Goal: Task Accomplishment & Management: Complete application form

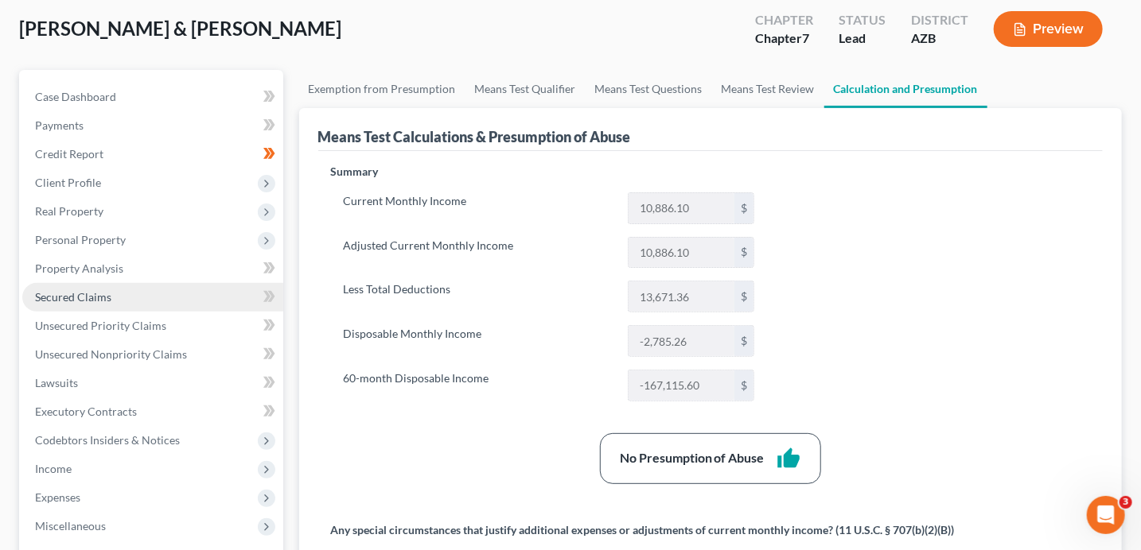
click at [85, 297] on span "Secured Claims" at bounding box center [73, 297] width 76 height 14
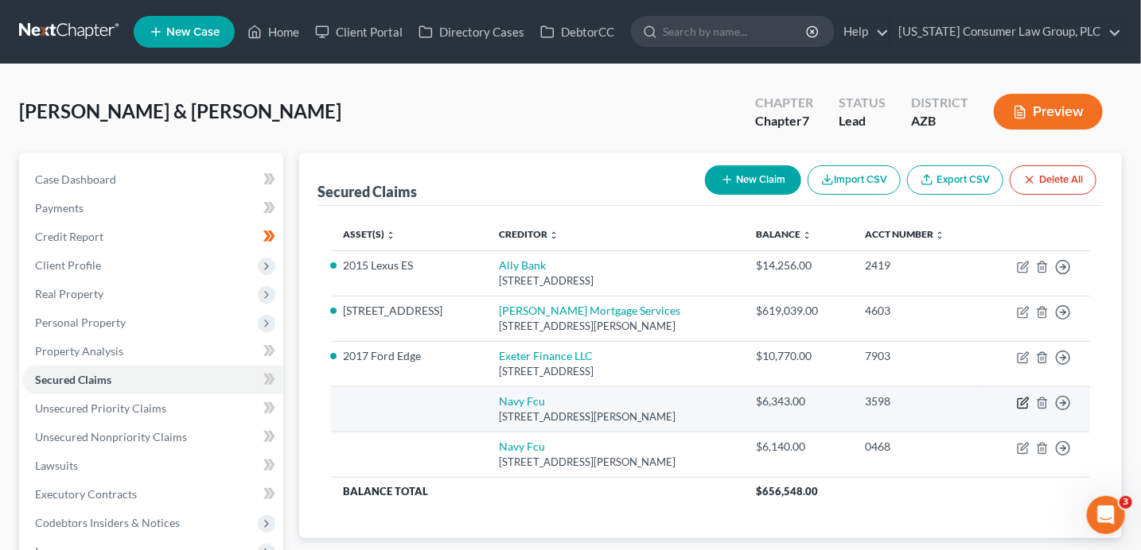
click at [1024, 402] on icon "button" at bounding box center [1024, 401] width 7 height 7
select select "48"
select select "1"
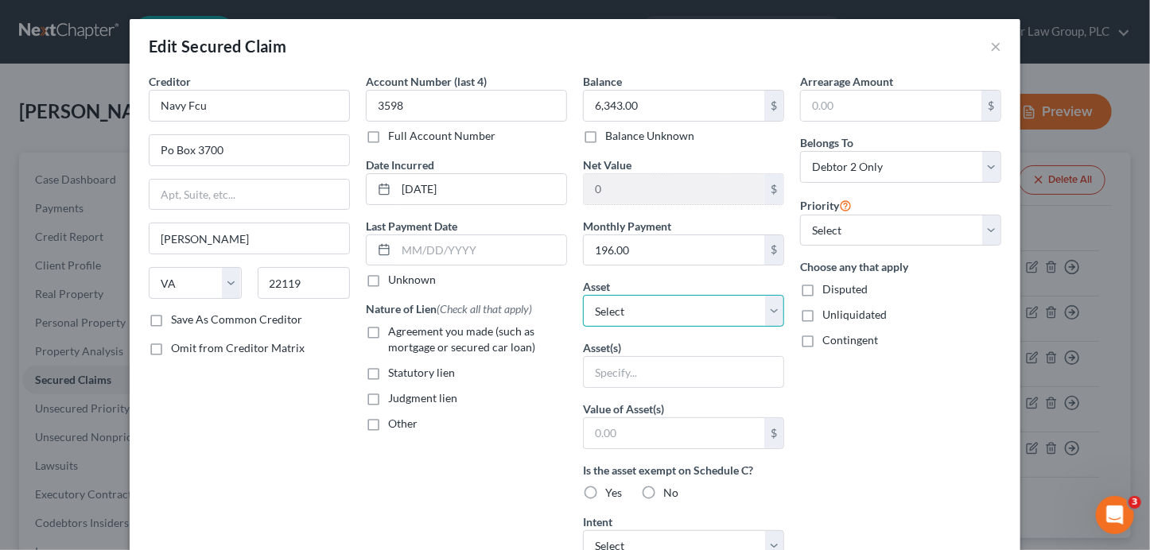
click at [675, 305] on select "Select Other Multiple Assets 2017 Ford Edge - $5121.0 2015 Lexus ES - $6930.0 W…" at bounding box center [683, 311] width 201 height 32
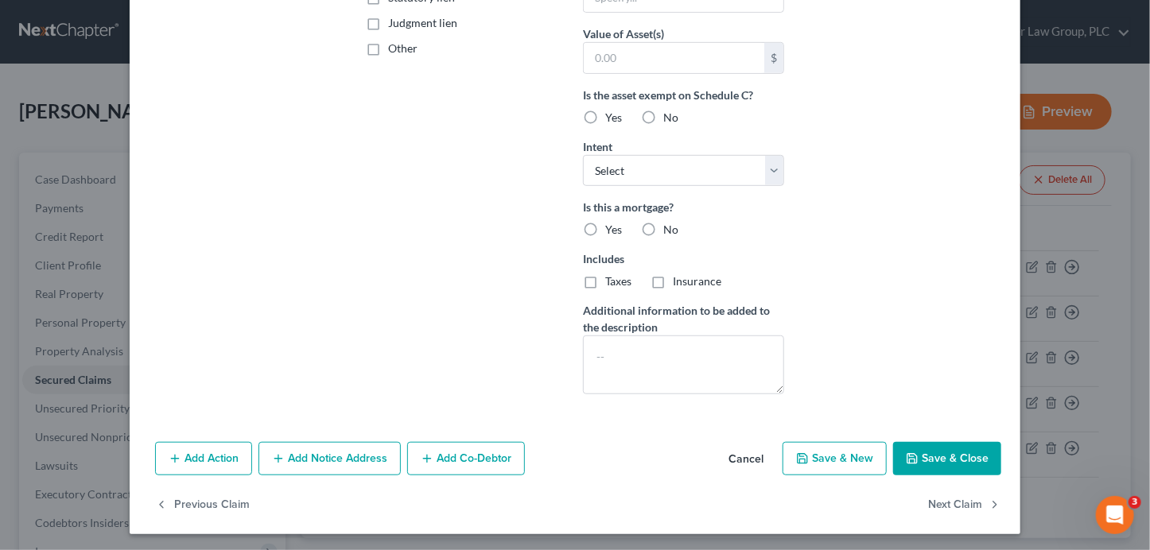
click at [938, 457] on button "Save & Close" at bounding box center [947, 458] width 108 height 33
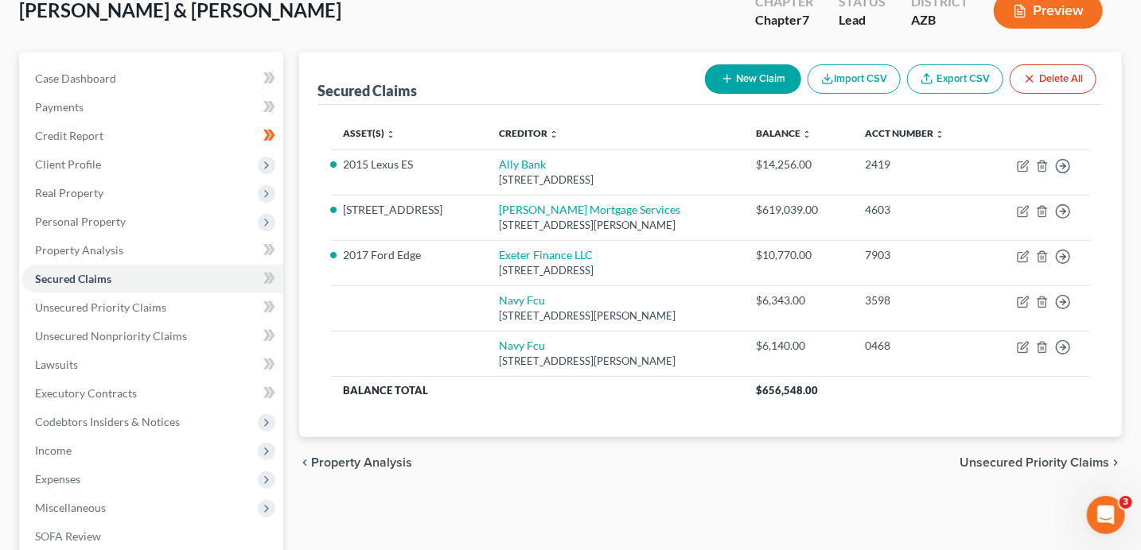
scroll to position [100, 0]
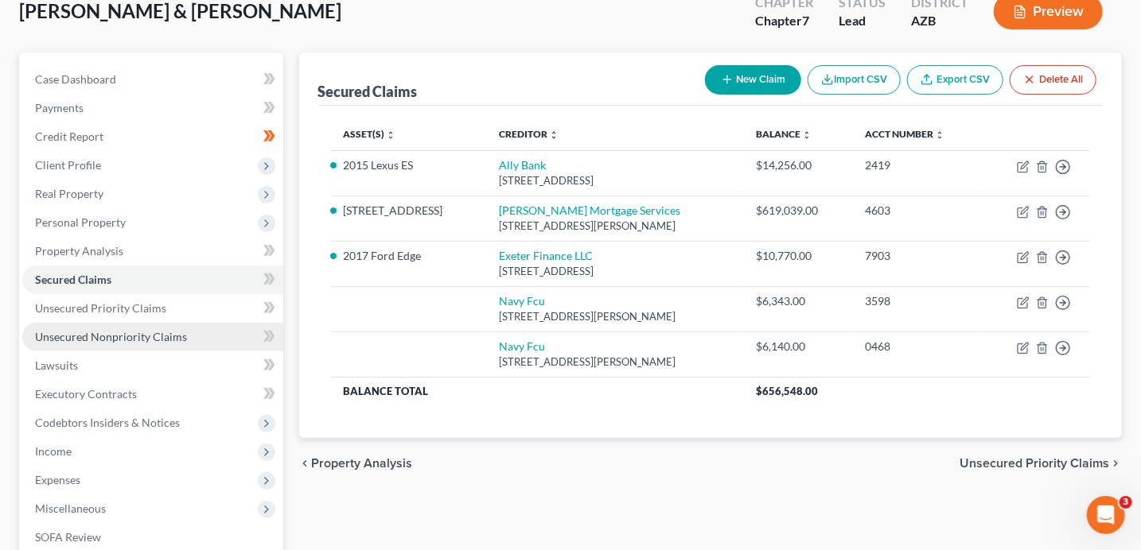
click at [162, 325] on link "Unsecured Nonpriority Claims" at bounding box center [152, 337] width 261 height 29
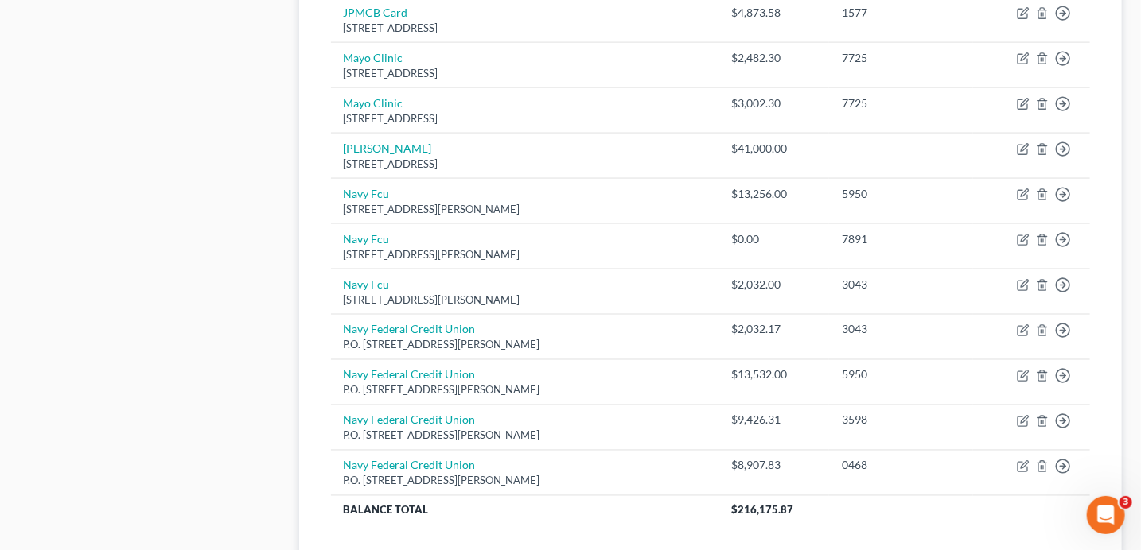
scroll to position [1246, 0]
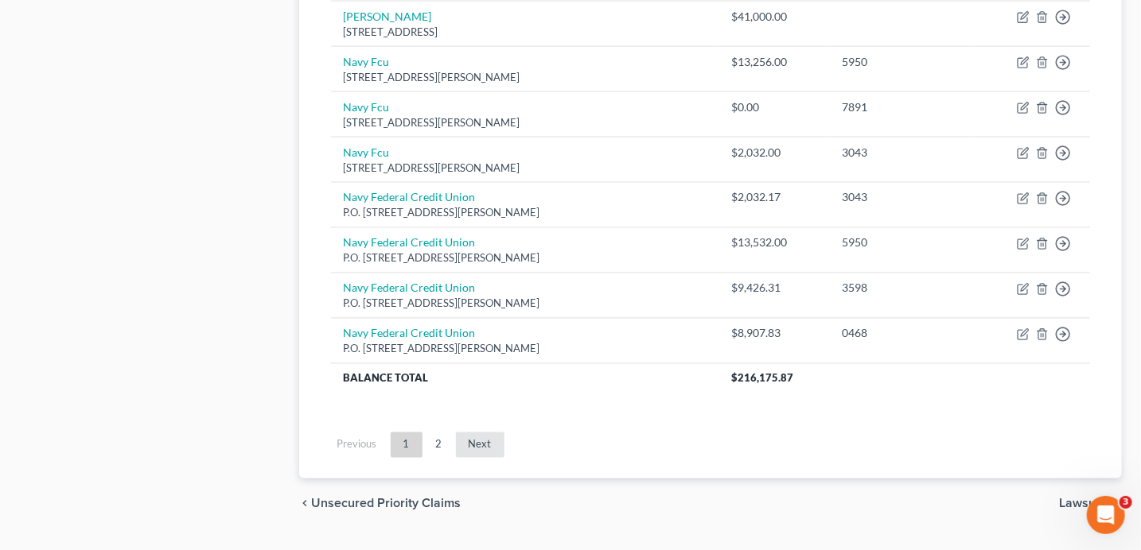
click at [473, 434] on link "Next" at bounding box center [480, 445] width 49 height 25
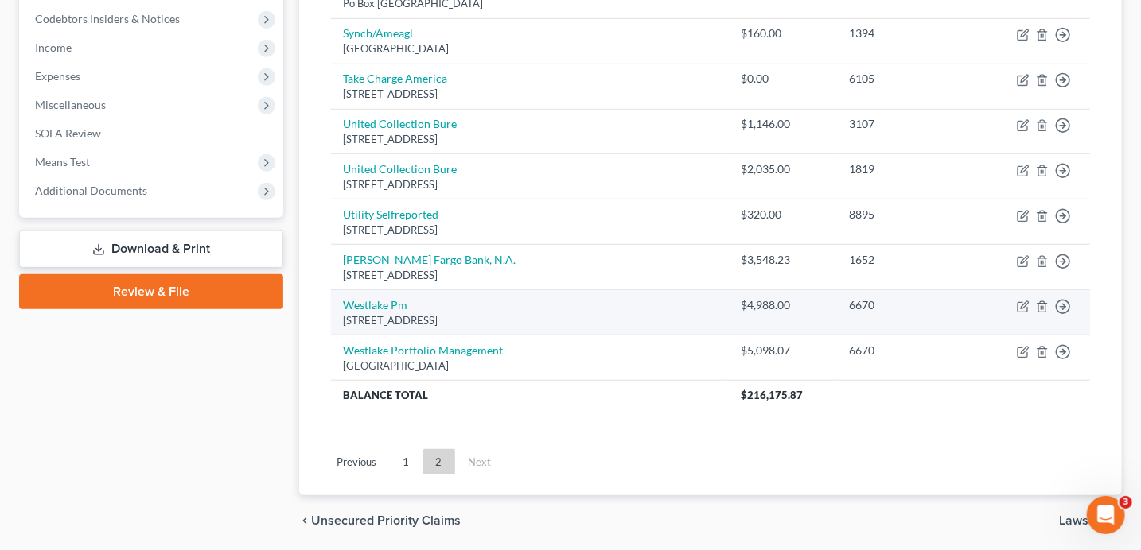
scroll to position [447, 0]
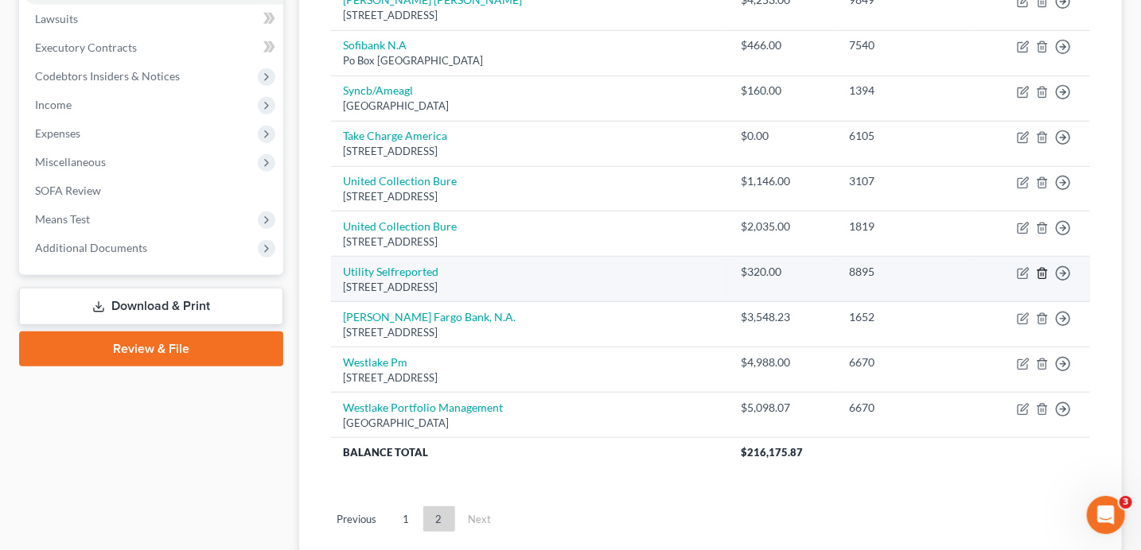
click at [1044, 271] on icon "button" at bounding box center [1042, 273] width 13 height 13
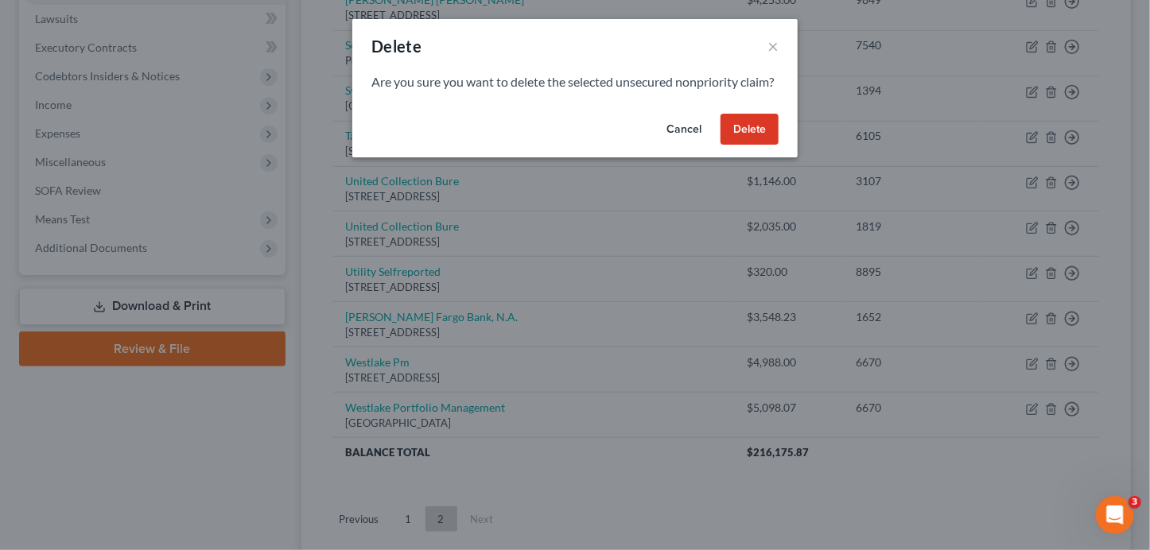
click at [762, 146] on button "Delete" at bounding box center [750, 130] width 58 height 32
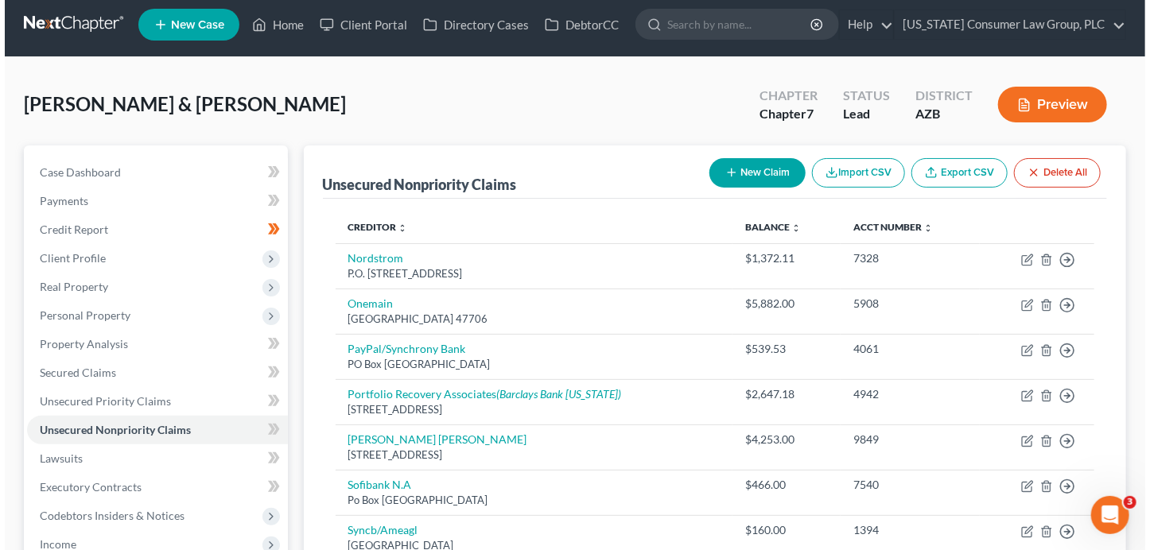
scroll to position [0, 0]
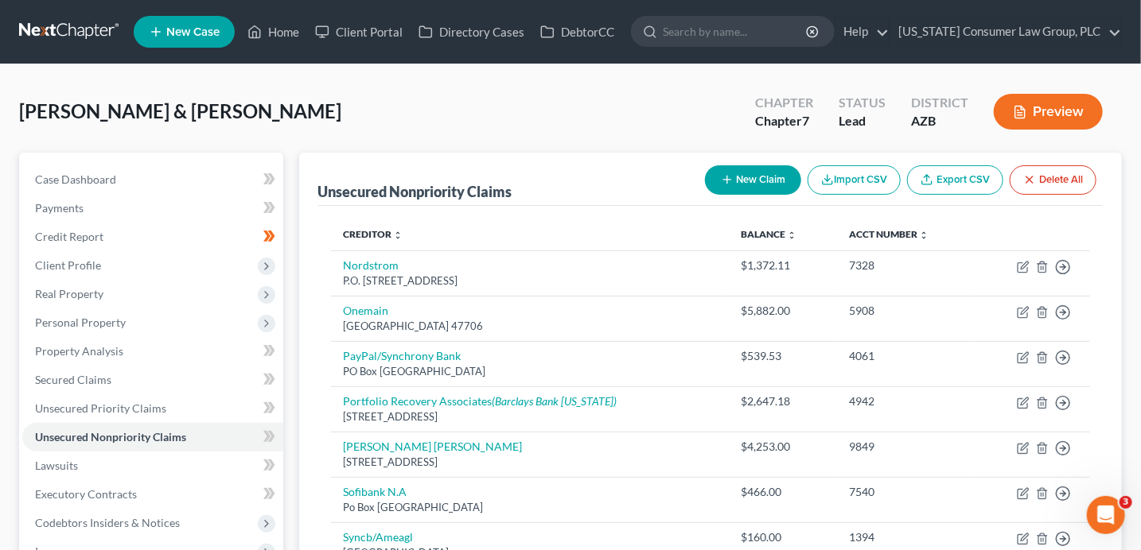
click at [745, 173] on button "New Claim" at bounding box center [753, 179] width 96 height 29
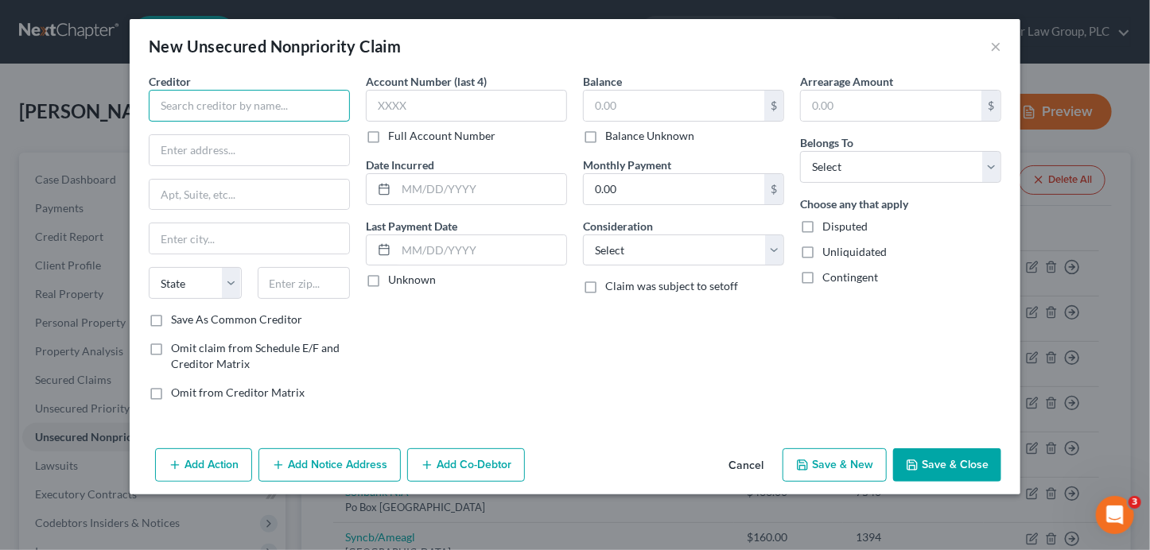
click at [268, 116] on input "text" at bounding box center [249, 106] width 201 height 32
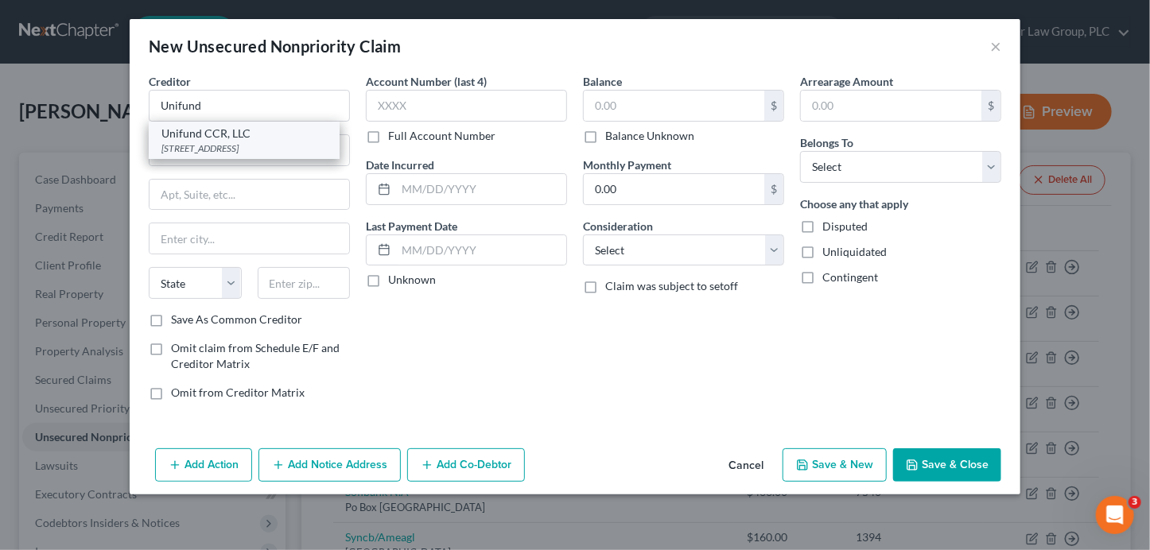
click at [290, 138] on div "Unifund CCR, LLC" at bounding box center [243, 134] width 165 height 16
type input "Unifund CCR, LLC"
type input "10625 Techwoods Circle"
type input "Cincinnati"
select select "36"
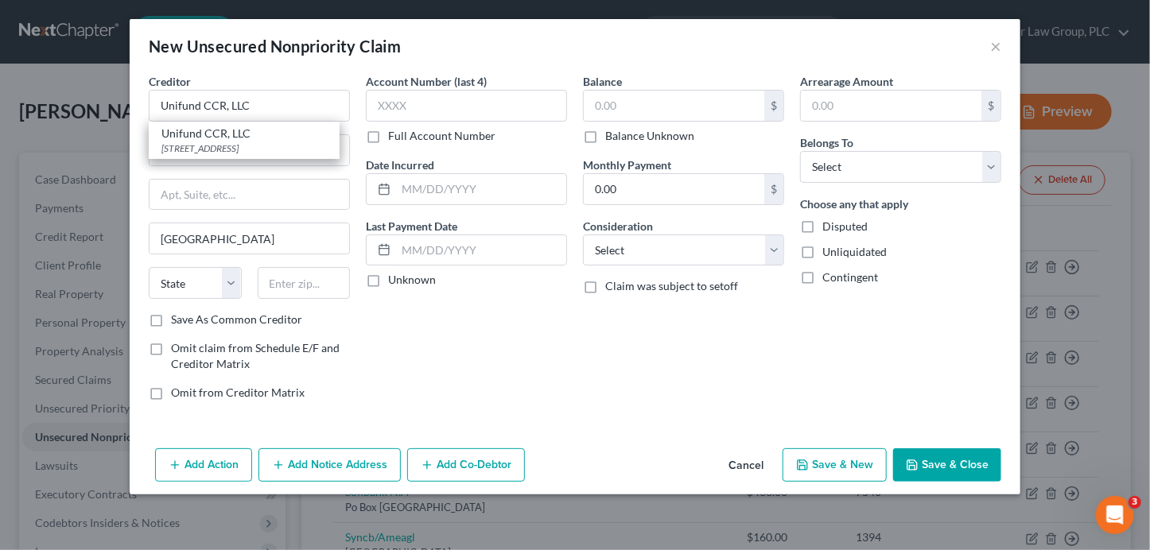
type input "45242"
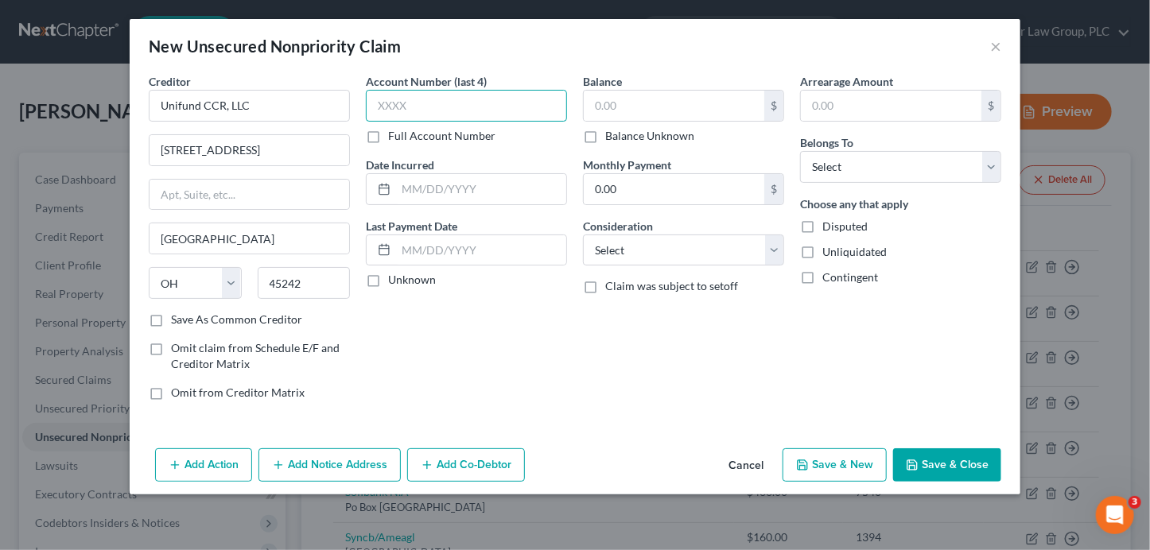
click at [416, 108] on input "text" at bounding box center [466, 106] width 201 height 32
click at [631, 105] on input "text" at bounding box center [674, 106] width 181 height 30
type input "9,883.27"
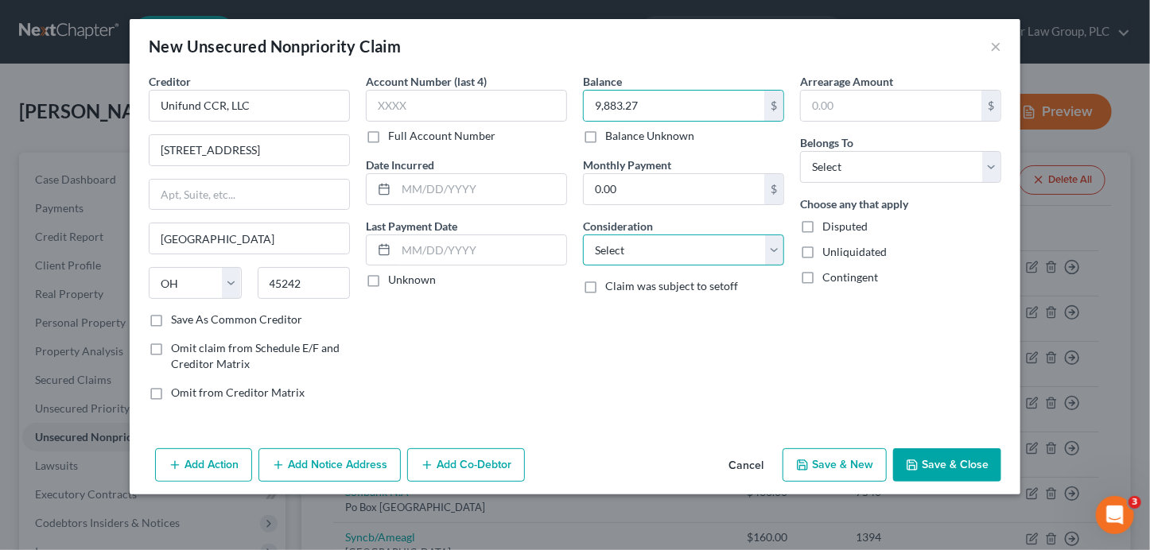
click at [647, 254] on select "Select Cable / Satellite Services Collection Agency Credit Card Debt Debt Couns…" at bounding box center [683, 251] width 201 height 32
select select "1"
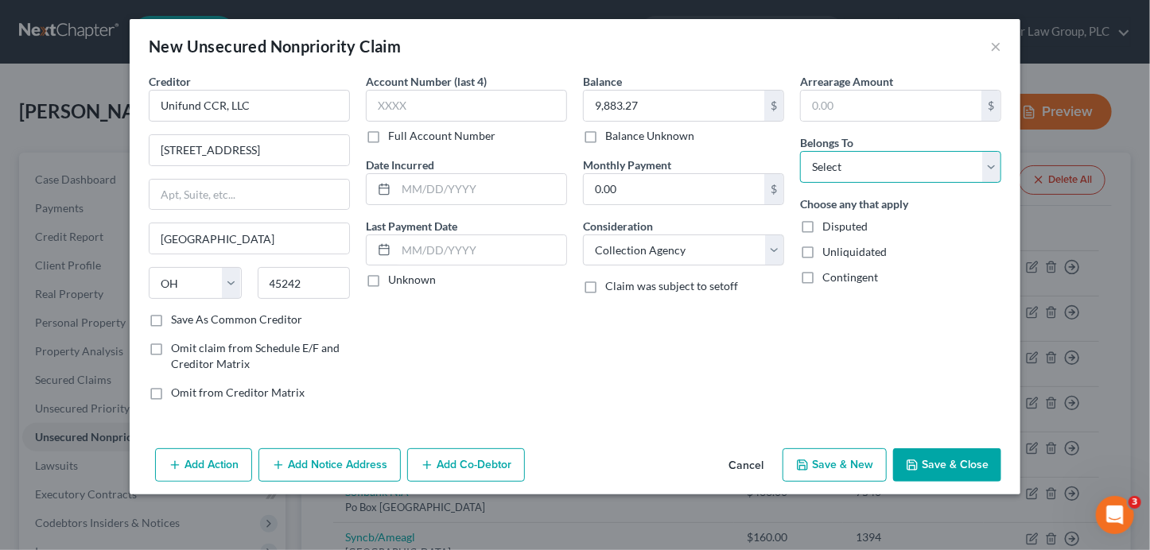
click at [865, 152] on select "Select Debtor 1 Only Debtor 2 Only Debtor 1 And Debtor 2 Only At Least One Of T…" at bounding box center [900, 167] width 201 height 32
select select "1"
click at [335, 457] on button "Add Notice Address" at bounding box center [330, 465] width 142 height 33
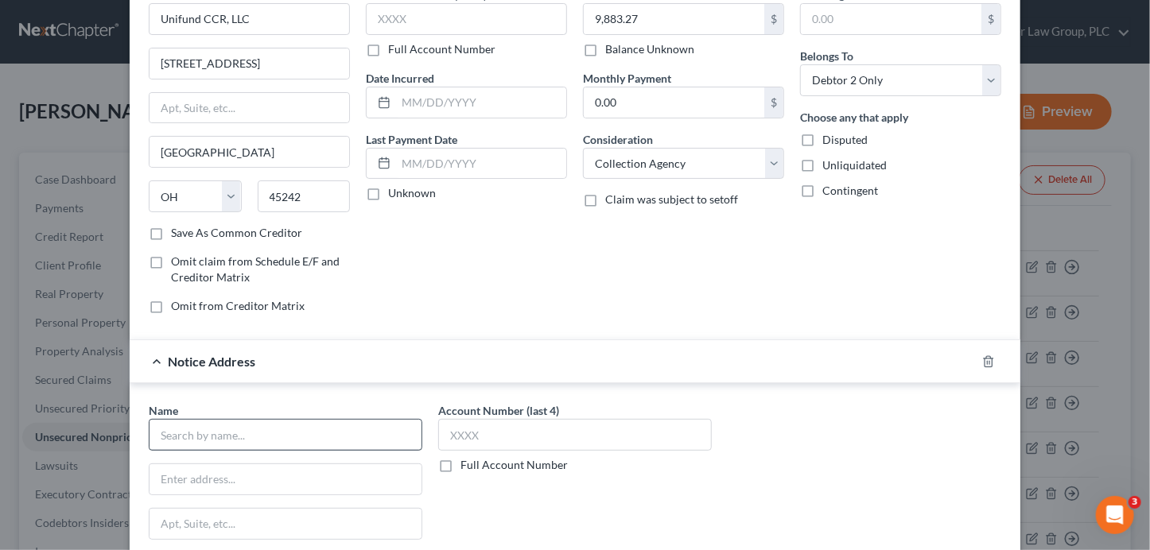
scroll to position [97, 0]
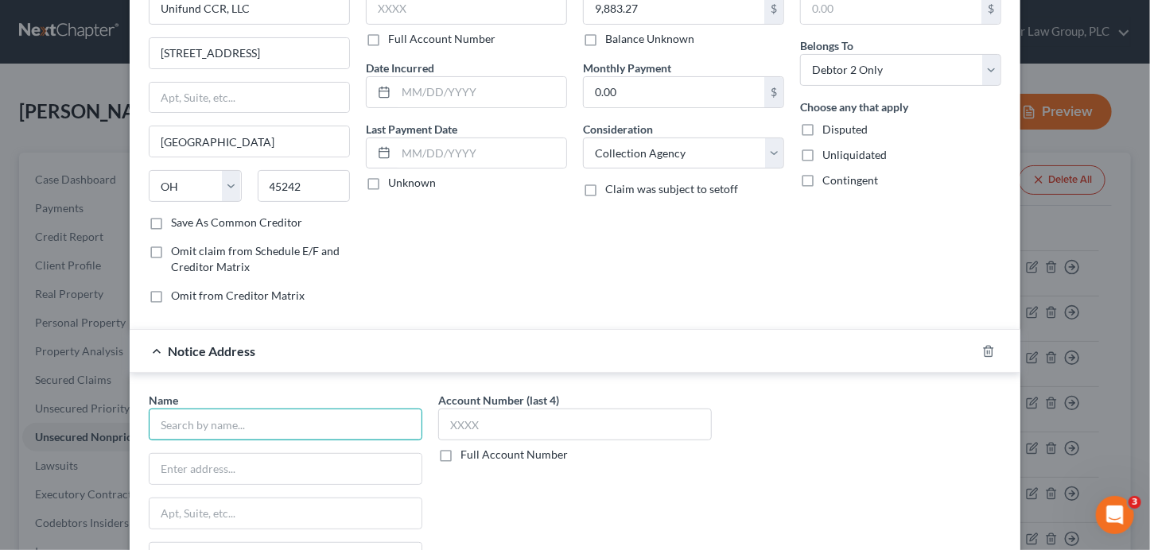
click at [329, 422] on input "text" at bounding box center [286, 425] width 274 height 32
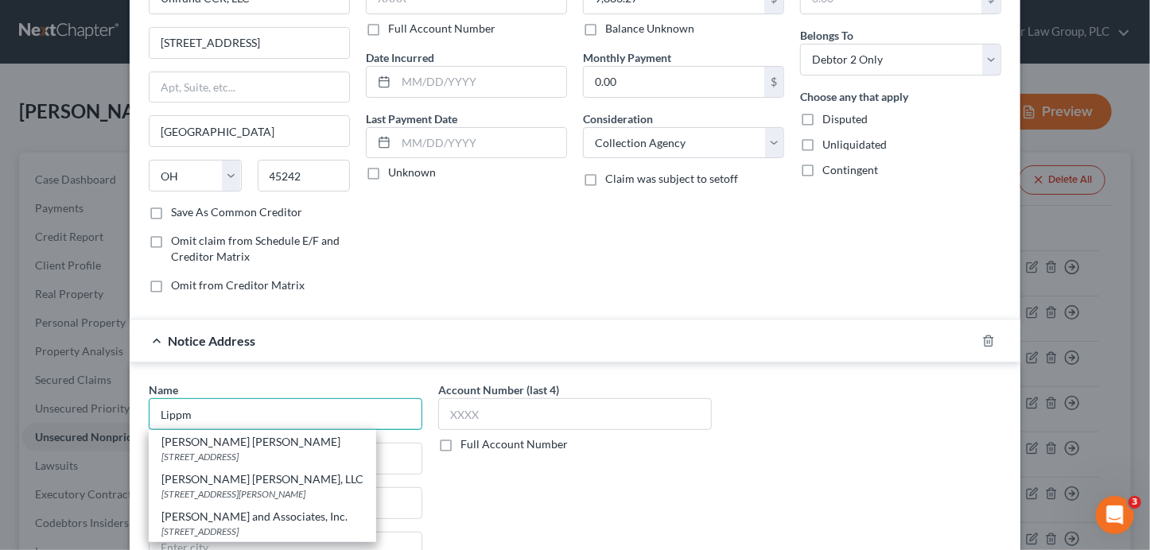
scroll to position [122, 0]
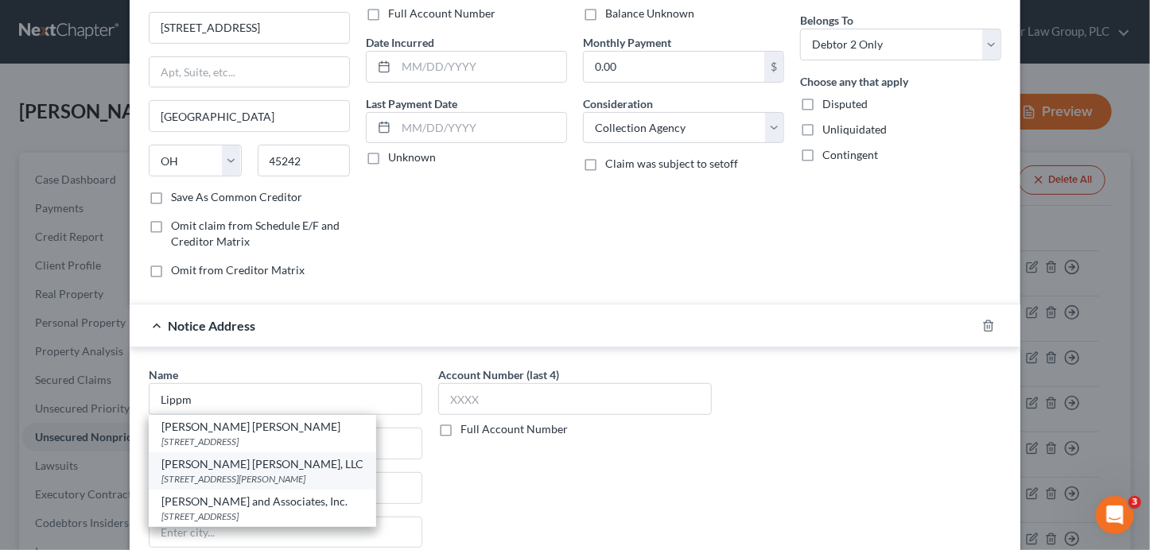
click at [354, 478] on div "1325 North Wilmot Road Third Floor, Tucson, AZ 85712" at bounding box center [262, 479] width 202 height 14
type input "Lippman Recupero, LLC"
type input "1325 North Wilmot Road"
type input "Third Floor"
type input "Tucson"
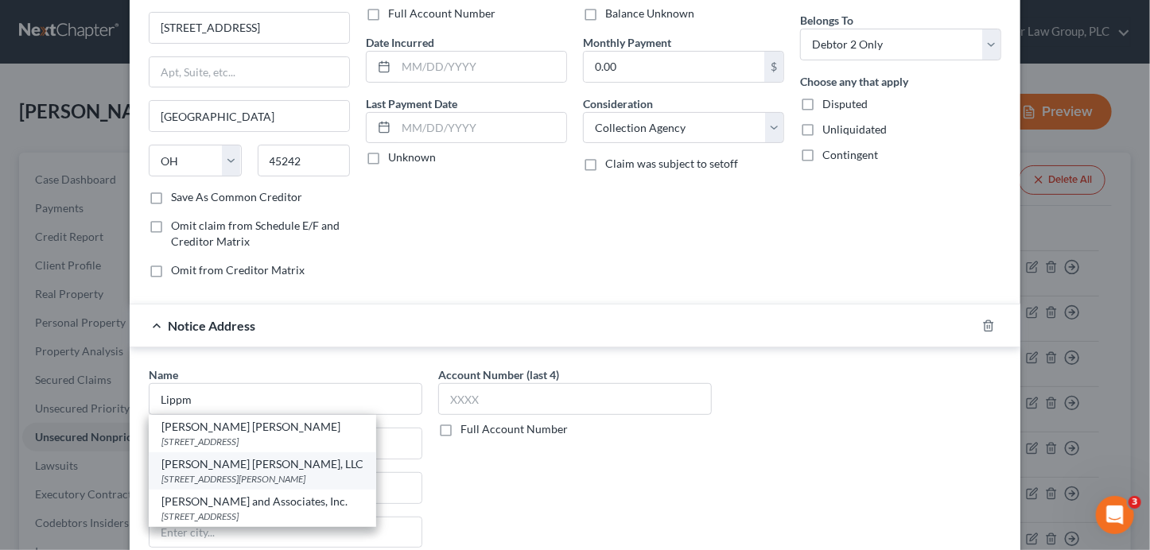
select select "3"
type input "85712"
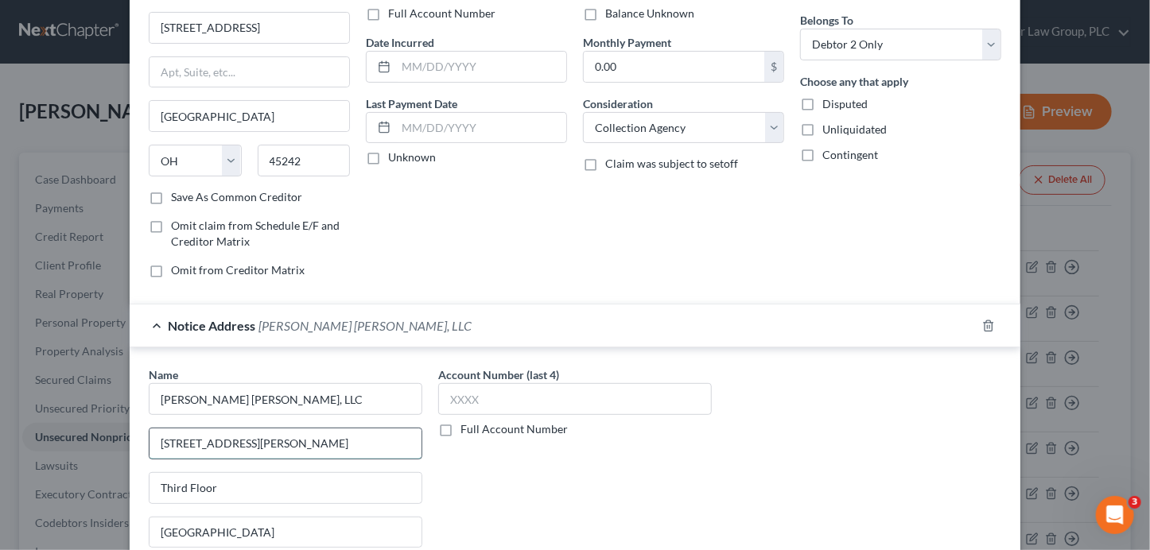
click at [305, 448] on input "1325 North Wilmot Road" at bounding box center [286, 444] width 272 height 30
type input "PO Box 13928"
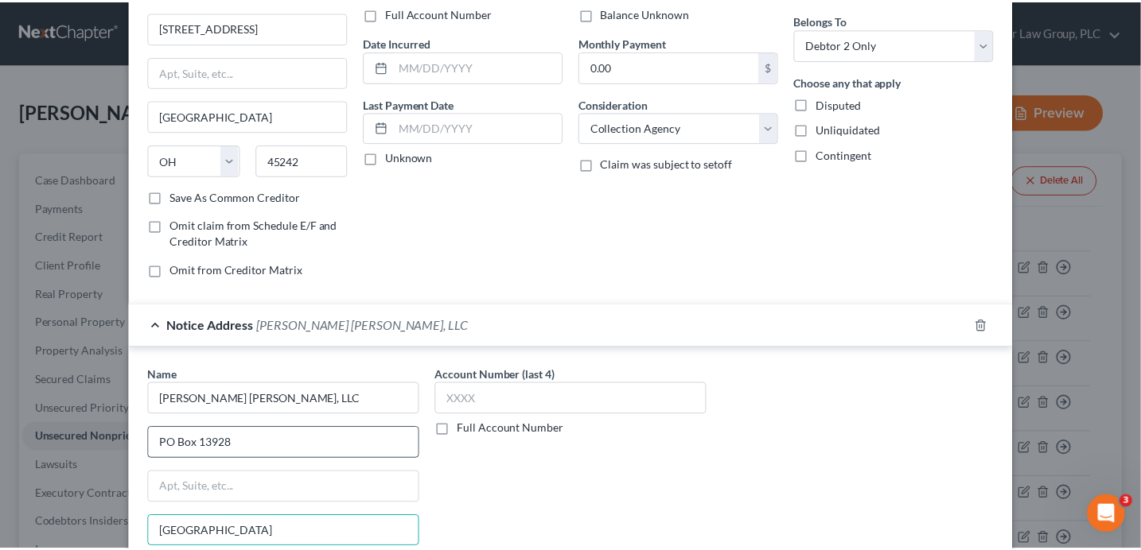
scroll to position [302, 0]
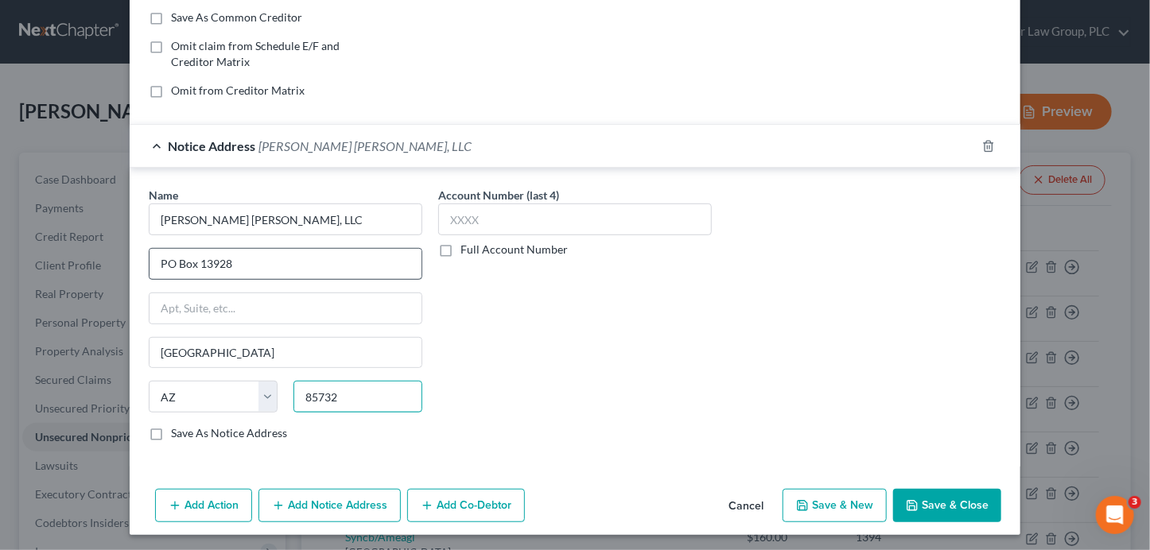
type input "85732"
click at [963, 507] on button "Save & Close" at bounding box center [947, 505] width 108 height 33
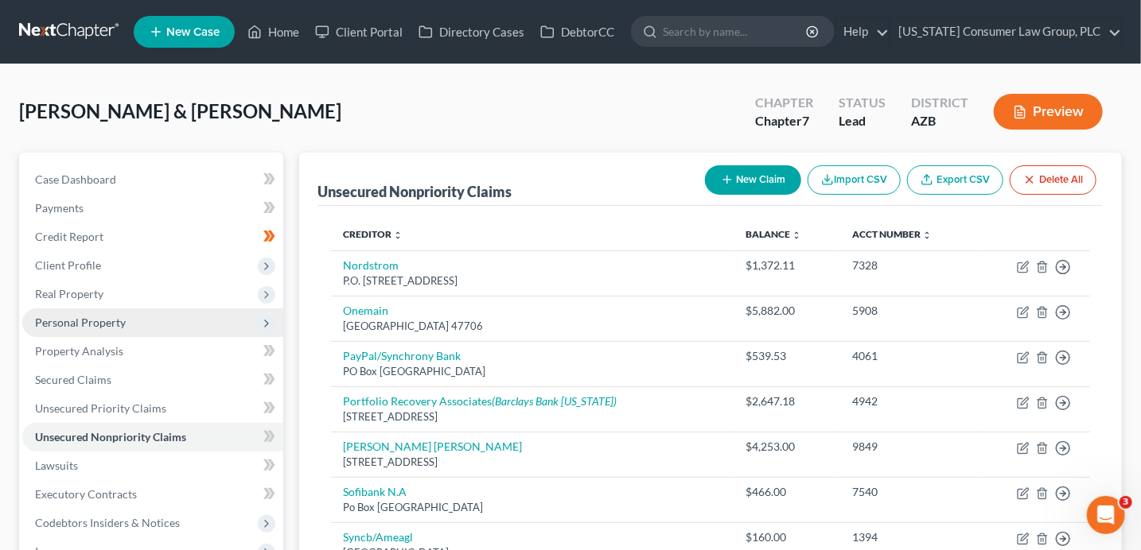
click at [119, 317] on span "Personal Property" at bounding box center [80, 323] width 91 height 14
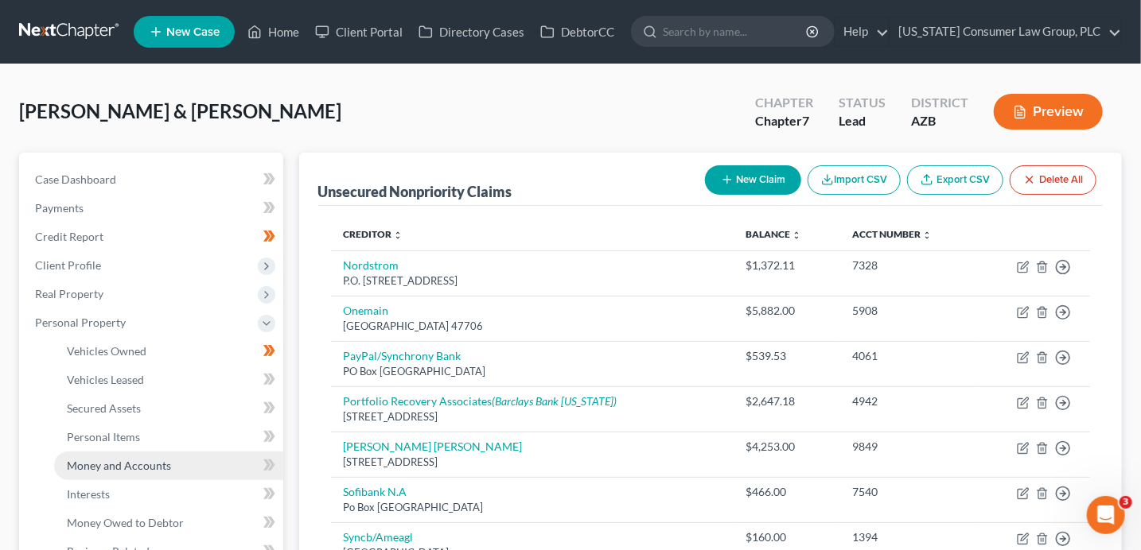
click at [141, 472] on link "Money and Accounts" at bounding box center [168, 466] width 229 height 29
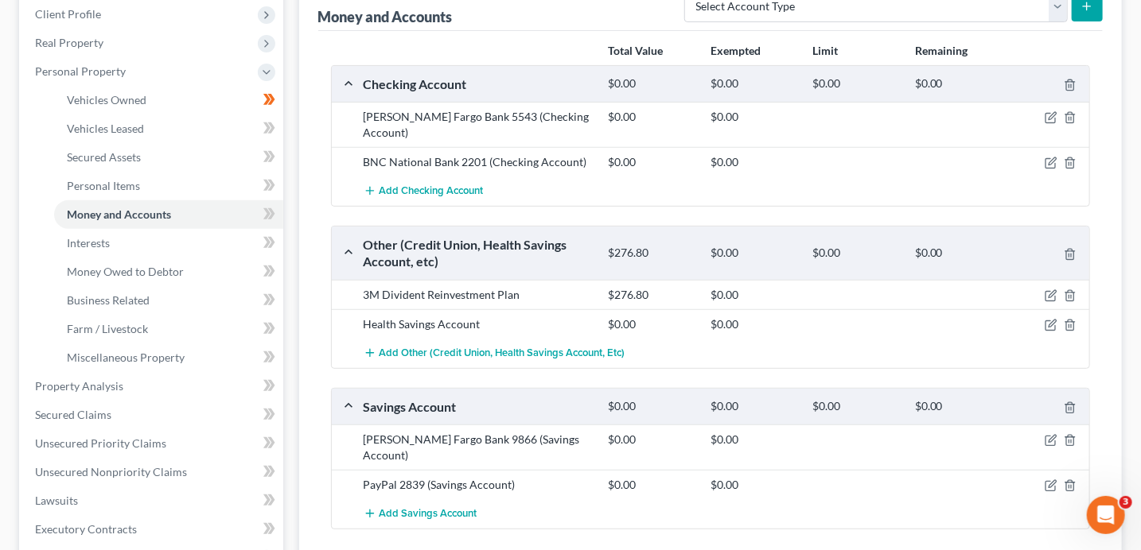
scroll to position [258, 0]
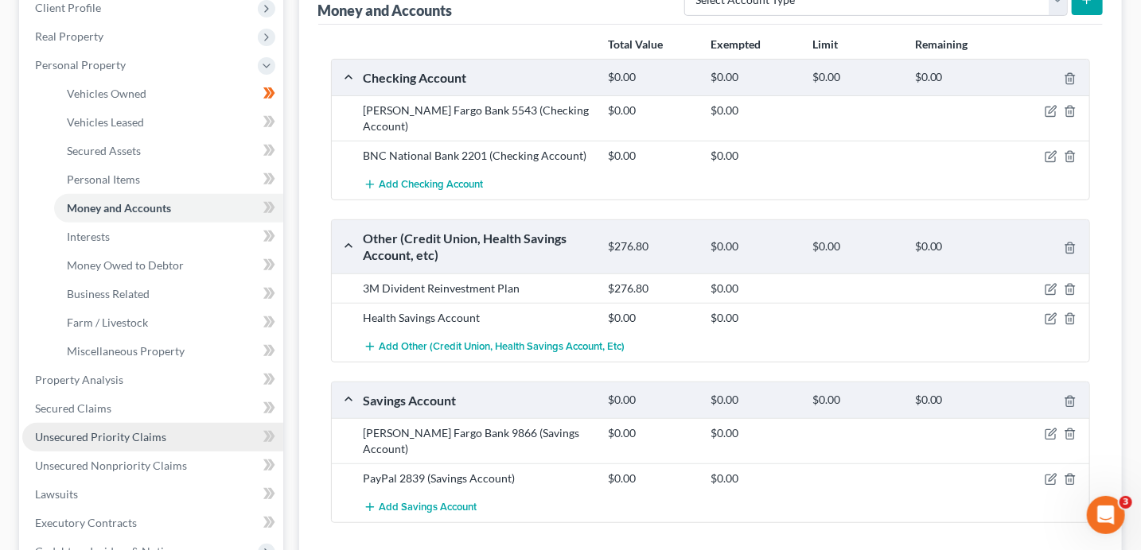
click at [140, 434] on span "Unsecured Priority Claims" at bounding box center [100, 437] width 131 height 14
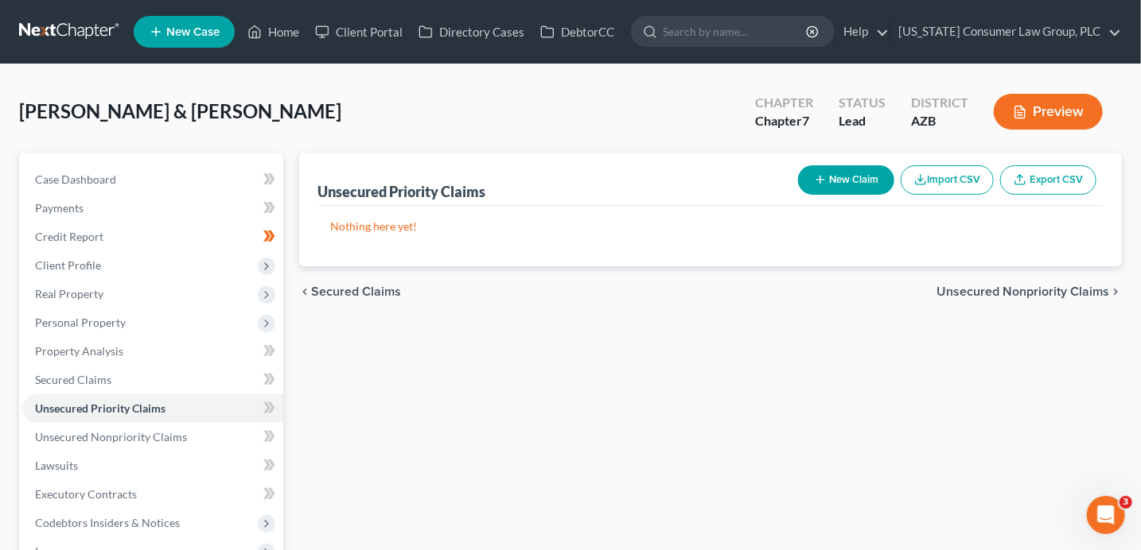
click at [831, 182] on button "New Claim" at bounding box center [846, 179] width 96 height 29
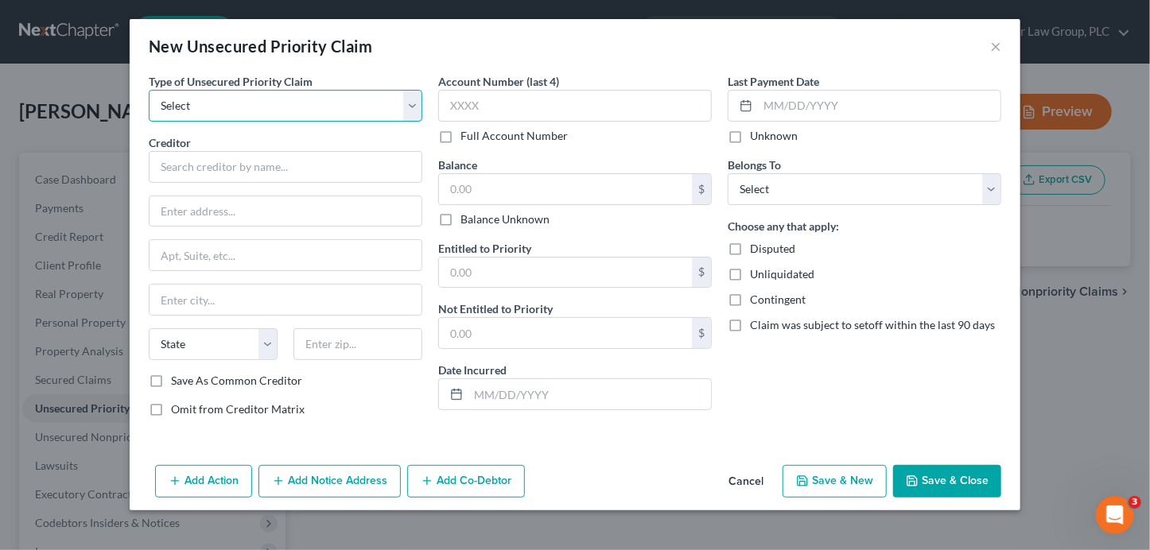
click at [338, 116] on select "Select Taxes & Other Government Units Domestic Support Obligations Extensions o…" at bounding box center [286, 106] width 274 height 32
select select "0"
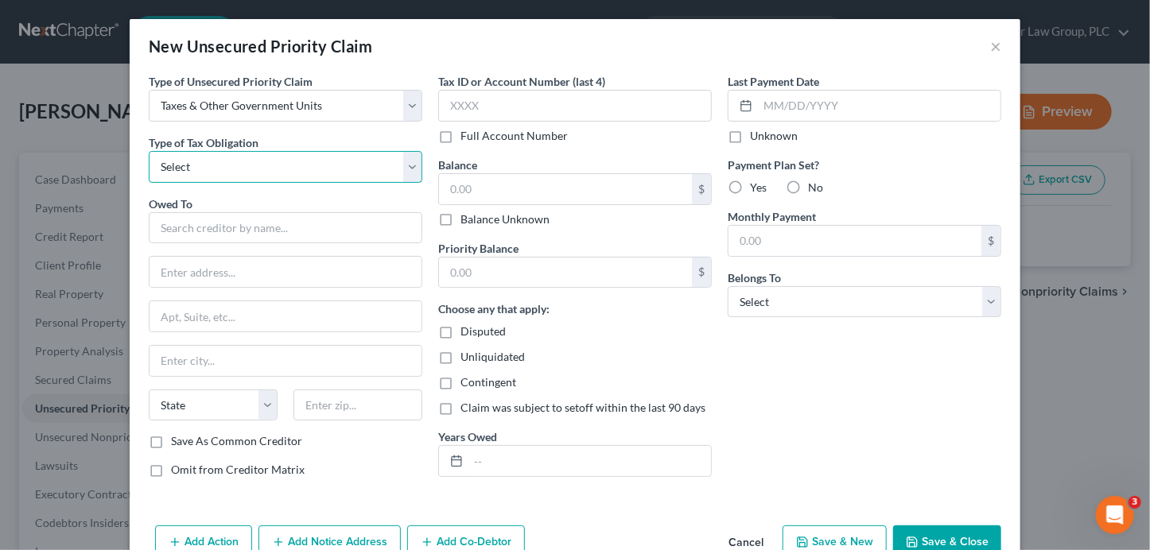
click at [294, 168] on select "Select Federal City State Franchise Tax Board Other" at bounding box center [286, 167] width 274 height 32
select select "0"
click at [254, 220] on input "text" at bounding box center [286, 228] width 274 height 32
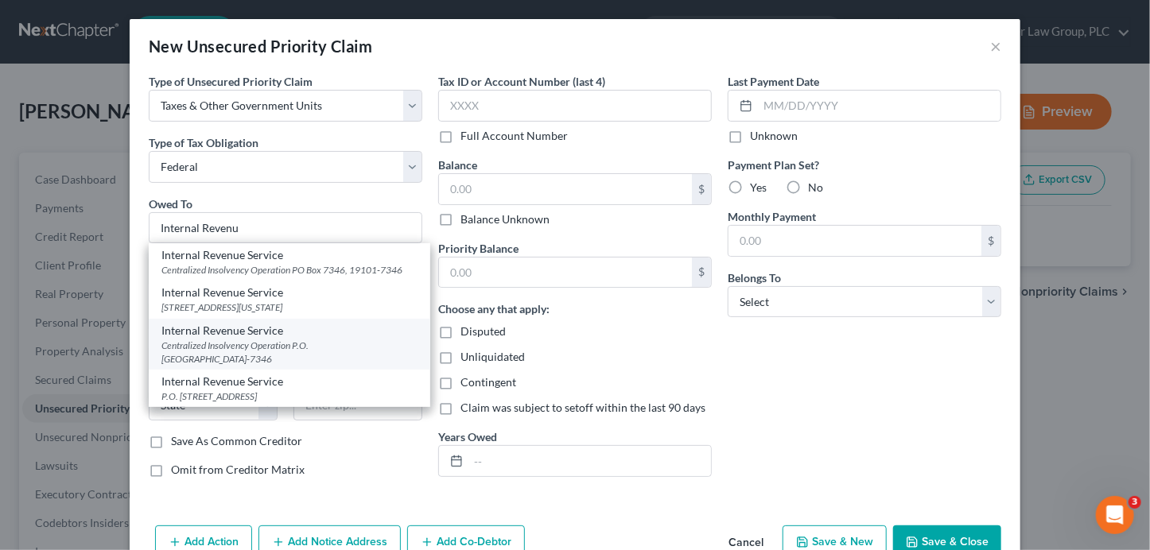
click at [318, 336] on div "Internal Revenue Service" at bounding box center [289, 331] width 256 height 16
type input "Internal Revenue Service"
type input "Centralized Insolvency Operation"
type input "P.O. Box 7346"
type input "Philadelphia"
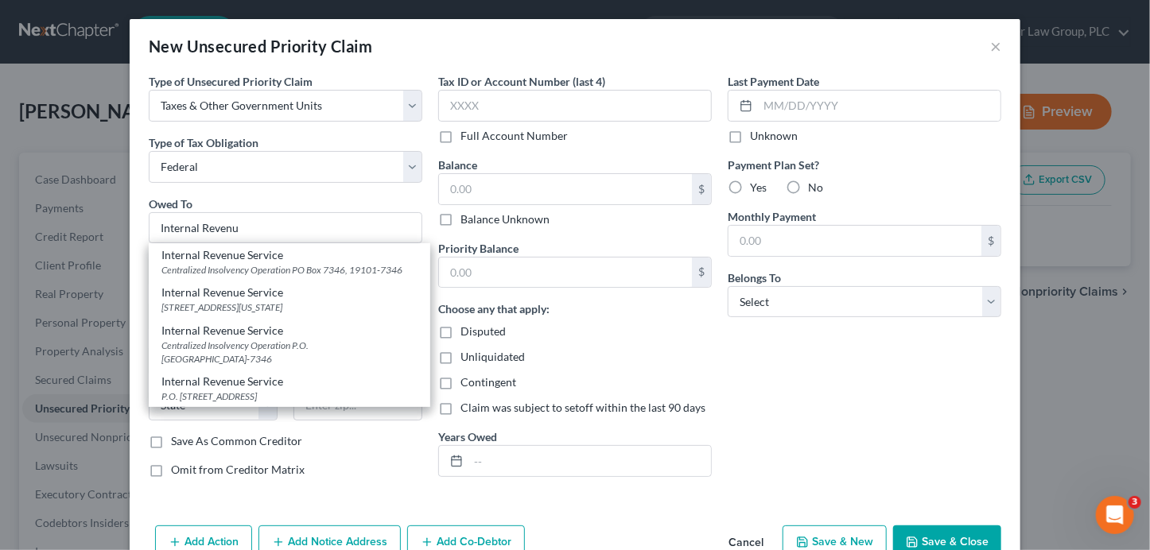
select select "39"
type input "19101-7346"
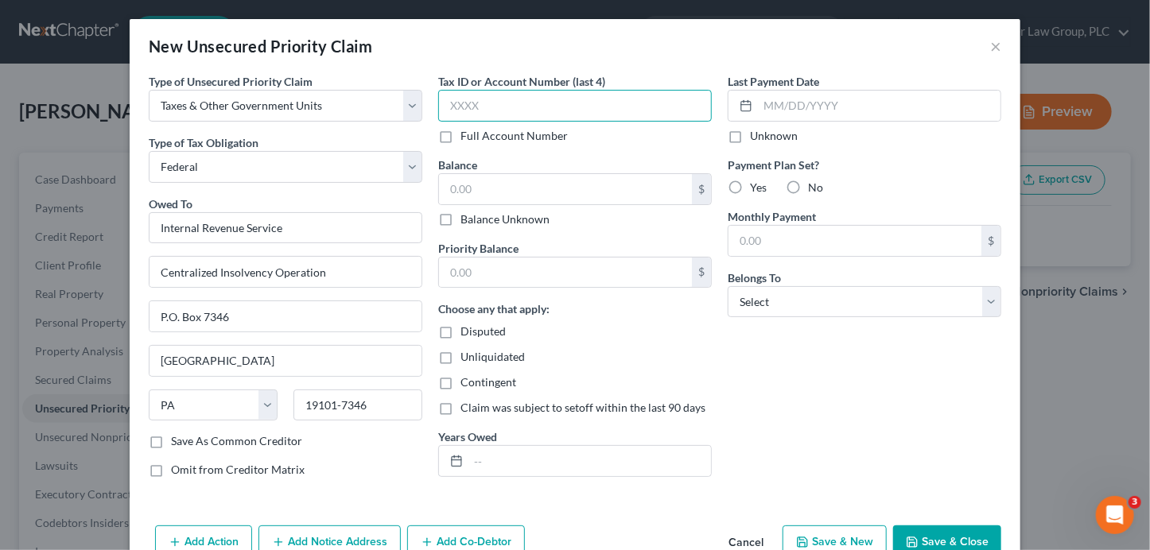
click at [463, 112] on input "text" at bounding box center [575, 106] width 274 height 32
type input "8640"
click at [536, 187] on input "text" at bounding box center [565, 189] width 253 height 30
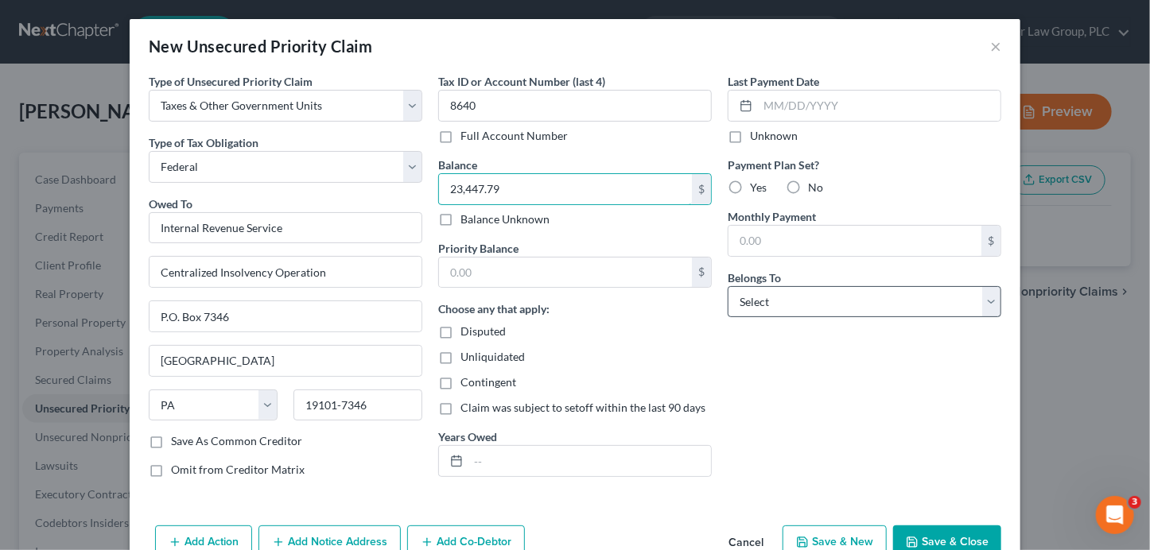
type input "23,447.79"
click at [769, 301] on select "Select Debtor 1 Only Debtor 2 Only Debtor 1 And Debtor 2 Only At Least One Of T…" at bounding box center [865, 302] width 274 height 32
select select "2"
click at [935, 535] on button "Save & Close" at bounding box center [947, 542] width 108 height 33
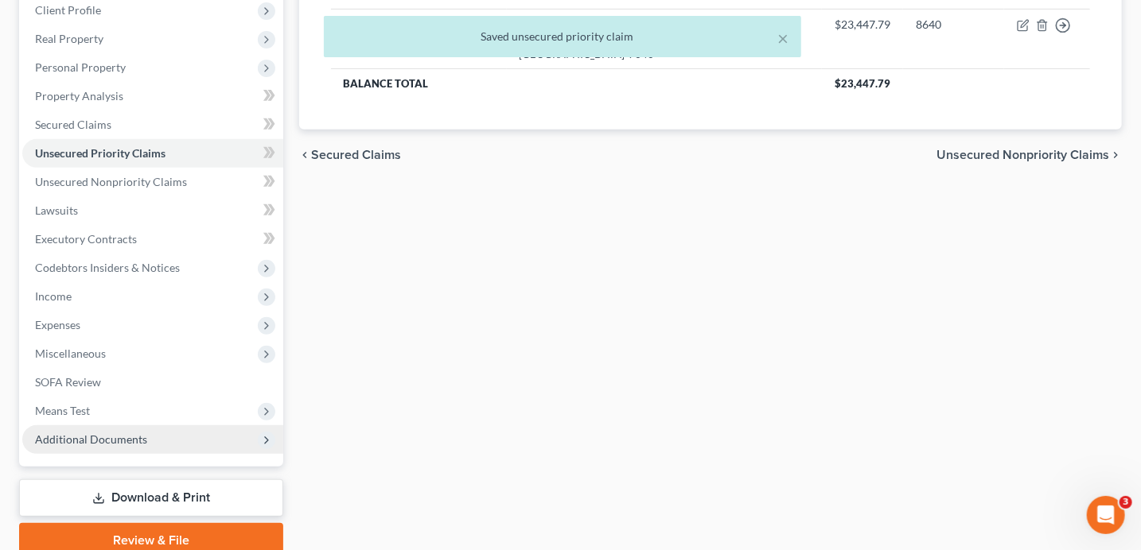
scroll to position [321, 0]
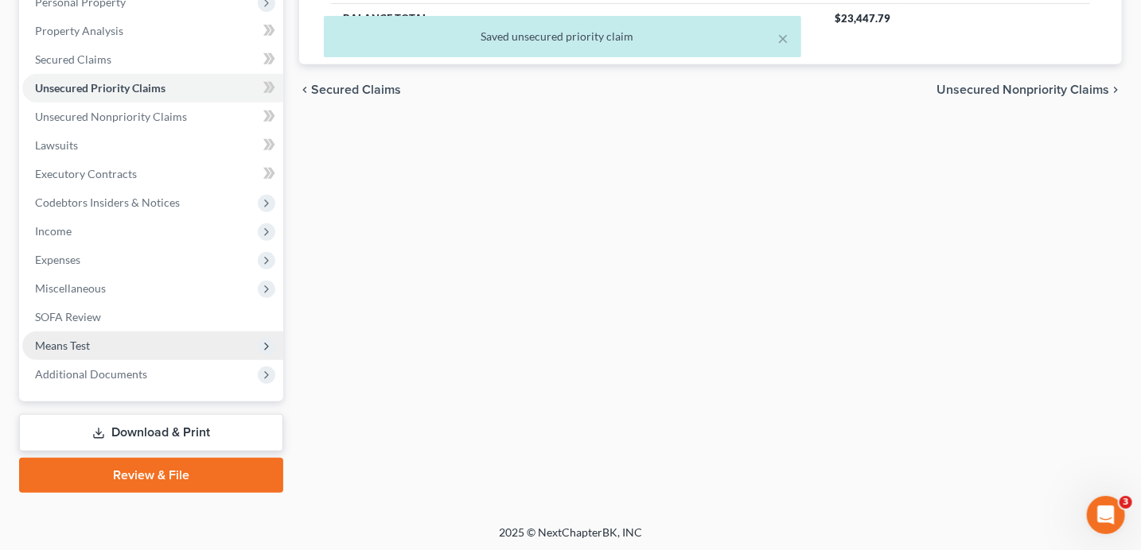
click at [98, 353] on span "Means Test" at bounding box center [152, 346] width 261 height 29
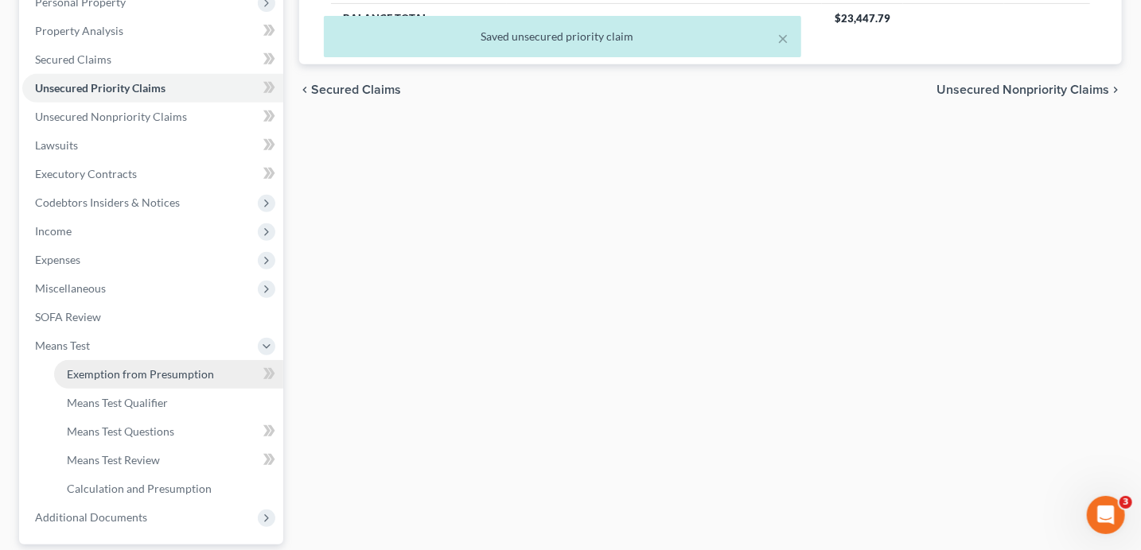
click at [108, 386] on link "Exemption from Presumption" at bounding box center [168, 374] width 229 height 29
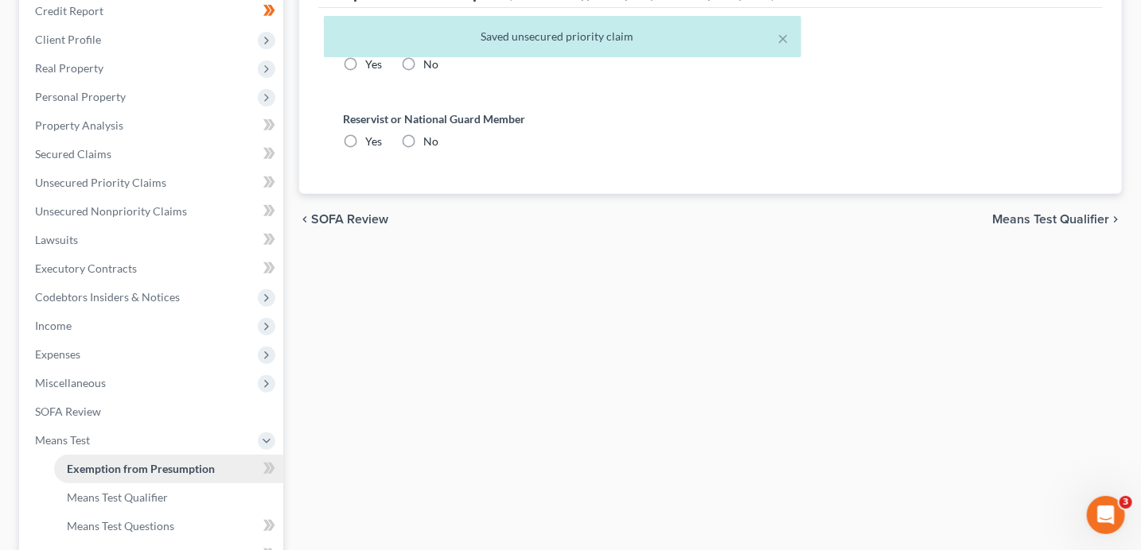
radio input "true"
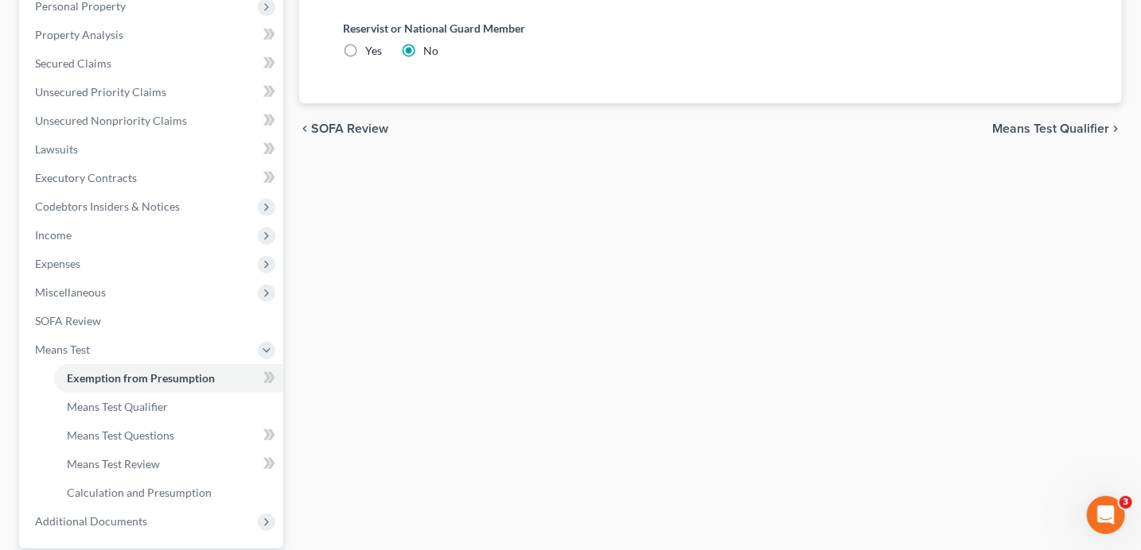
scroll to position [351, 0]
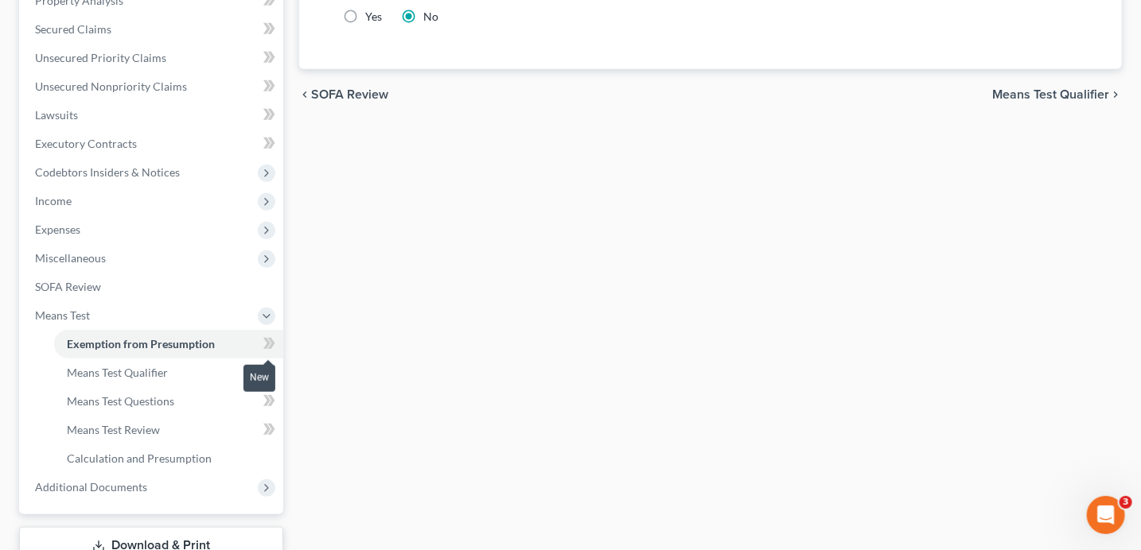
click at [274, 339] on span at bounding box center [269, 346] width 28 height 24
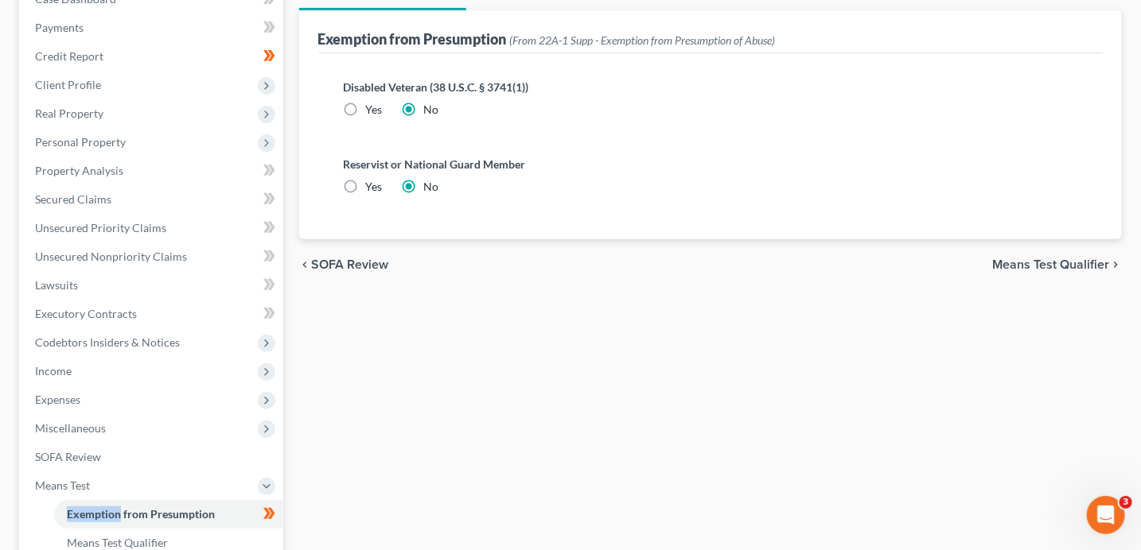
scroll to position [0, 0]
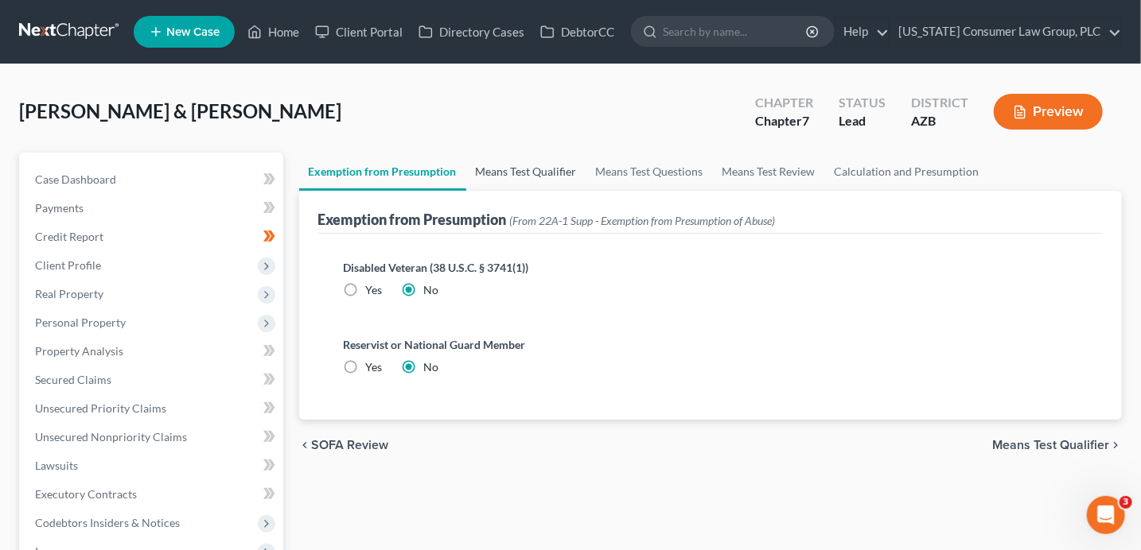
click at [500, 161] on link "Means Test Qualifier" at bounding box center [526, 172] width 120 height 38
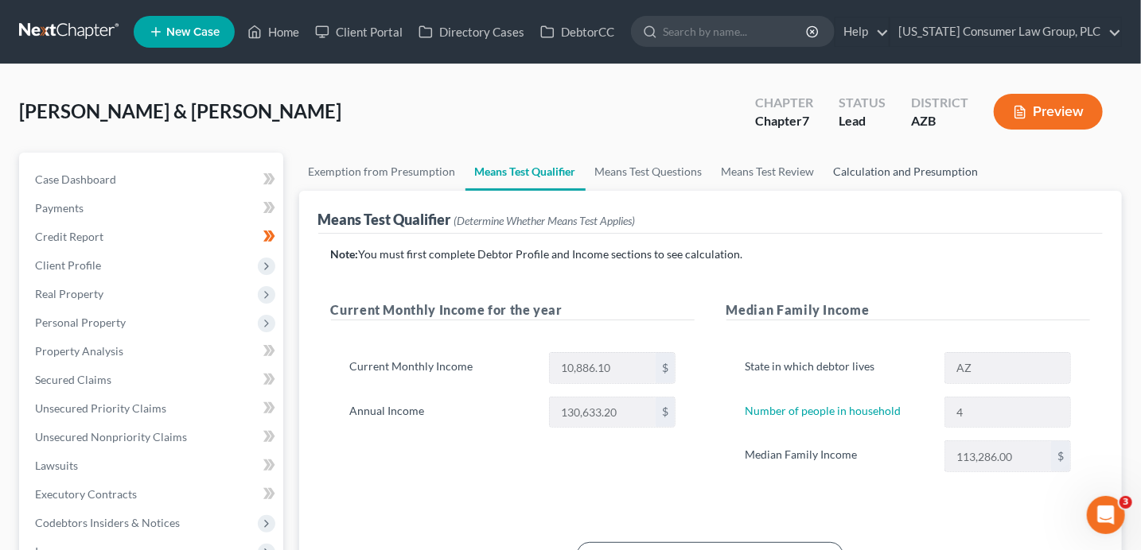
click at [889, 175] on link "Calculation and Presumption" at bounding box center [906, 172] width 164 height 38
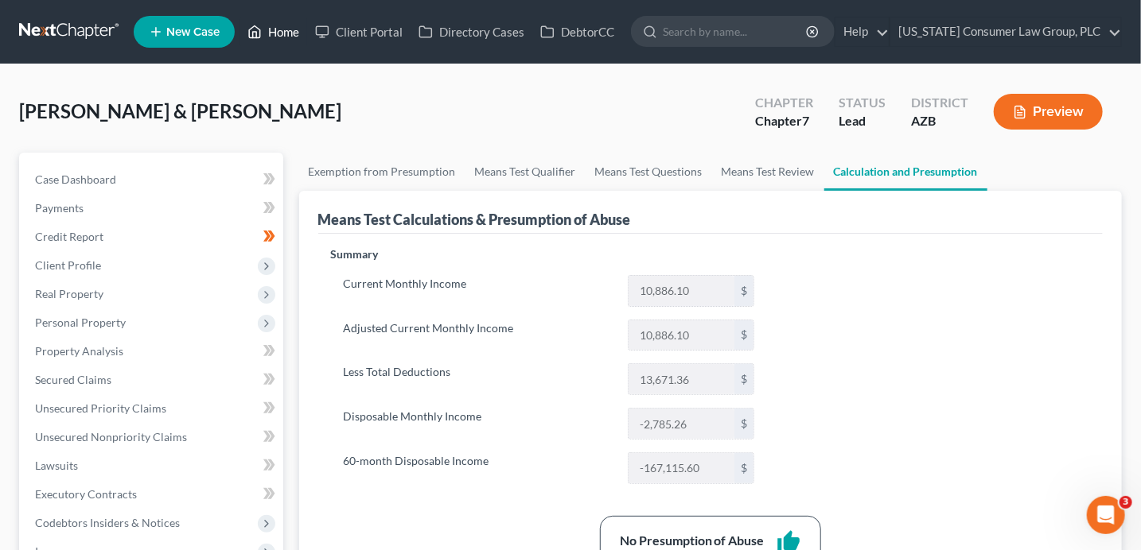
click at [289, 36] on link "Home" at bounding box center [273, 31] width 68 height 29
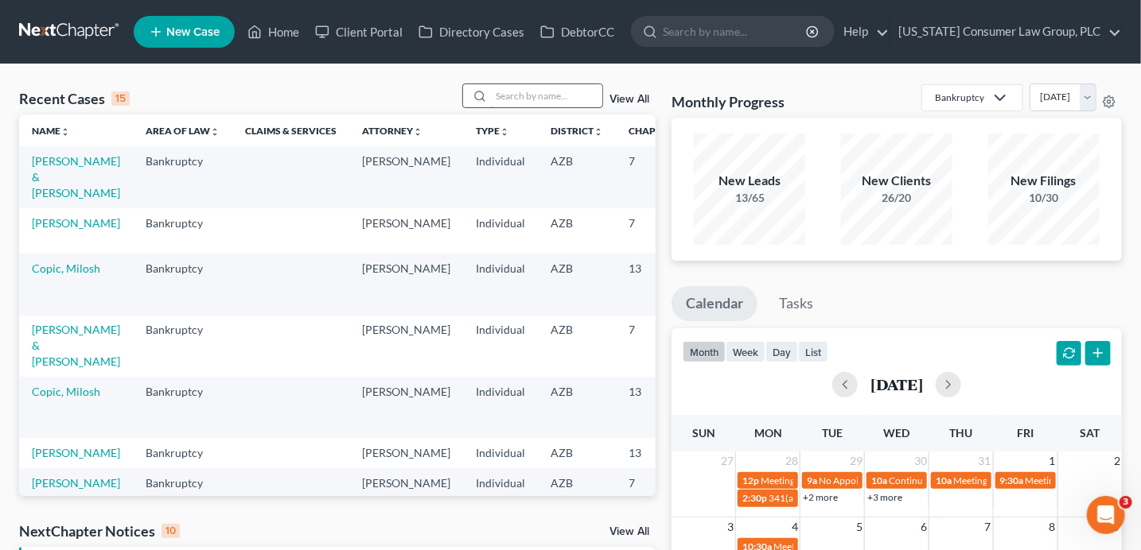
click at [547, 96] on input "search" at bounding box center [546, 95] width 111 height 23
type input "butcher"
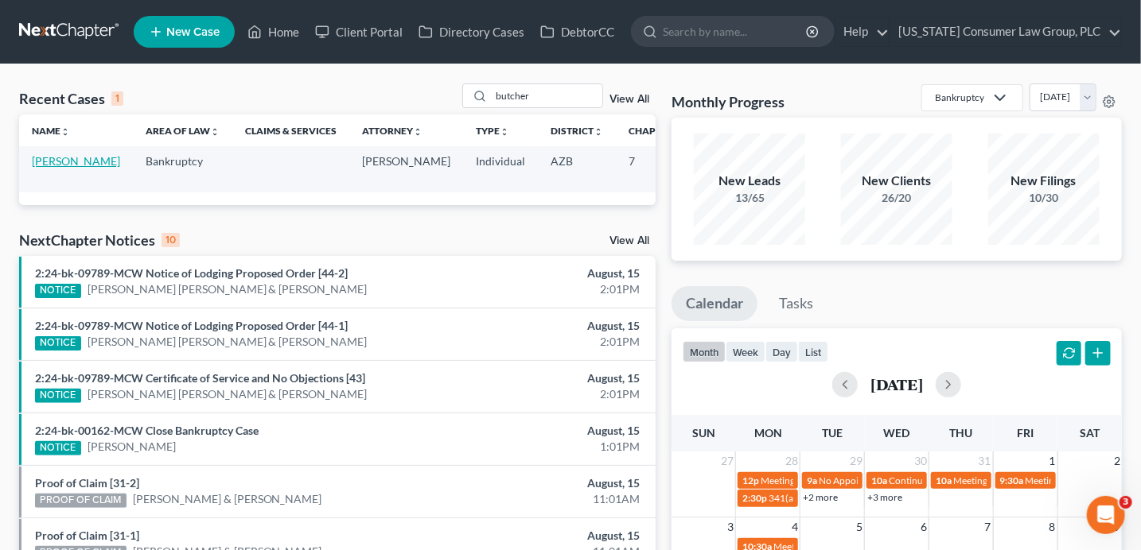
click at [39, 165] on link "Butcher, Amy" at bounding box center [76, 161] width 88 height 14
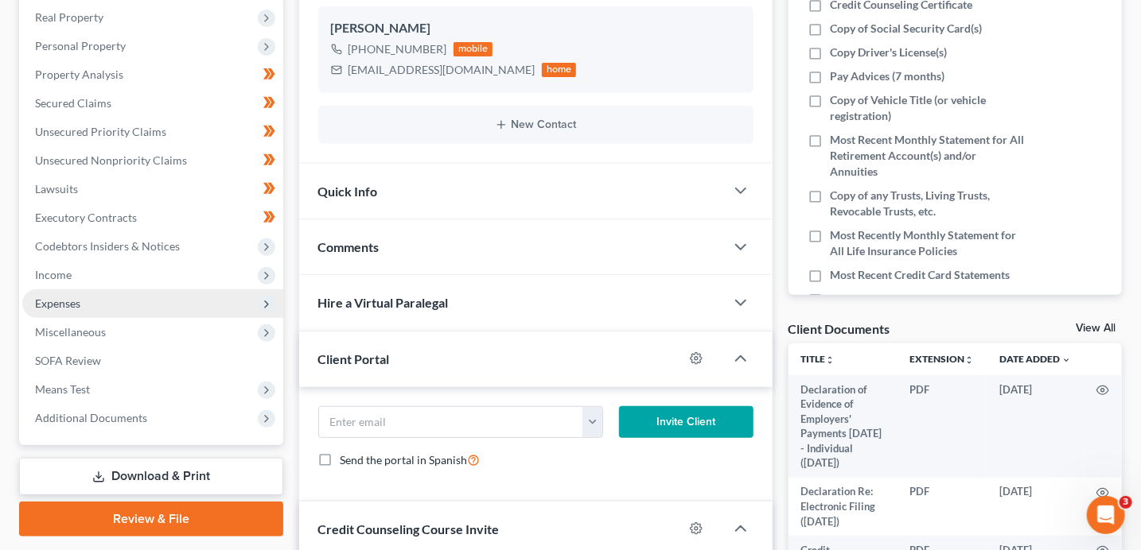
scroll to position [290, 0]
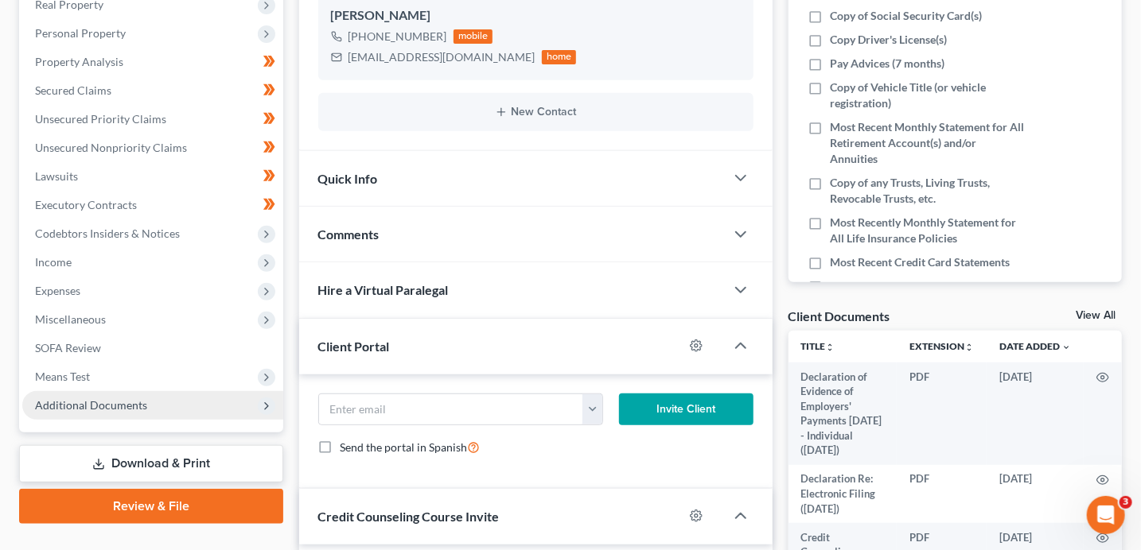
click at [155, 406] on span "Additional Documents" at bounding box center [152, 405] width 261 height 29
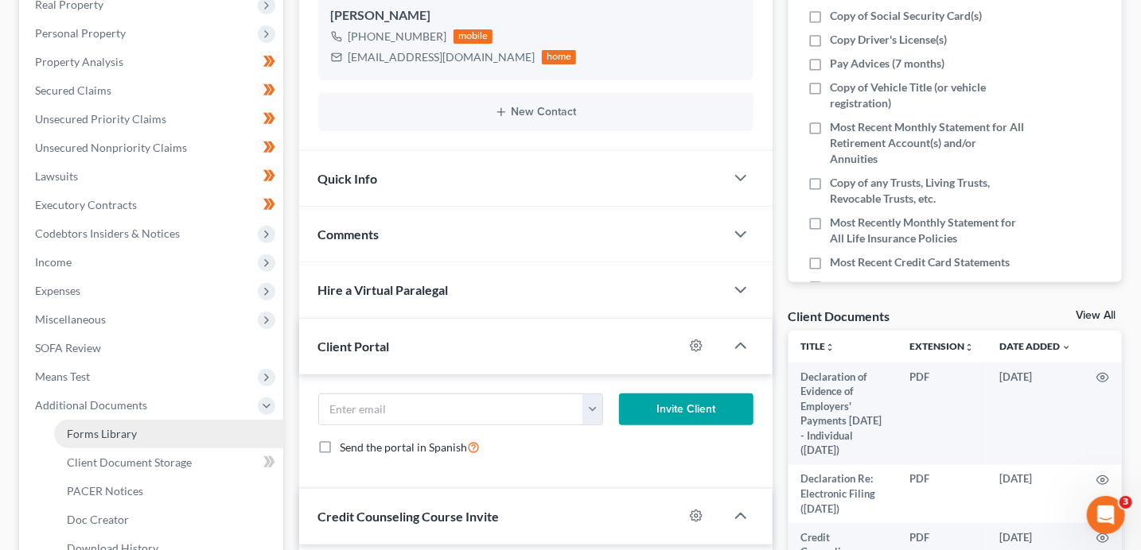
click at [153, 437] on link "Forms Library" at bounding box center [168, 434] width 229 height 29
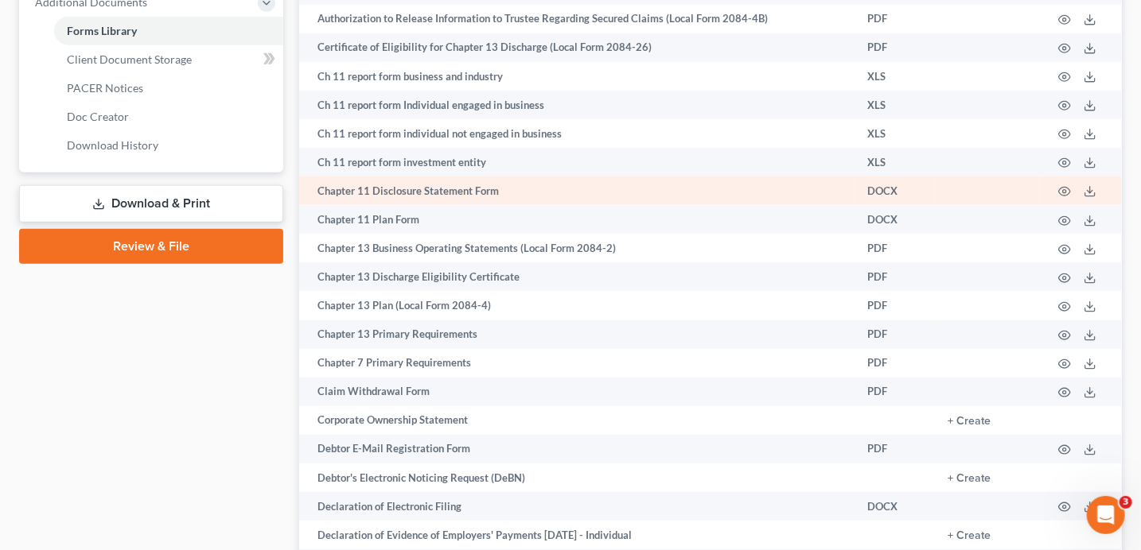
scroll to position [907, 0]
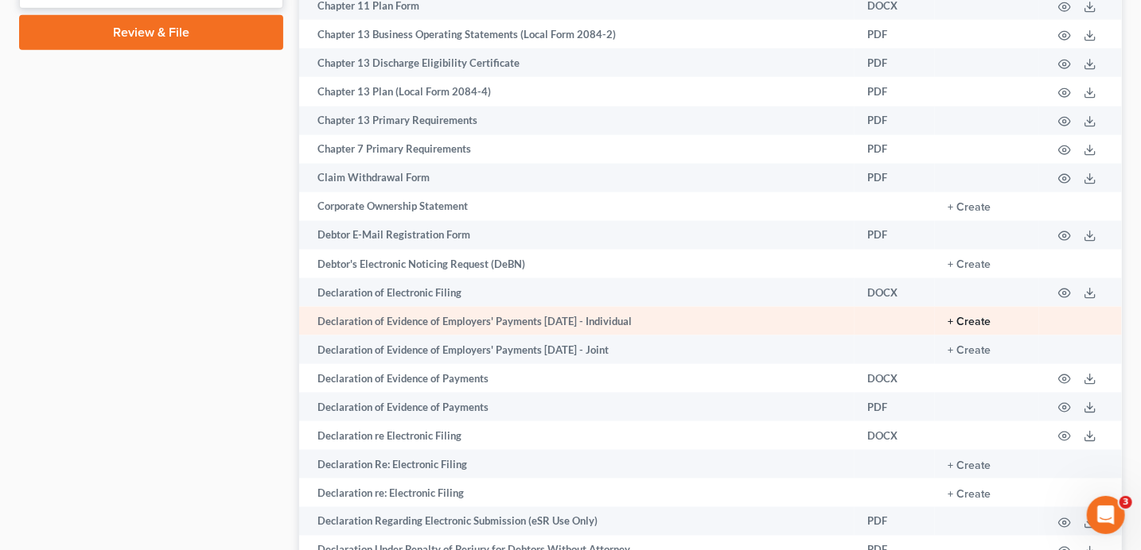
click at [985, 328] on button "+ Create" at bounding box center [968, 322] width 43 height 11
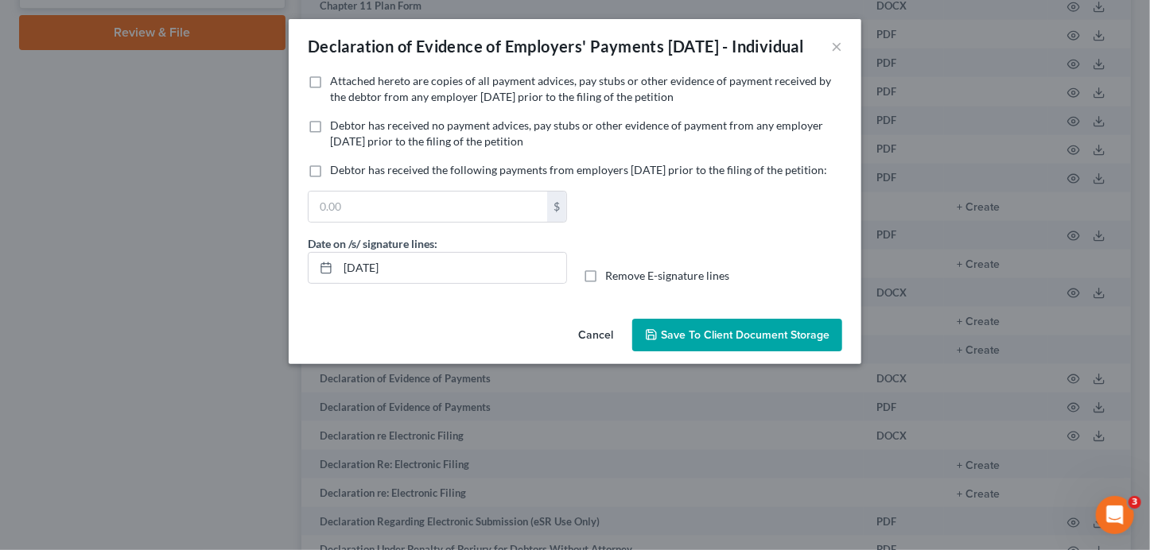
click at [422, 150] on label "Debtor has received no payment advices, pay stubs or other evidence of payment …" at bounding box center [586, 134] width 512 height 32
click at [347, 128] on input "Debtor has received no payment advices, pay stubs or other evidence of payment …" at bounding box center [341, 123] width 10 height 10
checkbox input "true"
click at [785, 342] on span "Save to Client Document Storage" at bounding box center [745, 336] width 169 height 14
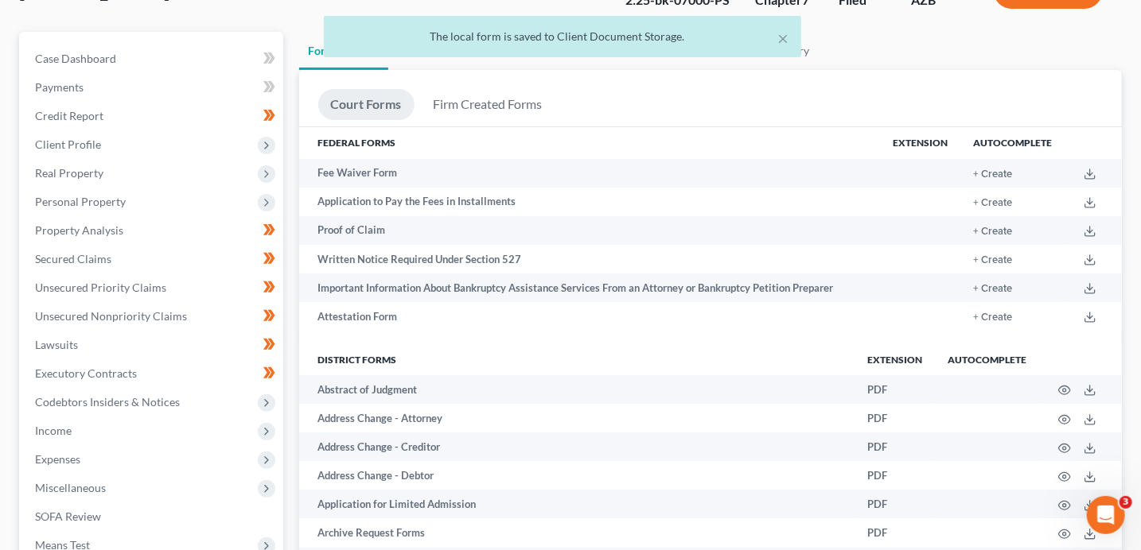
scroll to position [415, 0]
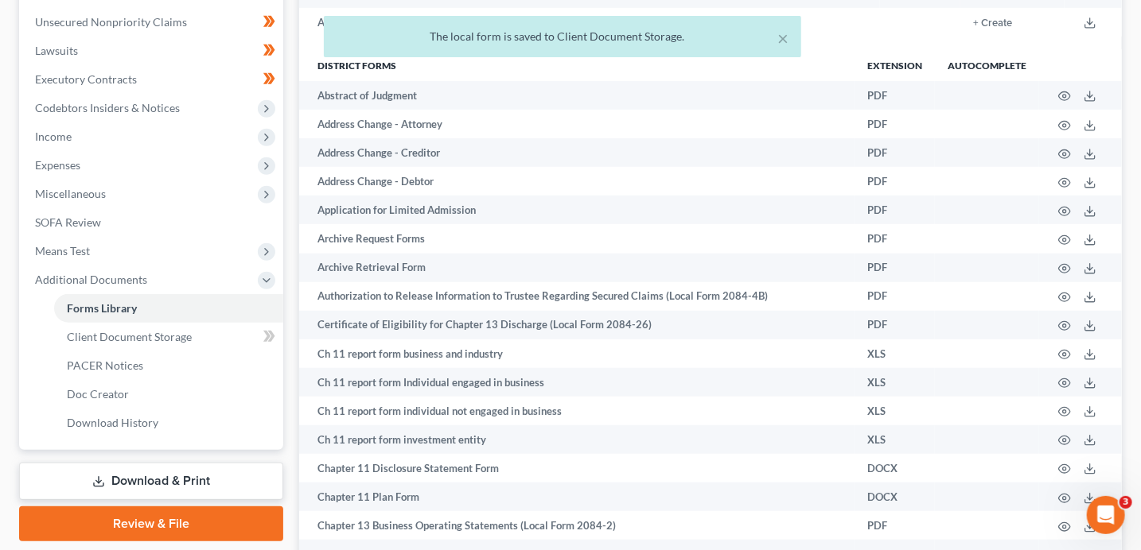
click at [153, 484] on link "Download & Print" at bounding box center [151, 481] width 264 height 37
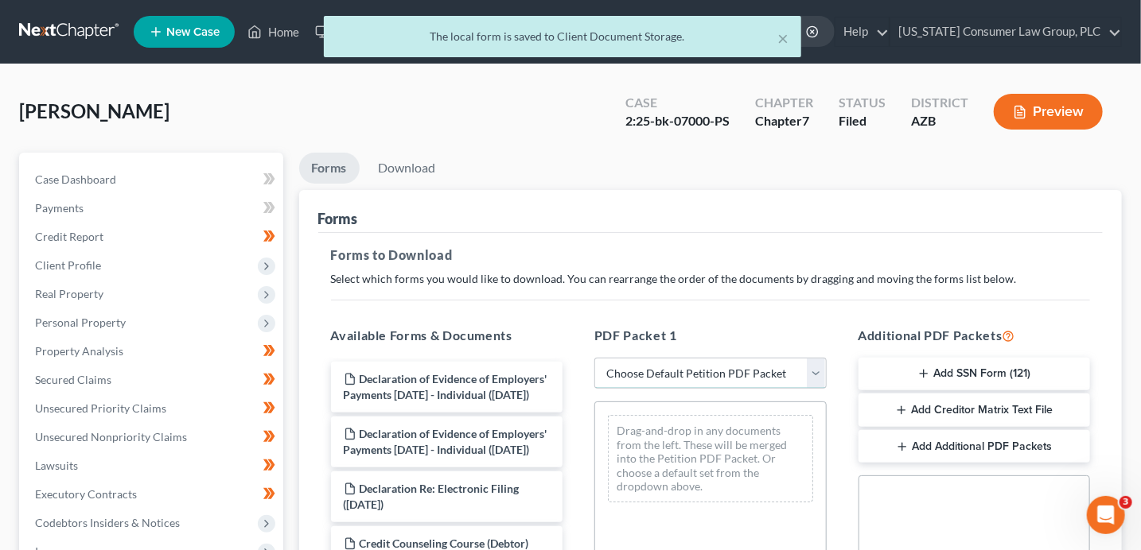
click at [700, 371] on select "Choose Default Petition PDF Packet Complete Bankruptcy Petition (all forms and …" at bounding box center [710, 374] width 232 height 32
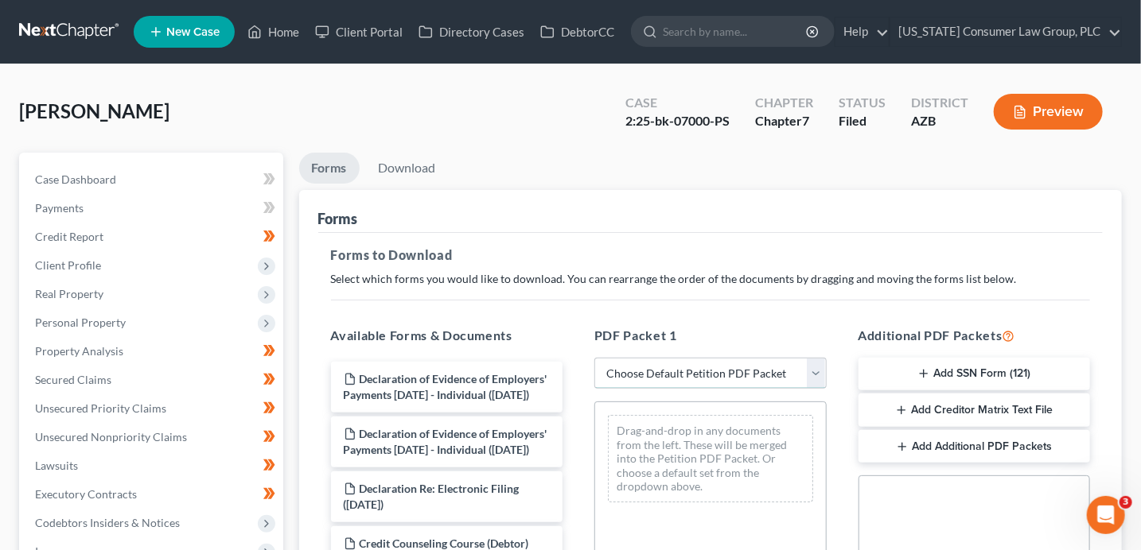
select select "6"
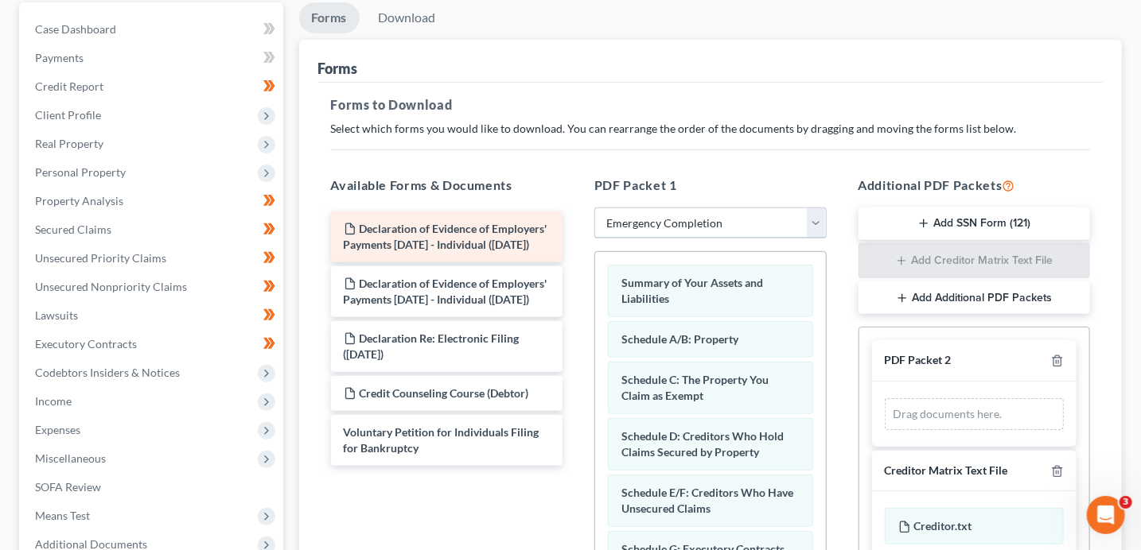
scroll to position [151, 0]
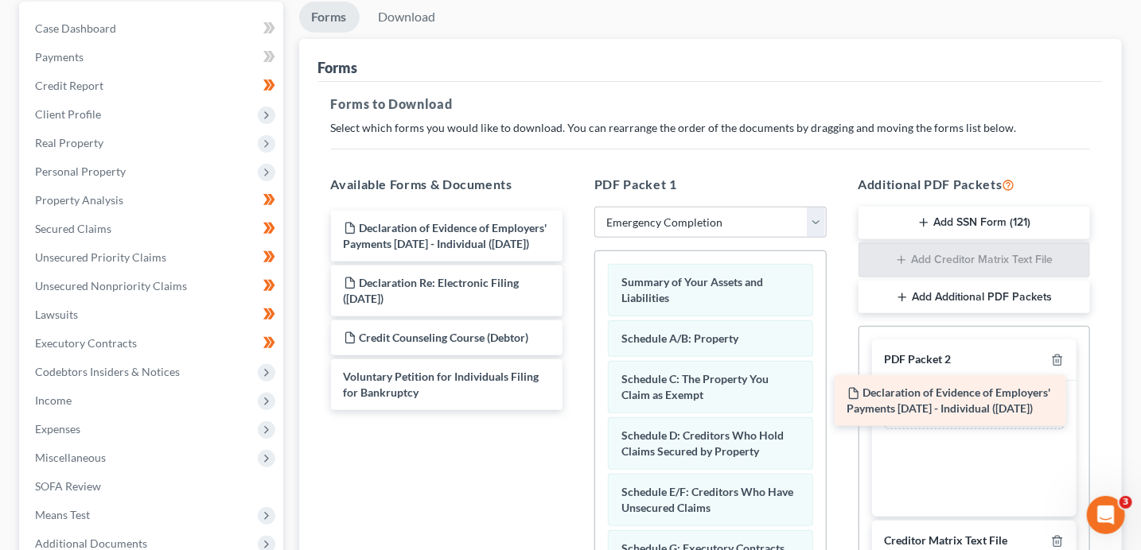
drag, startPoint x: 483, startPoint y: 239, endPoint x: 986, endPoint y: 405, distance: 530.2
click at [576, 405] on div "Declaration of Evidence of Employers' Payments Within 60 Days - Individual (08/…" at bounding box center [447, 311] width 258 height 200
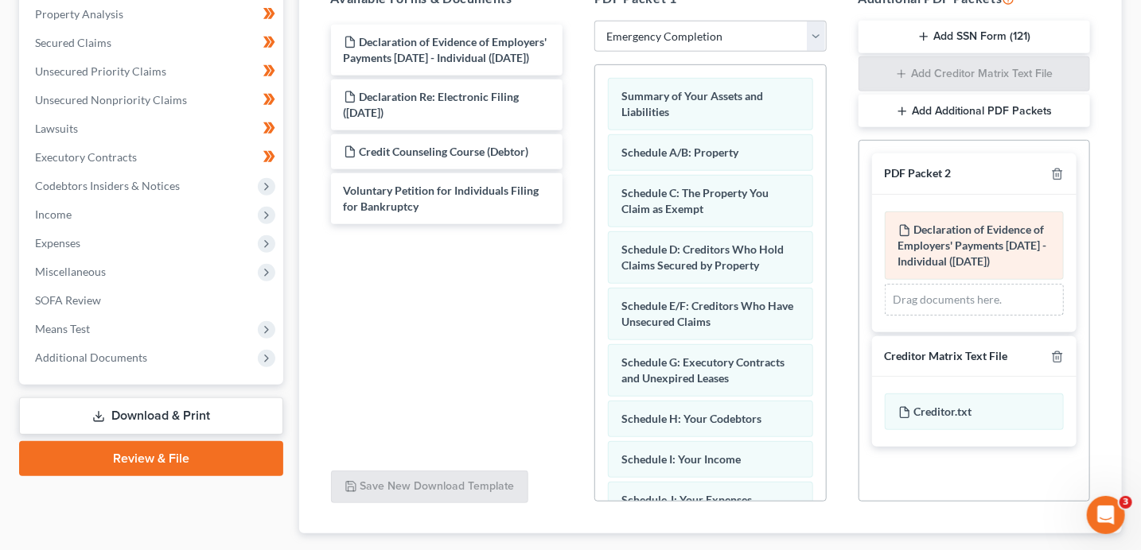
scroll to position [430, 0]
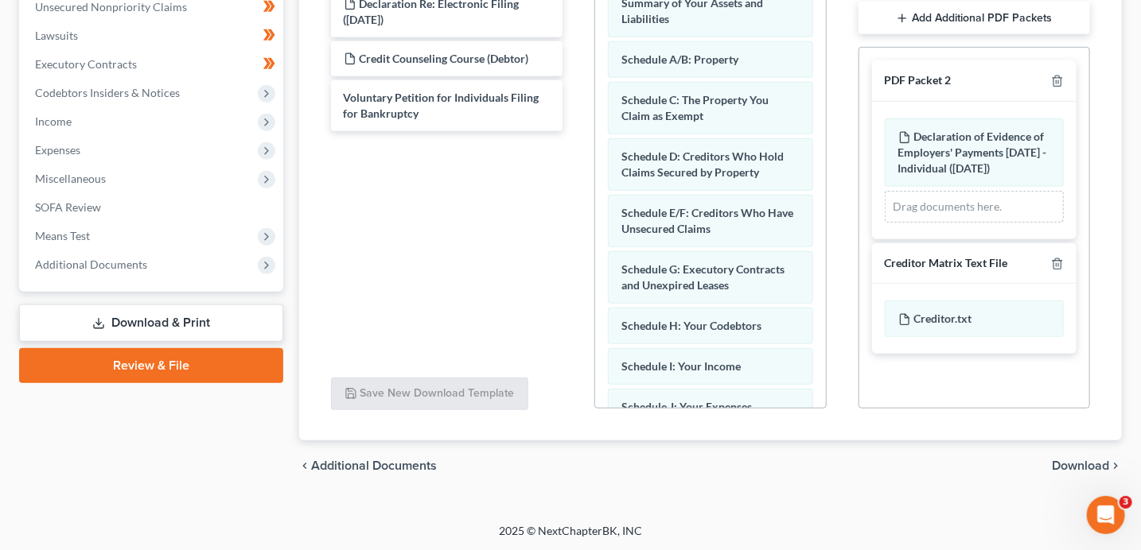
click at [1088, 465] on span "Download" at bounding box center [1080, 466] width 57 height 13
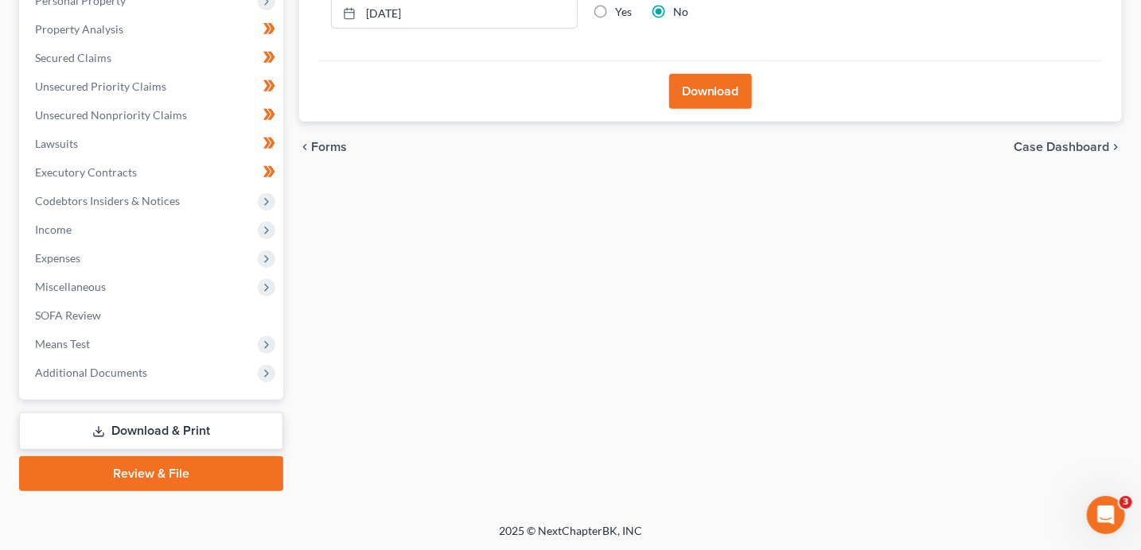
click at [727, 99] on button "Download" at bounding box center [710, 91] width 83 height 35
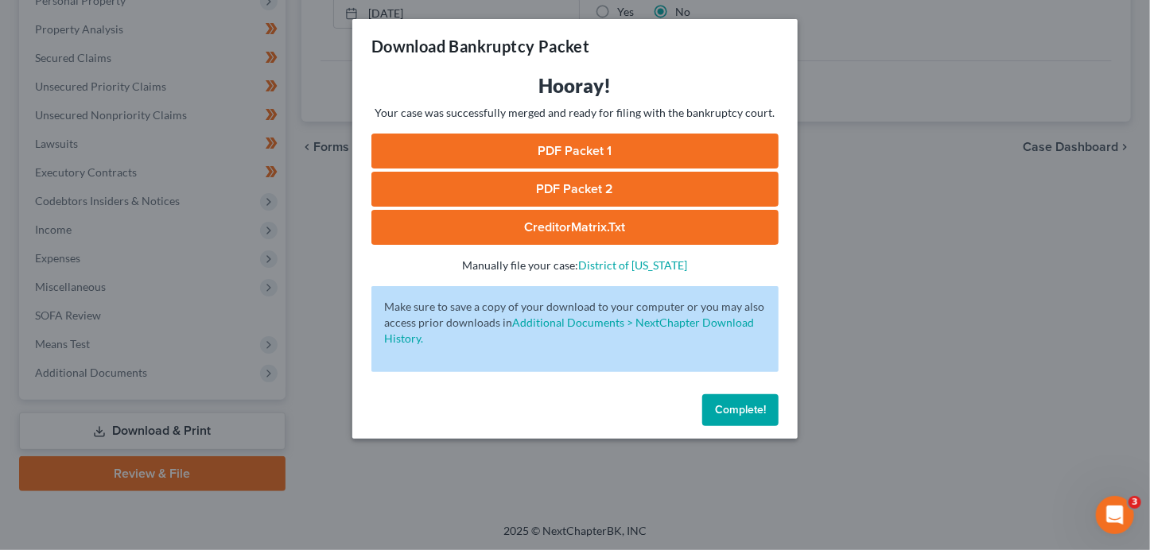
click at [715, 148] on link "PDF Packet 1" at bounding box center [574, 151] width 407 height 35
click at [731, 192] on link "PDF Packet 2" at bounding box center [574, 189] width 407 height 35
click at [596, 235] on link "CreditorMatrix.txt" at bounding box center [574, 227] width 407 height 35
click at [745, 415] on span "Complete!" at bounding box center [740, 410] width 51 height 14
click at [745, 407] on span "Complete!" at bounding box center [740, 410] width 51 height 14
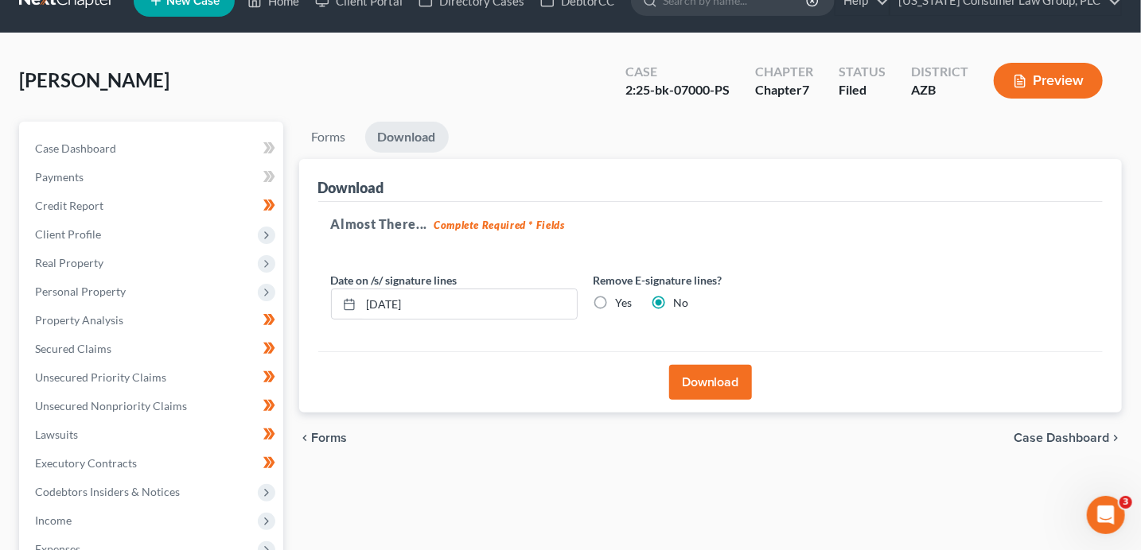
scroll to position [0, 0]
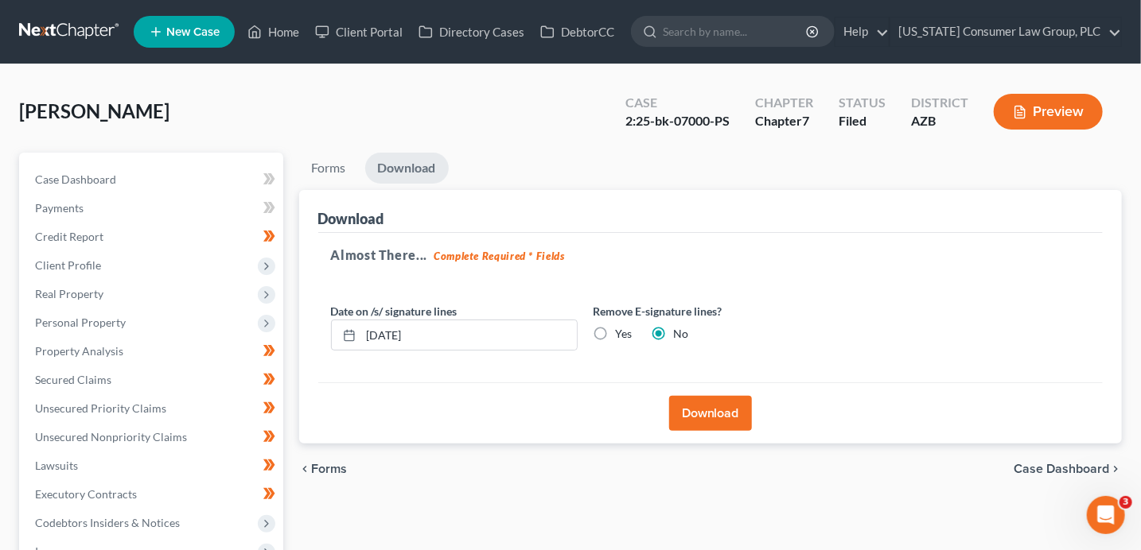
click at [569, 168] on ul "Forms Download" at bounding box center [710, 171] width 823 height 37
drag, startPoint x: 729, startPoint y: 122, endPoint x: 627, endPoint y: 121, distance: 102.6
click at [627, 121] on div "2:25-bk-07000-PS" at bounding box center [677, 121] width 104 height 18
copy div "2:25-bk-07000-PS"
click at [262, 33] on link "Home" at bounding box center [273, 31] width 68 height 29
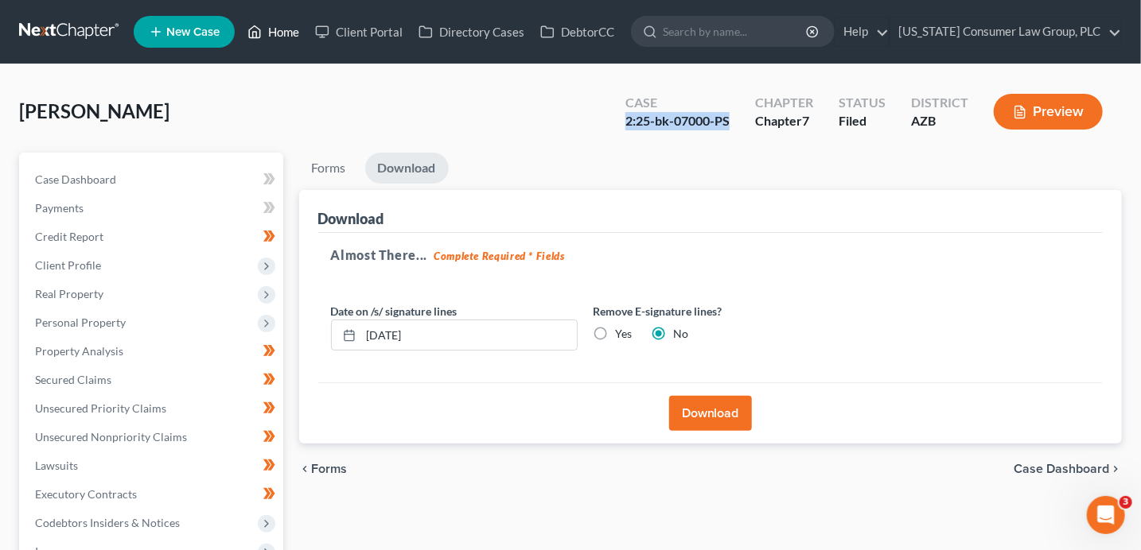
click at [263, 33] on link "Home" at bounding box center [273, 31] width 68 height 29
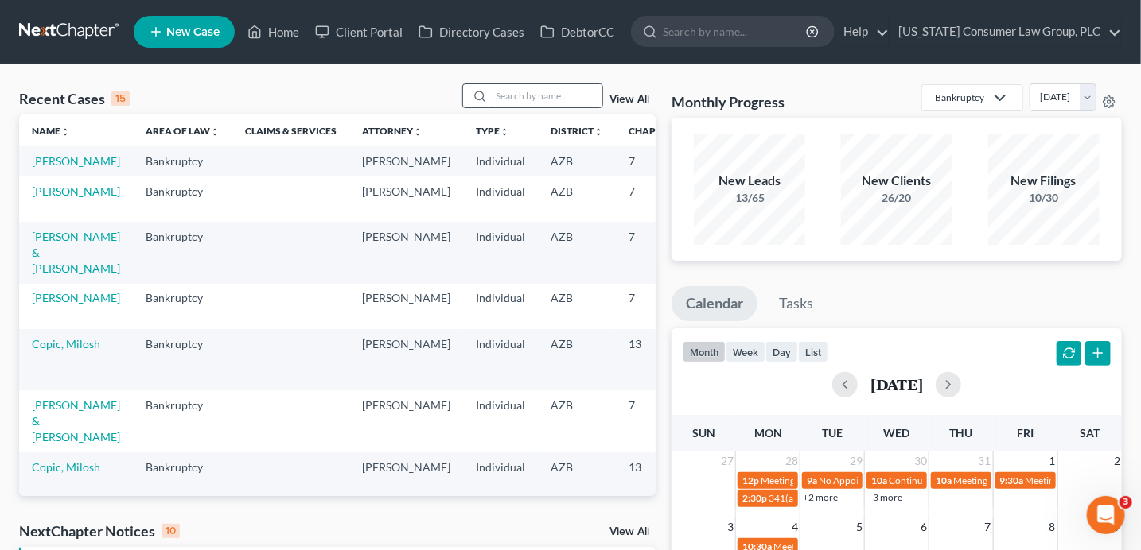
click at [520, 92] on input "search" at bounding box center [546, 95] width 111 height 23
type input "brown"
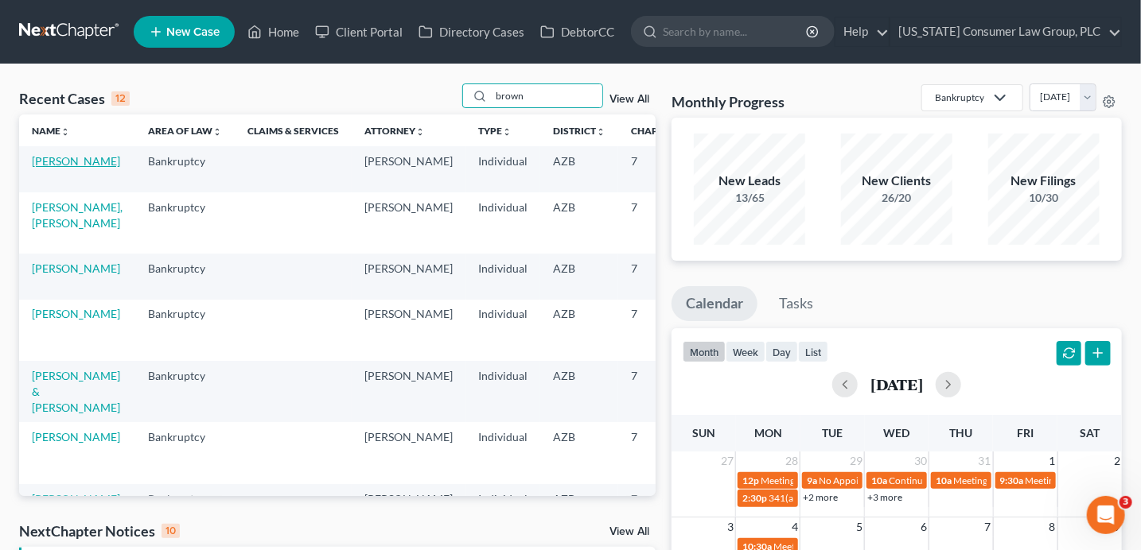
click at [49, 157] on link "[PERSON_NAME]" at bounding box center [76, 161] width 88 height 14
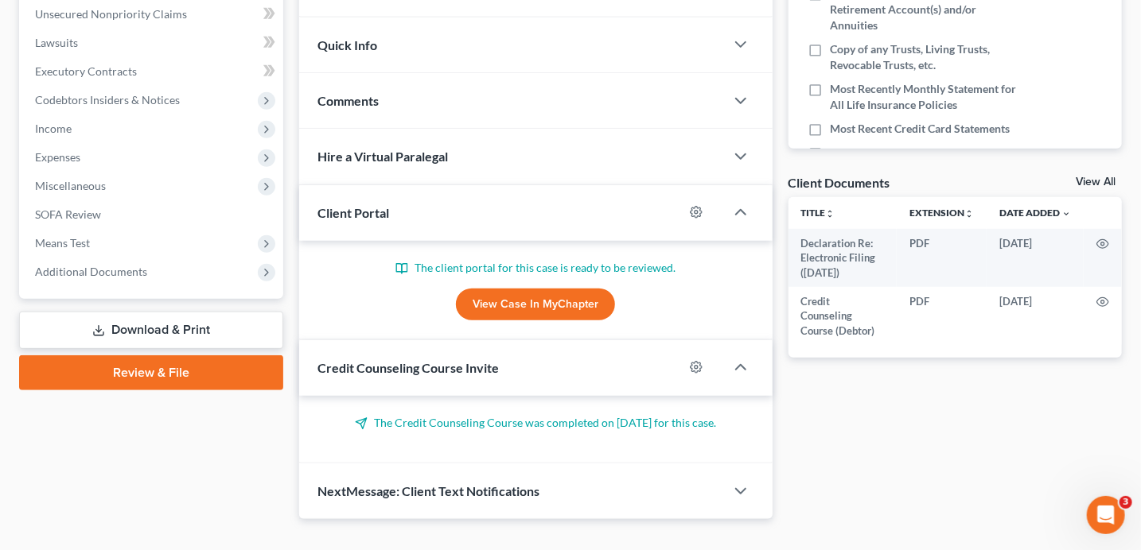
scroll to position [450, 0]
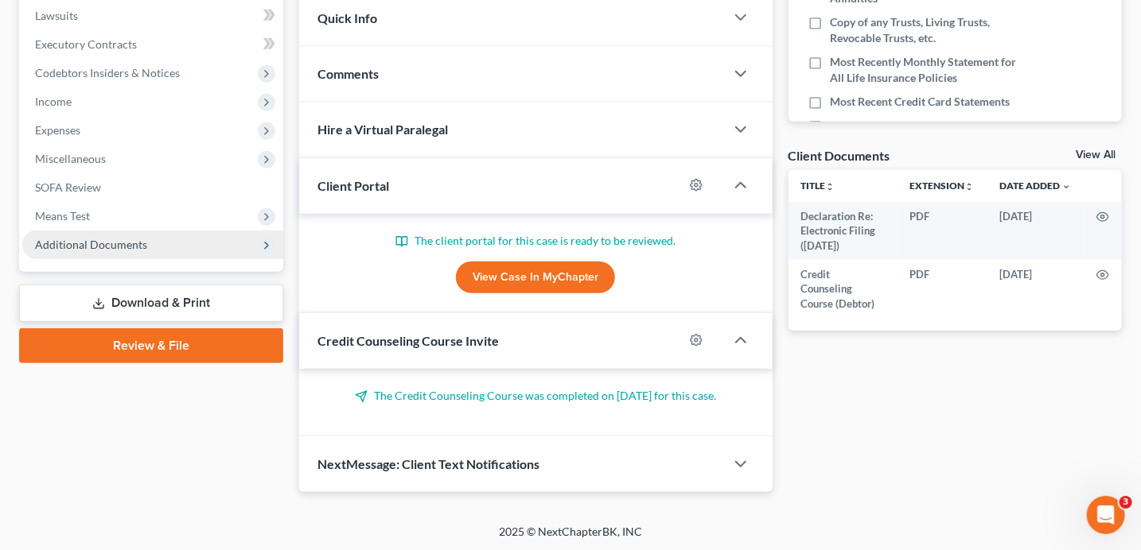
click at [184, 241] on span "Additional Documents" at bounding box center [152, 245] width 261 height 29
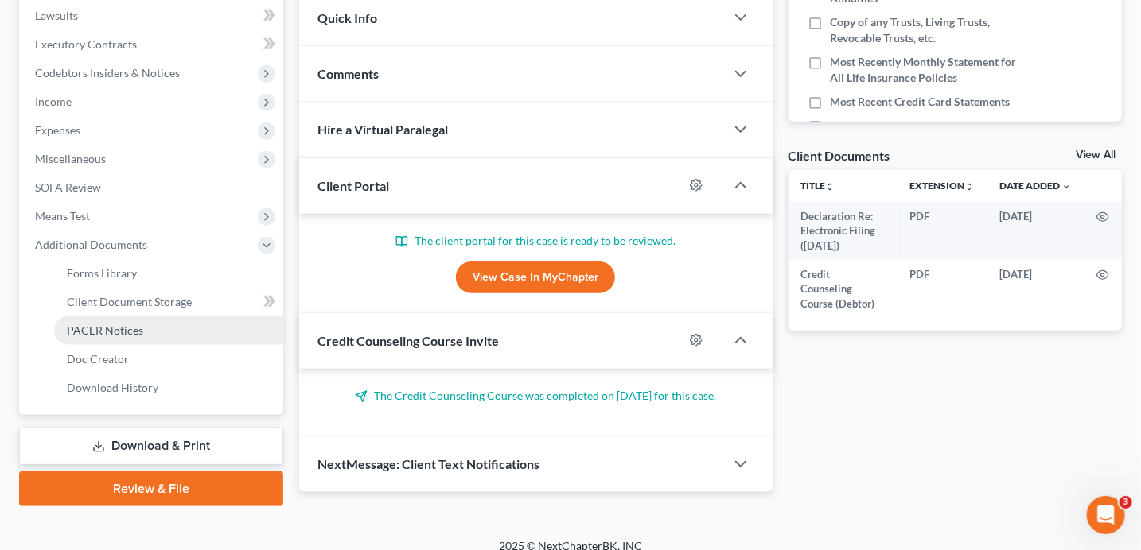
click at [142, 332] on link "PACER Notices" at bounding box center [168, 331] width 229 height 29
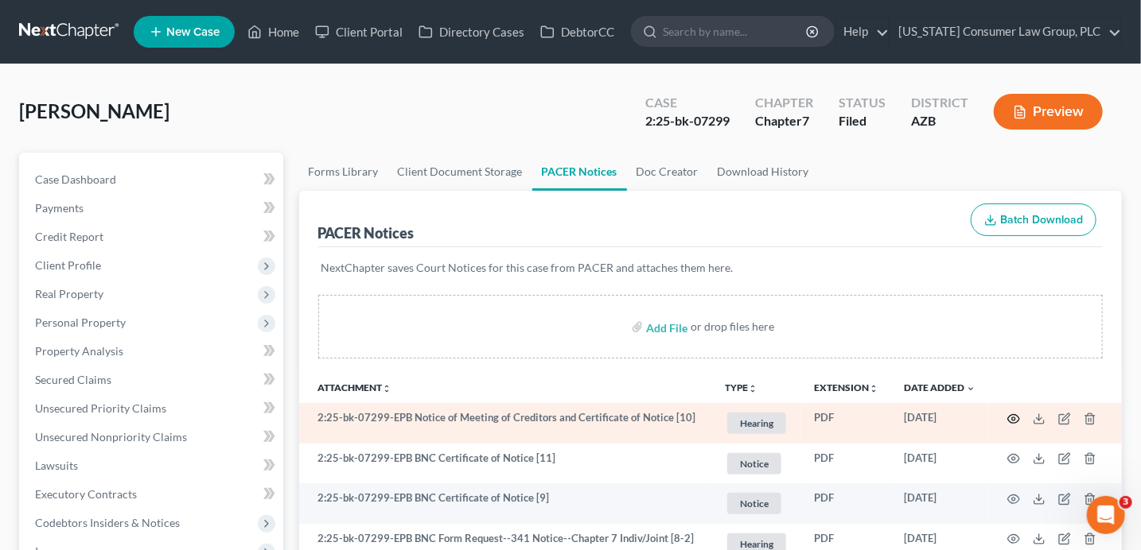
click at [1013, 418] on icon "button" at bounding box center [1013, 419] width 13 height 13
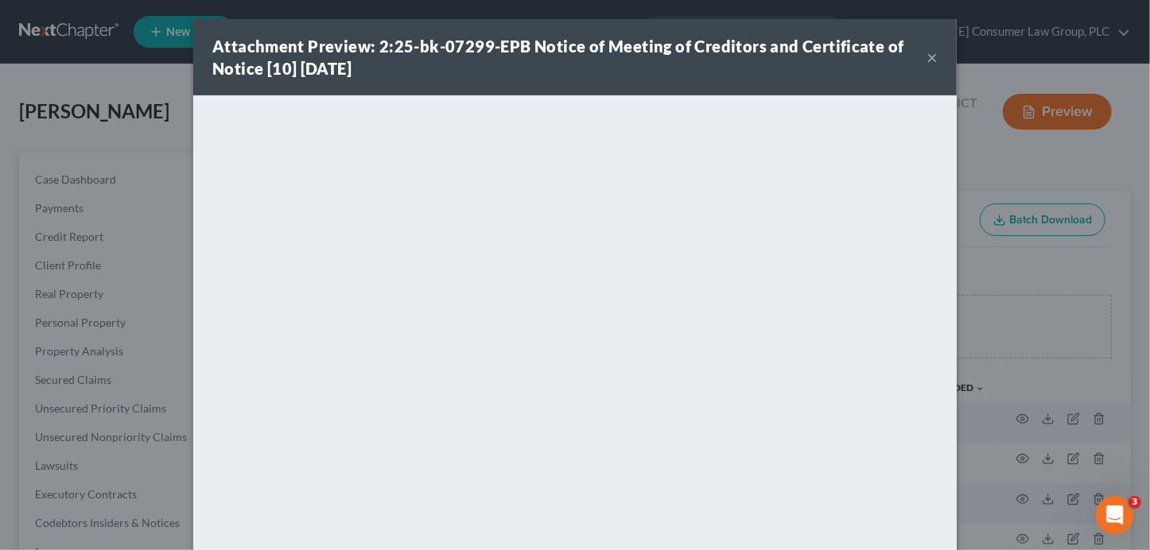
click at [927, 56] on button "×" at bounding box center [932, 57] width 11 height 19
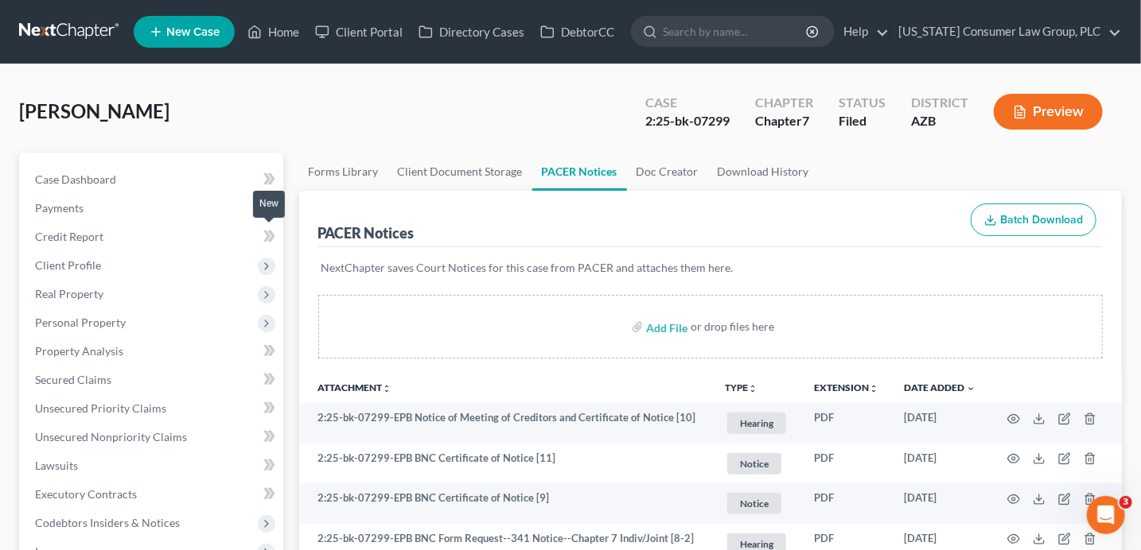
click at [275, 232] on span at bounding box center [269, 239] width 28 height 24
click at [275, 233] on span at bounding box center [269, 239] width 28 height 24
click at [196, 242] on link "Credit Report" at bounding box center [152, 237] width 261 height 29
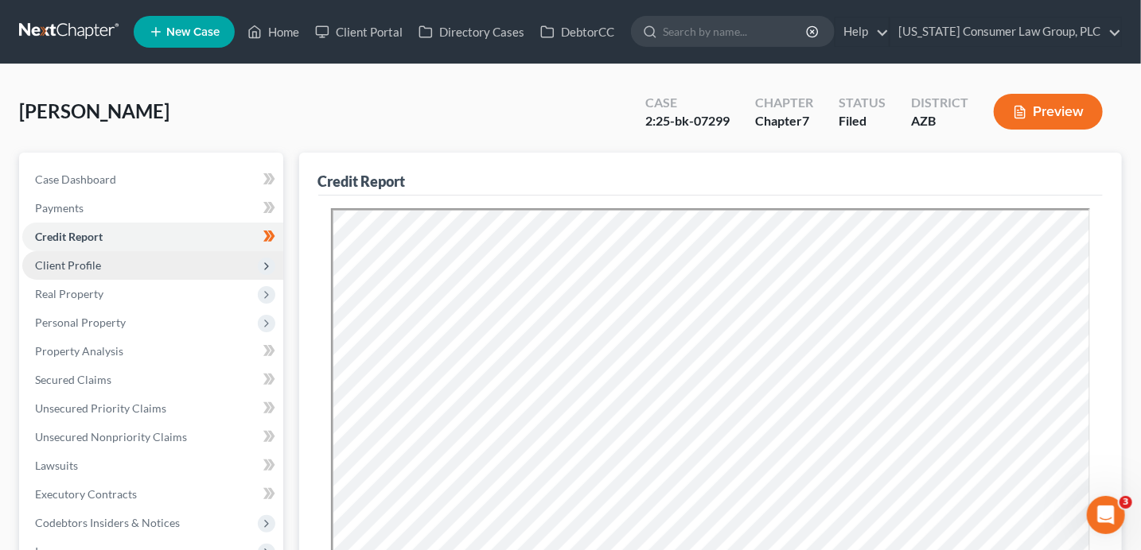
click at [177, 262] on span "Client Profile" at bounding box center [152, 265] width 261 height 29
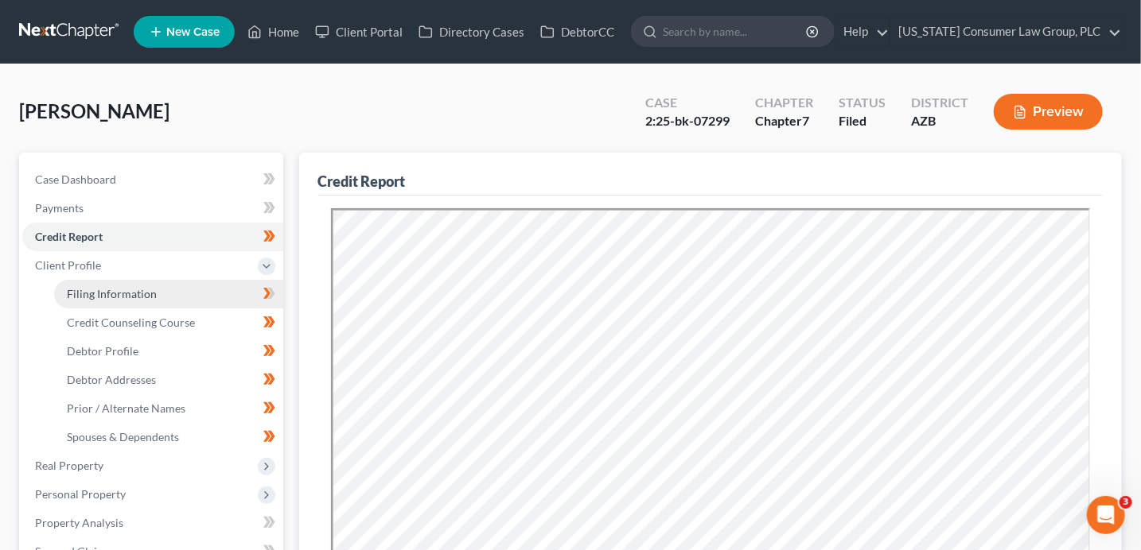
click at [189, 290] on link "Filing Information" at bounding box center [168, 294] width 229 height 29
select select "1"
select select "0"
select select "3"
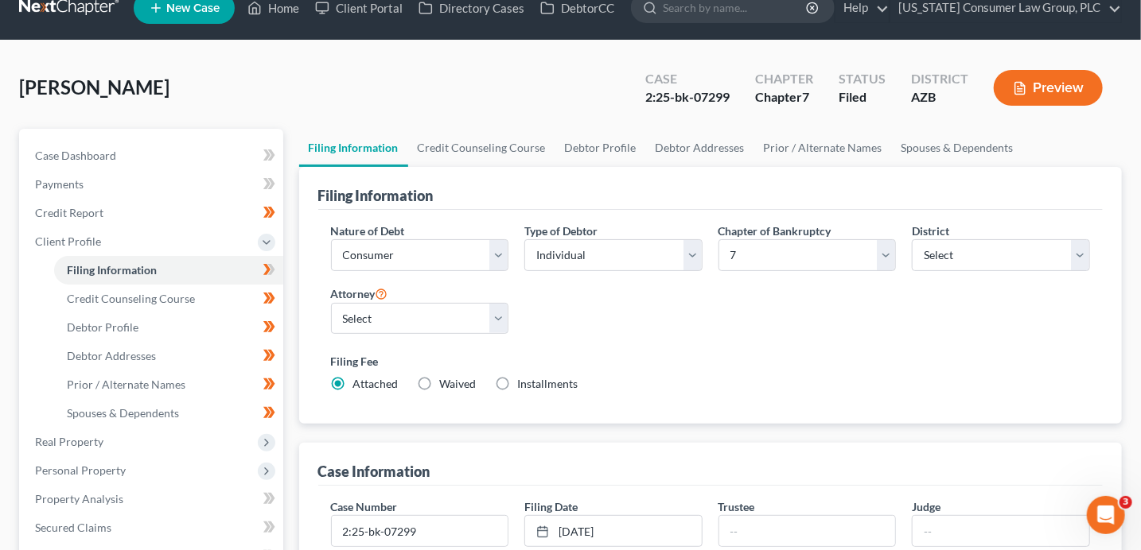
scroll to position [200, 0]
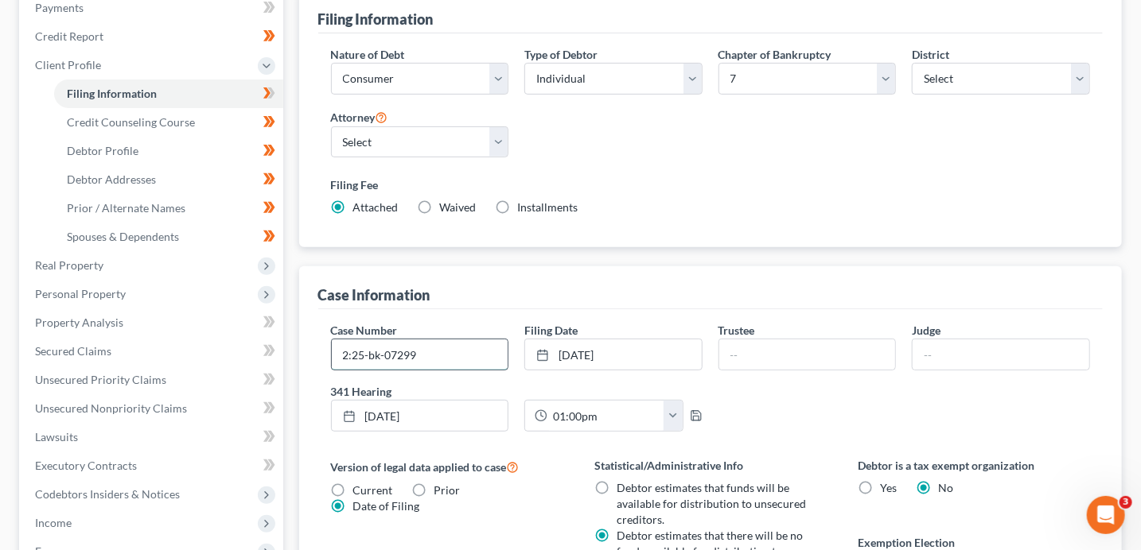
click at [456, 352] on input "2:25-bk-07299" at bounding box center [420, 355] width 177 height 30
type input "2:25-bk-07299-EPB"
type input "Haley"
type input "Ballinger"
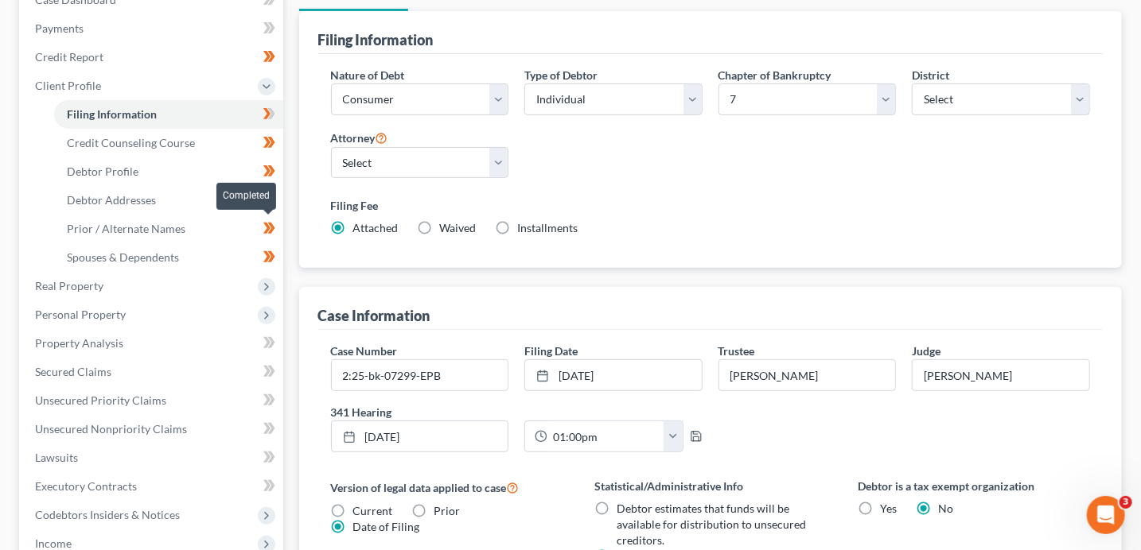
scroll to position [178, 0]
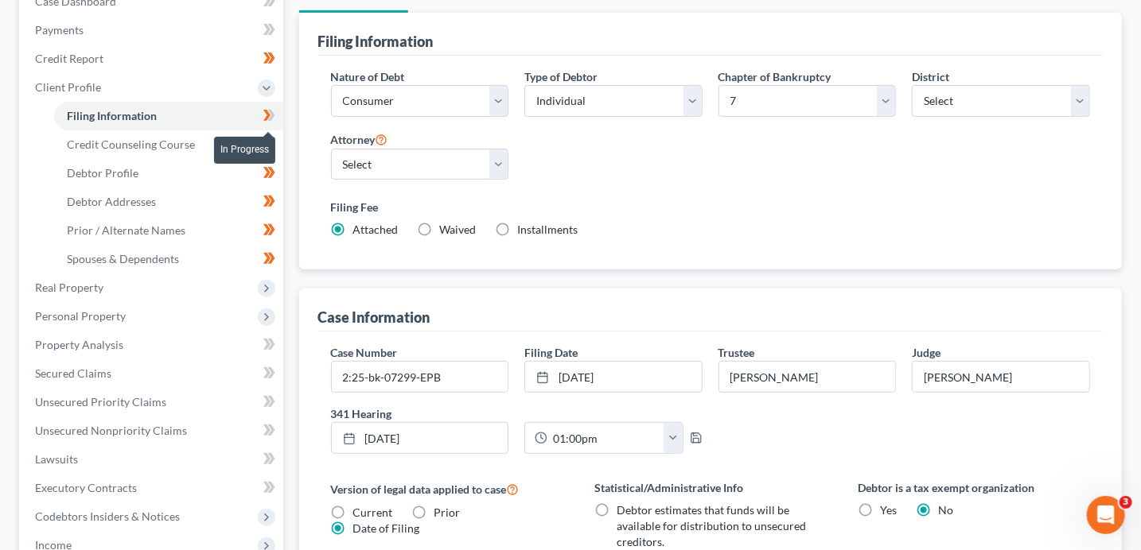
click at [274, 117] on icon at bounding box center [269, 116] width 12 height 20
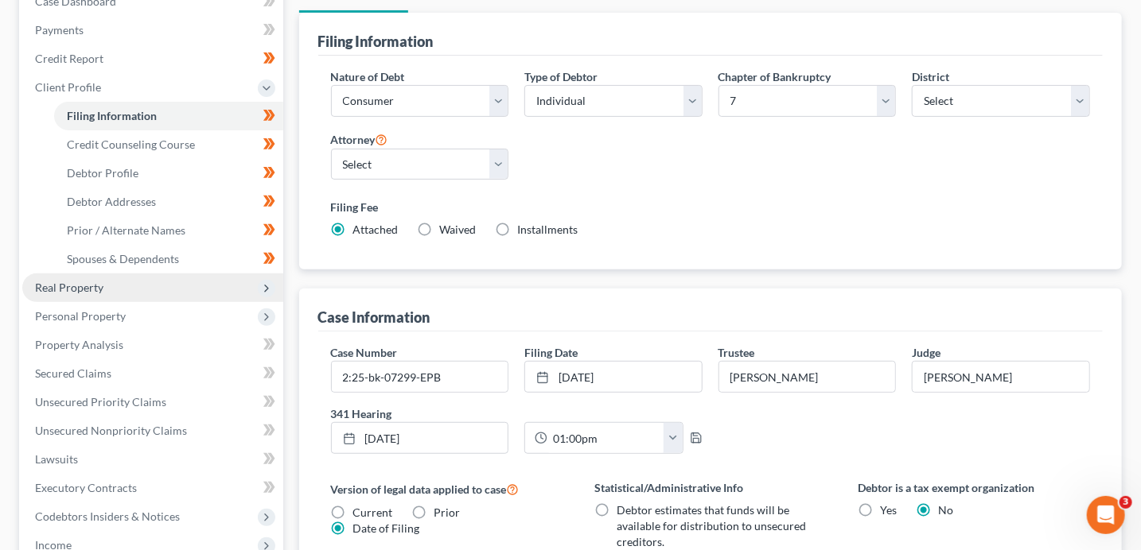
click at [120, 274] on span "Real Property" at bounding box center [152, 288] width 261 height 29
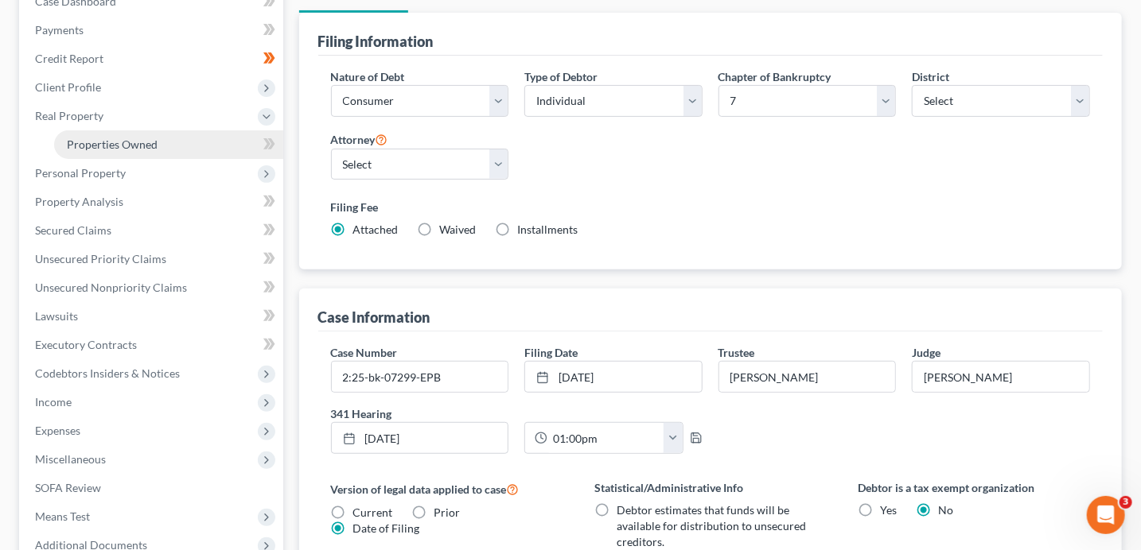
click at [163, 145] on link "Properties Owned" at bounding box center [168, 144] width 229 height 29
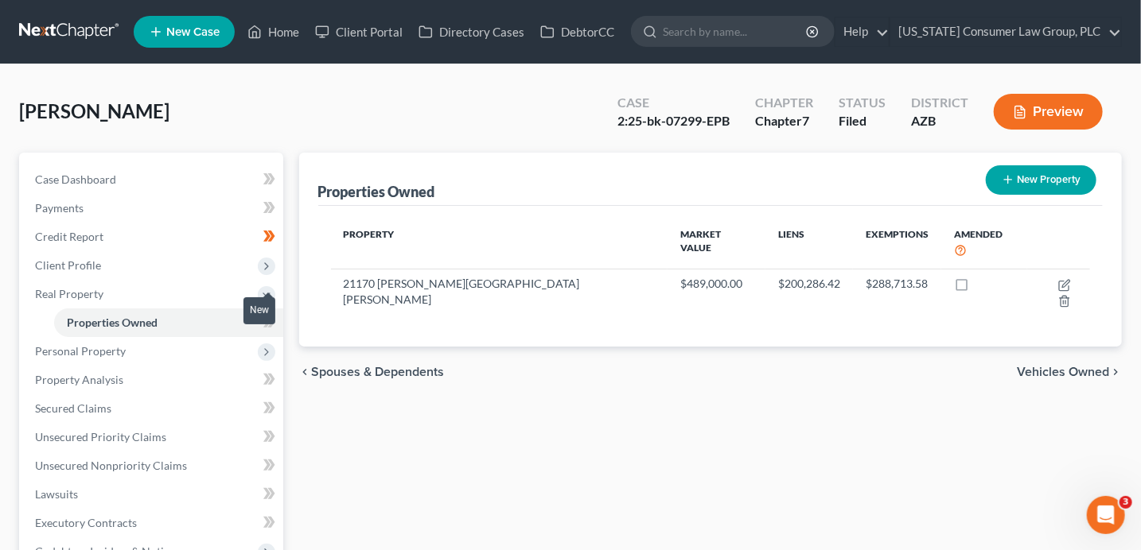
click at [277, 325] on span at bounding box center [269, 325] width 28 height 24
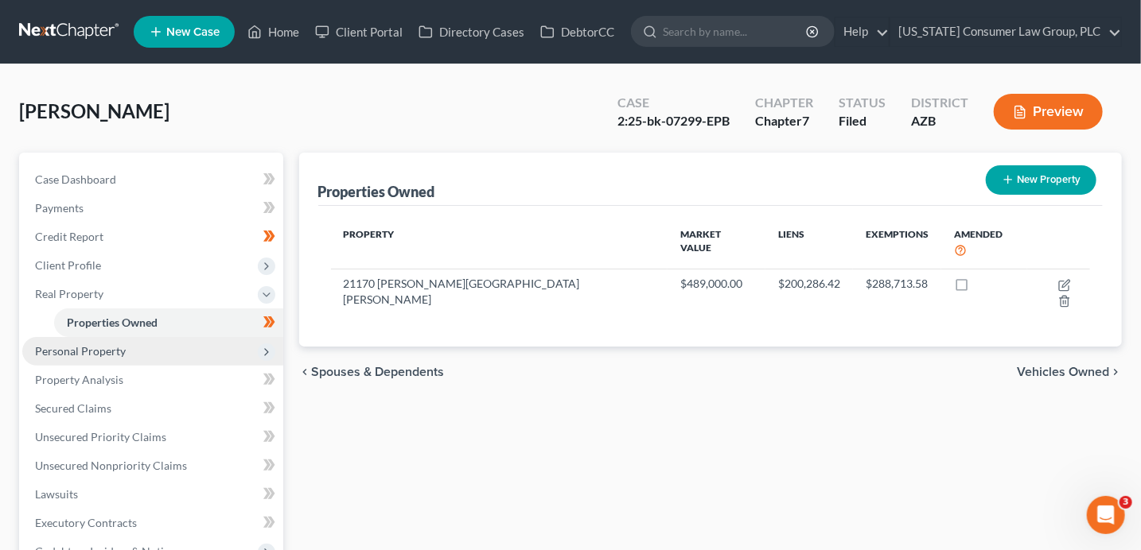
click at [164, 346] on span "Personal Property" at bounding box center [152, 351] width 261 height 29
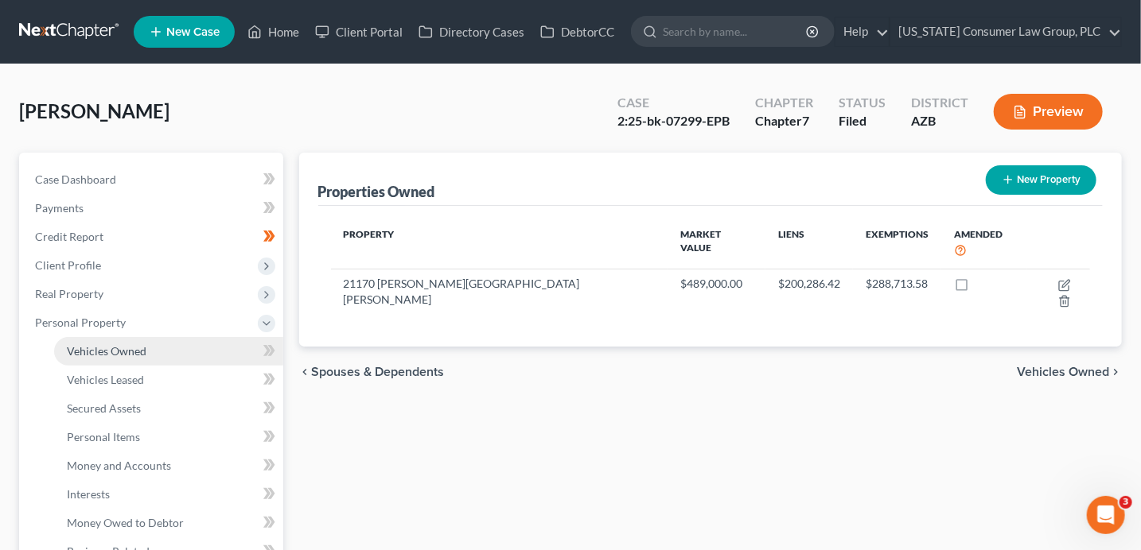
click at [171, 337] on link "Vehicles Owned" at bounding box center [168, 351] width 229 height 29
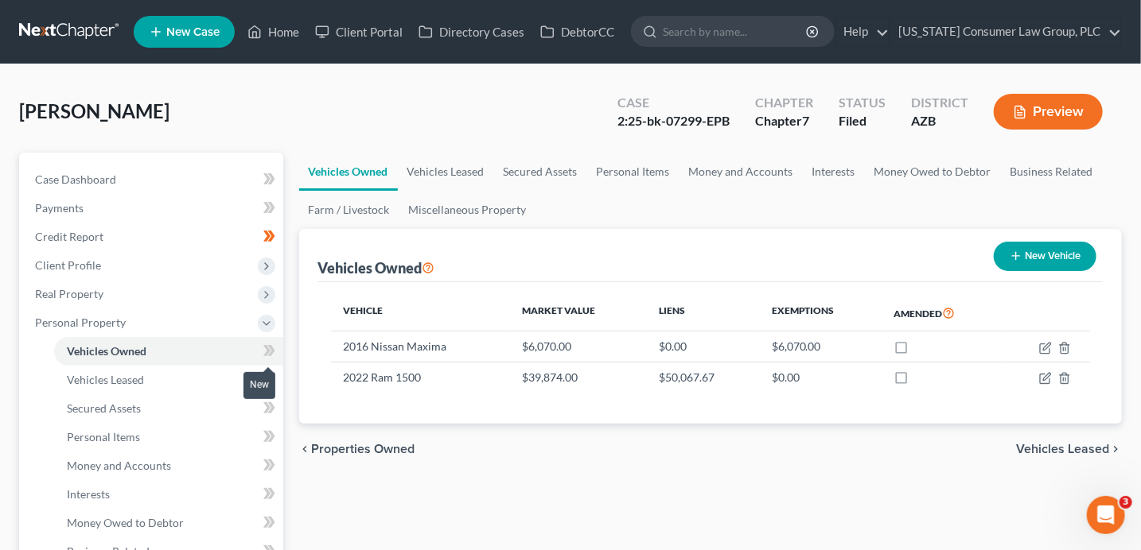
click at [267, 361] on span at bounding box center [269, 353] width 28 height 24
click at [211, 377] on link "Vehicles Leased" at bounding box center [168, 380] width 229 height 29
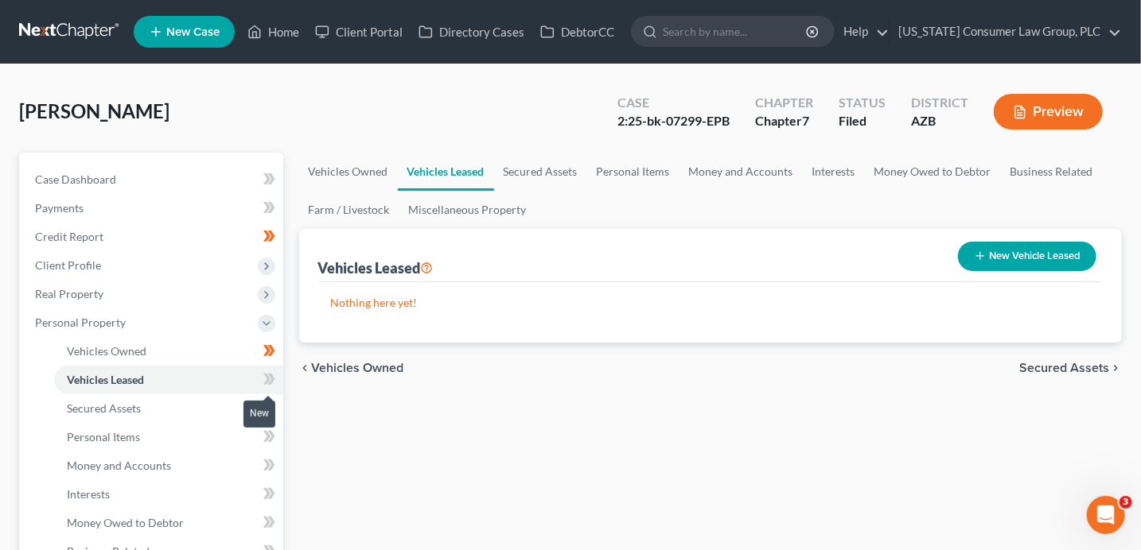
click at [260, 379] on span at bounding box center [269, 382] width 28 height 24
click at [198, 402] on link "Secured Assets" at bounding box center [168, 409] width 229 height 29
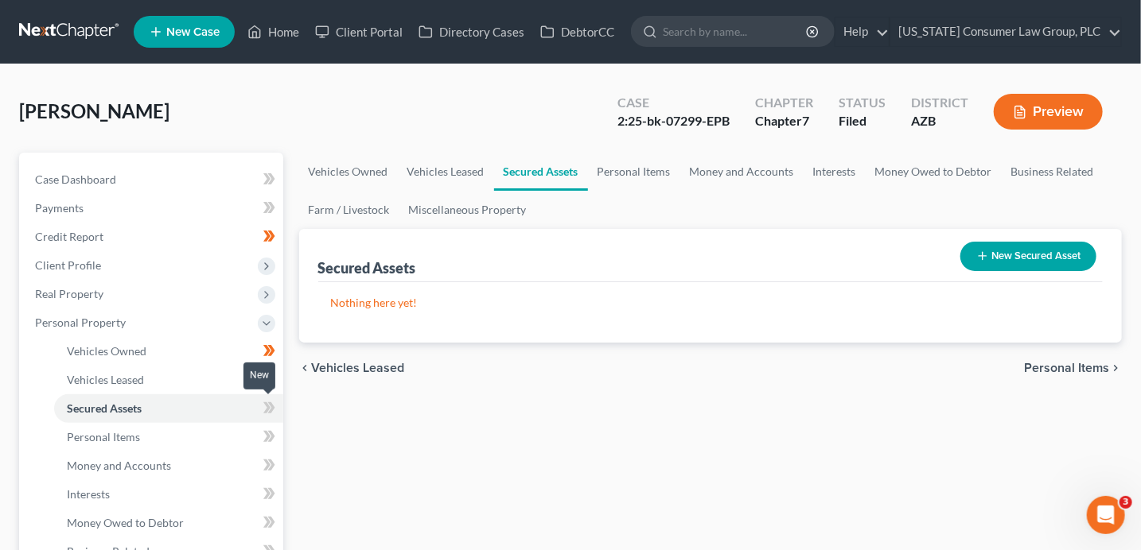
click at [259, 410] on span at bounding box center [269, 411] width 28 height 24
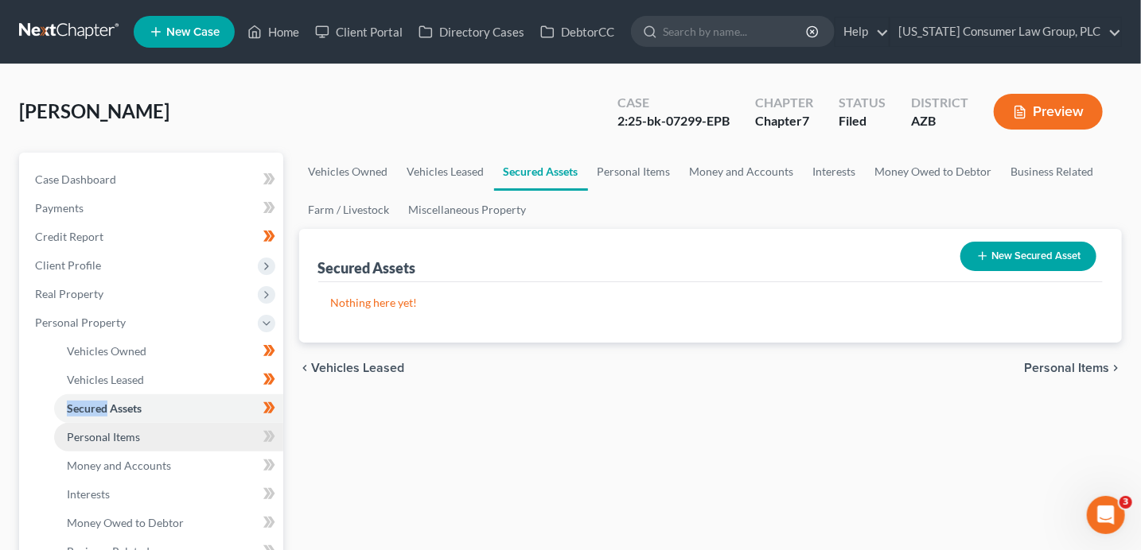
click at [175, 437] on link "Personal Items" at bounding box center [168, 437] width 229 height 29
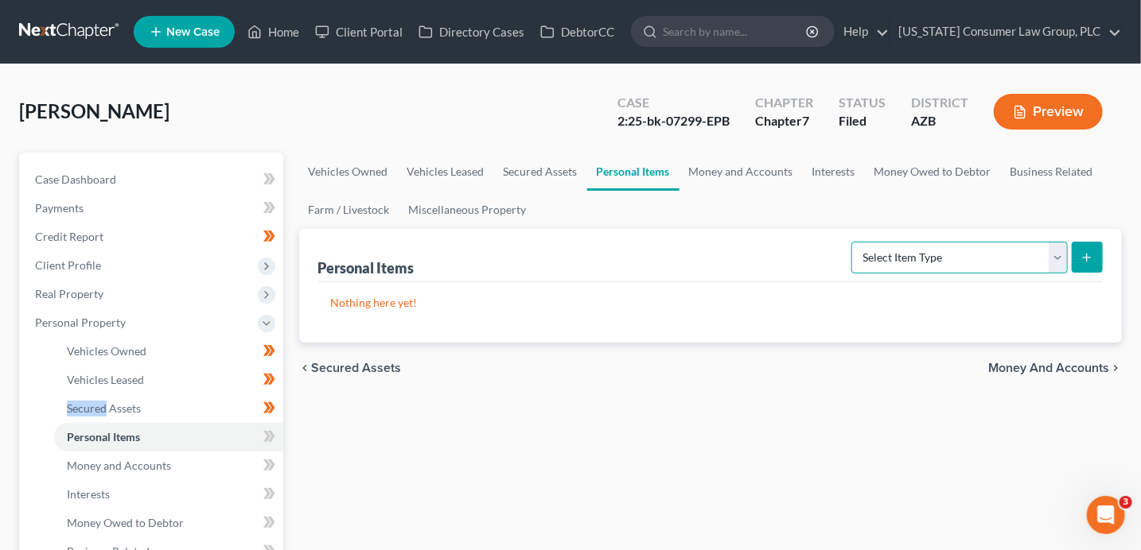
click at [955, 256] on select "Select Item Type Clothing (A/B: 11) Collectibles Of Value (A/B: 8) Electronics …" at bounding box center [959, 258] width 216 height 32
select select "clothing"
click at [1096, 258] on button "submit" at bounding box center [1086, 257] width 31 height 31
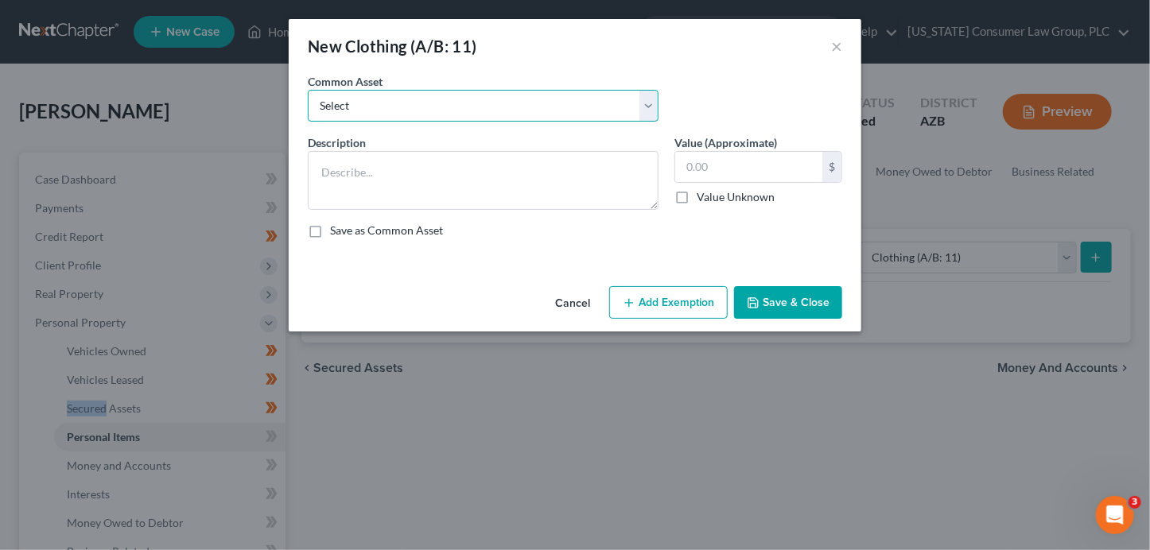
click at [524, 105] on select "Select Everyday clothing, shoes, coats" at bounding box center [483, 106] width 351 height 32
select select "0"
type textarea "Everyday clothing, shoes, coats"
type input "200.00"
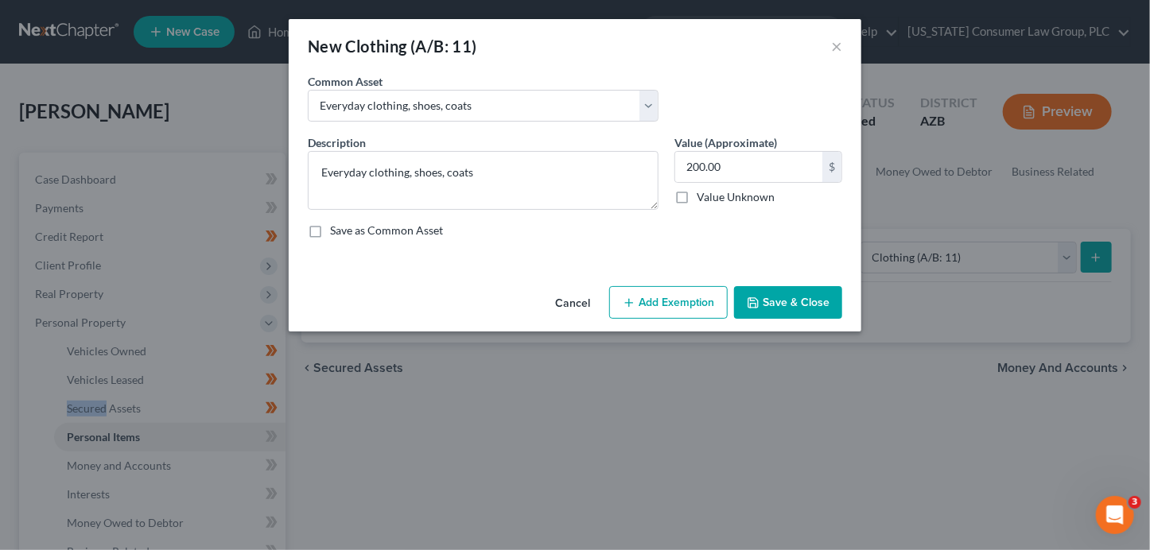
click at [660, 308] on button "Add Exemption" at bounding box center [668, 302] width 119 height 33
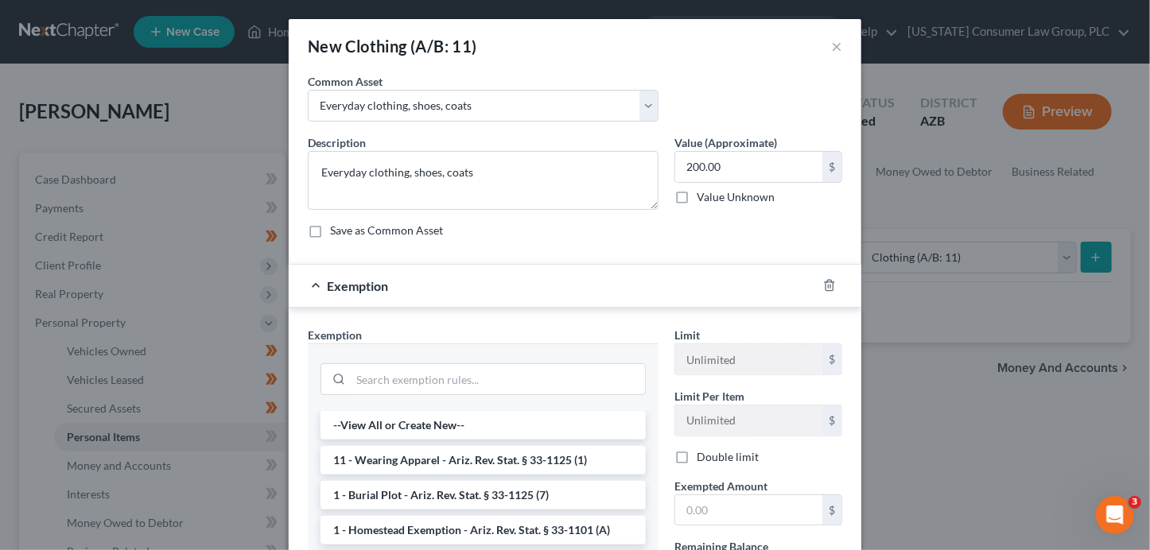
drag, startPoint x: 453, startPoint y: 464, endPoint x: 570, endPoint y: 478, distance: 117.0
click at [454, 464] on li "11 - Wearing Apparel - Ariz. Rev. Stat. § 33-1125 (1)" at bounding box center [483, 460] width 325 height 29
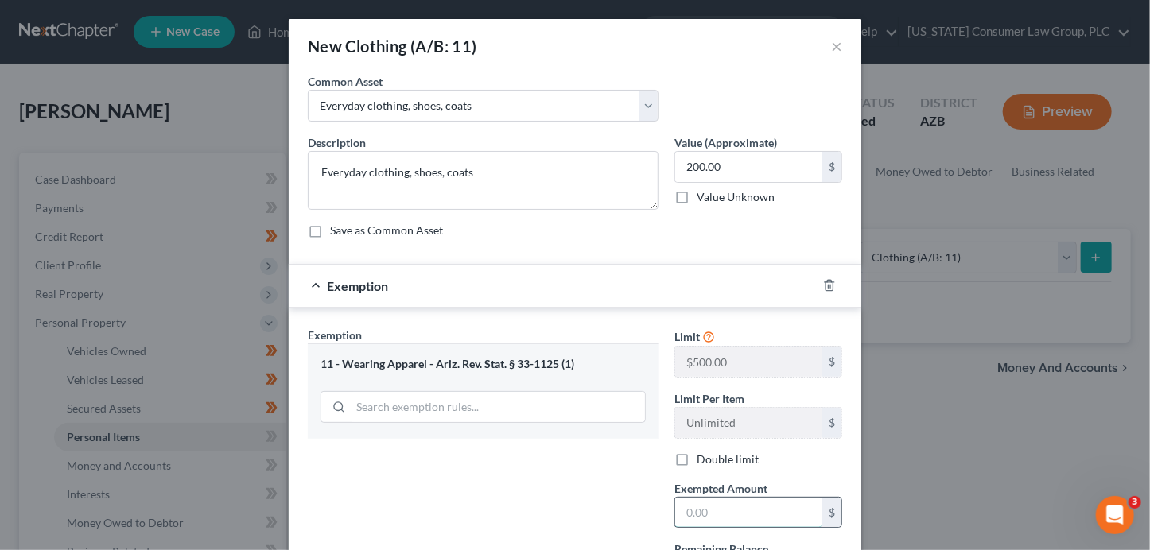
click at [730, 513] on input "text" at bounding box center [748, 513] width 147 height 30
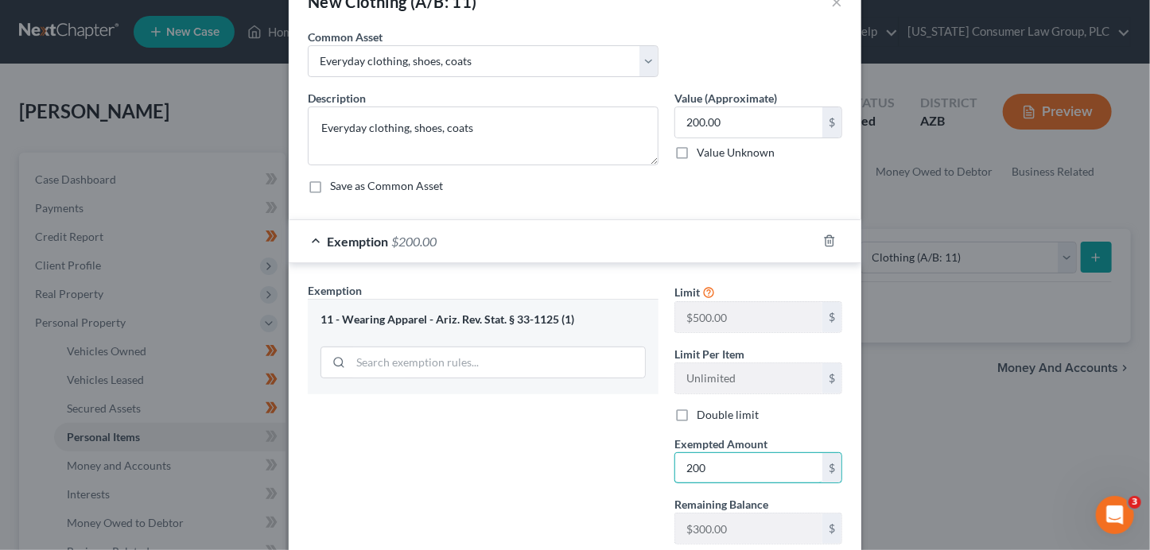
scroll to position [150, 0]
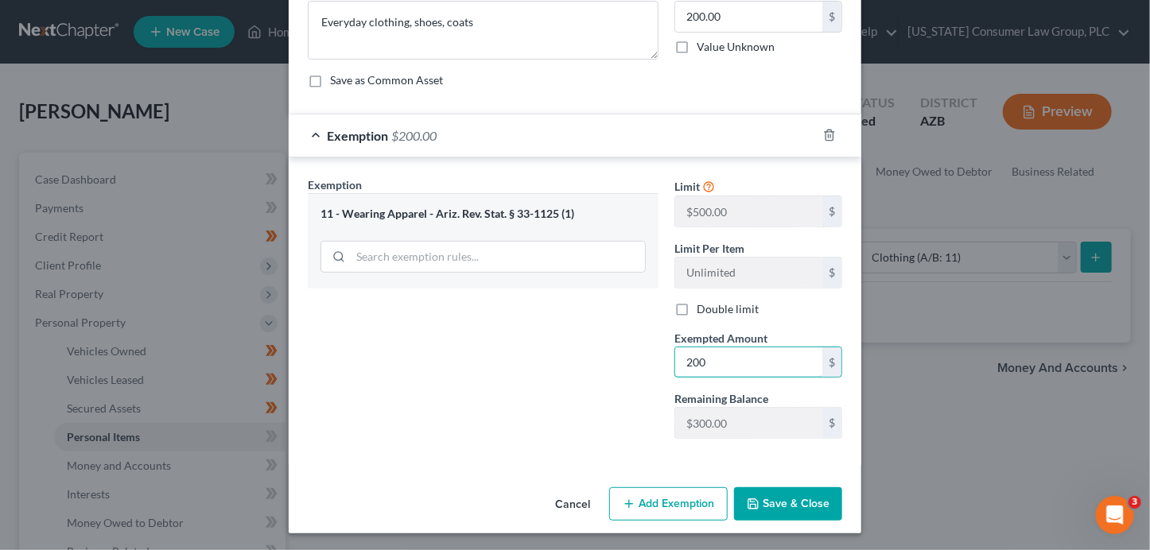
type input "200"
click at [769, 508] on button "Save & Close" at bounding box center [788, 504] width 108 height 33
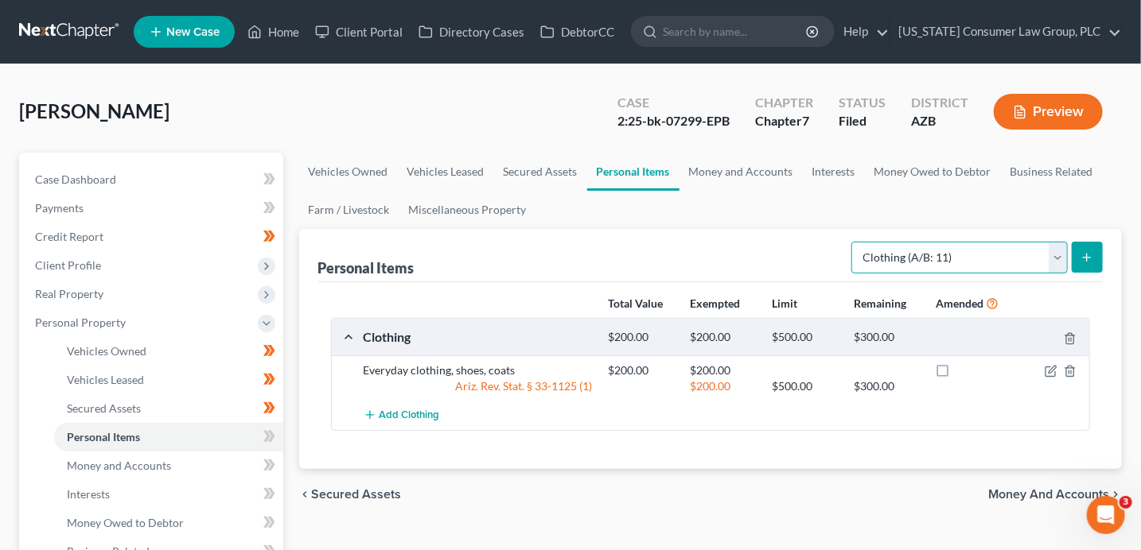
click at [935, 260] on select "Select Item Type Clothing (A/B: 11) Collectibles Of Value (A/B: 8) Electronics …" at bounding box center [959, 258] width 216 height 32
select select "electronics"
click at [1086, 257] on icon "submit" at bounding box center [1086, 257] width 13 height 13
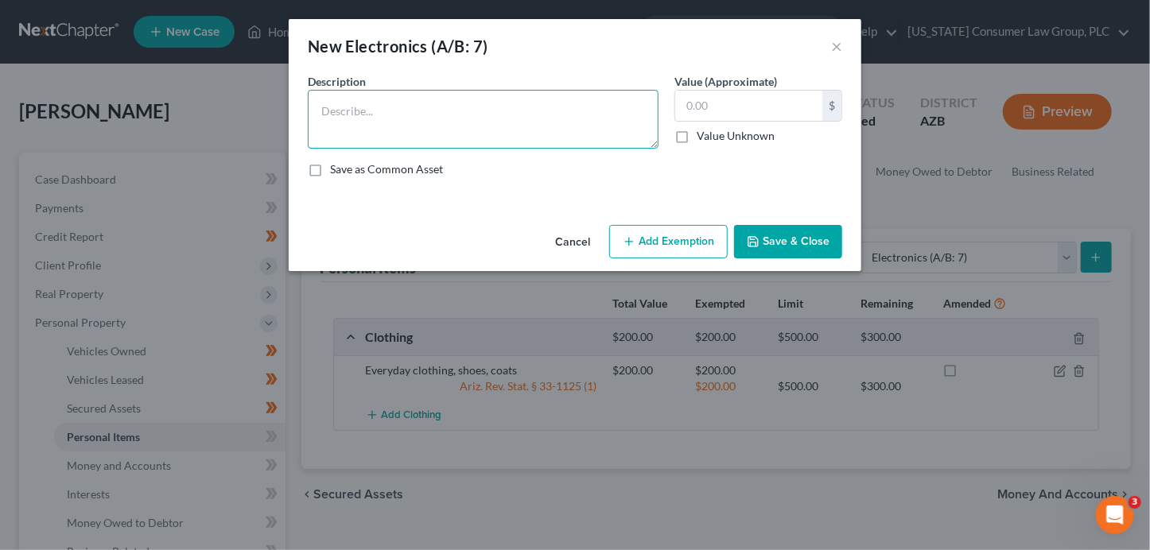
click at [526, 116] on textarea at bounding box center [483, 119] width 351 height 59
paste textarea "Laptop, IMac, 75” TV,86” TV, IPhone, Home Pod,"
type textarea "Laptop, IMac, 75” TV,86” TV, IPhone, Home Pod, cell phone"
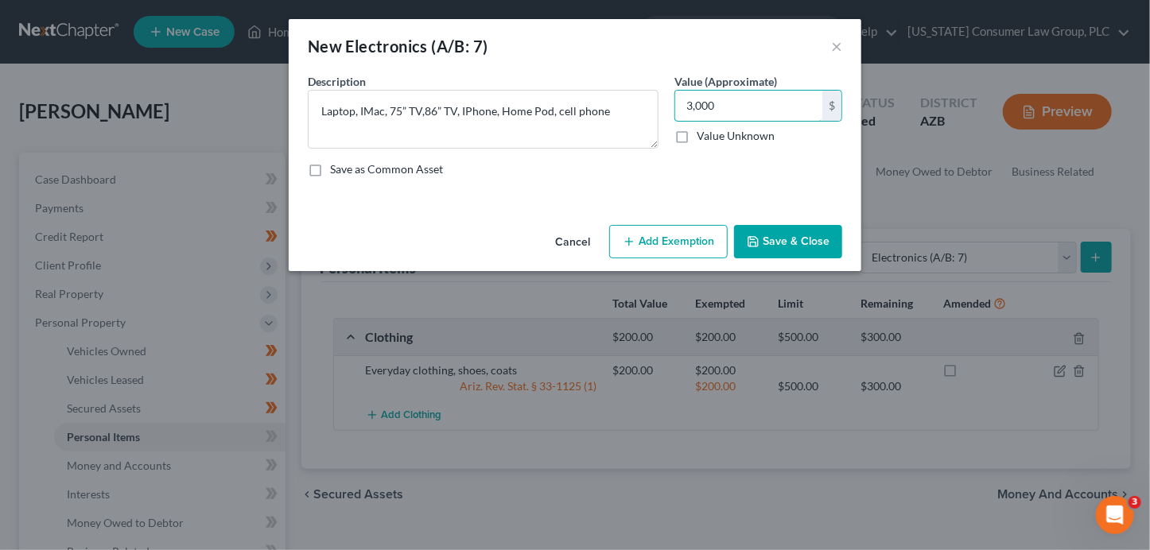
type input "3,000"
click at [682, 247] on button "Add Exemption" at bounding box center [668, 241] width 119 height 33
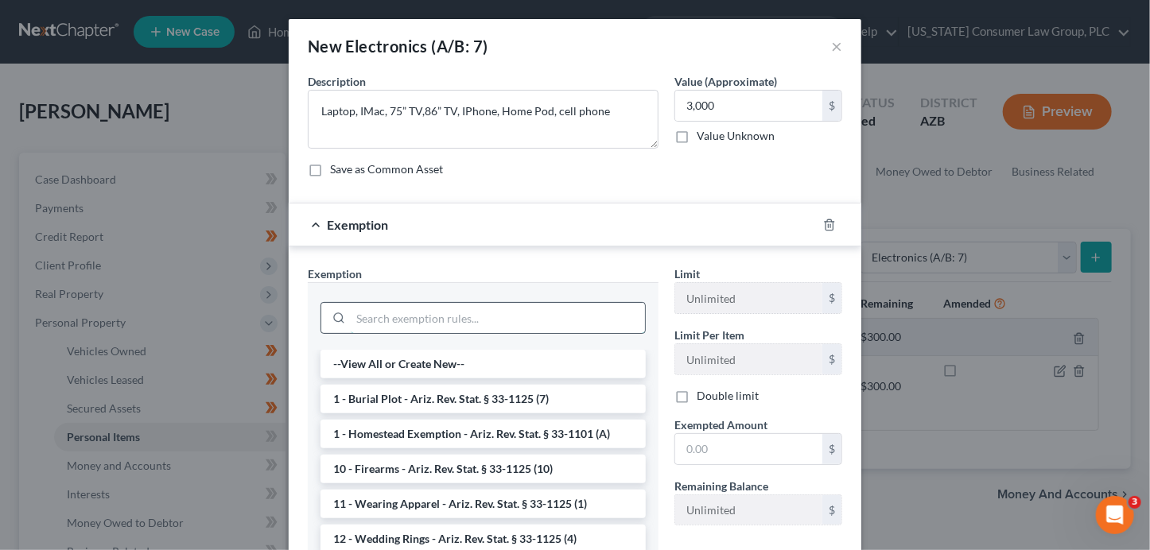
click at [468, 317] on input "search" at bounding box center [498, 318] width 294 height 30
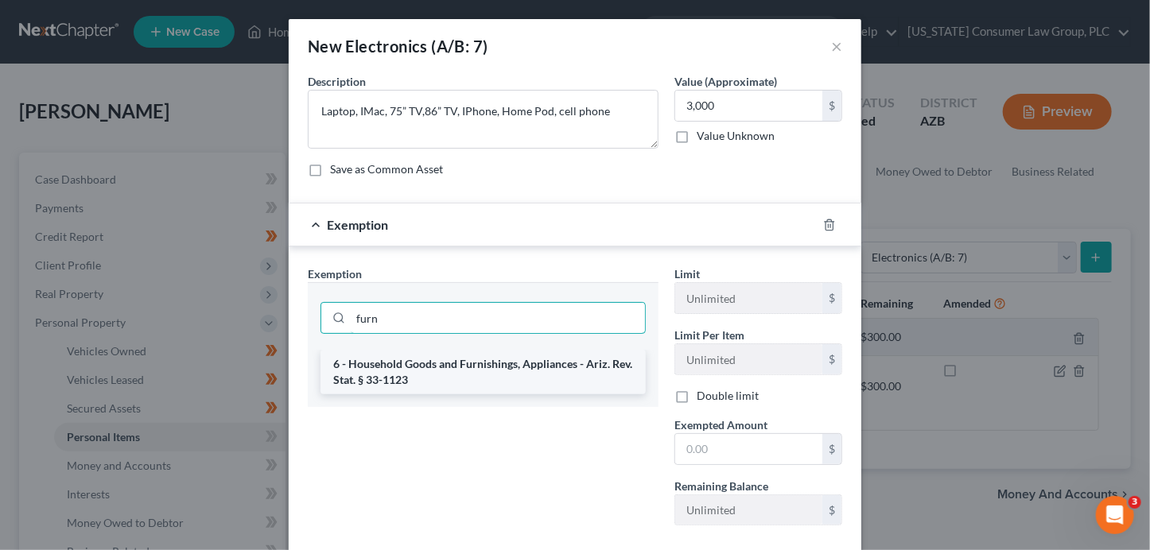
type input "furn"
click at [497, 376] on li "6 - Household Goods and Furnishings, Appliances - Ariz. Rev. Stat. § 33-1123" at bounding box center [483, 372] width 325 height 45
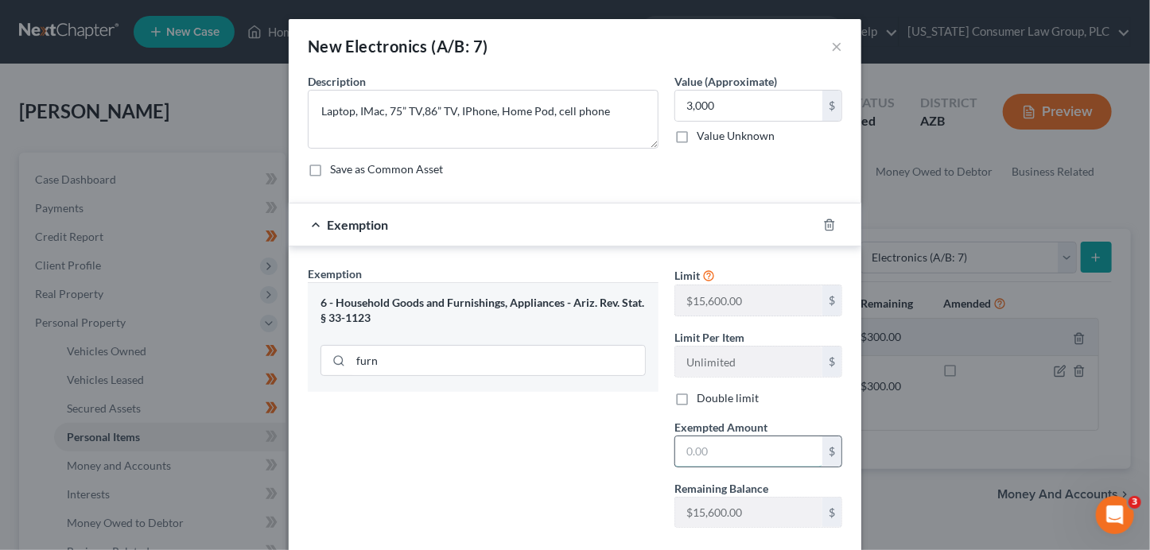
click at [679, 452] on input "text" at bounding box center [748, 452] width 147 height 30
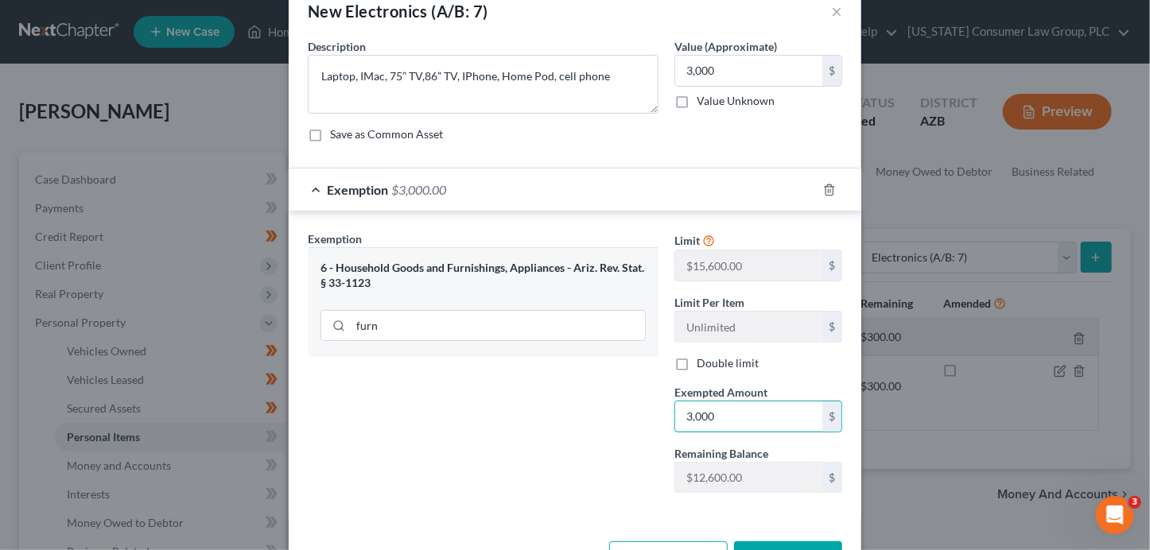
scroll to position [89, 0]
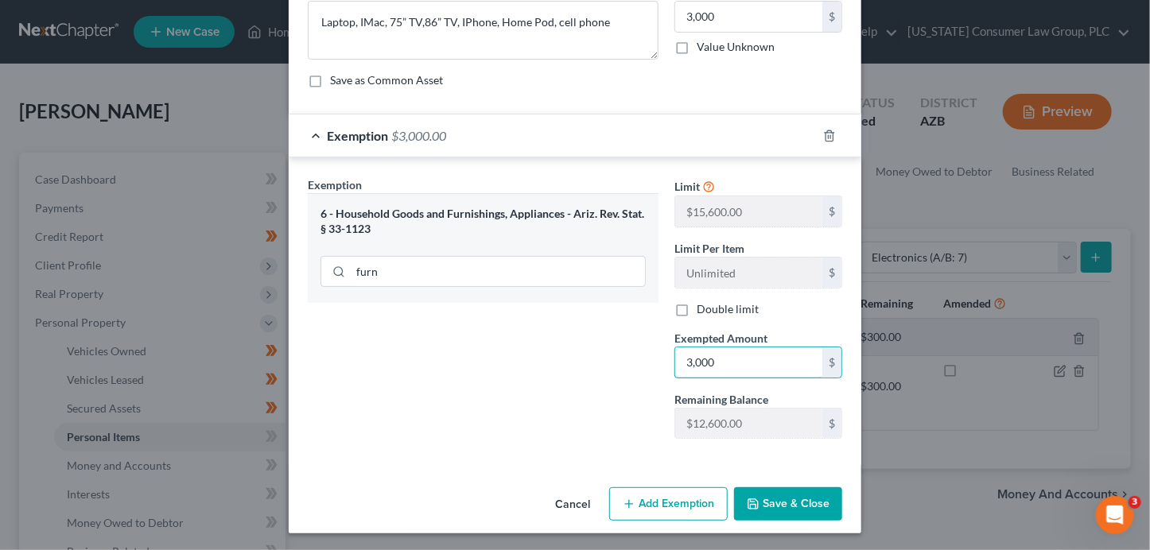
type input "3,000"
click at [794, 504] on button "Save & Close" at bounding box center [788, 504] width 108 height 33
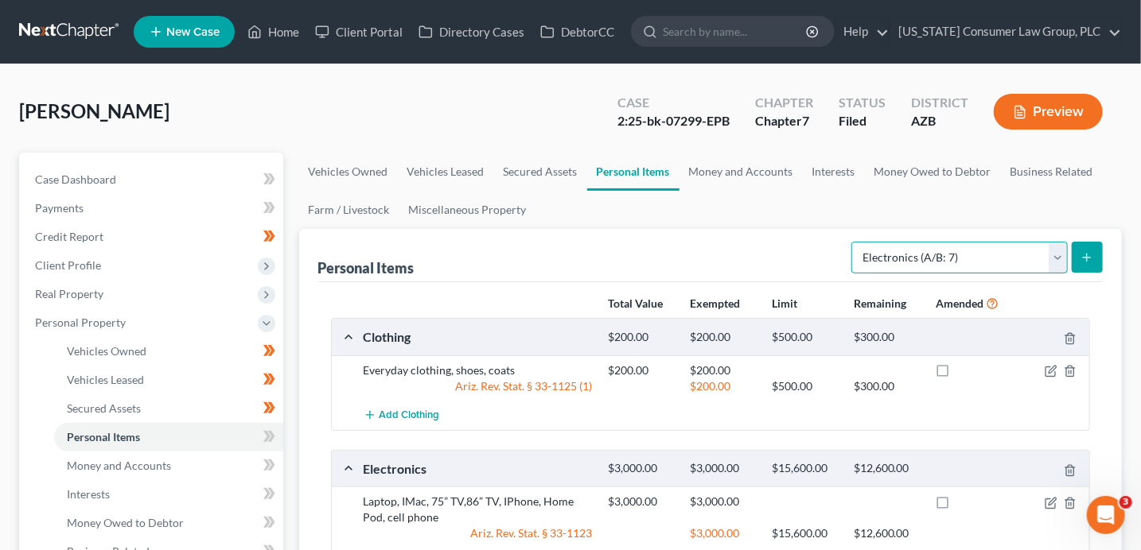
click at [990, 256] on select "Select Item Type Clothing (A/B: 11) Collectibles Of Value (A/B: 8) Electronics …" at bounding box center [959, 258] width 216 height 32
select select "household_goods"
click at [1098, 259] on button "submit" at bounding box center [1086, 257] width 31 height 31
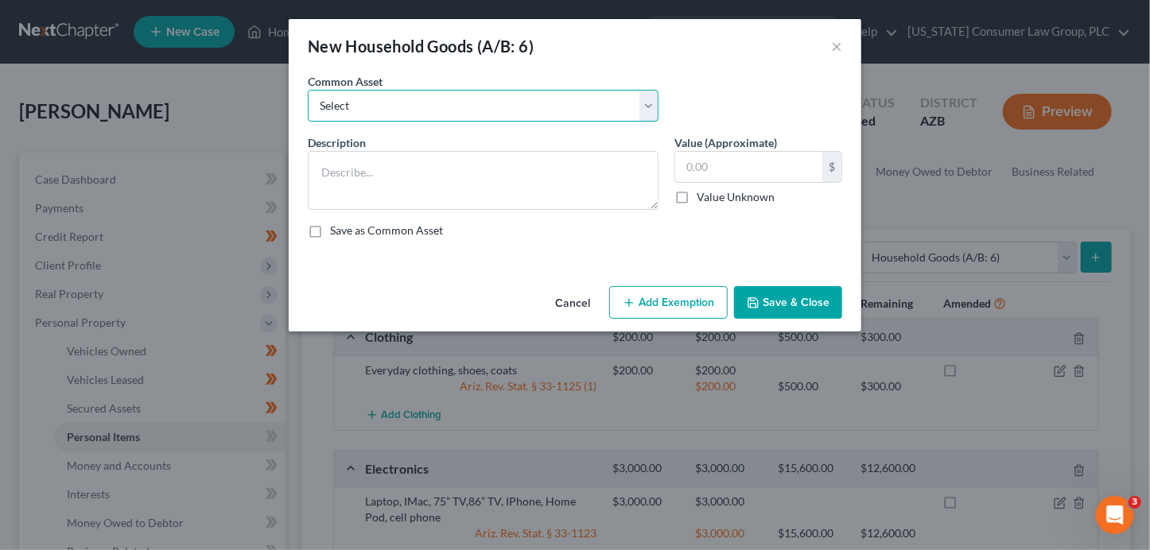
click at [512, 104] on select "Select Furniture, linens, kitchen supplies, miscellaneous household goods" at bounding box center [483, 106] width 351 height 32
select select "0"
type textarea "Furniture, linens, kitchen supplies, miscellaneous household goods"
type input "1,000.00"
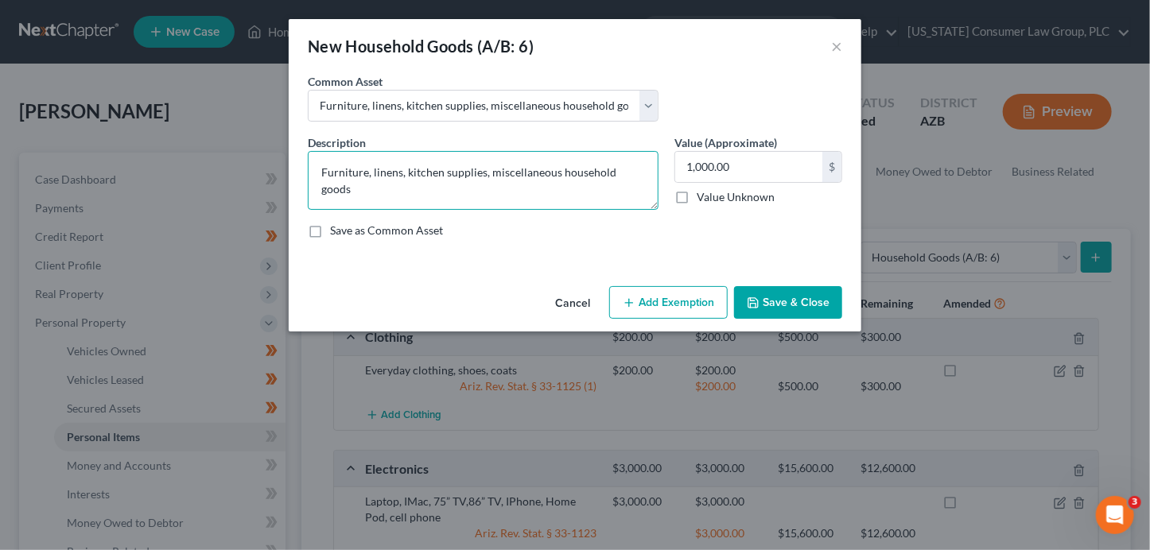
drag, startPoint x: 369, startPoint y: 171, endPoint x: 286, endPoint y: 155, distance: 84.2
click at [286, 155] on div "New Household Goods (A/B: 6) × An exemption set must first be selected from the…" at bounding box center [575, 275] width 1150 height 550
paste textarea "Couch, dining set, recliner, entertainment center, trundle bed , king bed set, …"
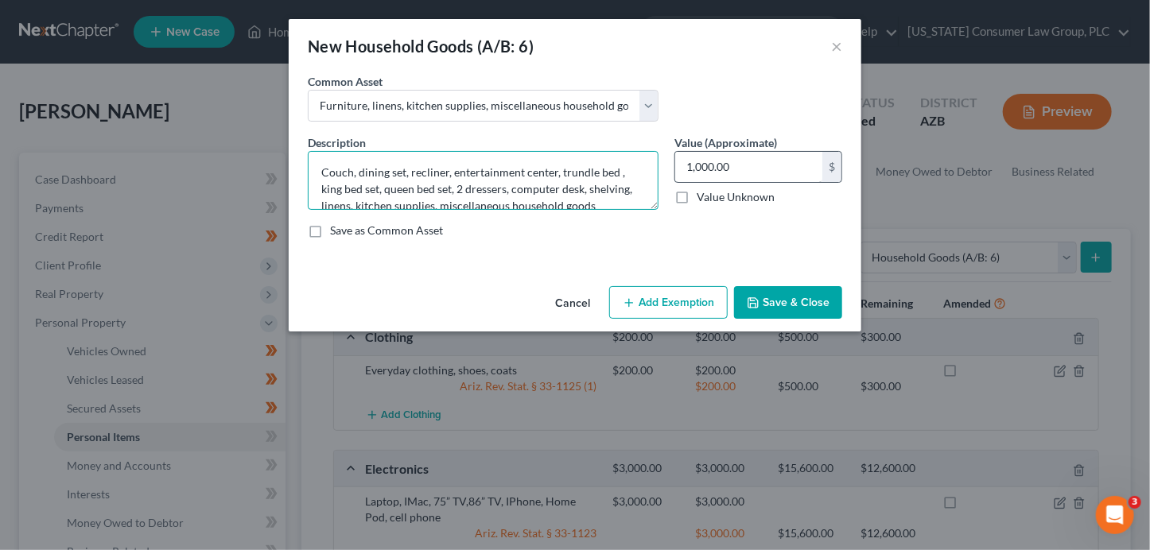
type textarea "Couch, dining set, recliner, entertainment center, trundle bed , king bed set, …"
click at [783, 167] on input "1,000.00" at bounding box center [748, 167] width 147 height 30
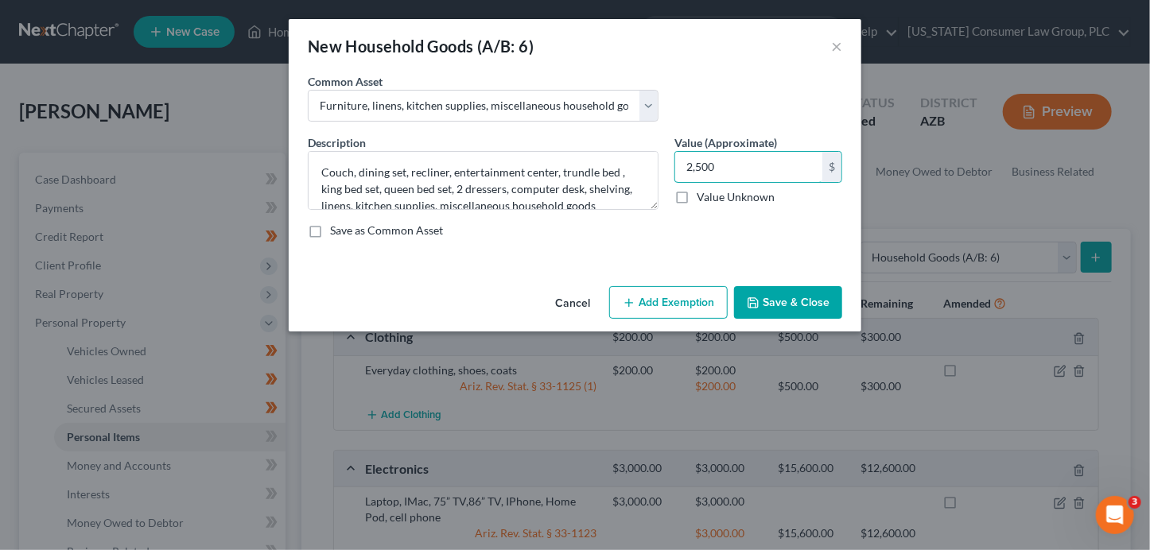
type input "2,500"
click at [684, 309] on button "Add Exemption" at bounding box center [668, 302] width 119 height 33
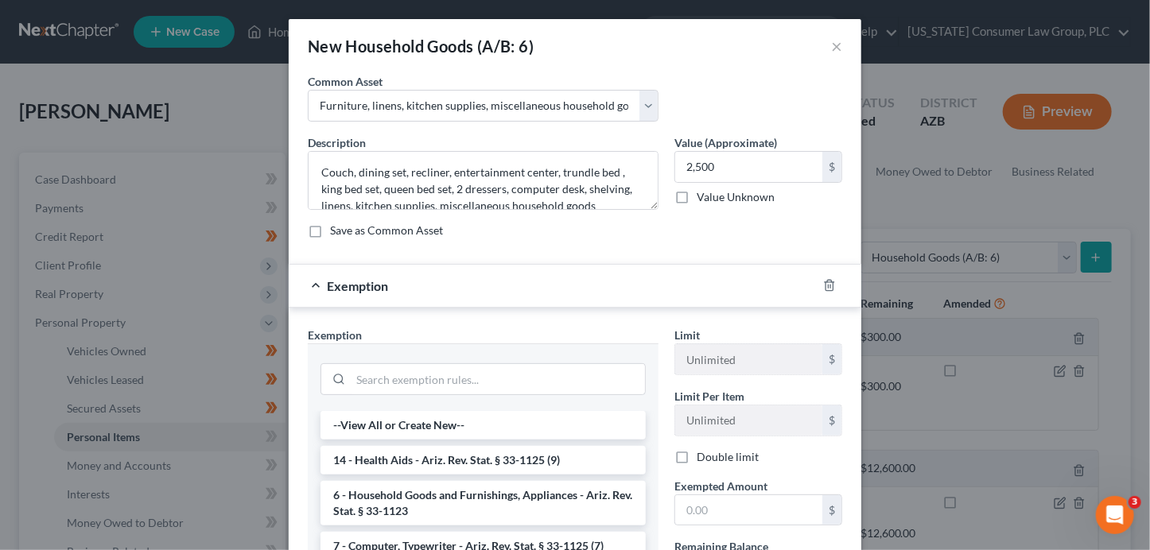
drag, startPoint x: 464, startPoint y: 500, endPoint x: 562, endPoint y: 497, distance: 97.9
click at [470, 498] on li "6 - Household Goods and Furnishings, Appliances - Ariz. Rev. Stat. § 33-1123" at bounding box center [483, 503] width 325 height 45
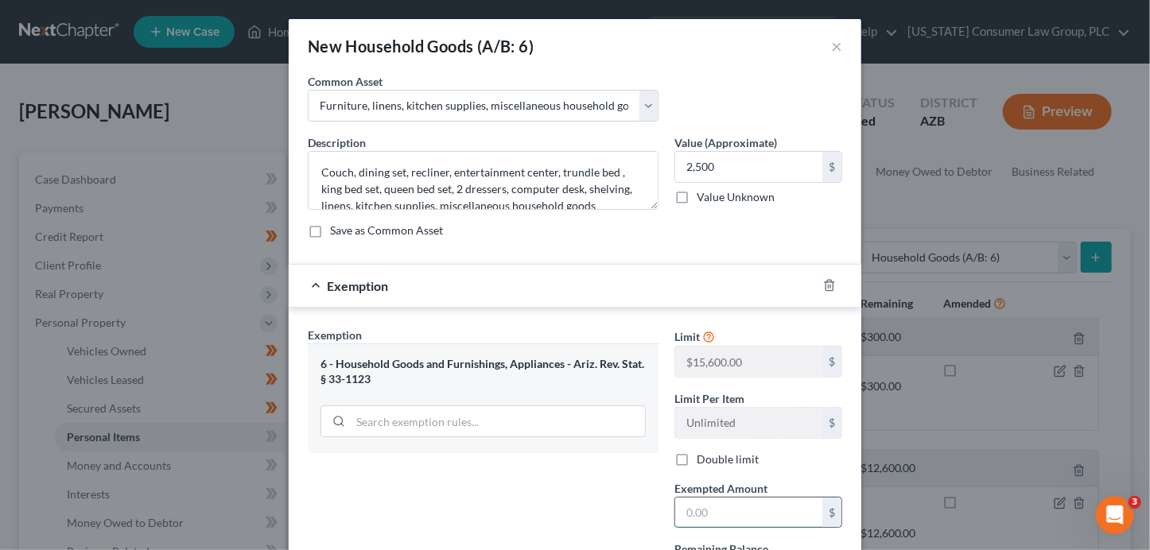
click at [690, 515] on input "text" at bounding box center [748, 513] width 147 height 30
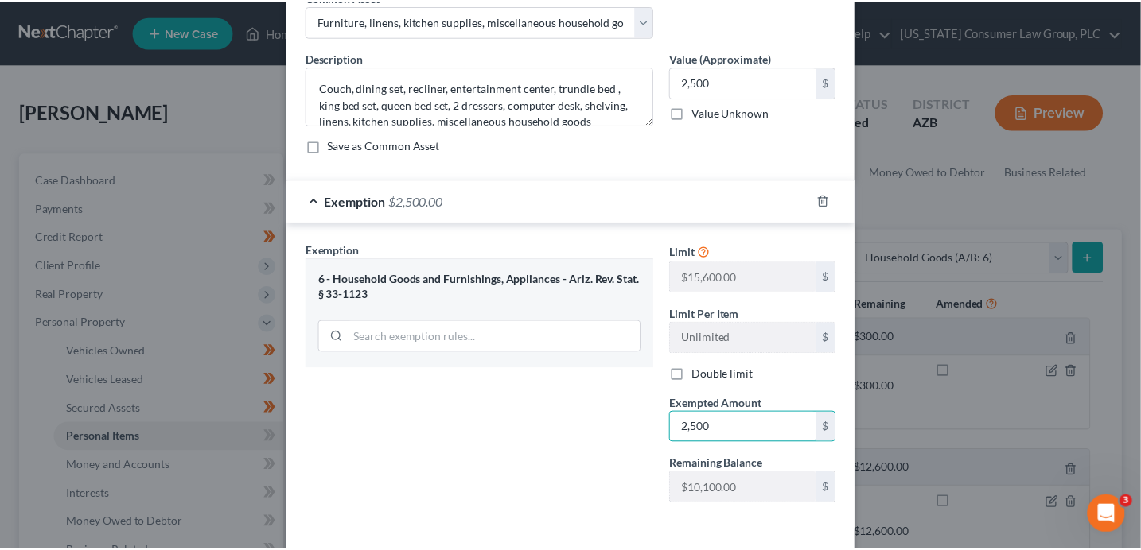
scroll to position [150, 0]
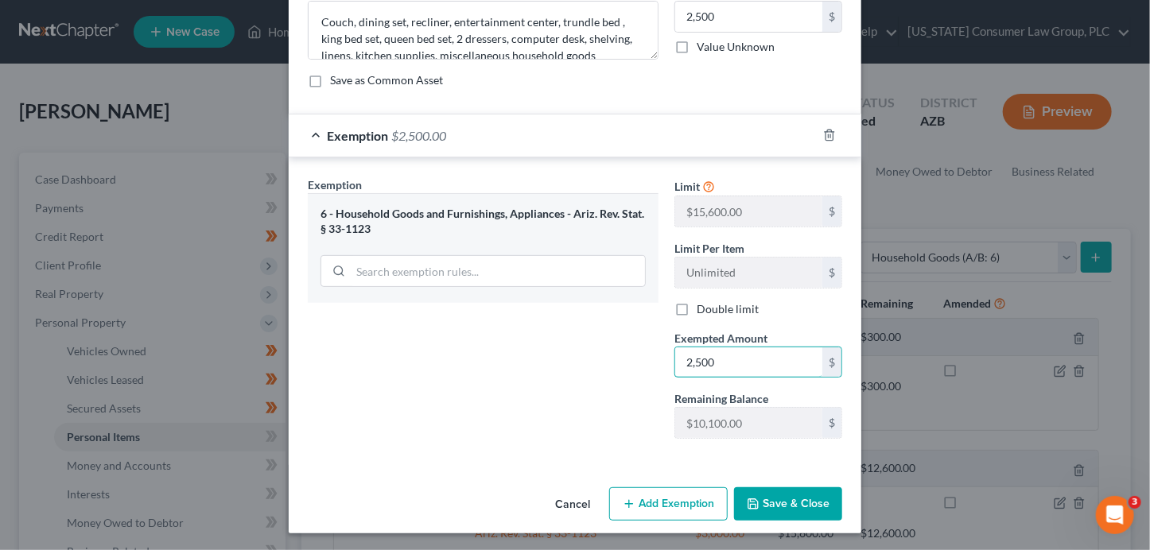
type input "2,500"
click at [787, 513] on button "Save & Close" at bounding box center [788, 504] width 108 height 33
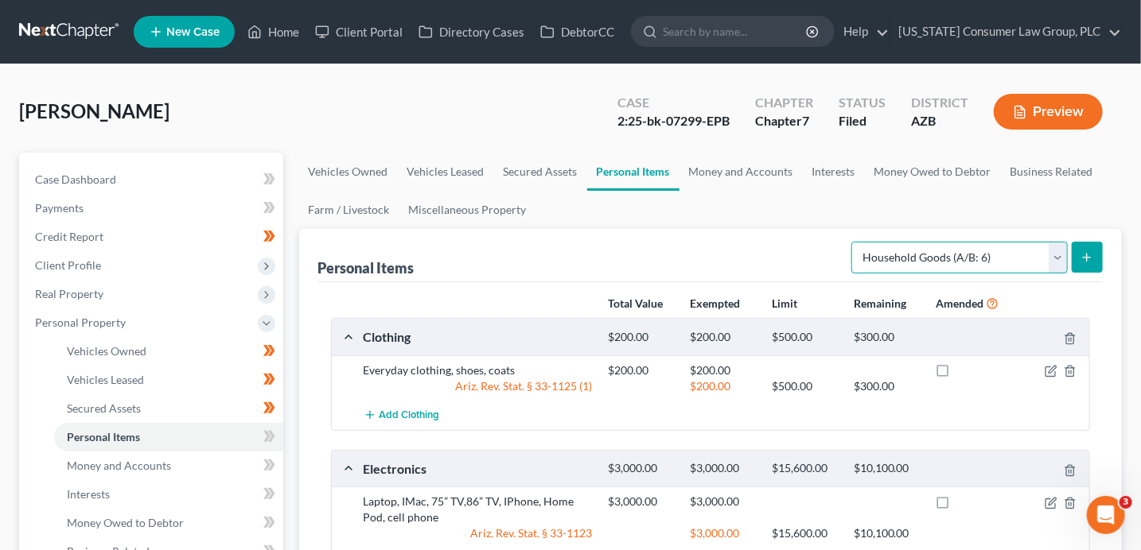
click at [919, 256] on select "Select Item Type Clothing (A/B: 11) Collectibles Of Value (A/B: 8) Electronics …" at bounding box center [959, 258] width 216 height 32
select select "collectibles_of_value"
click at [1086, 262] on icon "submit" at bounding box center [1086, 257] width 13 height 13
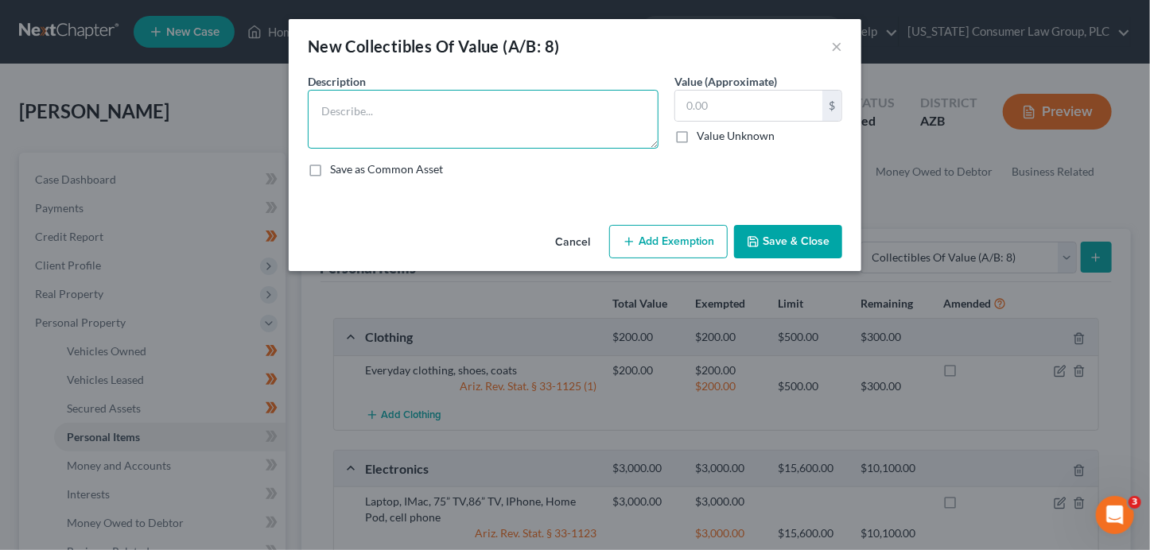
click at [442, 127] on textarea at bounding box center [483, 119] width 351 height 59
type textarea "Breyer toy horses"
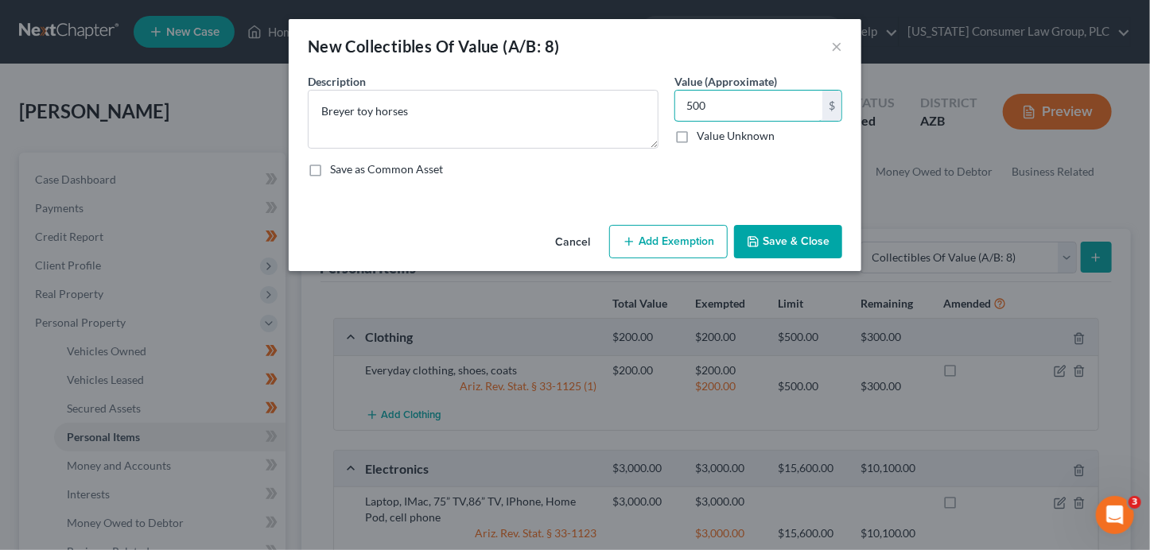
type input "500"
click at [798, 243] on button "Save & Close" at bounding box center [788, 241] width 108 height 33
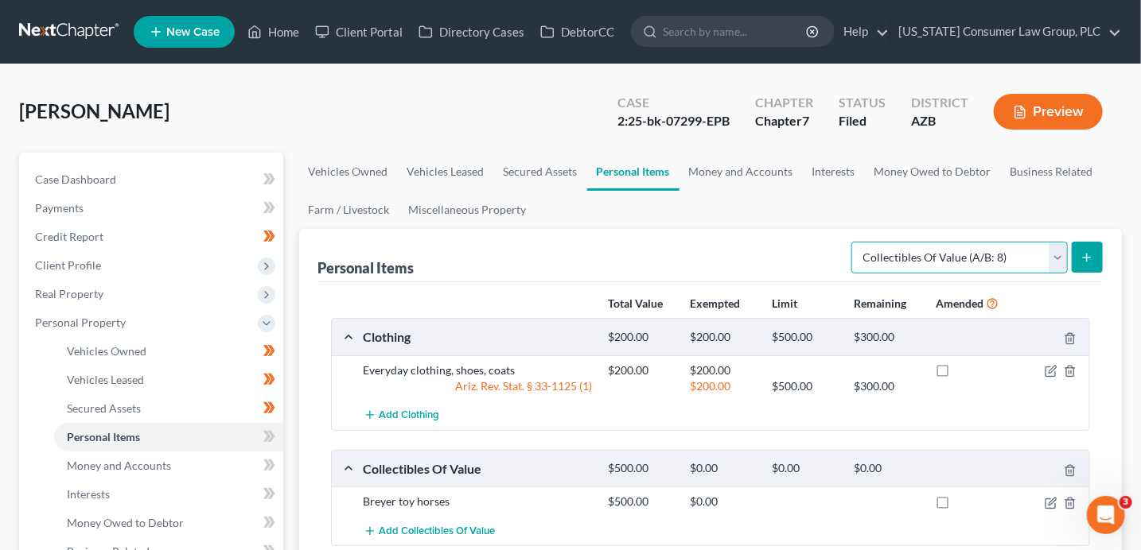
click at [951, 252] on select "Select Item Type Clothing (A/B: 11) Collectibles Of Value (A/B: 8) Electronics …" at bounding box center [959, 258] width 216 height 32
select select "jewelry"
click at [1094, 259] on button "submit" at bounding box center [1086, 257] width 31 height 31
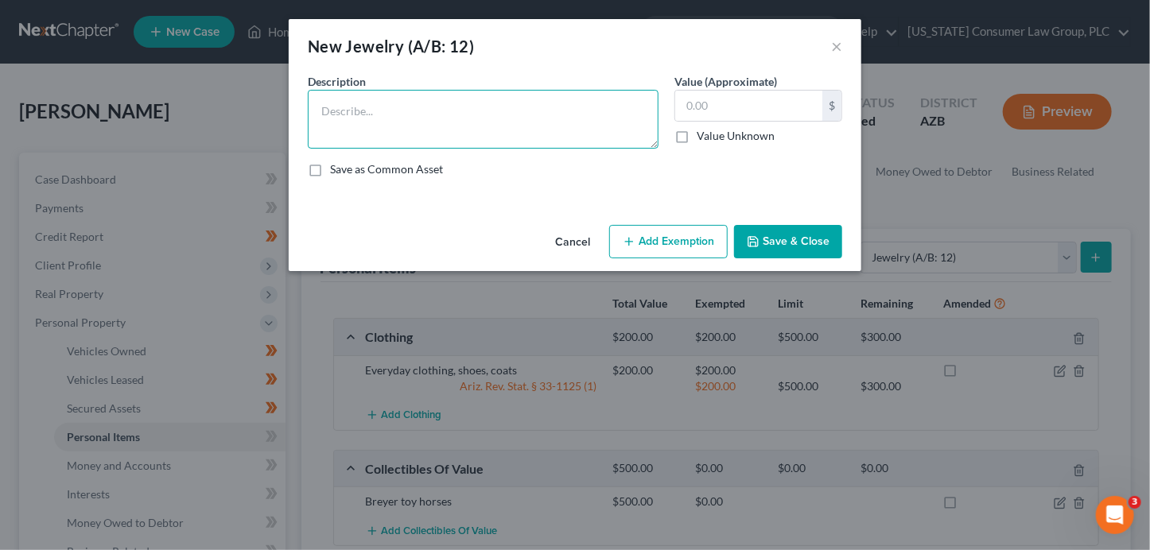
click at [516, 115] on textarea at bounding box center [483, 119] width 351 height 59
paste textarea "Bracelets, necklaces, rings, sterling silver"
type textarea "Bracelets, necklaces, rings, sterling silver"
type input "2"
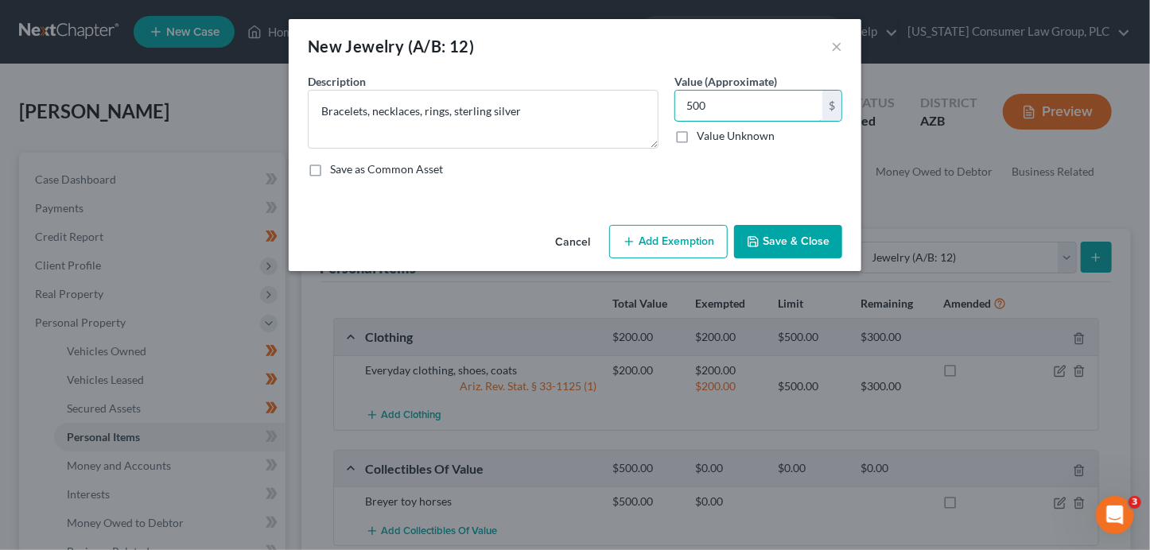
type input "500"
click at [783, 248] on button "Save & Close" at bounding box center [788, 241] width 108 height 33
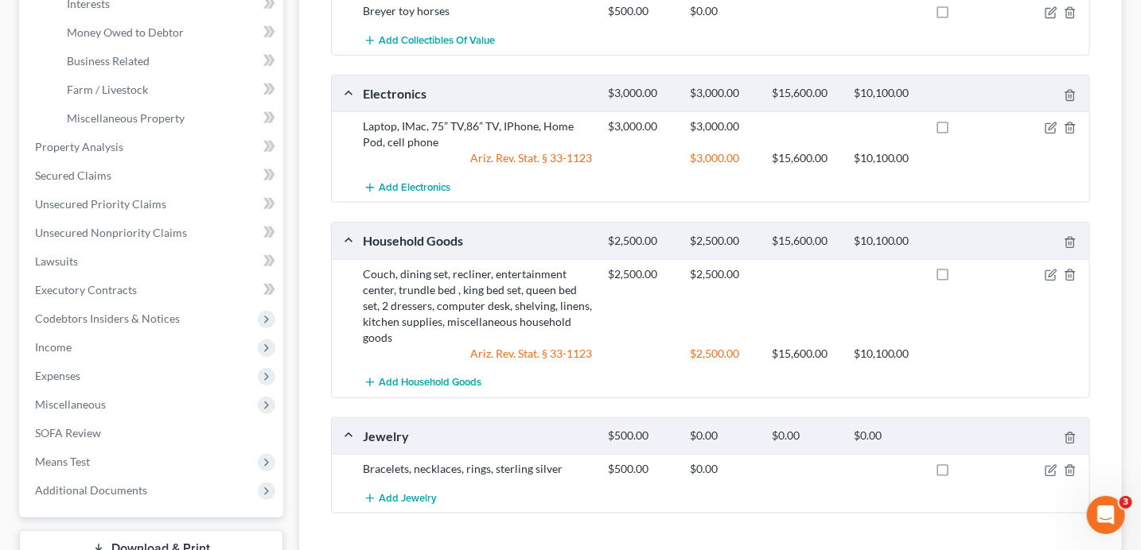
scroll to position [493, 0]
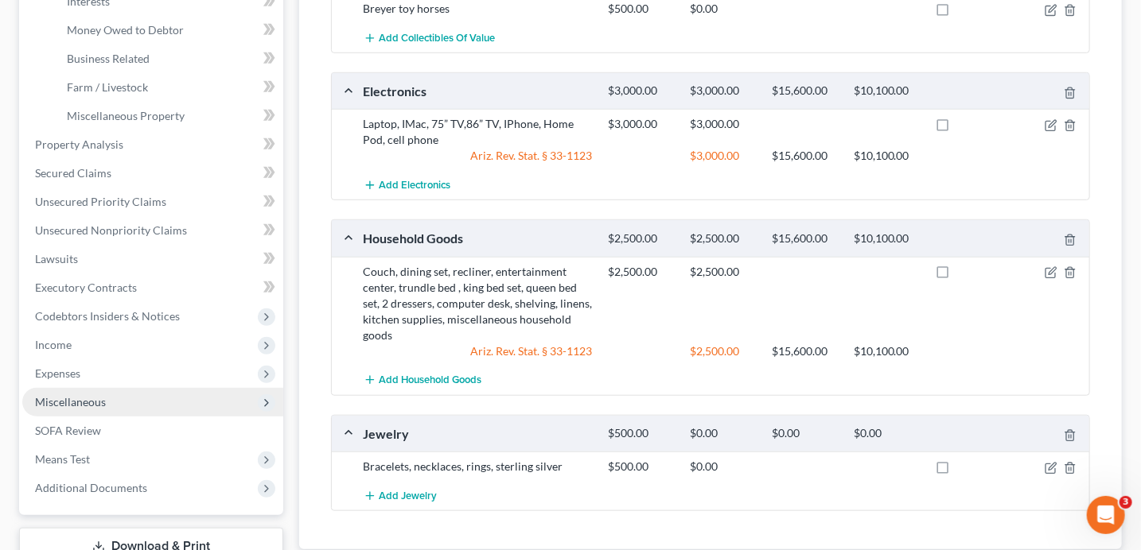
click at [80, 396] on span "Miscellaneous" at bounding box center [70, 402] width 71 height 14
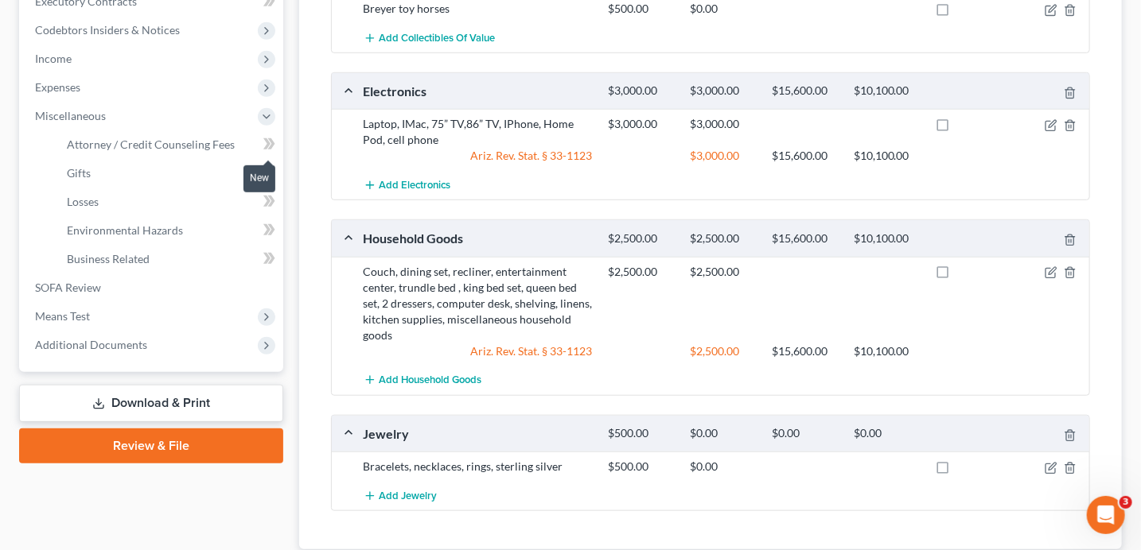
drag, startPoint x: 272, startPoint y: 138, endPoint x: 274, endPoint y: 146, distance: 8.1
click at [272, 139] on icon at bounding box center [269, 144] width 12 height 20
click at [274, 146] on icon at bounding box center [269, 144] width 12 height 20
click at [271, 175] on icon at bounding box center [269, 173] width 12 height 20
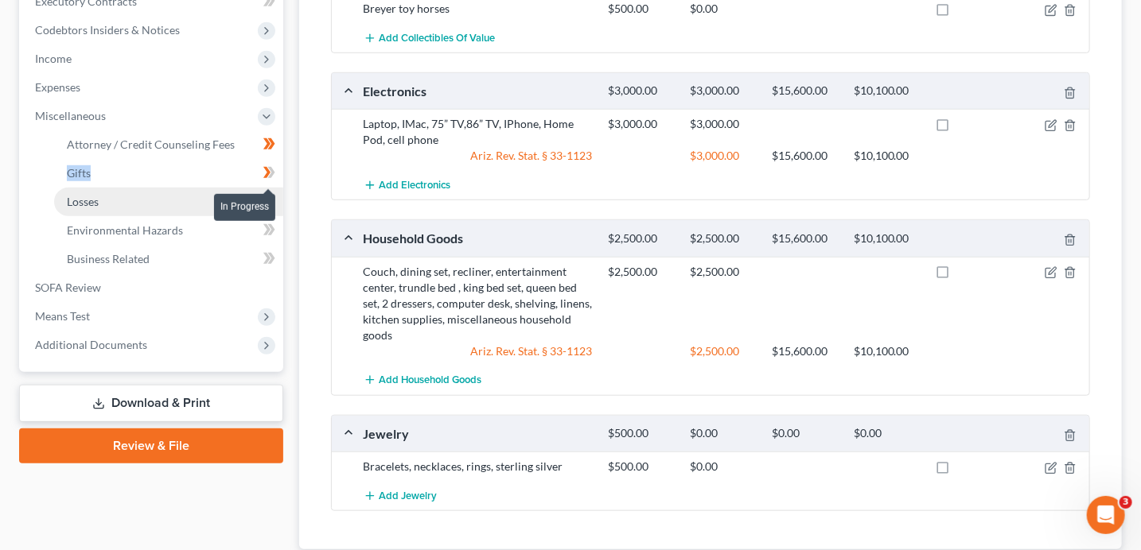
drag, startPoint x: 271, startPoint y: 175, endPoint x: 273, endPoint y: 187, distance: 12.0
click at [272, 176] on icon at bounding box center [269, 173] width 12 height 20
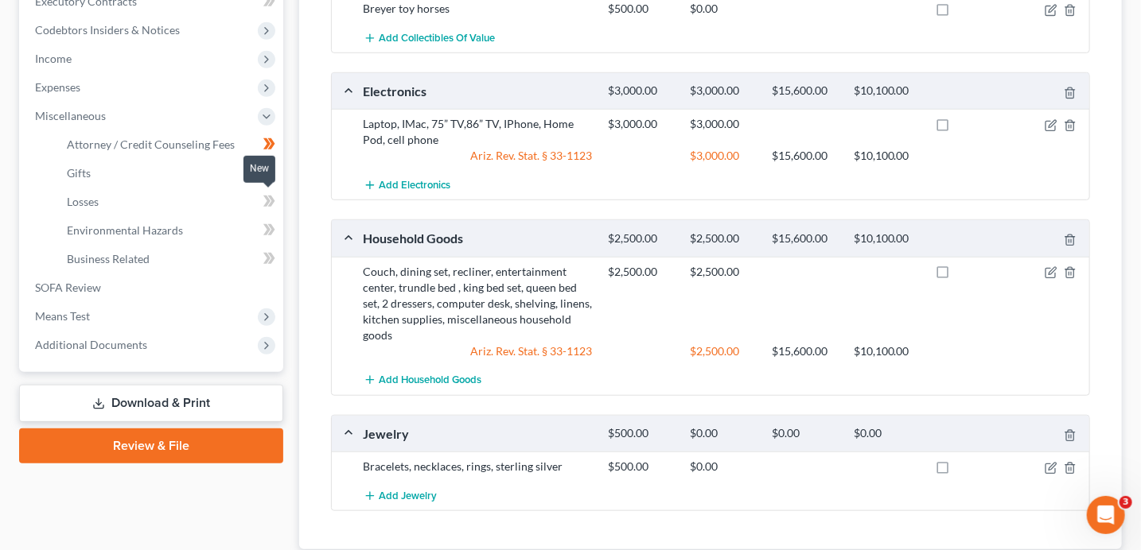
click at [270, 198] on icon at bounding box center [270, 201] width 7 height 11
click at [270, 199] on icon at bounding box center [270, 201] width 7 height 11
click at [271, 224] on icon at bounding box center [270, 229] width 7 height 11
click at [271, 256] on icon at bounding box center [270, 258] width 7 height 11
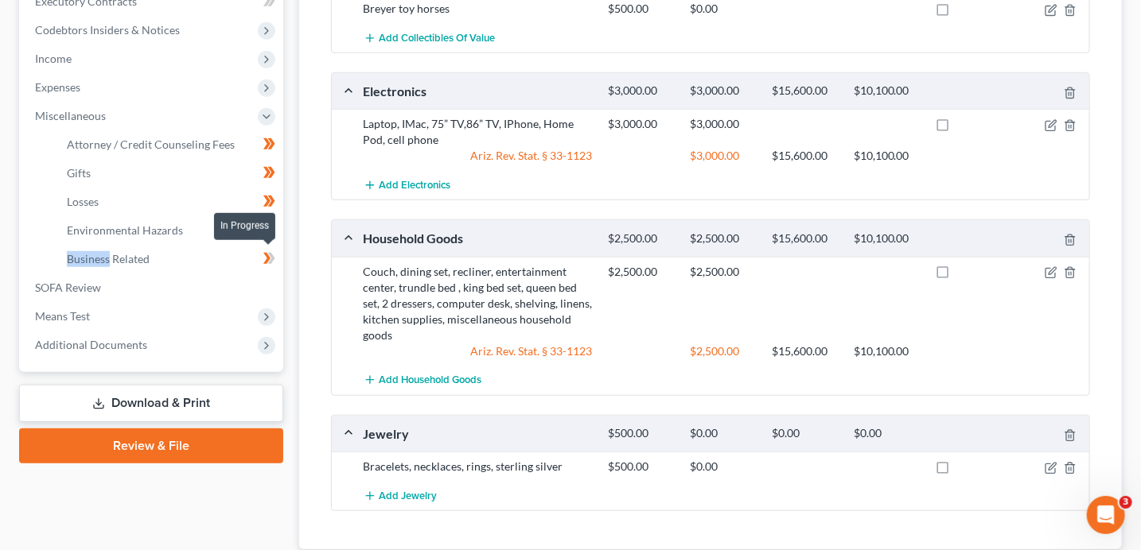
click at [271, 256] on icon at bounding box center [270, 258] width 7 height 11
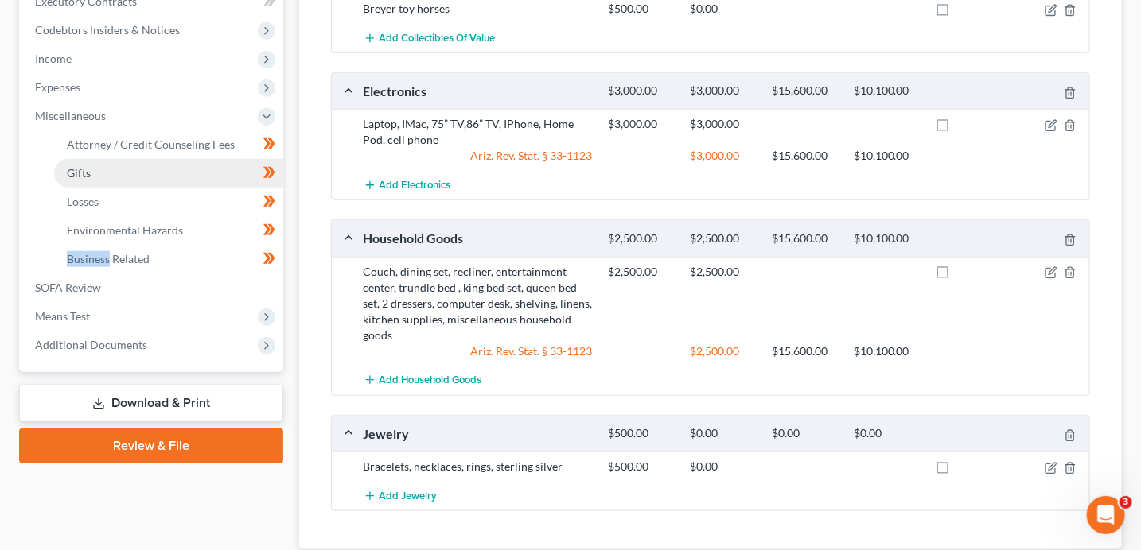
click at [105, 176] on link "Gifts" at bounding box center [168, 173] width 229 height 29
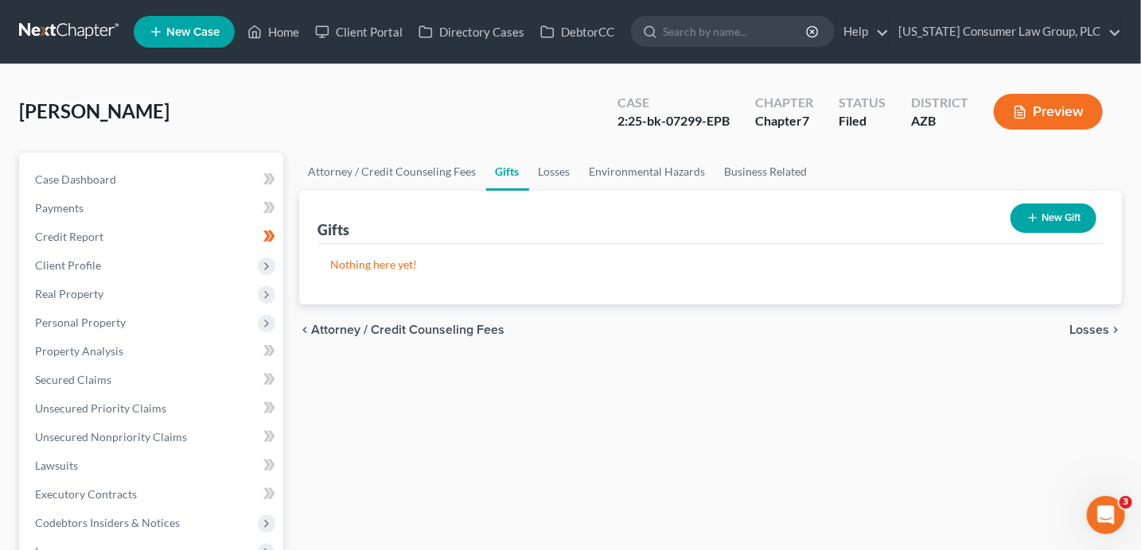
click at [1067, 227] on button "New Gift" at bounding box center [1053, 218] width 86 height 29
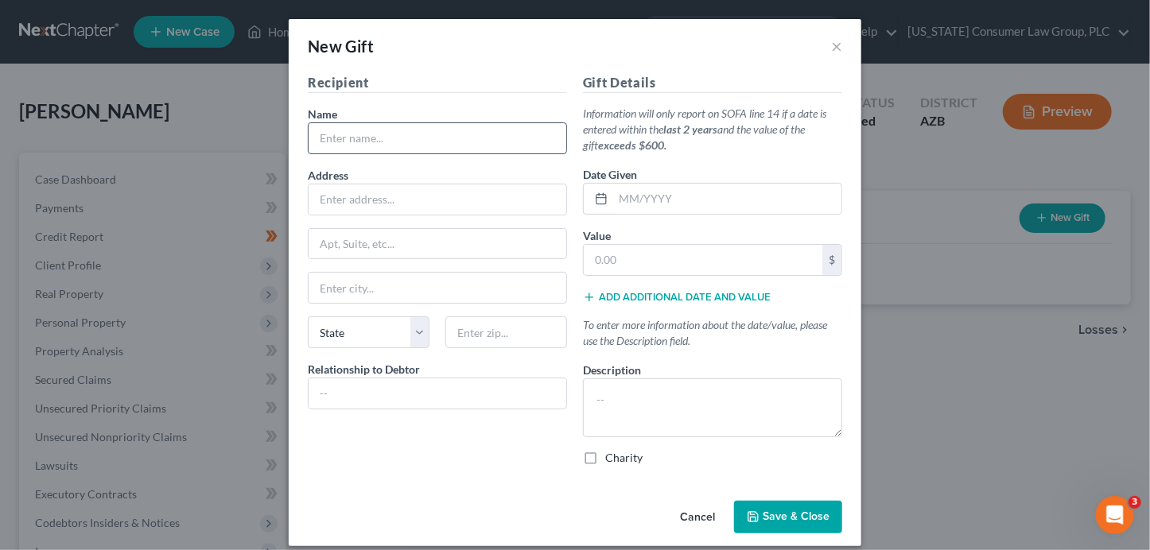
click at [413, 148] on input "text" at bounding box center [438, 138] width 258 height 30
type input "The Church of Jesus Christ of Latter Day Saints"
click at [410, 196] on input "text" at bounding box center [438, 200] width 258 height 30
type input "0"
click at [720, 207] on input "text" at bounding box center [727, 199] width 228 height 30
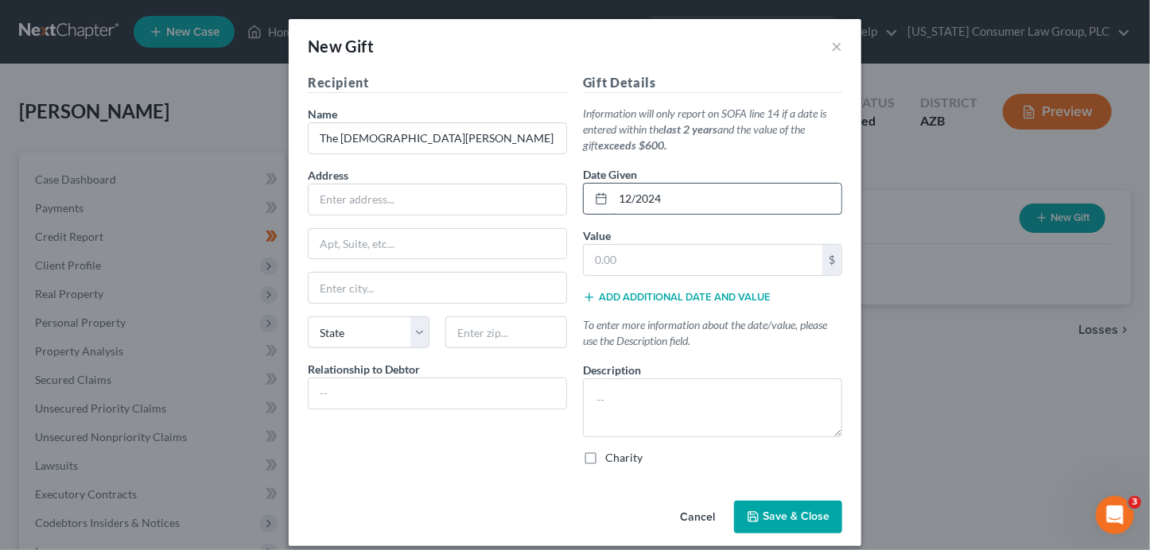
type input "12/2024"
type input "6,540"
click at [426, 399] on input "text" at bounding box center [438, 394] width 258 height 30
type input "Church"
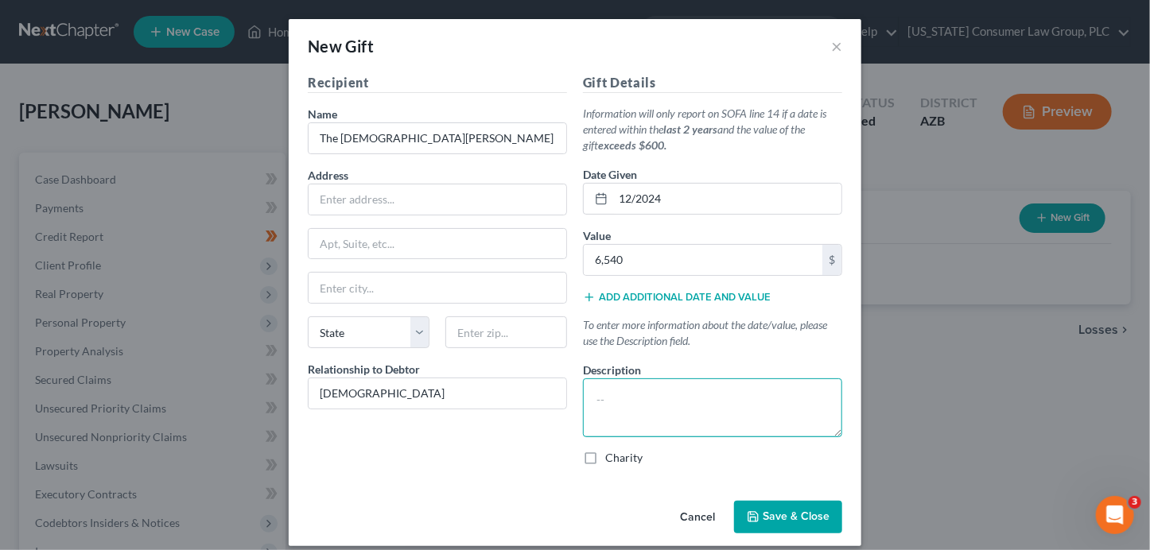
click at [606, 410] on textarea at bounding box center [712, 408] width 259 height 59
type textarea "Tithing"
click at [764, 522] on span "Save & Close" at bounding box center [796, 518] width 67 height 14
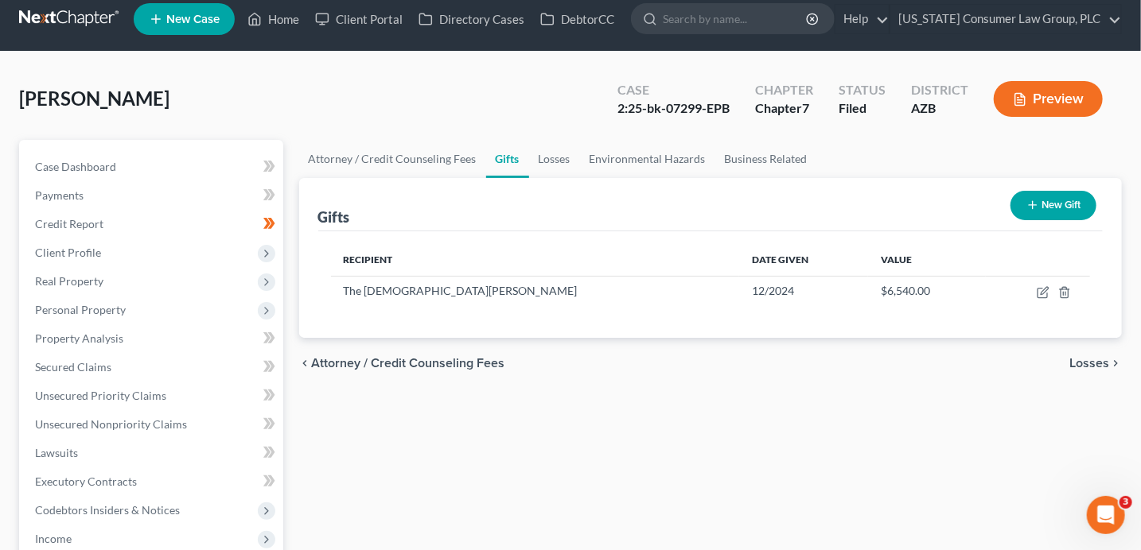
scroll to position [13, 0]
click at [136, 311] on span "Personal Property" at bounding box center [152, 310] width 261 height 29
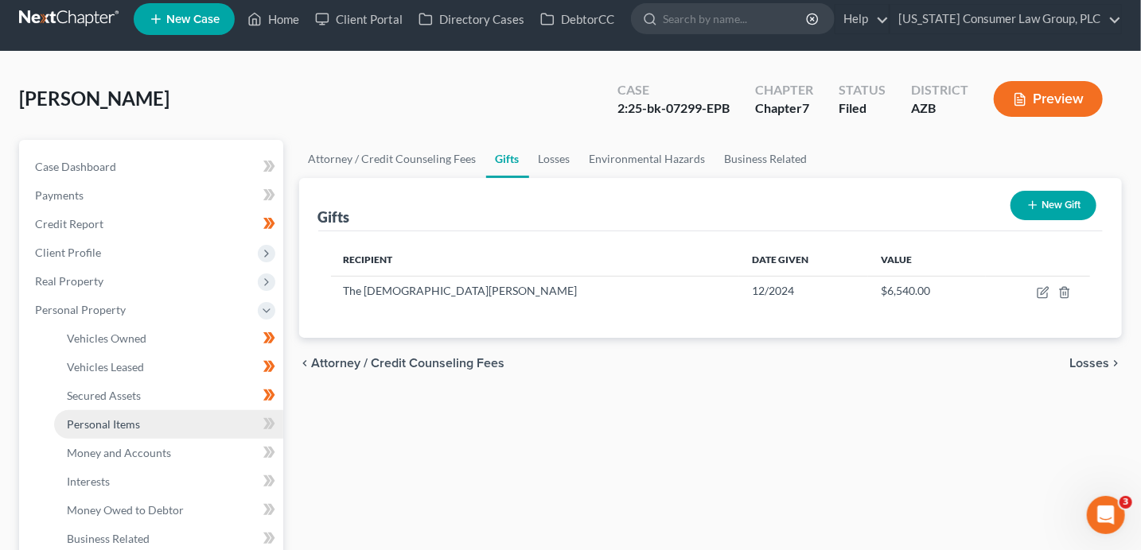
click at [193, 422] on link "Personal Items" at bounding box center [168, 424] width 229 height 29
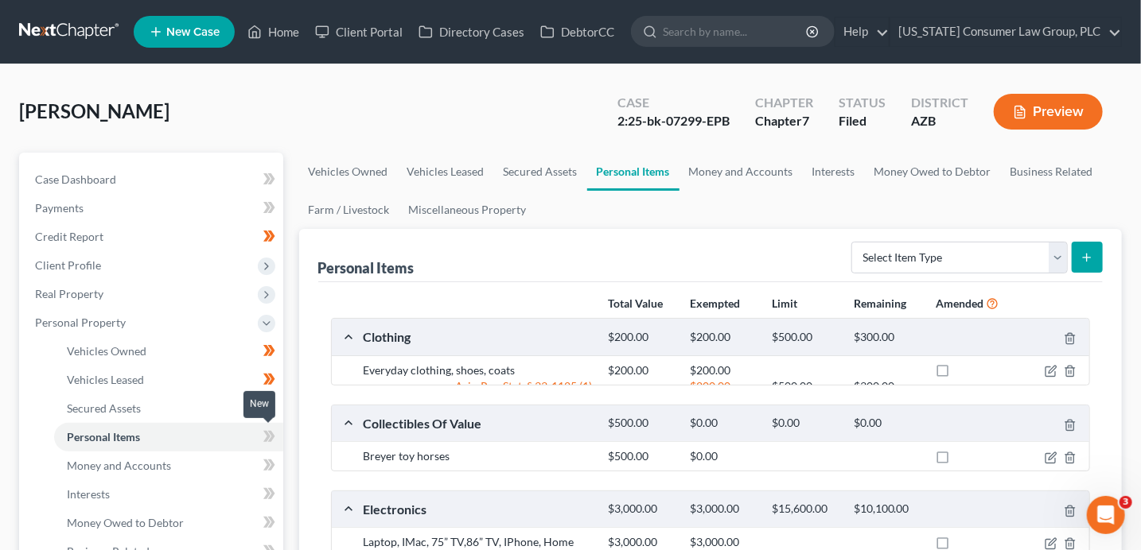
click at [270, 437] on icon at bounding box center [270, 436] width 7 height 11
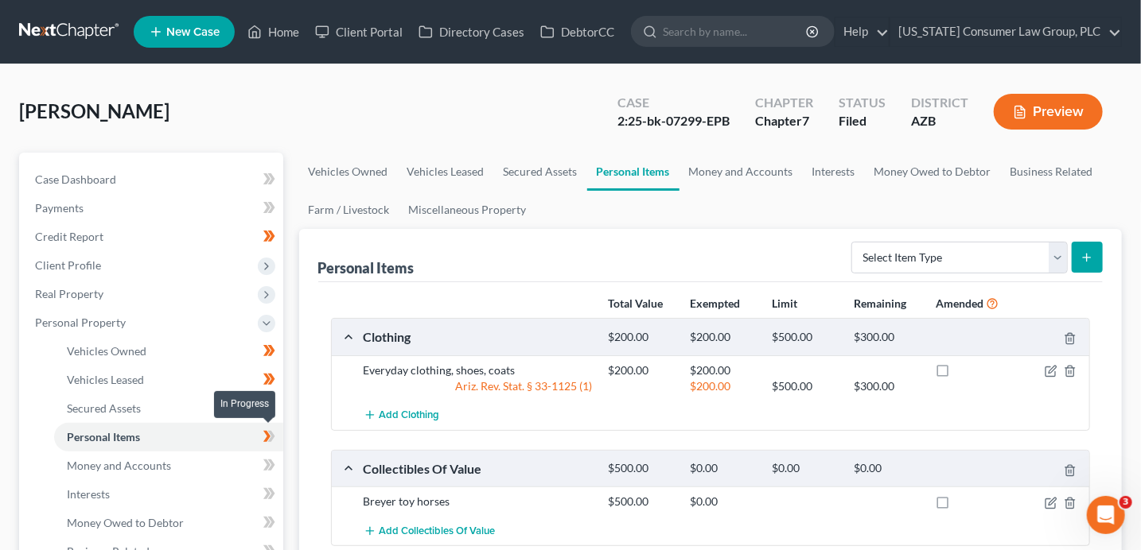
drag, startPoint x: 271, startPoint y: 438, endPoint x: 266, endPoint y: 446, distance: 9.7
click at [272, 439] on icon at bounding box center [269, 437] width 12 height 20
drag, startPoint x: 224, startPoint y: 467, endPoint x: 232, endPoint y: 467, distance: 8.7
click at [224, 467] on link "Money and Accounts" at bounding box center [168, 466] width 229 height 29
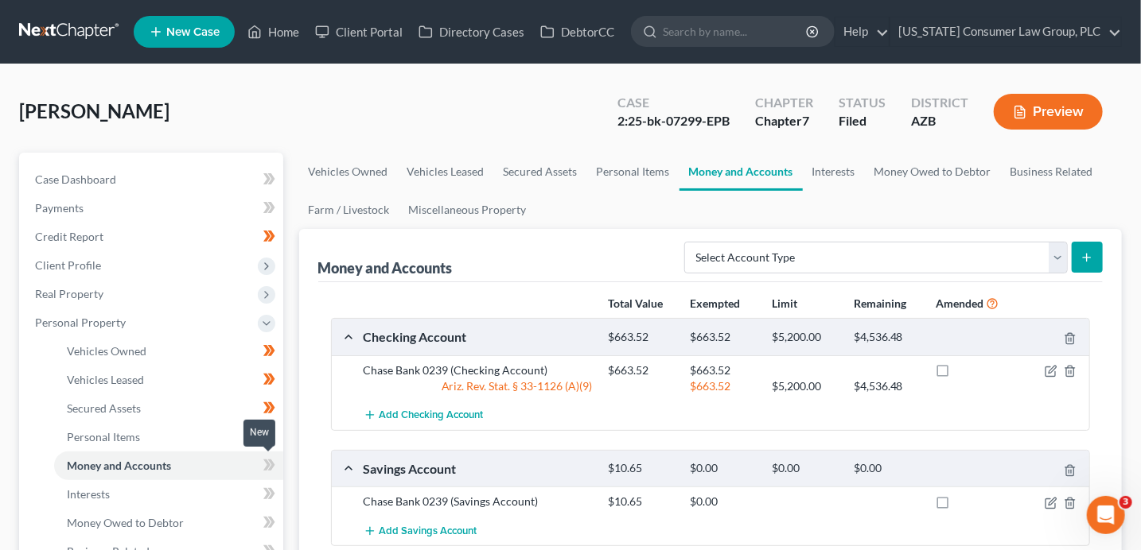
click at [259, 472] on span at bounding box center [269, 468] width 28 height 24
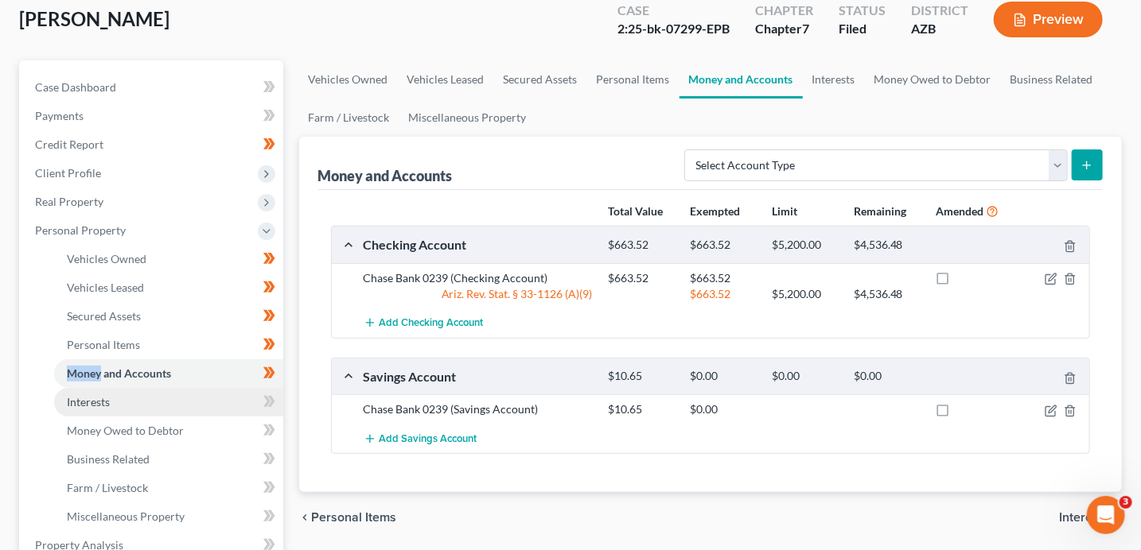
click at [146, 395] on link "Interests" at bounding box center [168, 402] width 229 height 29
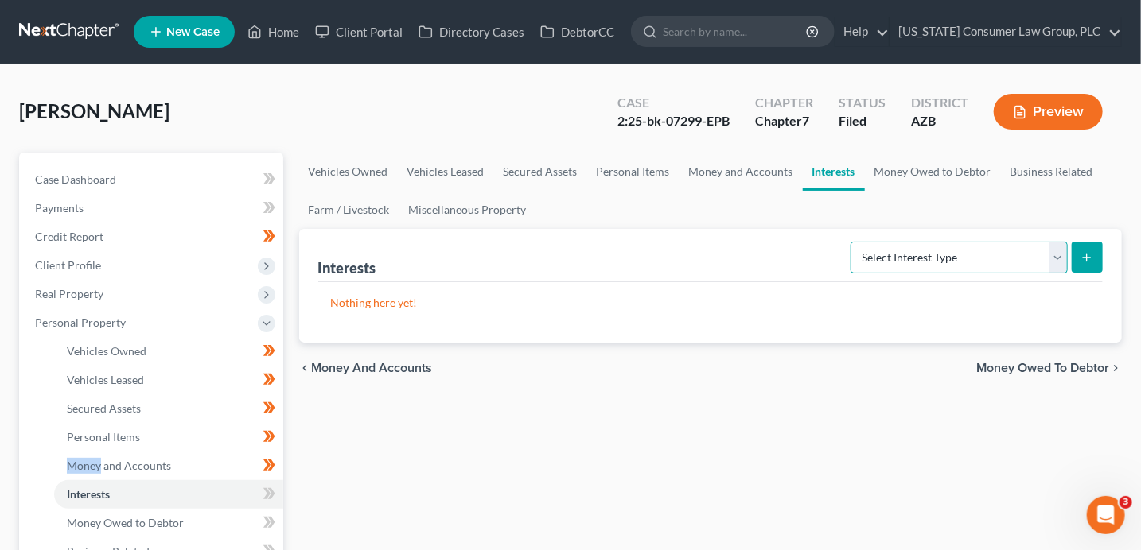
click at [968, 252] on select "Select Interest Type 401K (A/B: 21) Annuity (A/B: 23) Bond (A/B: 18) Education …" at bounding box center [958, 258] width 217 height 32
select select "ira"
click at [1084, 254] on icon "submit" at bounding box center [1086, 257] width 13 height 13
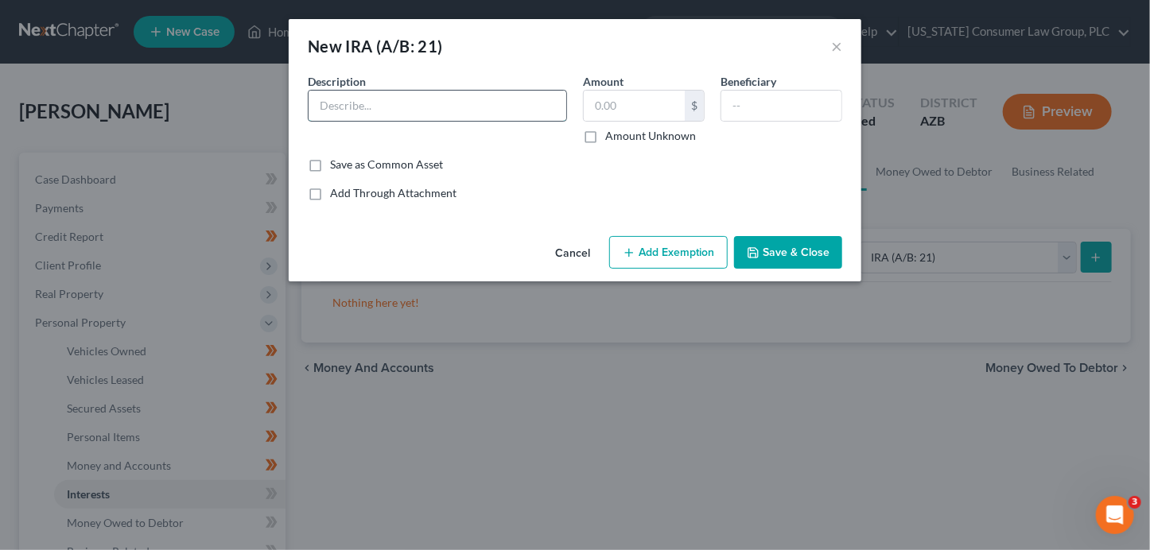
click at [469, 109] on input "text" at bounding box center [438, 106] width 258 height 30
type input "IRA"
type input "139,607.20"
click at [697, 259] on button "Add Exemption" at bounding box center [668, 252] width 119 height 33
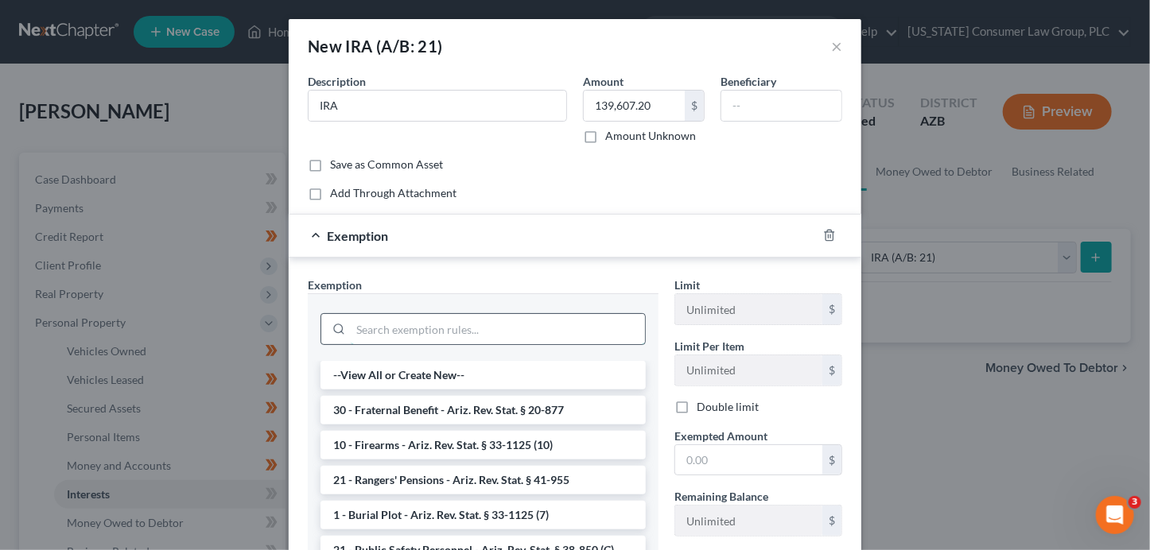
click at [463, 330] on input "search" at bounding box center [498, 329] width 294 height 30
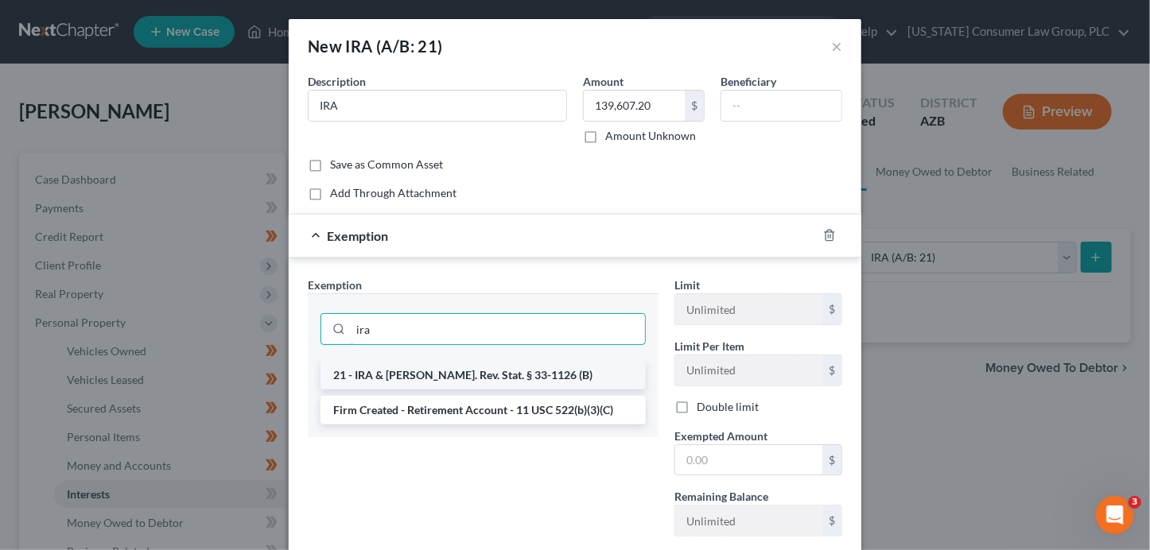
type input "ira"
click at [486, 371] on li "21 - IRA & Roth IRA - Ariz. Rev. Stat. § 33-1126 (B)" at bounding box center [483, 375] width 325 height 29
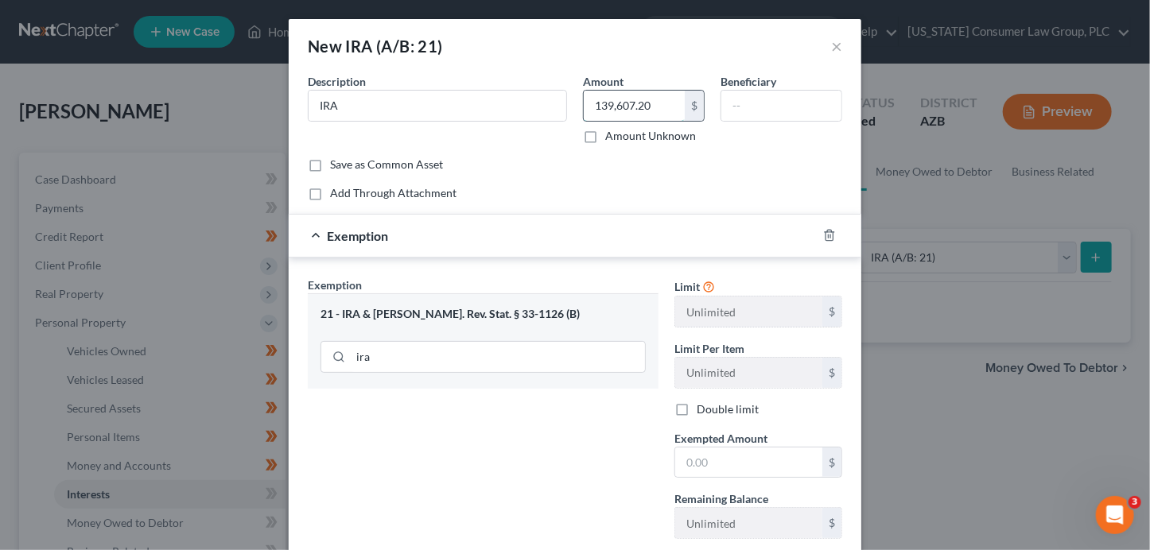
click at [647, 106] on input "139,607.20" at bounding box center [634, 106] width 101 height 30
click at [722, 461] on input "text" at bounding box center [748, 463] width 147 height 30
paste input "139,607.20"
type input "139,607.20"
drag, startPoint x: 599, startPoint y: 423, endPoint x: 590, endPoint y: 425, distance: 8.9
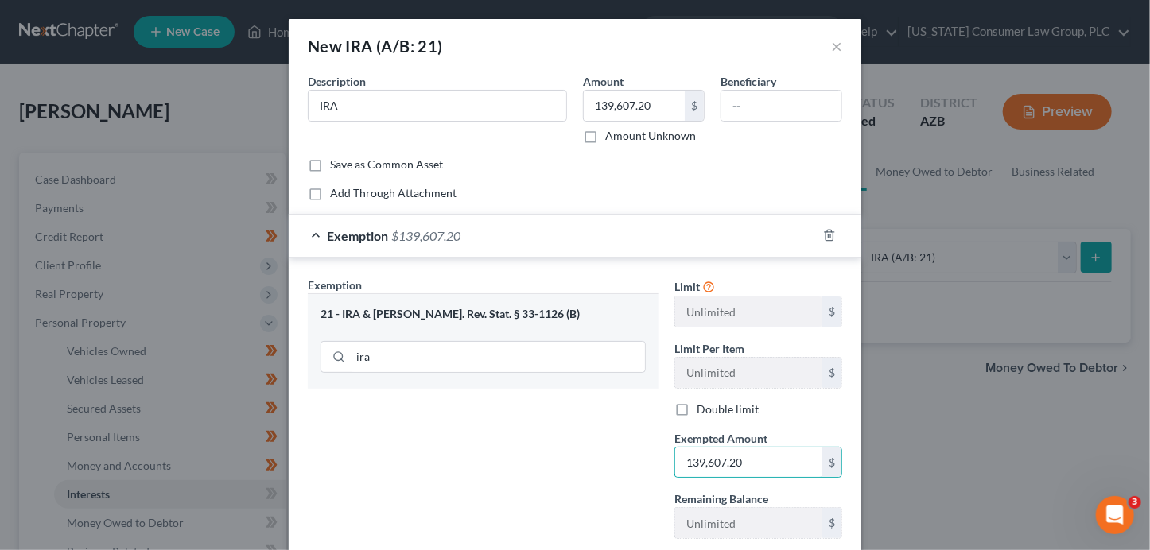
click at [599, 422] on div "Exemption Set must be selected for CA. Exemption * 21 - IRA & Roth IRA - Ariz. …" at bounding box center [483, 414] width 367 height 275
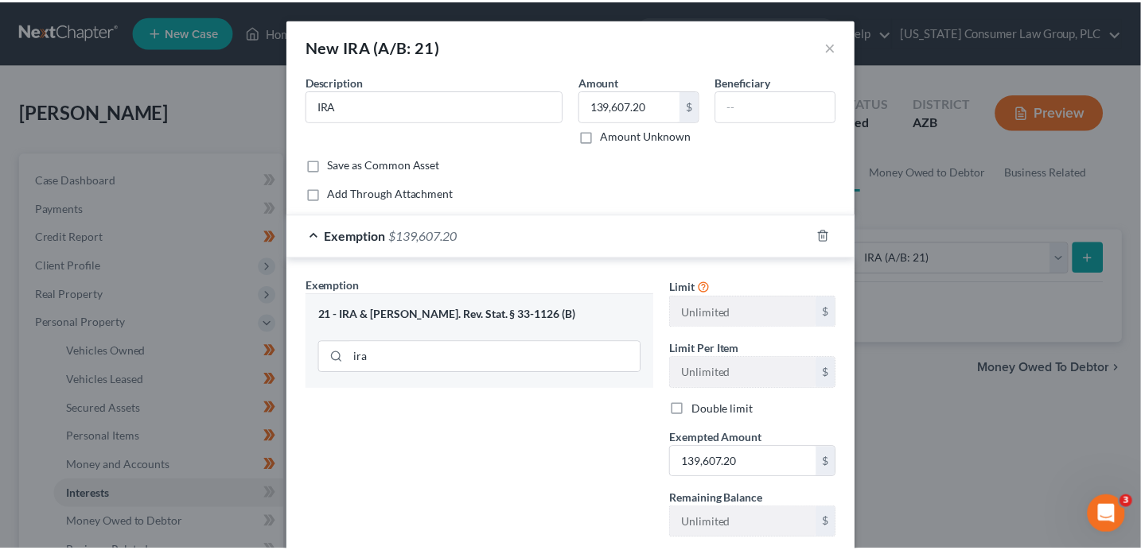
scroll to position [100, 0]
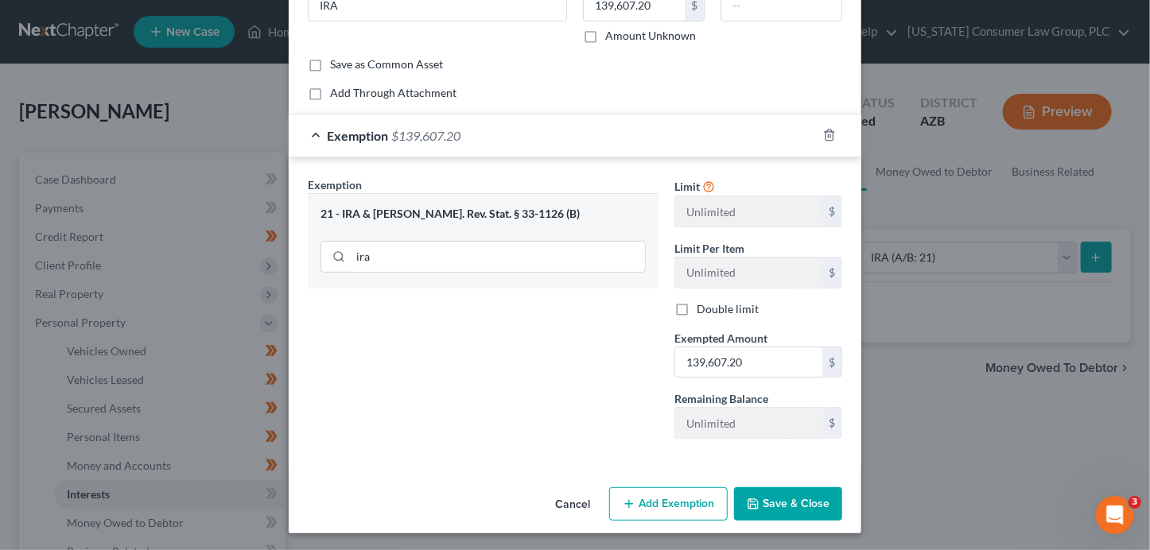
click at [785, 497] on button "Save & Close" at bounding box center [788, 504] width 108 height 33
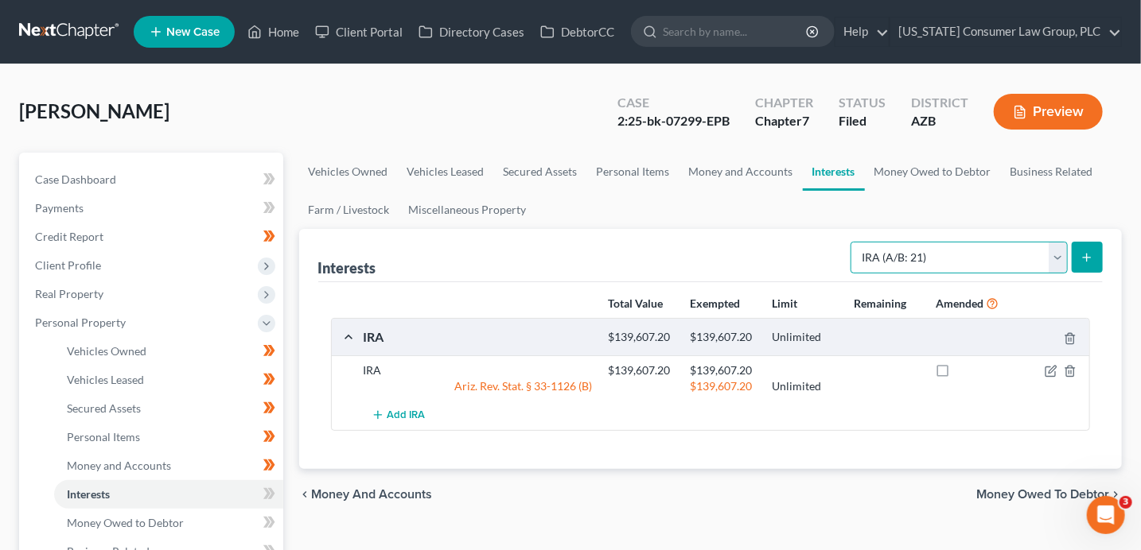
click at [926, 262] on select "Select Interest Type 401K (A/B: 21) Annuity (A/B: 23) Bond (A/B: 18) Education …" at bounding box center [958, 258] width 217 height 32
select select "annuity"
click at [1088, 253] on icon "submit" at bounding box center [1086, 257] width 13 height 13
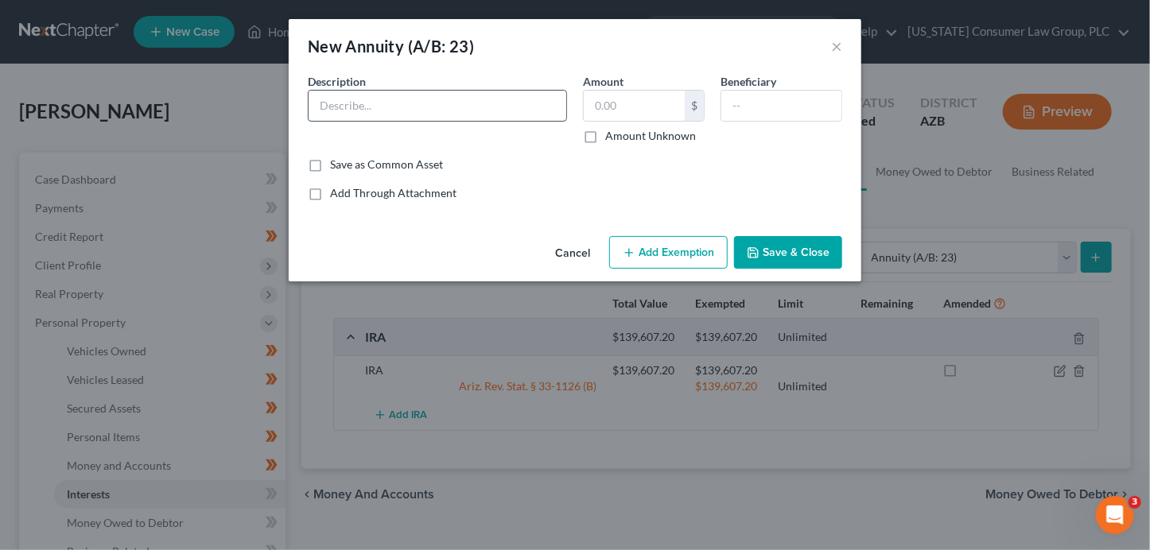
click at [407, 114] on input "text" at bounding box center [438, 106] width 258 height 30
type input "R"
type input "Riversource Variable Annuity"
type input "52,167.37"
click at [702, 246] on button "Add Exemption" at bounding box center [668, 252] width 119 height 33
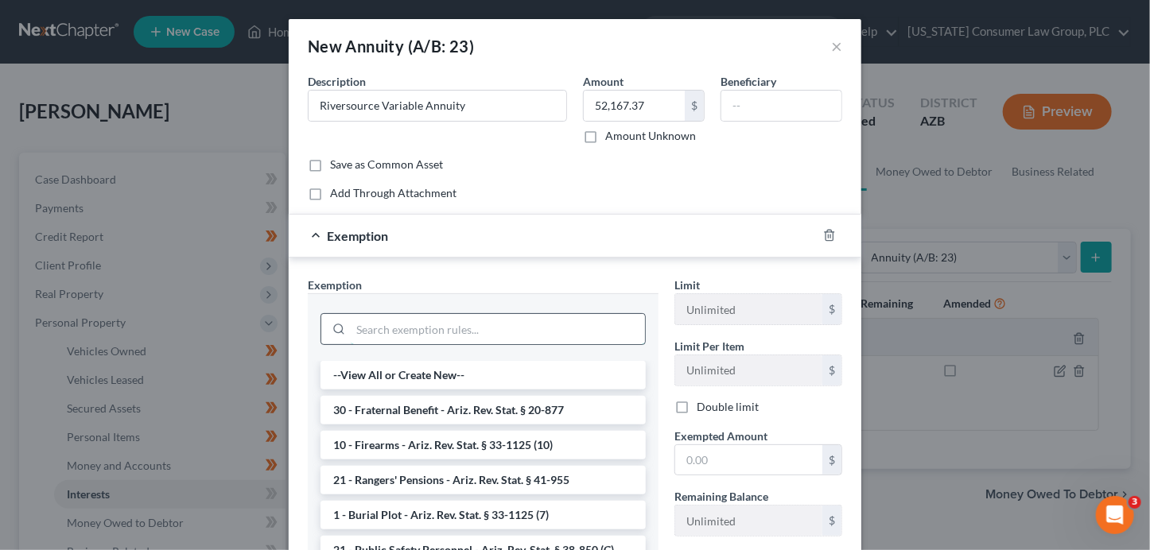
drag, startPoint x: 440, startPoint y: 323, endPoint x: 435, endPoint y: 314, distance: 10.0
click at [437, 317] on input "search" at bounding box center [498, 329] width 294 height 30
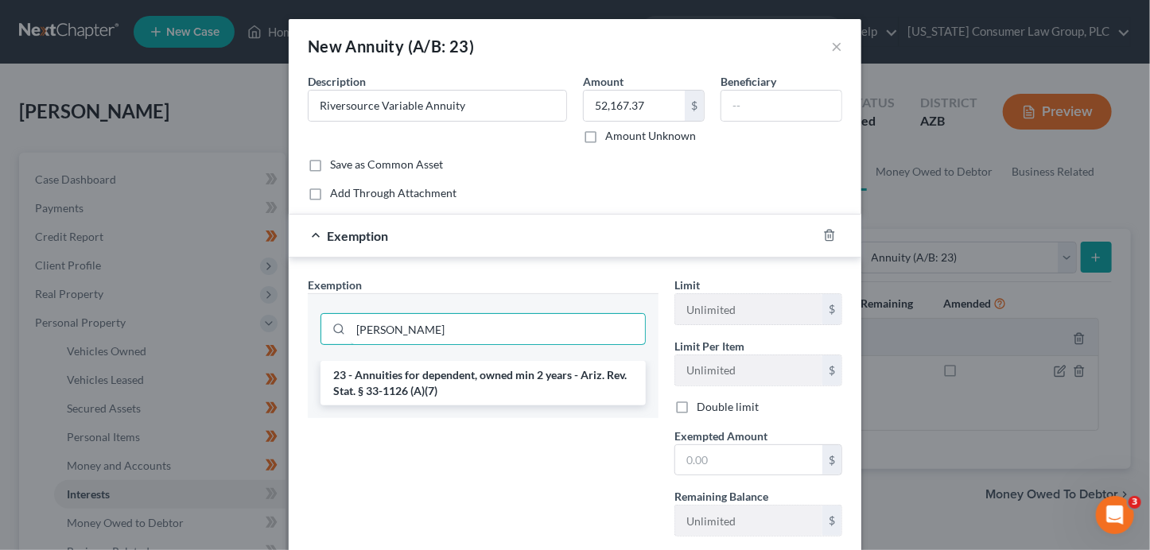
type input "ann"
click at [471, 344] on div "ann" at bounding box center [483, 327] width 325 height 41
drag, startPoint x: 426, startPoint y: 335, endPoint x: 285, endPoint y: 329, distance: 141.7
click at [289, 329] on div "Exemption Set must be selected for CA. Exemption * ann 23 - Annuities for depen…" at bounding box center [575, 410] width 573 height 305
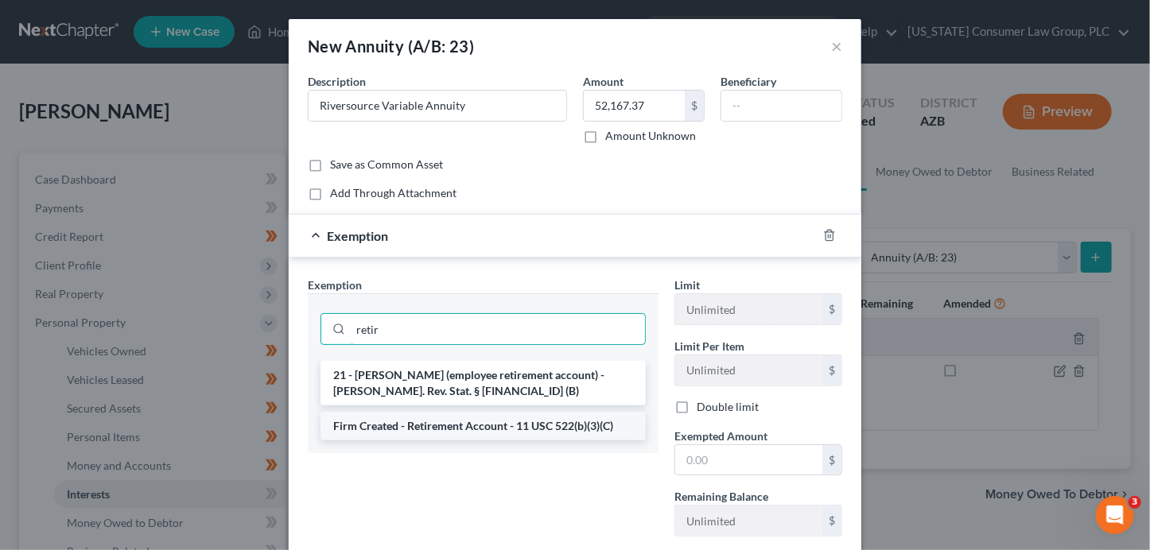
type input "retir"
click at [362, 428] on li "Firm Created - Retirement Account - 11 USC 522(b)(3)(C)" at bounding box center [483, 426] width 325 height 29
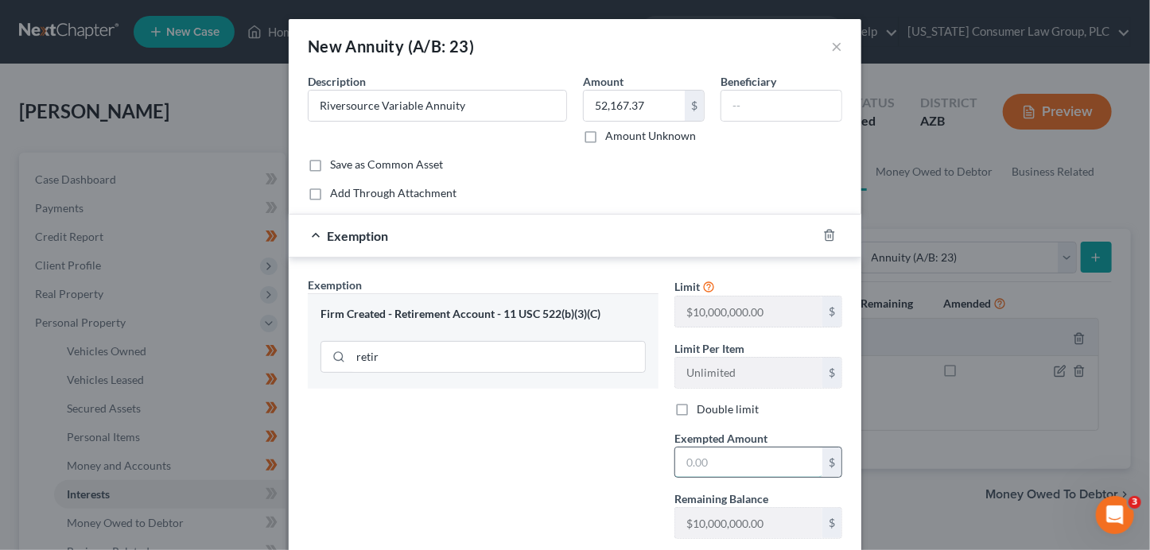
click at [699, 465] on input "text" at bounding box center [748, 463] width 147 height 30
type input "52,167.37"
click at [517, 356] on input "retir" at bounding box center [498, 357] width 294 height 30
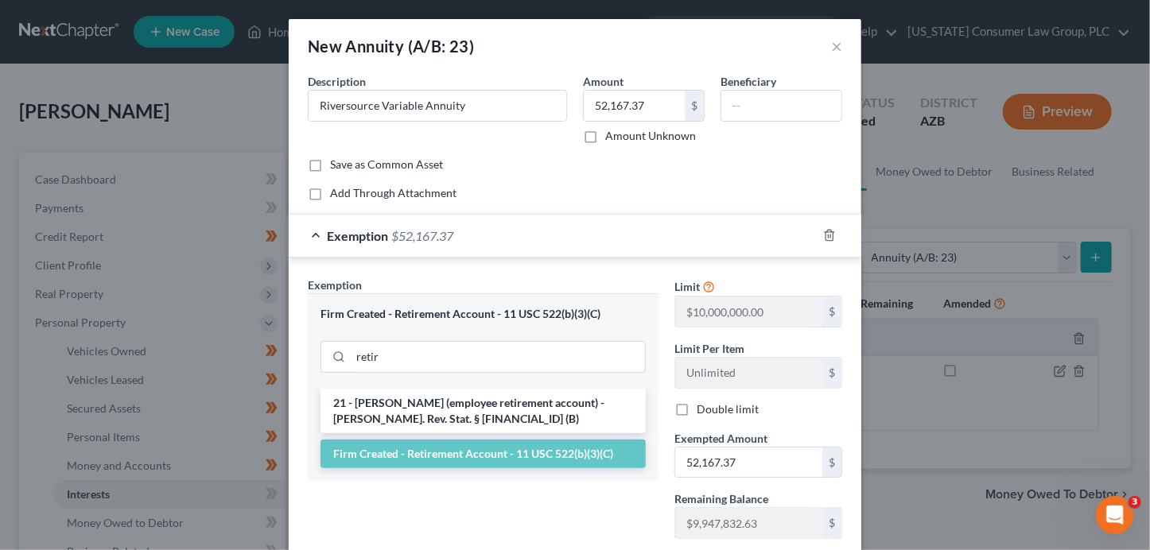
click at [605, 228] on div "Exemption $52,167.37" at bounding box center [553, 236] width 528 height 42
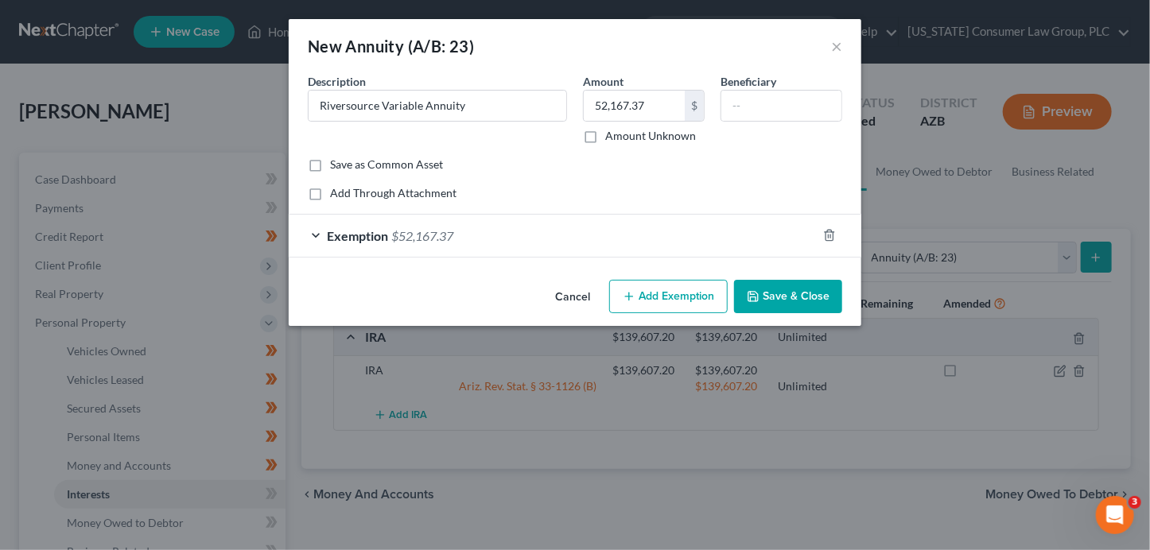
click at [784, 301] on button "Save & Close" at bounding box center [788, 296] width 108 height 33
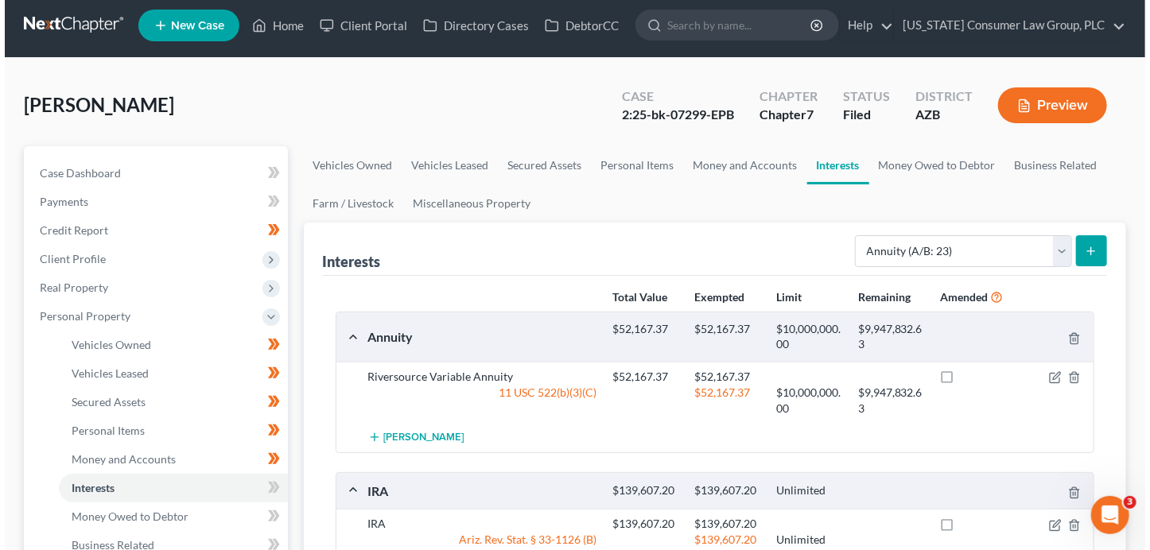
scroll to position [14, 0]
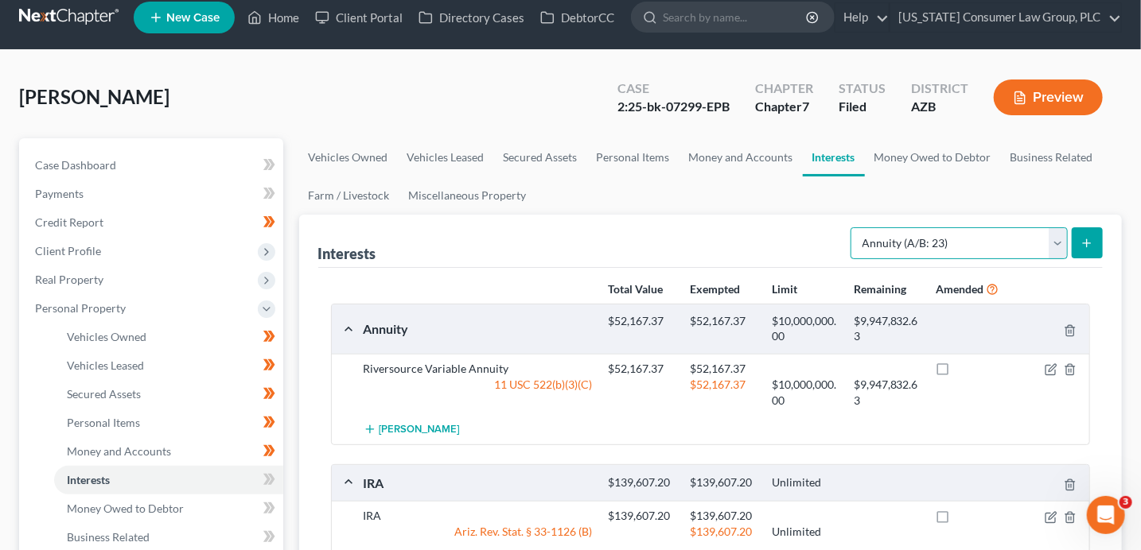
click at [913, 240] on select "Select Interest Type 401K (A/B: 21) Annuity (A/B: 23) Bond (A/B: 18) Education …" at bounding box center [958, 243] width 217 height 32
select select "other_retirement_plan"
click at [1086, 240] on icon "submit" at bounding box center [1086, 243] width 13 height 13
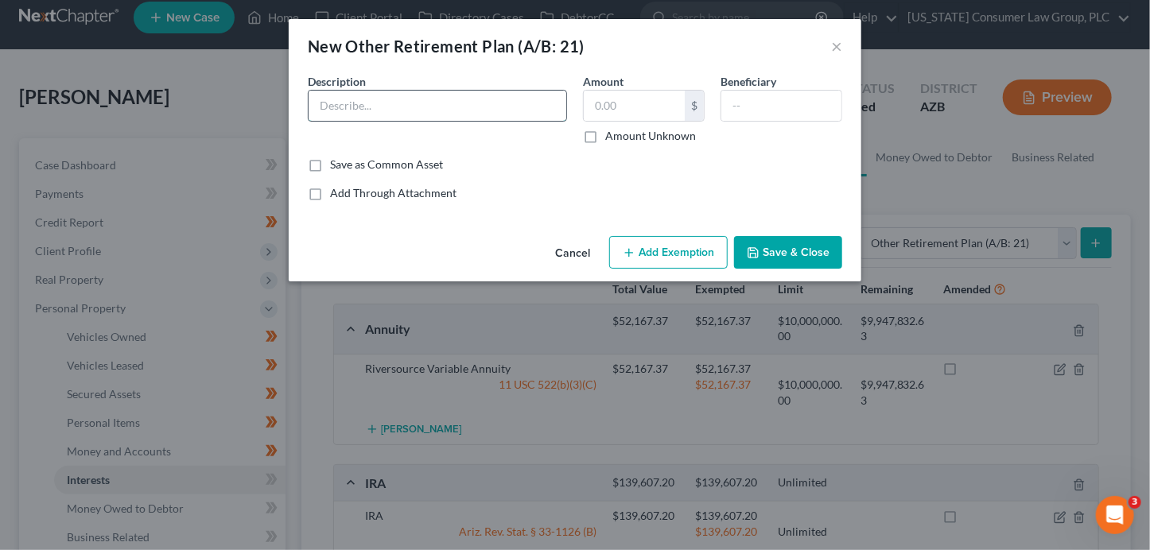
click at [368, 107] on input "text" at bounding box center [438, 106] width 258 height 30
type input "OPM TSA FERS Retirement Benefit"
click at [840, 49] on button "×" at bounding box center [836, 46] width 11 height 19
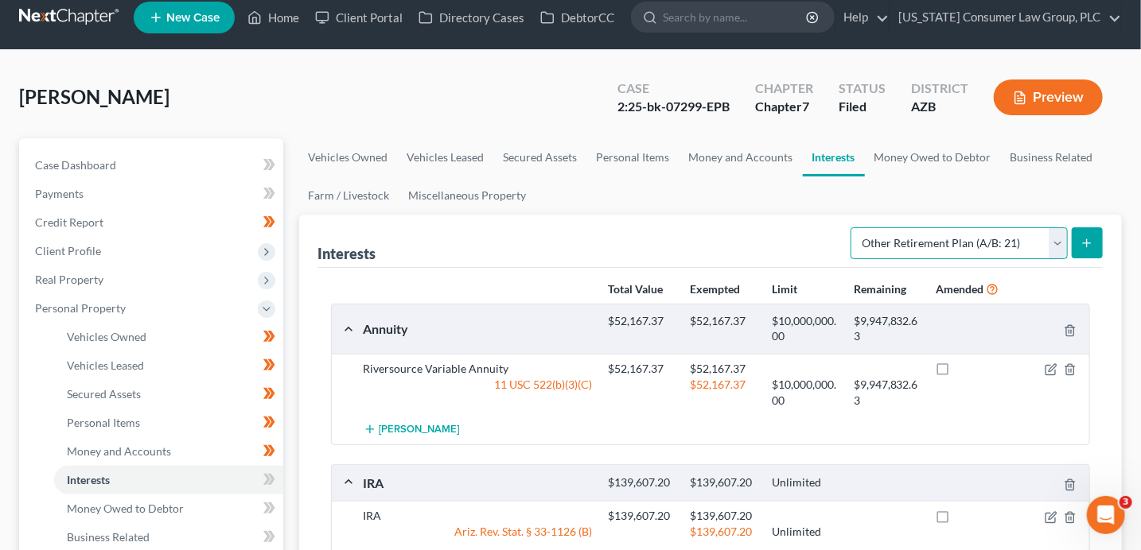
click at [936, 253] on select "Select Interest Type 401K (A/B: 21) Annuity (A/B: 23) Bond (A/B: 18) Education …" at bounding box center [958, 243] width 217 height 32
select select "government_pension_plan"
click at [1083, 243] on icon "submit" at bounding box center [1086, 243] width 13 height 13
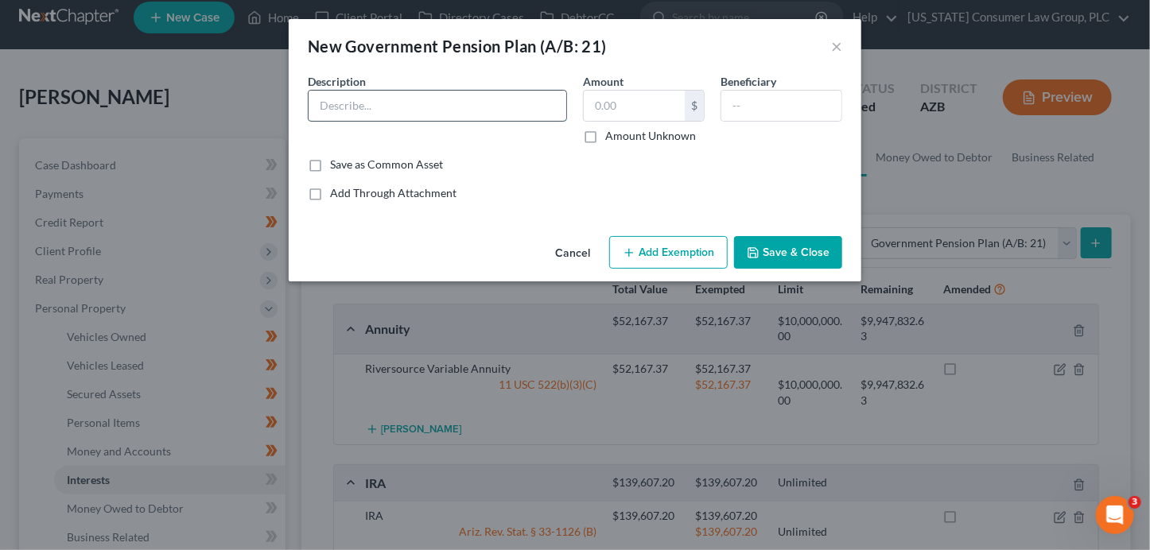
click at [422, 97] on input "text" at bounding box center [438, 106] width 258 height 30
paste input "OPM TSA FERS Retirement Benefit"
type input "OPM TSA FERS Retirement Benefit"
click at [616, 139] on label "Amount Unknown" at bounding box center [650, 136] width 91 height 16
click at [616, 138] on input "Amount Unknown" at bounding box center [617, 133] width 10 height 10
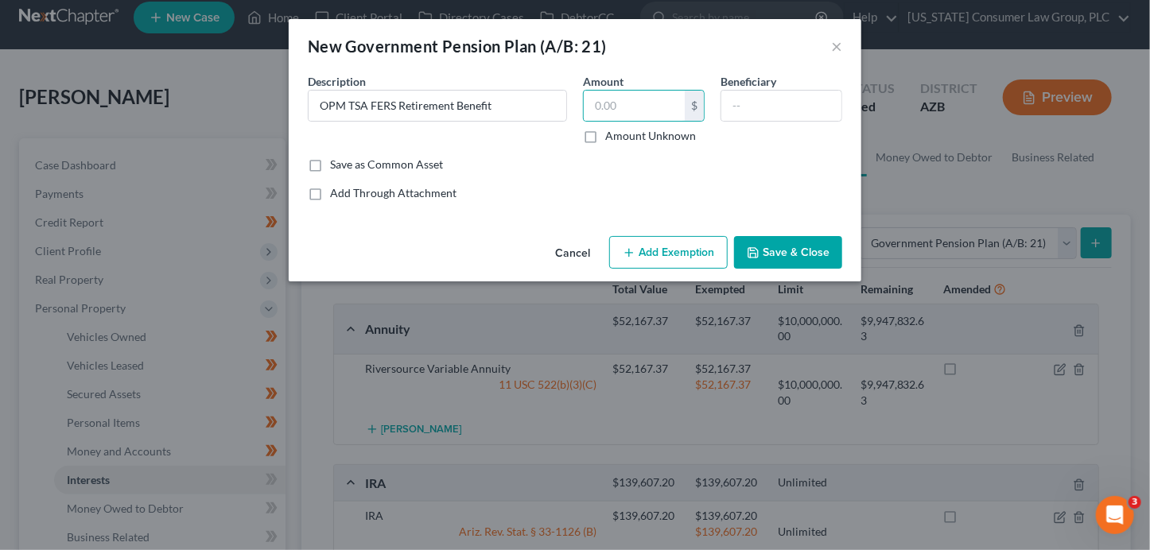
checkbox input "true"
click at [685, 245] on button "Add Exemption" at bounding box center [668, 252] width 119 height 33
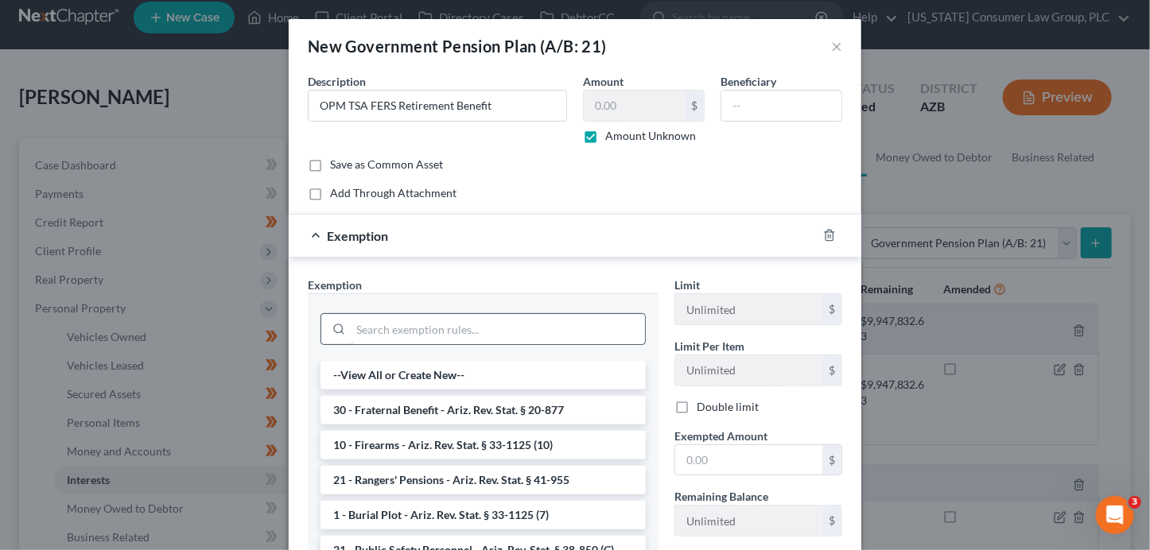
click at [463, 326] on input "search" at bounding box center [498, 329] width 294 height 30
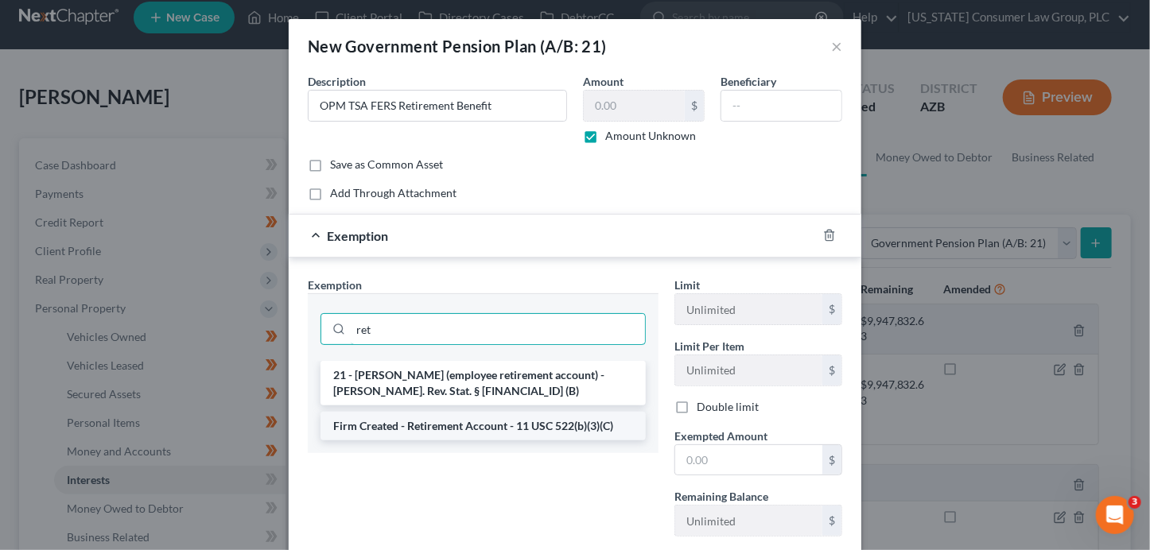
type input "ret"
click at [509, 423] on li "Firm Created - Retirement Account - 11 USC 522(b)(3)(C)" at bounding box center [483, 426] width 325 height 29
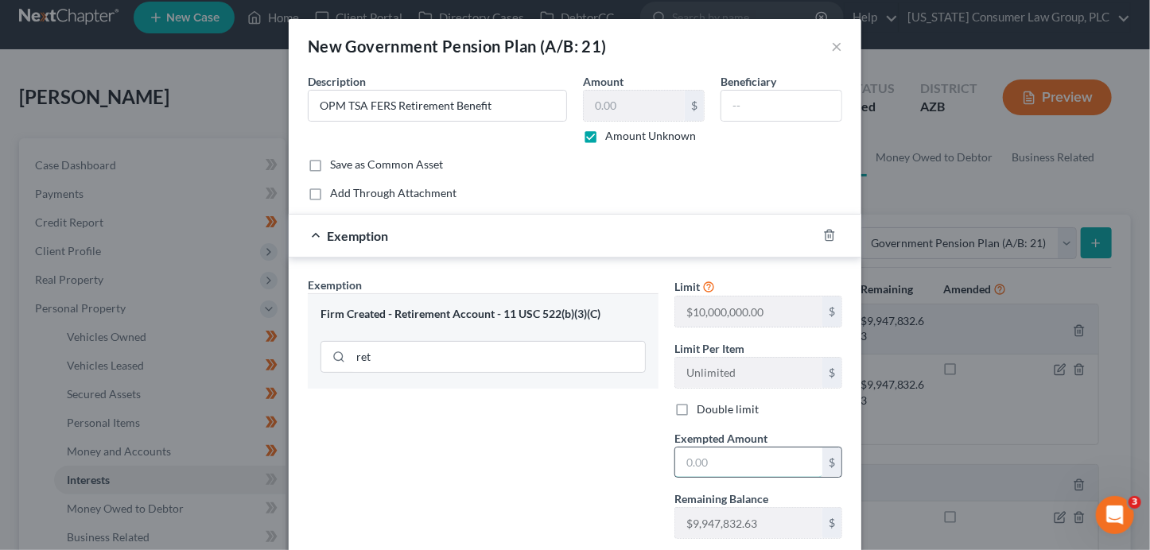
click at [678, 464] on input "text" at bounding box center [748, 463] width 147 height 30
type input "0"
click at [375, 434] on div "Exemption Set must be selected for CA. Exemption * Firm Created - Retirement Ac…" at bounding box center [483, 414] width 367 height 275
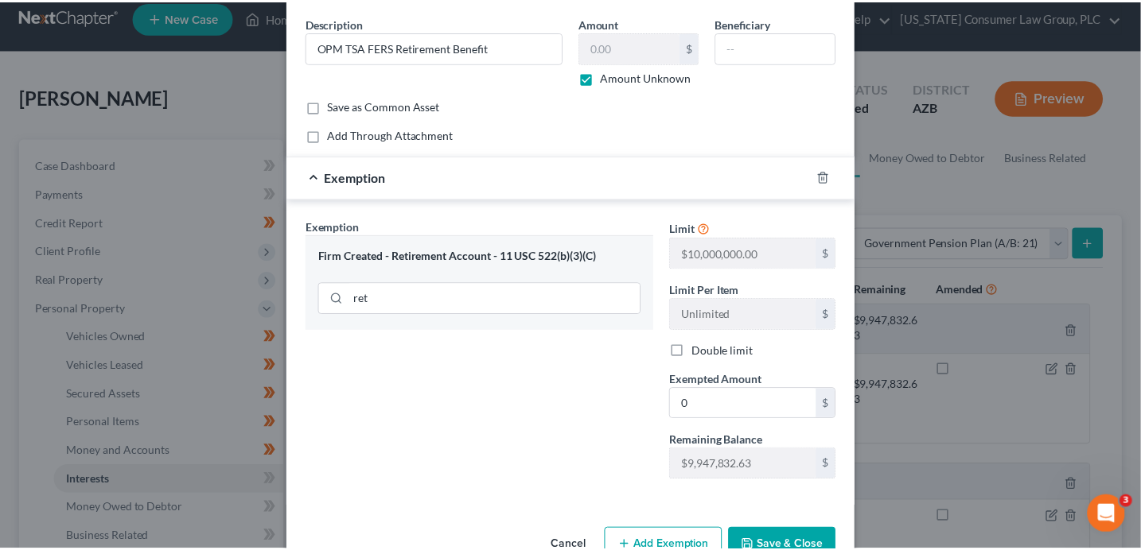
scroll to position [100, 0]
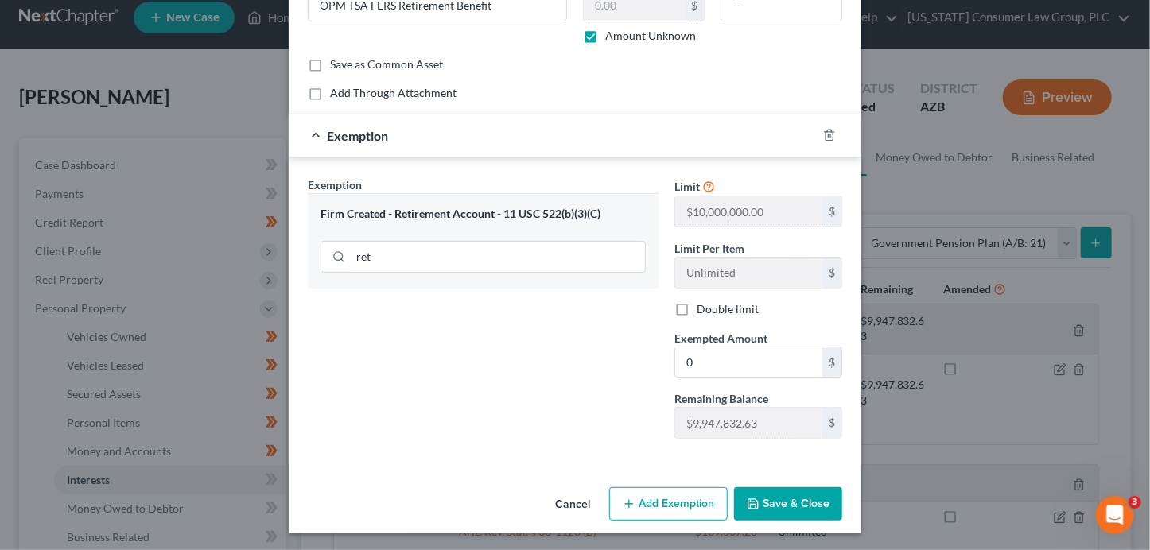
click at [761, 503] on button "Save & Close" at bounding box center [788, 504] width 108 height 33
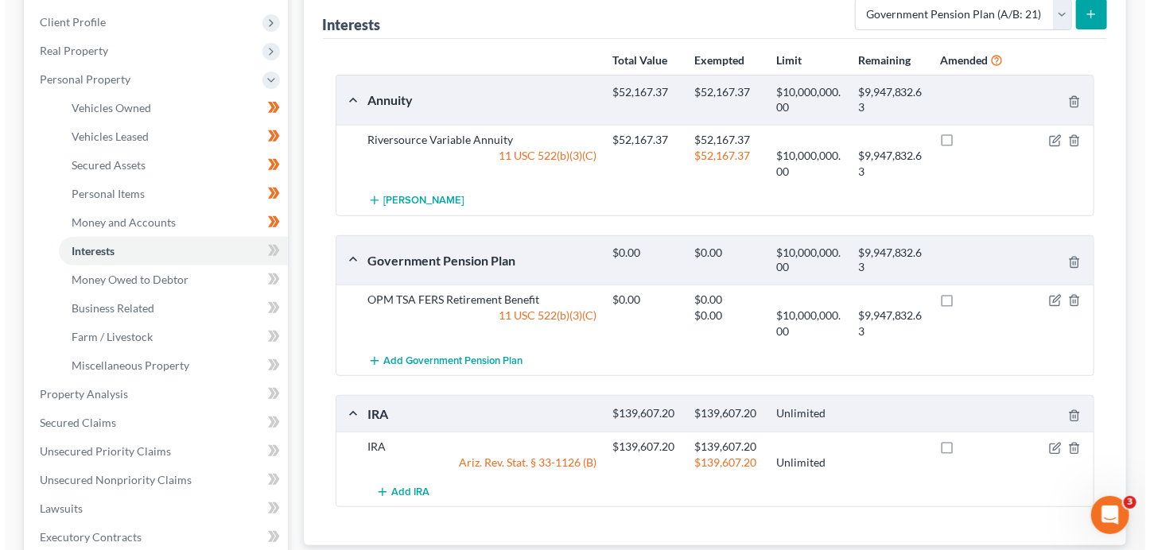
scroll to position [284, 0]
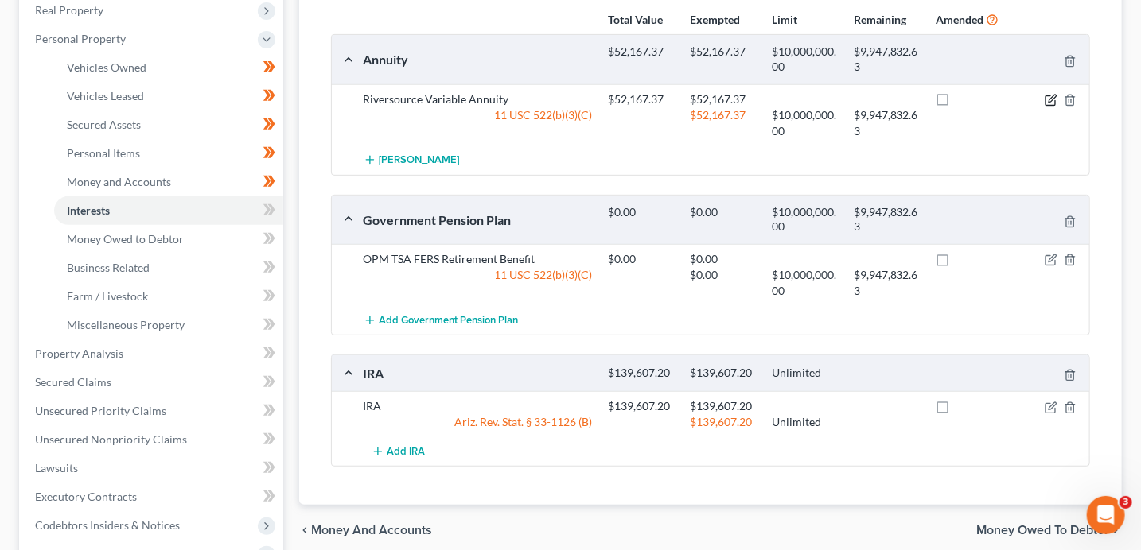
click at [1051, 99] on icon "button" at bounding box center [1051, 98] width 7 height 7
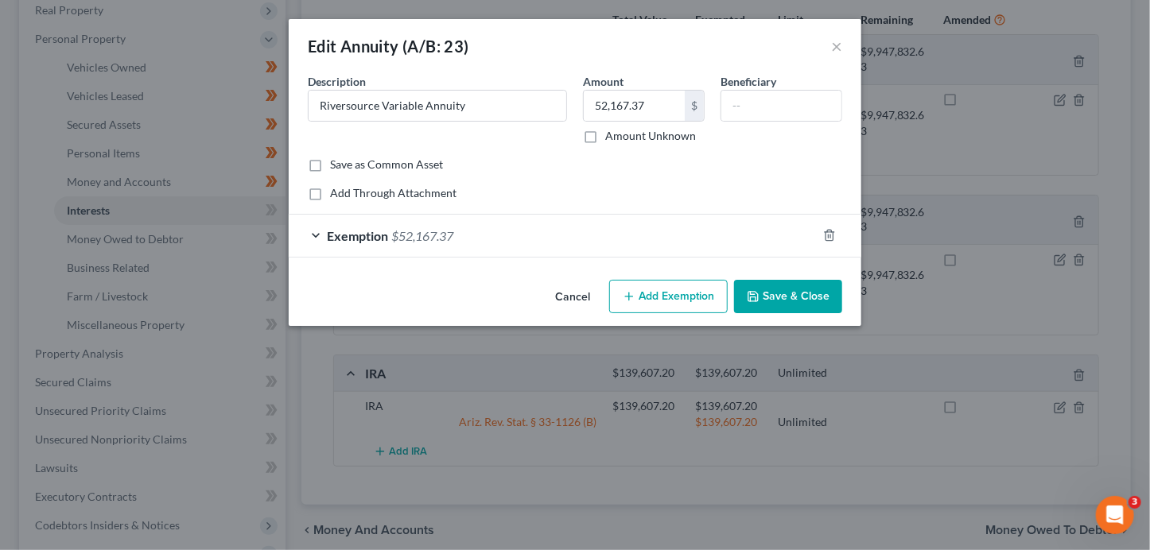
drag, startPoint x: 634, startPoint y: 235, endPoint x: 496, endPoint y: 255, distance: 139.9
click at [634, 235] on div "Exemption $52,167.37" at bounding box center [553, 236] width 528 height 42
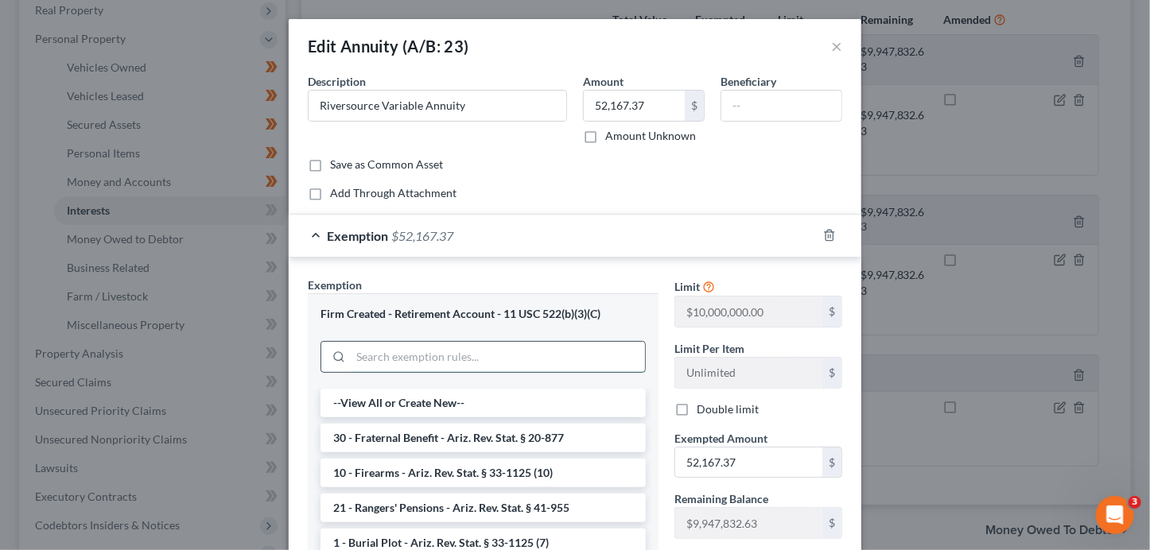
click at [417, 348] on input "search" at bounding box center [498, 357] width 294 height 30
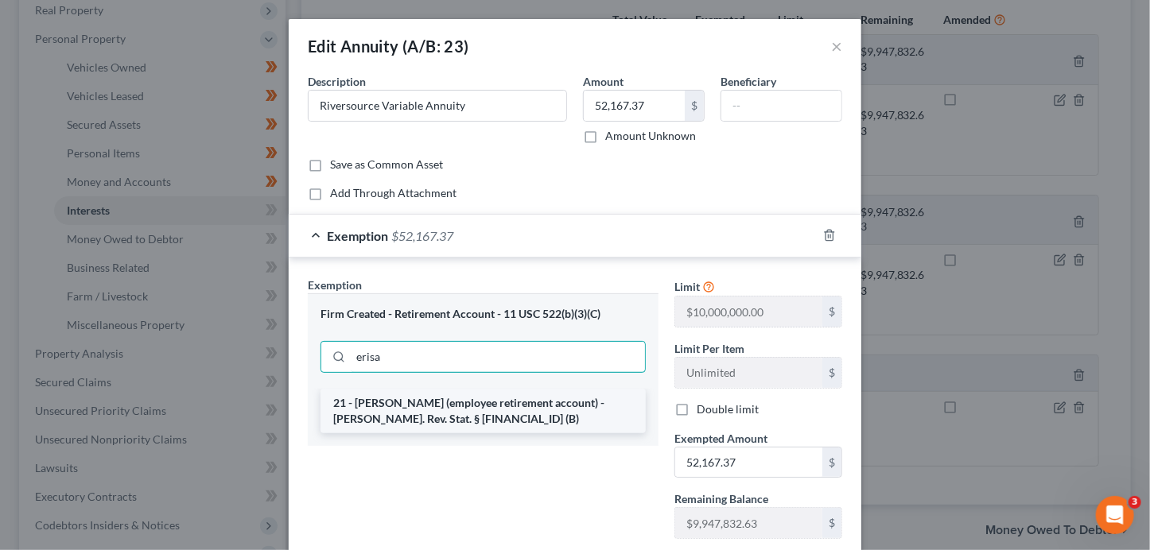
type input "erisa"
click at [437, 407] on li "21 - ERISA (employee retirement account) - Ariz. Rev. Stat. § 33-1126 (B)" at bounding box center [483, 411] width 325 height 45
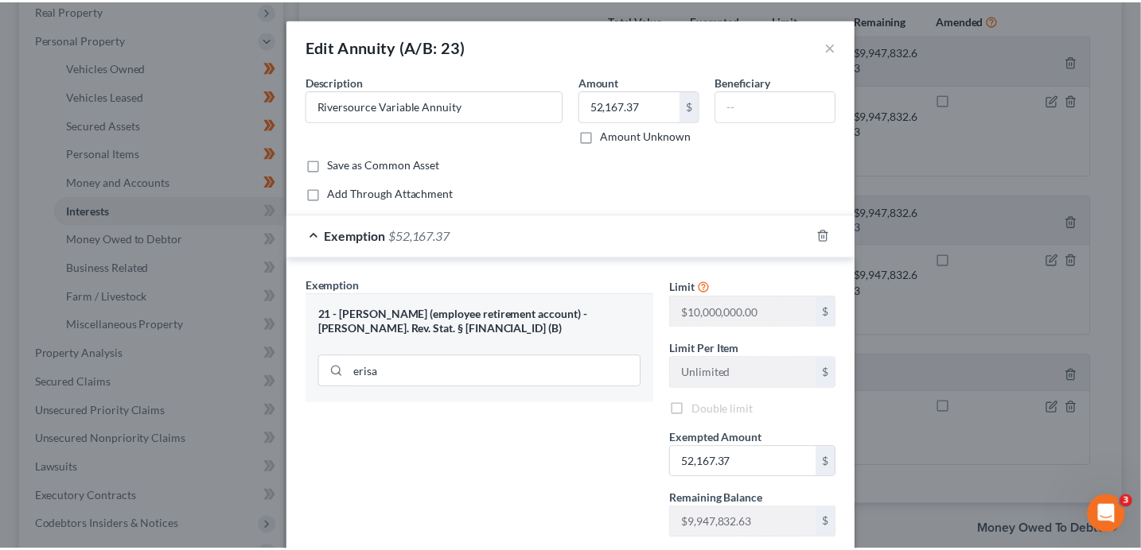
scroll to position [100, 0]
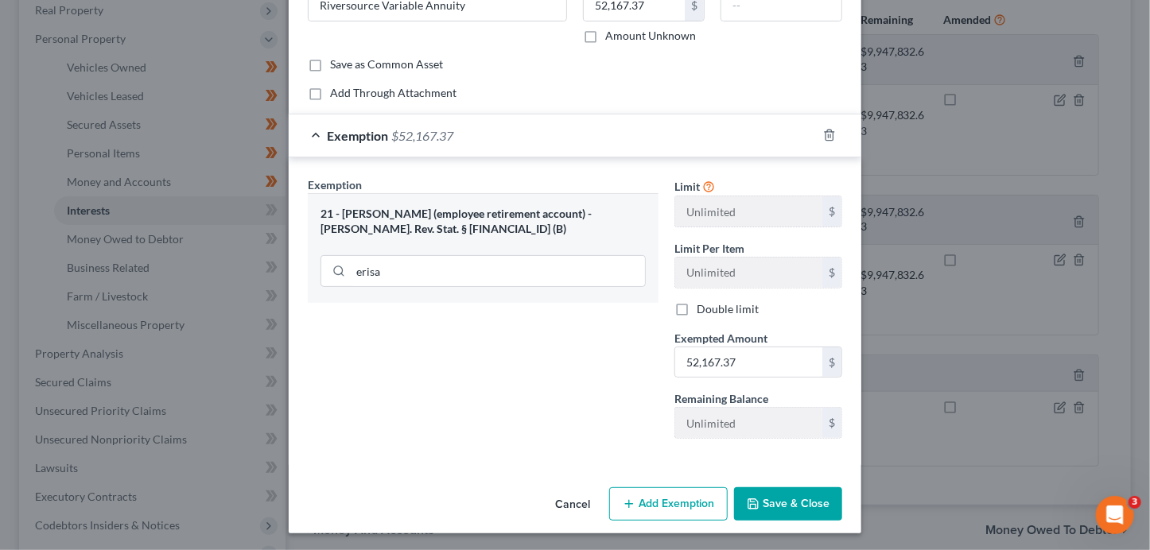
click at [794, 497] on button "Save & Close" at bounding box center [788, 504] width 108 height 33
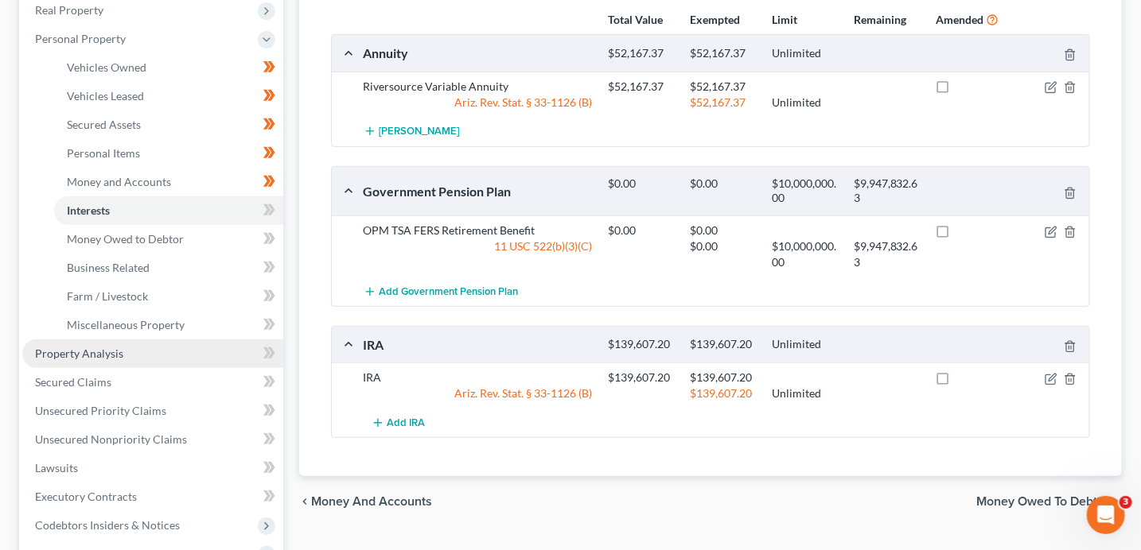
click at [133, 355] on link "Property Analysis" at bounding box center [152, 354] width 261 height 29
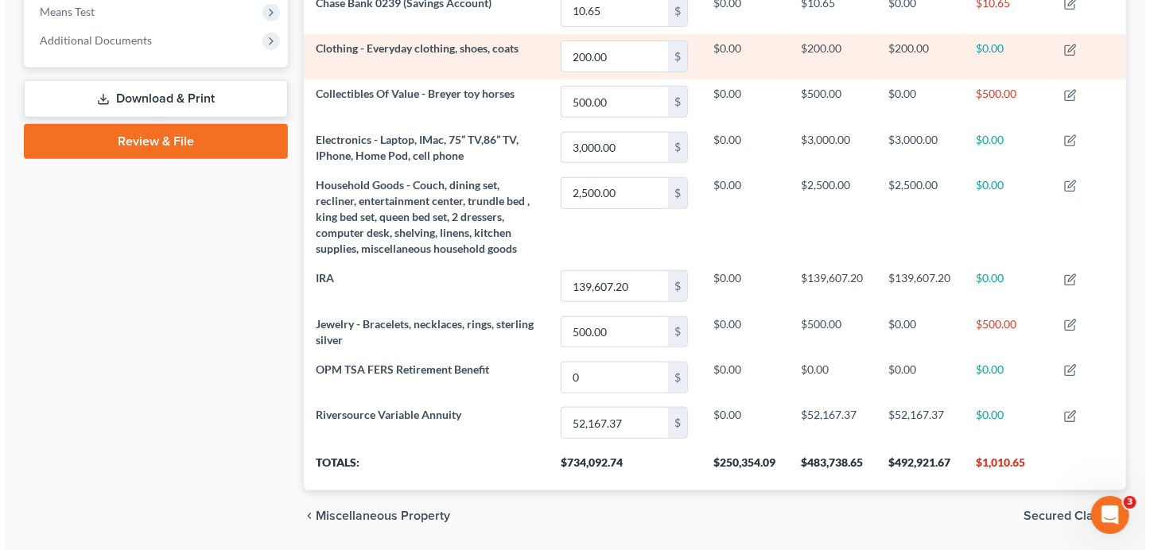
scroll to position [667, 0]
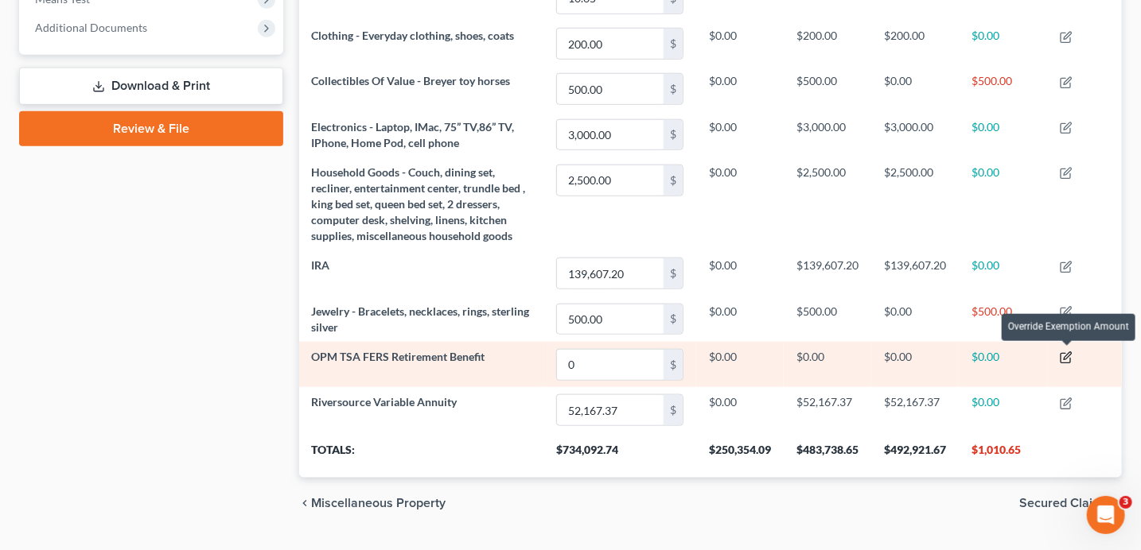
click at [1069, 356] on icon "button" at bounding box center [1065, 358] width 13 height 13
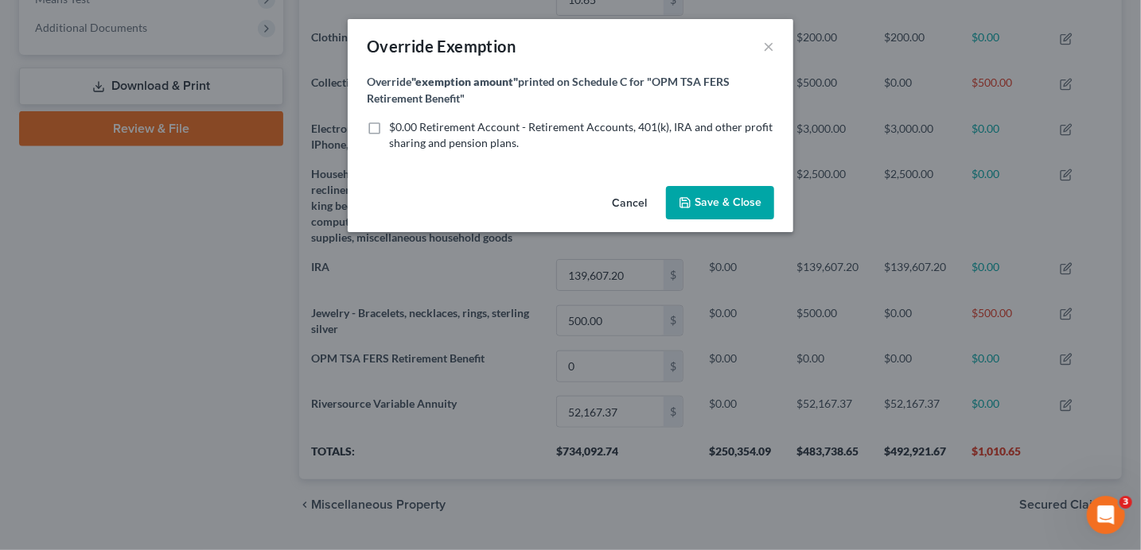
scroll to position [261, 830]
click at [445, 124] on span "$0.00 Retirement Account - Retirement Accounts, 401(k), IRA and other profit sh…" at bounding box center [585, 134] width 383 height 29
click at [410, 124] on input "$0.00 Retirement Account - Retirement Accounts, 401(k), IRA and other profit sh…" at bounding box center [405, 124] width 10 height 10
checkbox input "true"
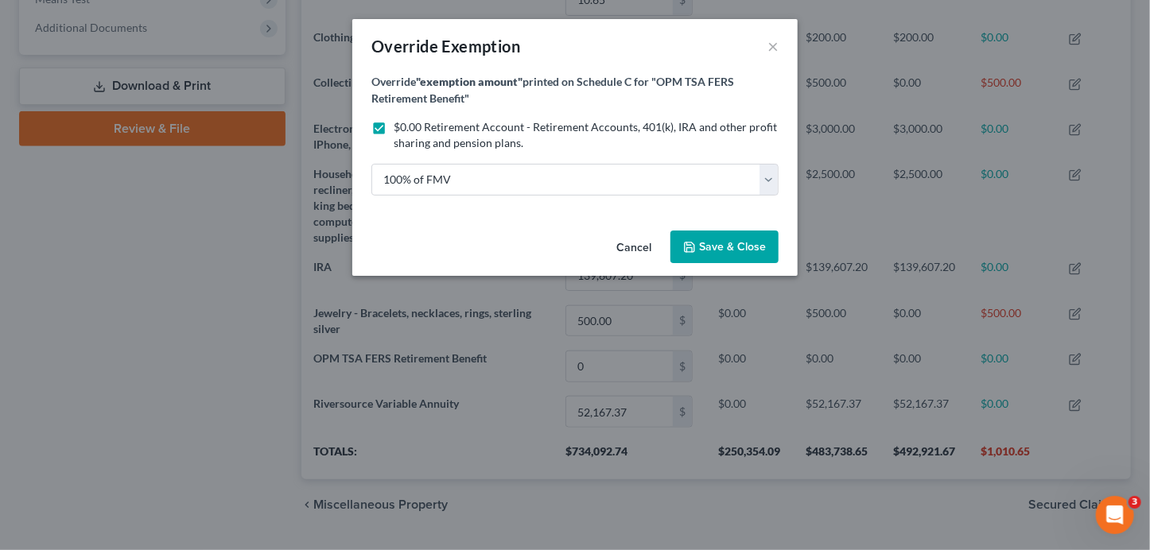
click at [739, 248] on span "Save & Close" at bounding box center [732, 247] width 67 height 14
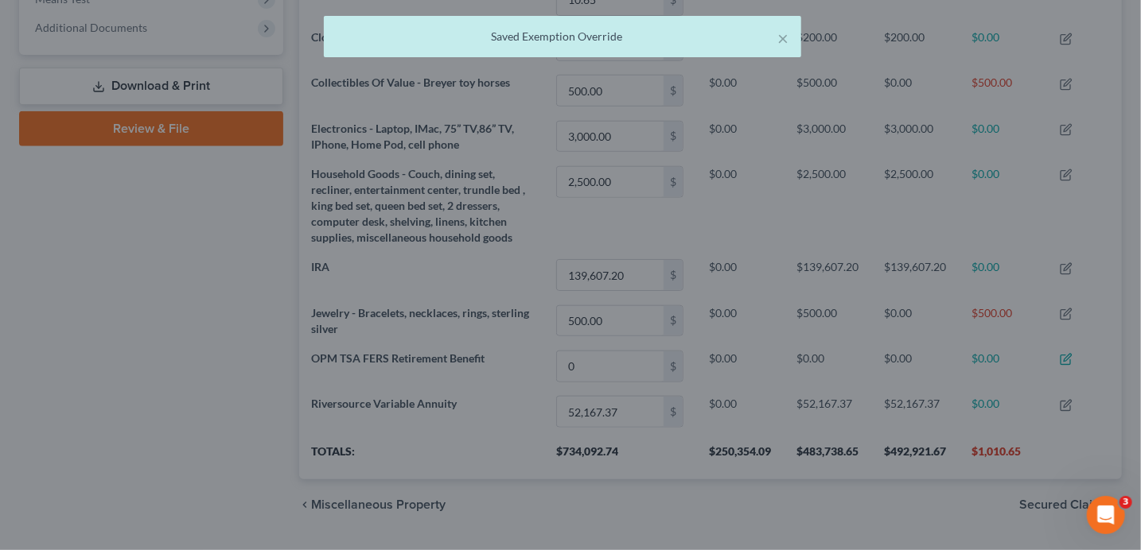
scroll to position [259, 822]
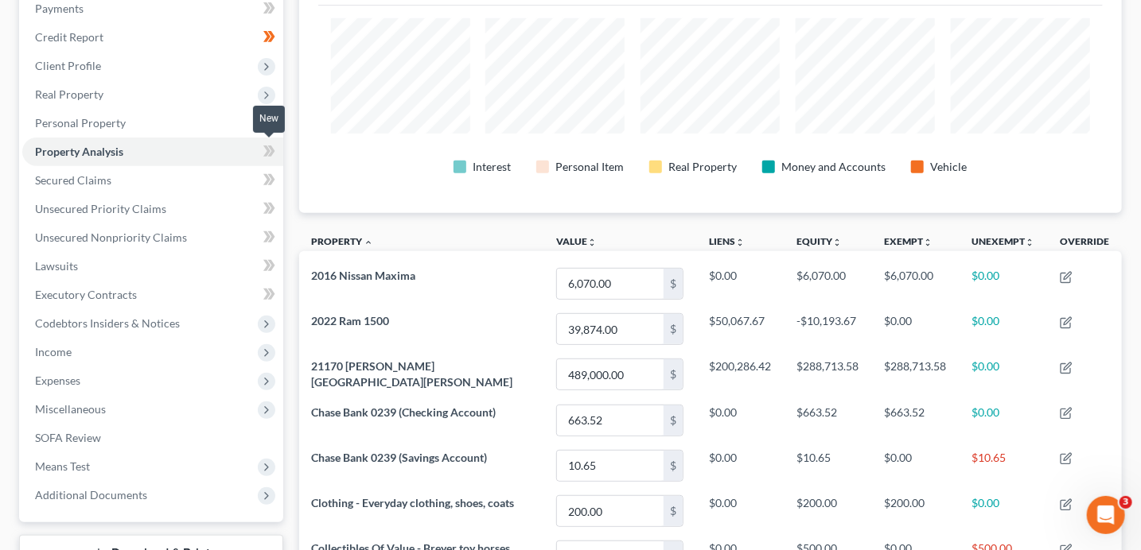
click at [278, 160] on span at bounding box center [269, 154] width 28 height 24
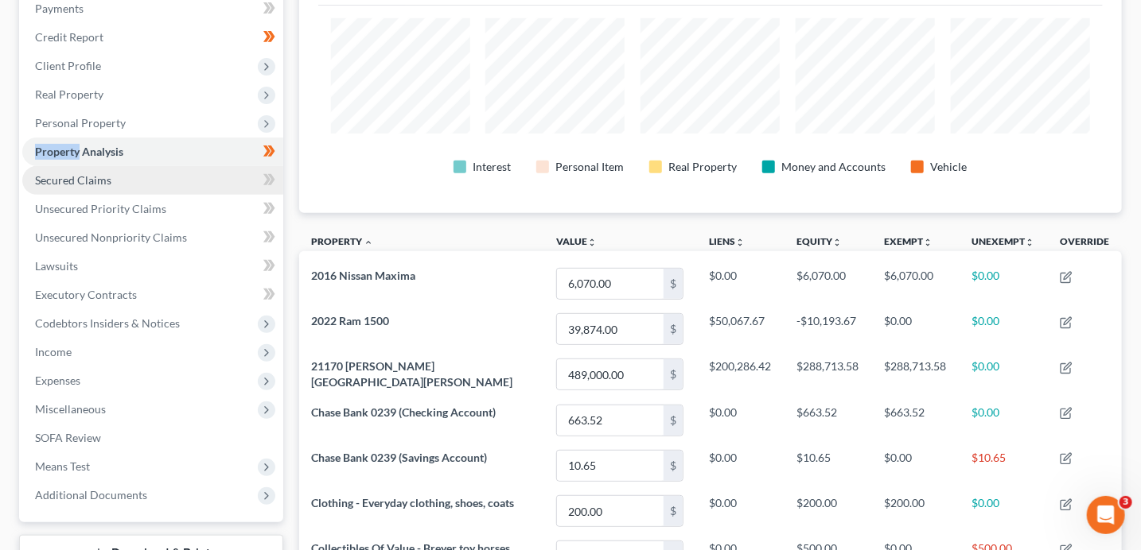
click at [194, 192] on link "Secured Claims" at bounding box center [152, 180] width 261 height 29
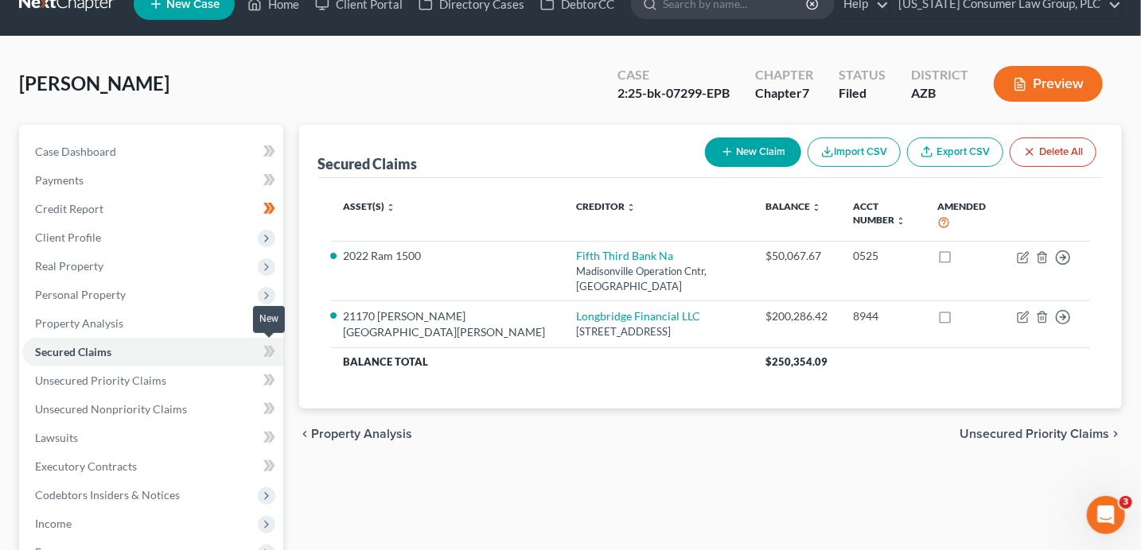
click at [273, 344] on icon at bounding box center [269, 352] width 12 height 20
drag, startPoint x: 273, startPoint y: 344, endPoint x: 273, endPoint y: 352, distance: 8.7
click at [273, 344] on icon at bounding box center [269, 352] width 12 height 20
click at [274, 381] on icon at bounding box center [269, 381] width 12 height 20
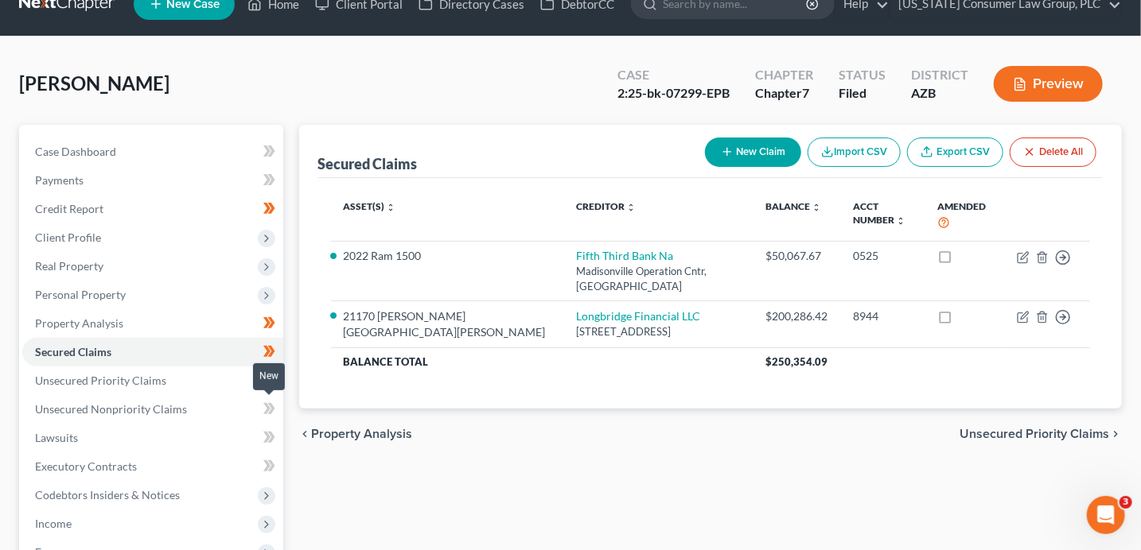
click at [281, 414] on span at bounding box center [269, 411] width 28 height 24
click at [279, 416] on span at bounding box center [269, 411] width 28 height 24
click at [277, 434] on span at bounding box center [269, 440] width 28 height 24
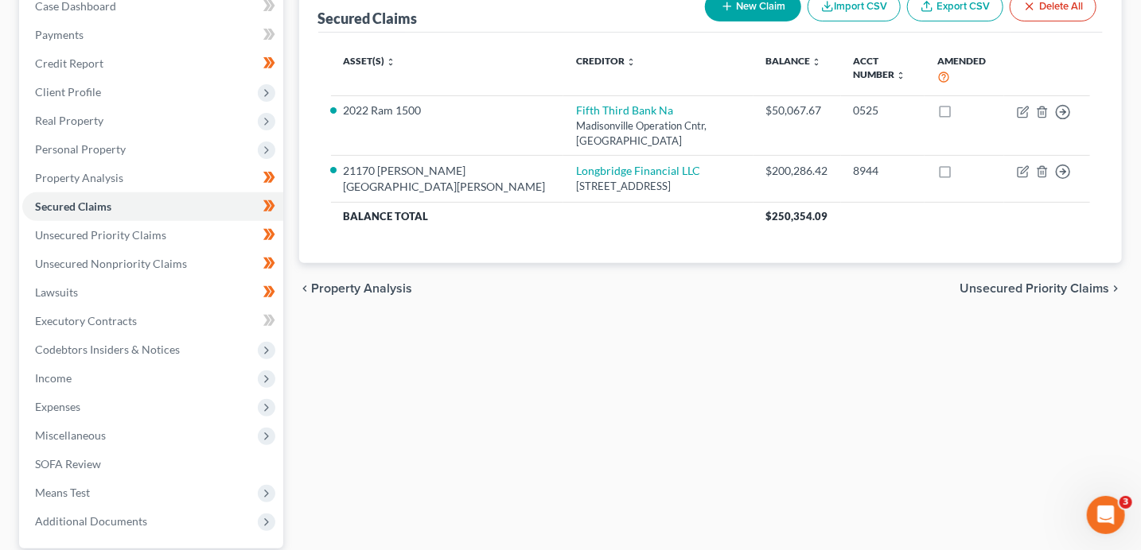
scroll to position [251, 0]
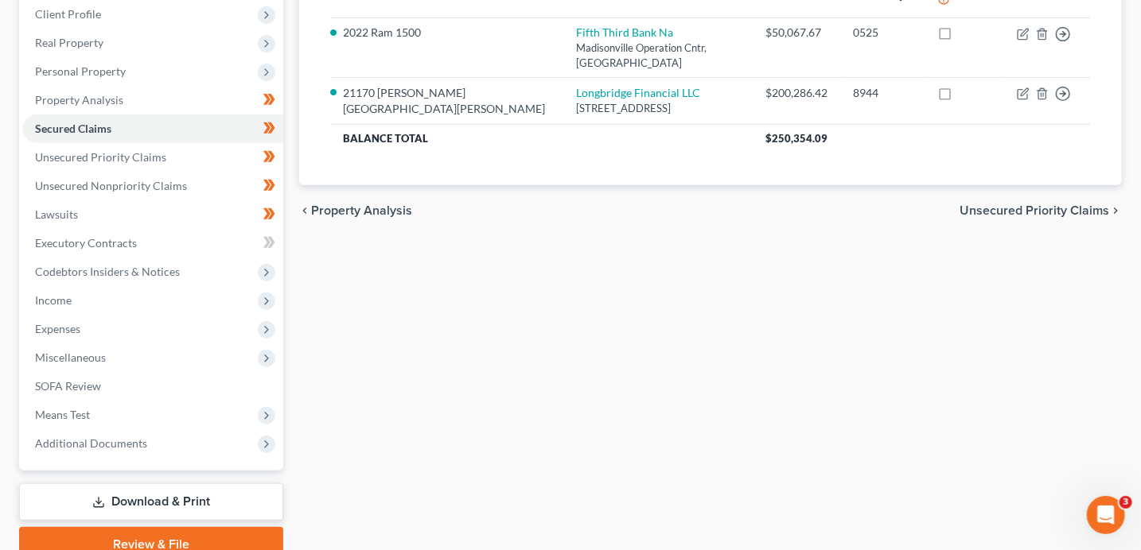
click at [273, 246] on icon at bounding box center [269, 243] width 12 height 20
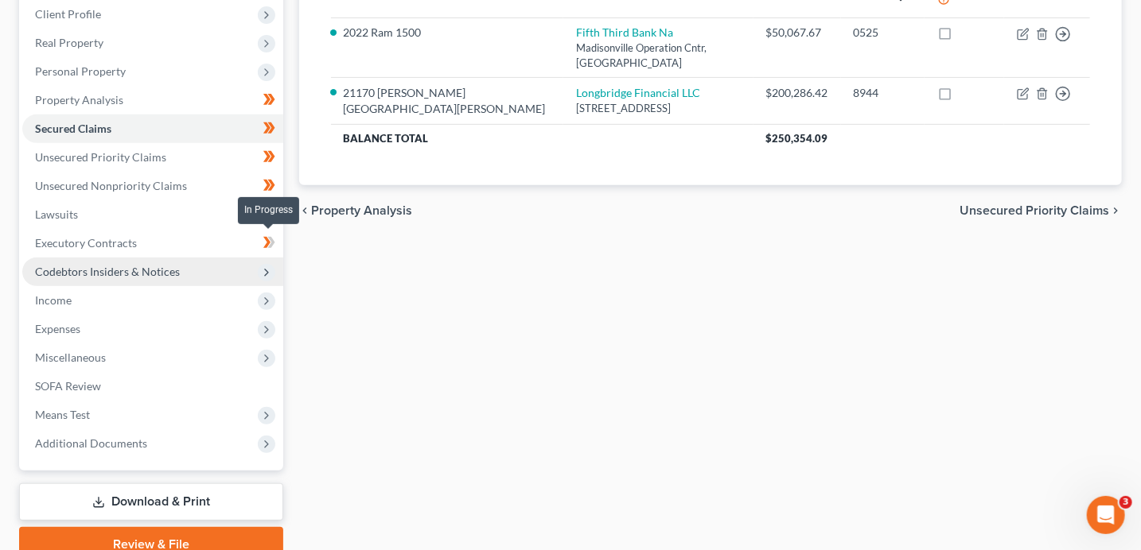
click at [274, 251] on icon at bounding box center [269, 243] width 12 height 20
click at [274, 264] on span "Codebtors Insiders & Notices" at bounding box center [152, 272] width 261 height 29
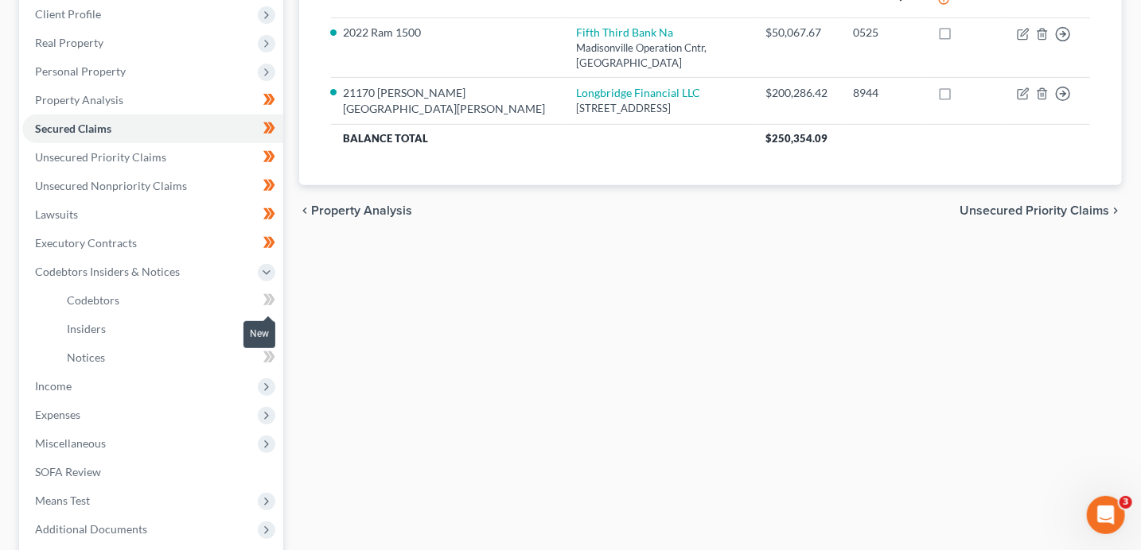
click at [271, 292] on icon at bounding box center [269, 300] width 12 height 20
click at [274, 296] on icon at bounding box center [269, 300] width 12 height 20
click at [272, 322] on icon at bounding box center [269, 329] width 12 height 20
drag, startPoint x: 272, startPoint y: 323, endPoint x: 277, endPoint y: 333, distance: 11.4
click at [273, 324] on icon at bounding box center [269, 329] width 12 height 20
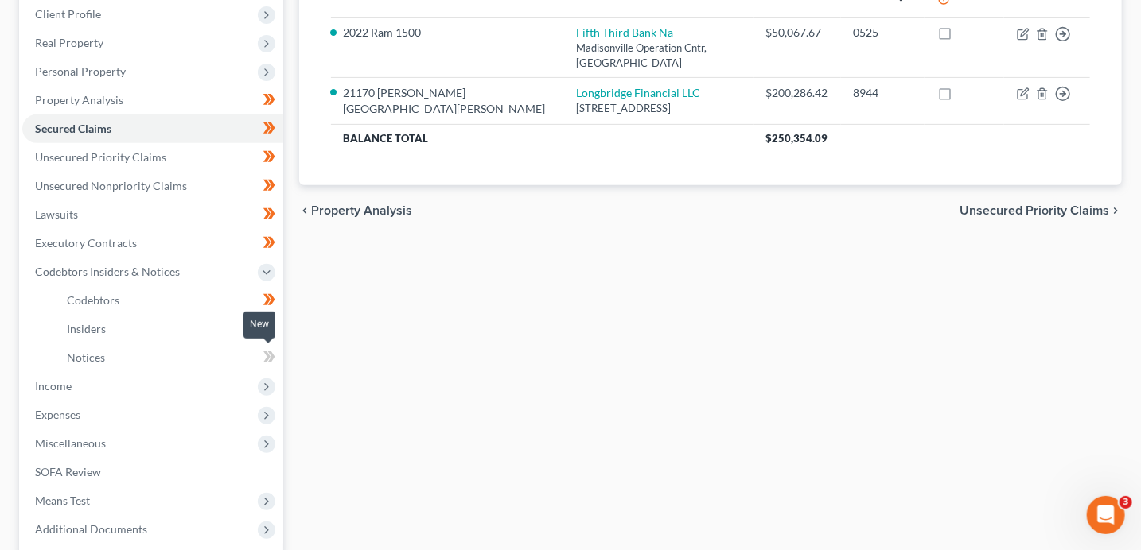
click at [272, 356] on icon at bounding box center [270, 357] width 7 height 11
click at [270, 392] on icon at bounding box center [266, 387] width 13 height 13
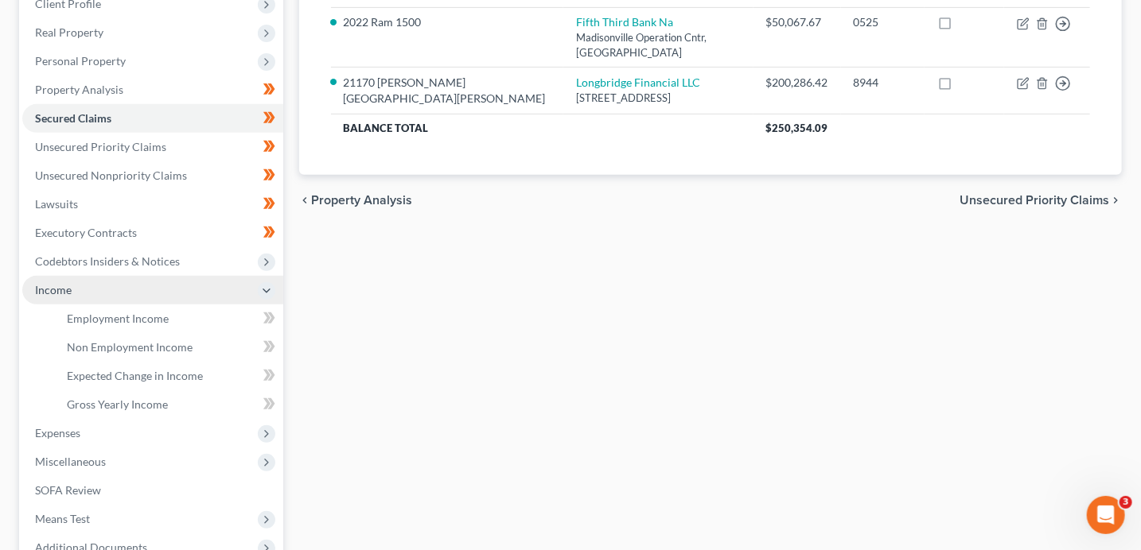
scroll to position [263, 0]
click at [272, 320] on icon at bounding box center [269, 317] width 12 height 20
click at [192, 339] on link "Non Employment Income" at bounding box center [168, 346] width 229 height 29
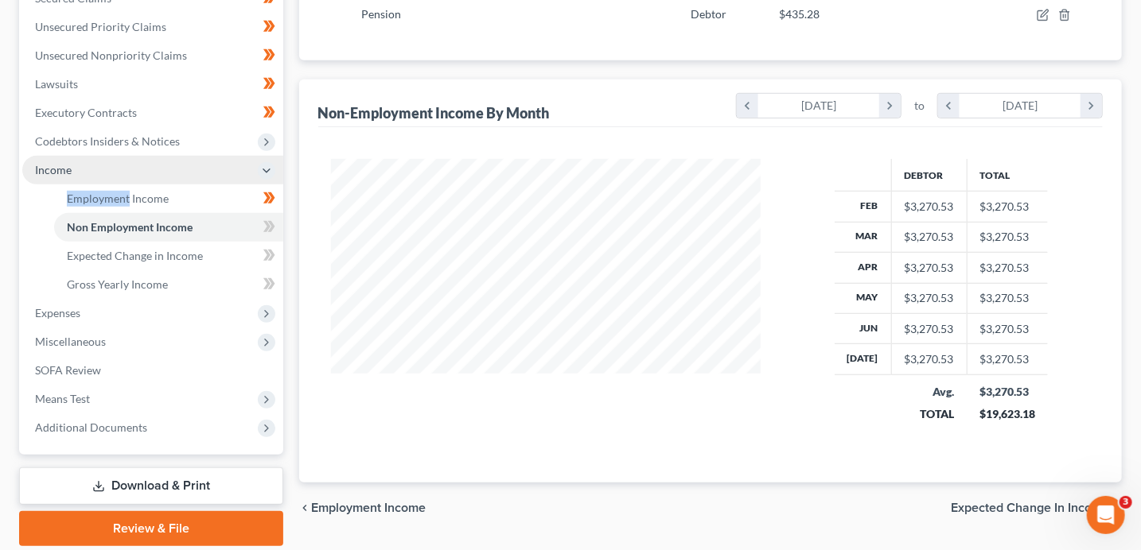
scroll to position [429, 0]
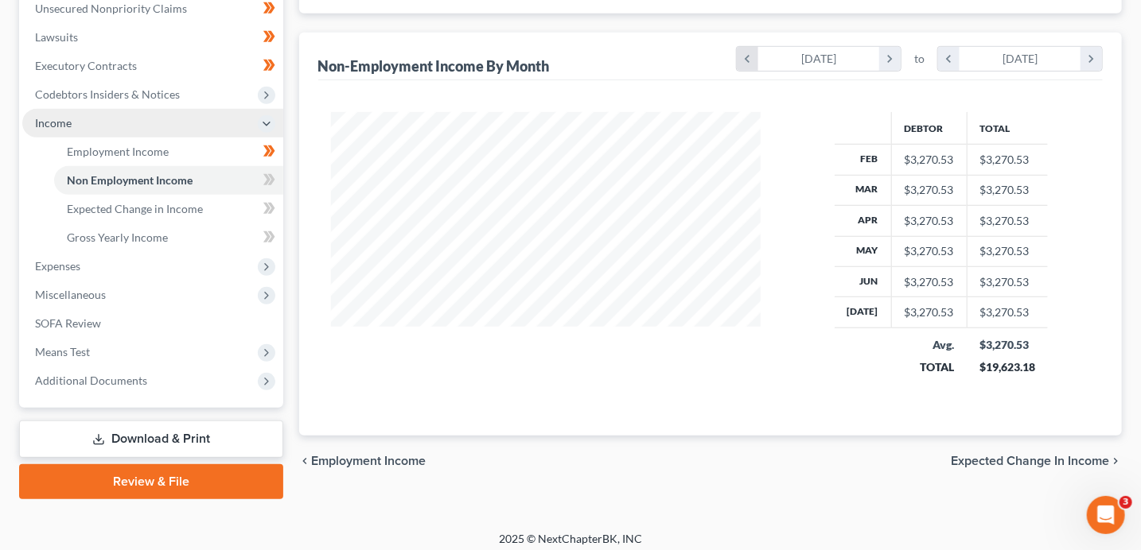
click at [737, 60] on icon "chevron_left" at bounding box center [747, 59] width 21 height 24
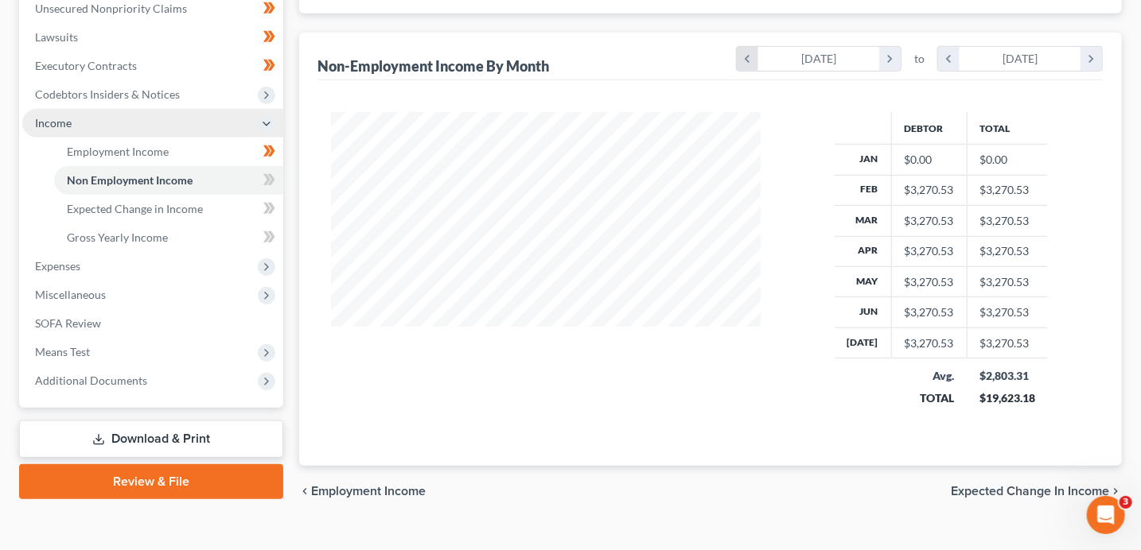
scroll to position [314, 461]
click at [283, 181] on div "Case Dashboard Payments Invoices Payments Payments Credit Report Client Profile" at bounding box center [151, 120] width 280 height 793
click at [280, 180] on span at bounding box center [269, 182] width 28 height 24
click at [278, 181] on span at bounding box center [269, 182] width 28 height 24
click at [278, 205] on span at bounding box center [269, 211] width 28 height 24
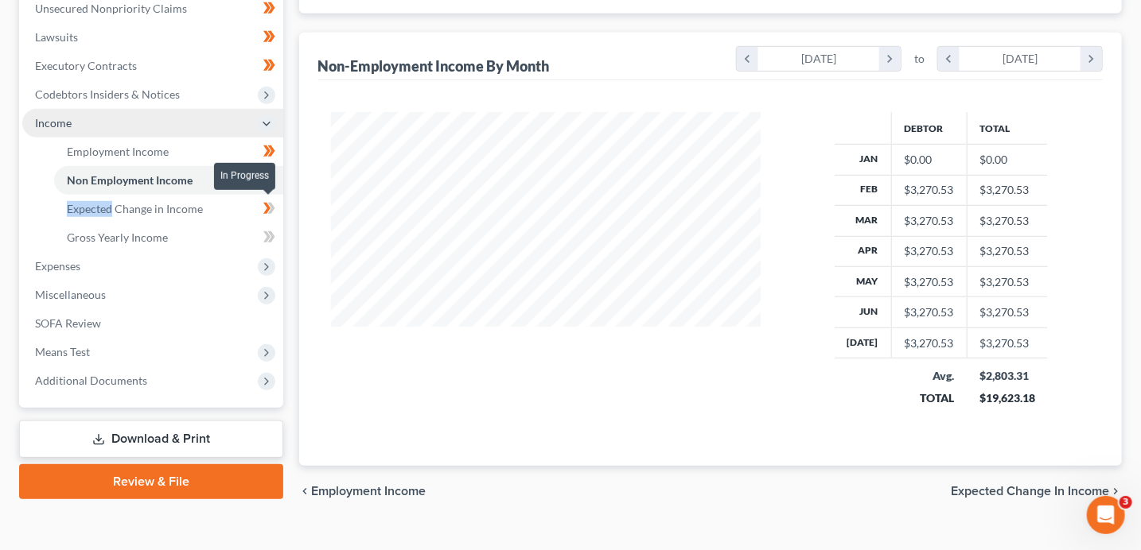
click at [278, 205] on span at bounding box center [269, 211] width 28 height 24
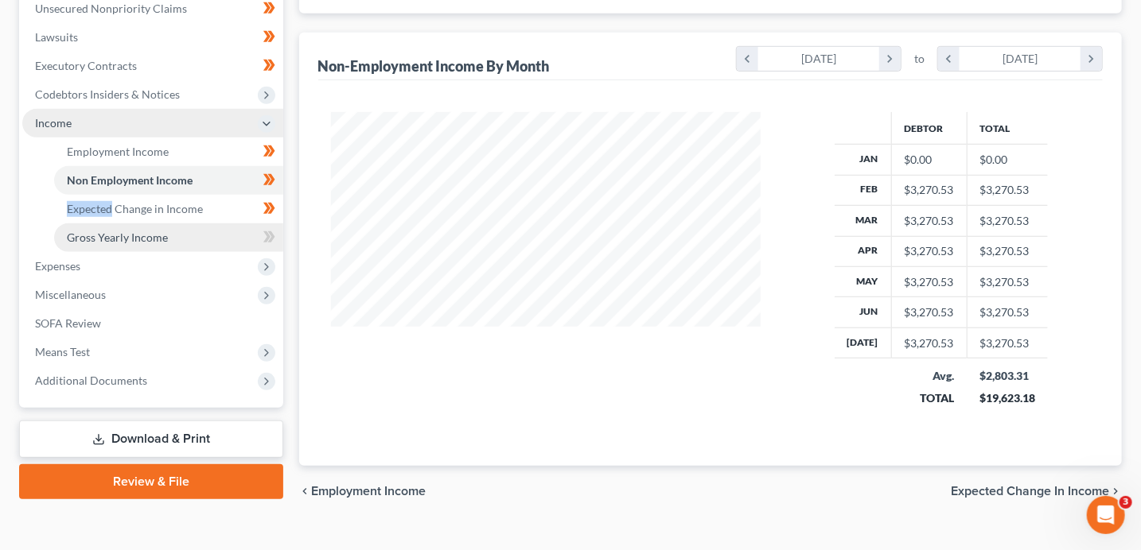
click at [202, 245] on link "Gross Yearly Income" at bounding box center [168, 238] width 229 height 29
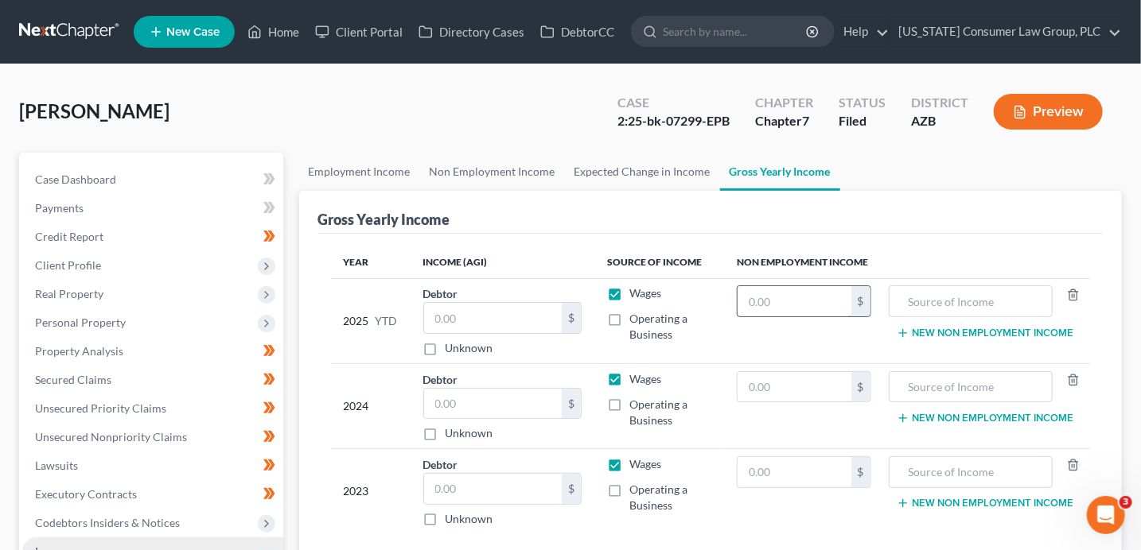
click at [787, 301] on input "text" at bounding box center [793, 301] width 113 height 30
type input "22,893.71"
click at [981, 297] on input "text" at bounding box center [970, 301] width 146 height 30
type input "Retirement/Annuity/Social Security"
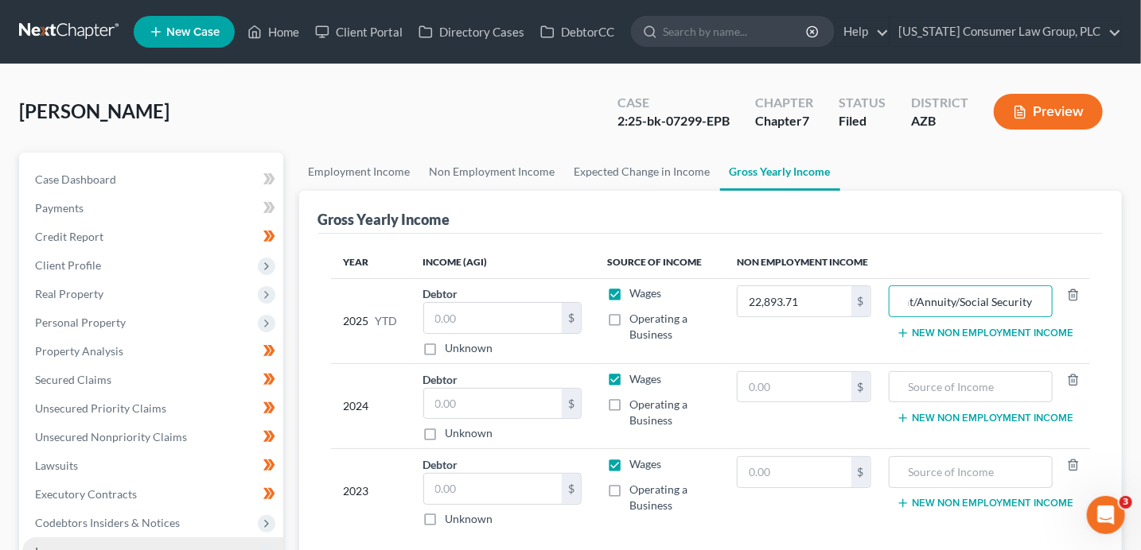
scroll to position [0, 0]
click at [751, 383] on input "text" at bounding box center [793, 387] width 113 height 30
type input "15,206"
click at [920, 387] on input "text" at bounding box center [970, 387] width 146 height 30
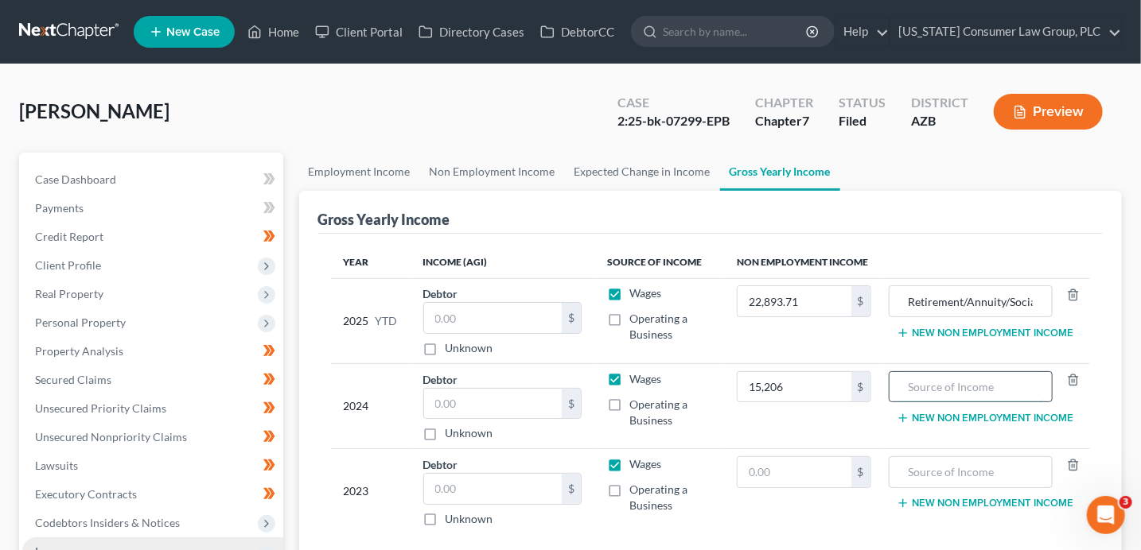
paste input "Retirement/Annuity/Social Security"
type input "Retirement/Annuity/Social Security"
click at [777, 475] on input "text" at bounding box center [793, 472] width 113 height 30
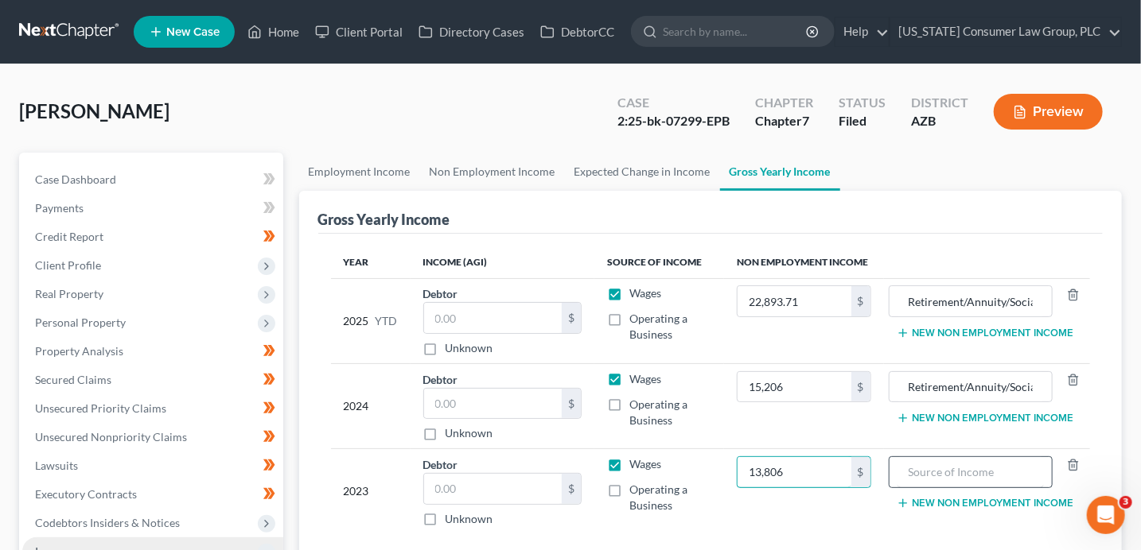
type input "13,806"
click at [923, 472] on input "text" at bounding box center [970, 472] width 146 height 30
paste input "Retirement/Annuity/Social Security"
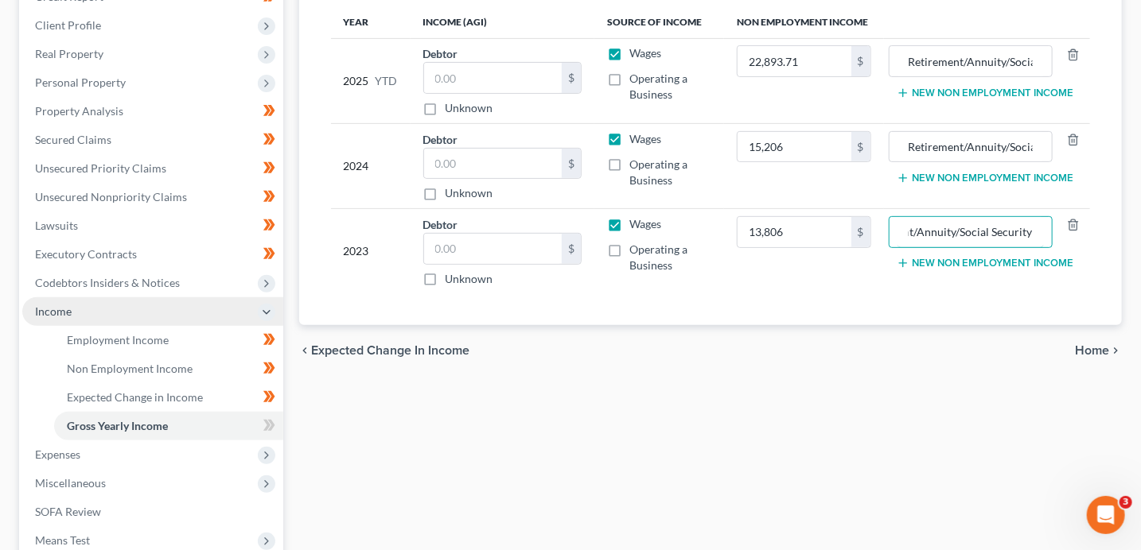
scroll to position [243, 0]
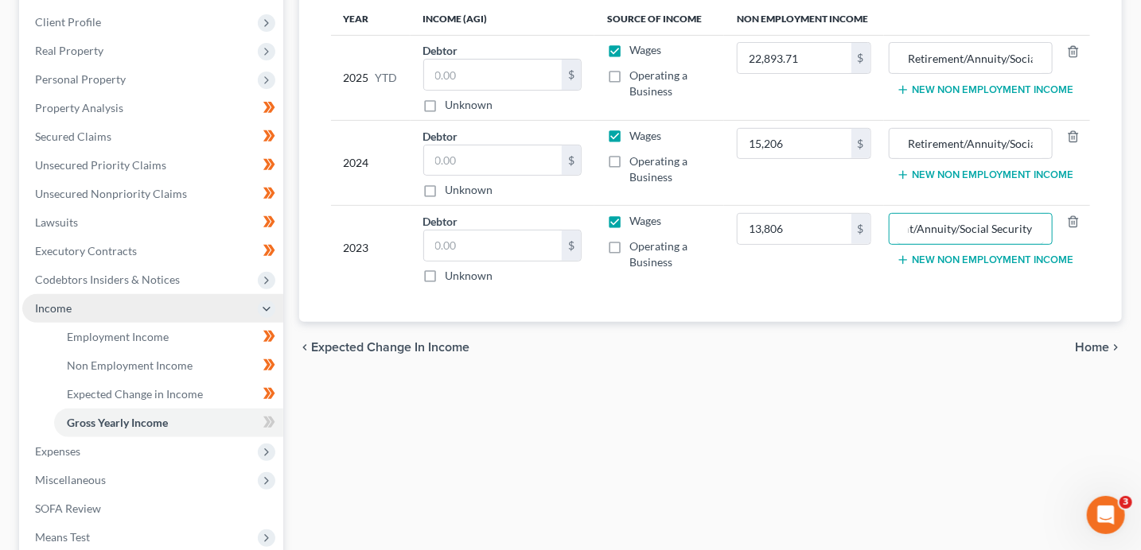
type input "Retirement/Annuity/Social Security"
click at [282, 422] on div "Case Dashboard Payments Invoices Payments Payments Credit Report Client Profile" at bounding box center [151, 297] width 280 height 776
click at [277, 422] on span at bounding box center [269, 425] width 28 height 24
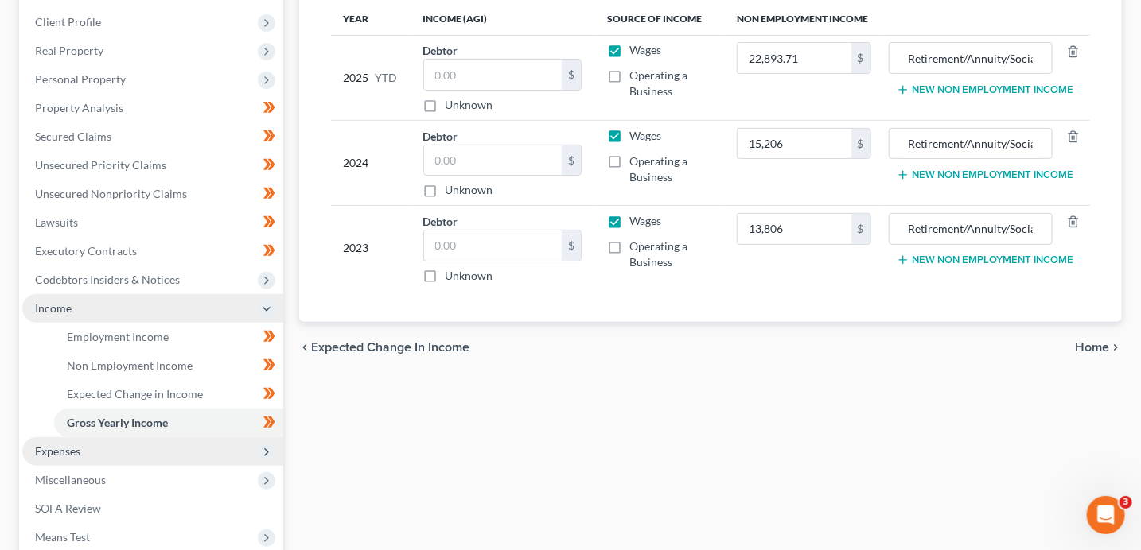
click at [189, 450] on span "Expenses" at bounding box center [152, 451] width 261 height 29
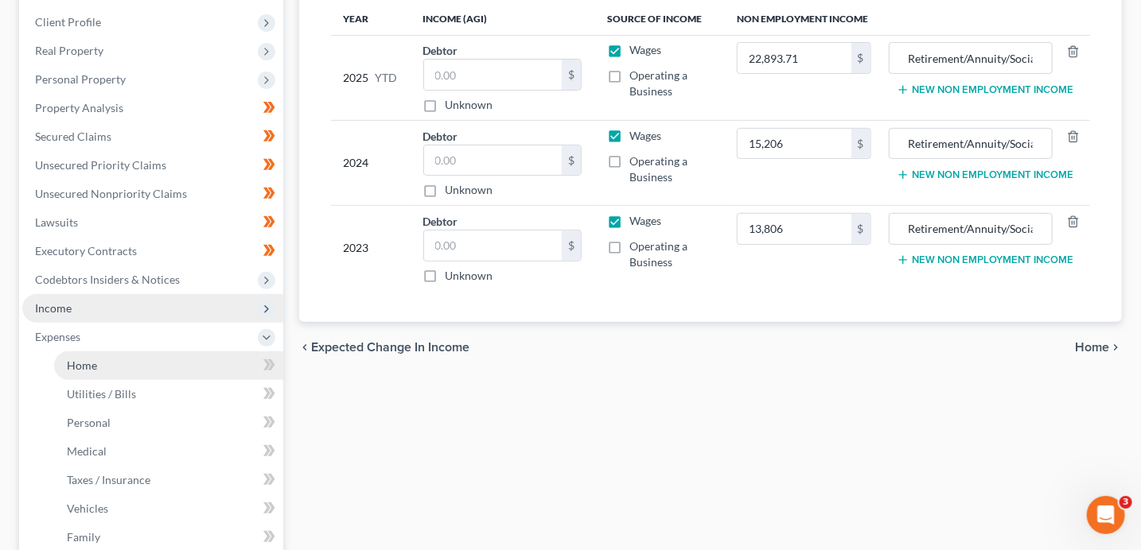
click at [180, 368] on link "Home" at bounding box center [168, 366] width 229 height 29
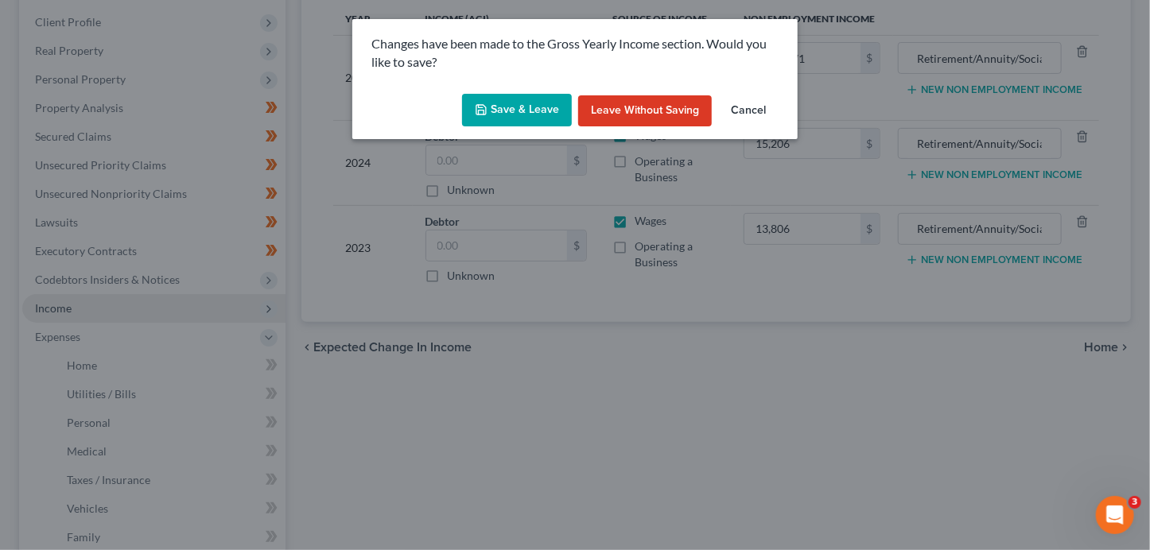
click at [531, 117] on button "Save & Leave" at bounding box center [517, 110] width 110 height 33
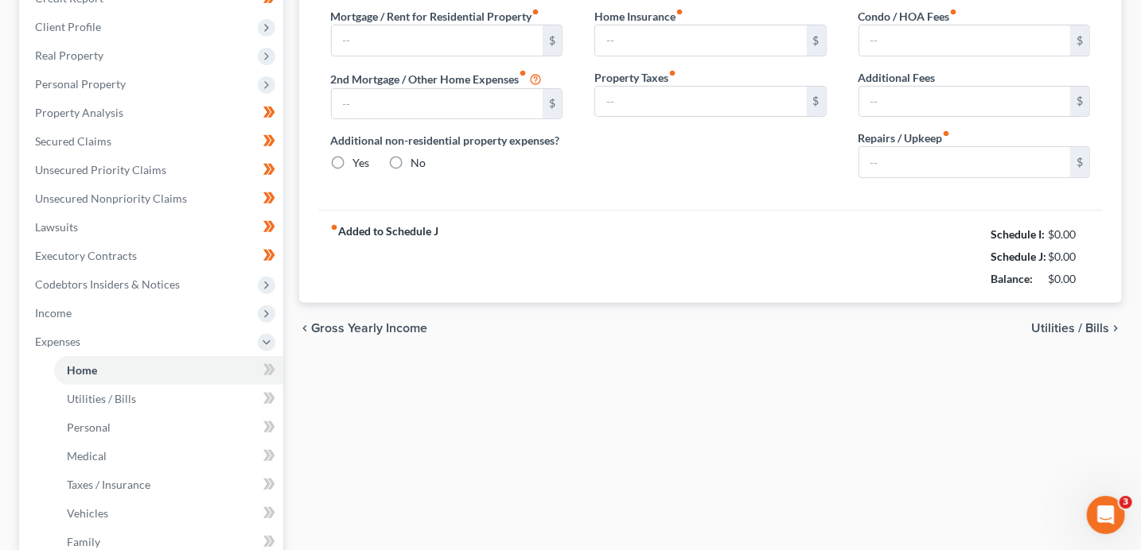
type input "0.00"
radio input "true"
type input "0.00"
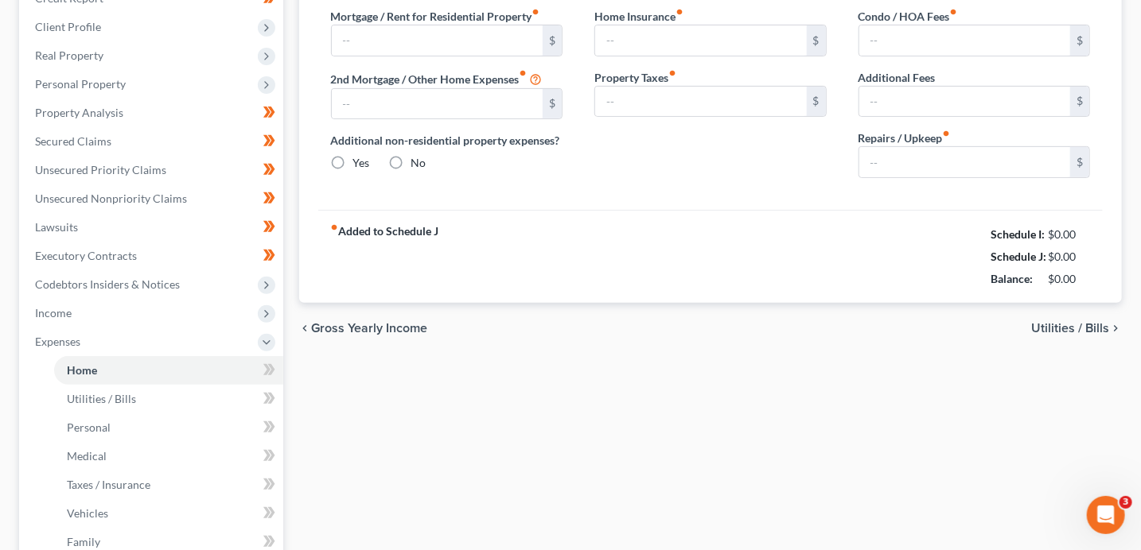
type input "0.00"
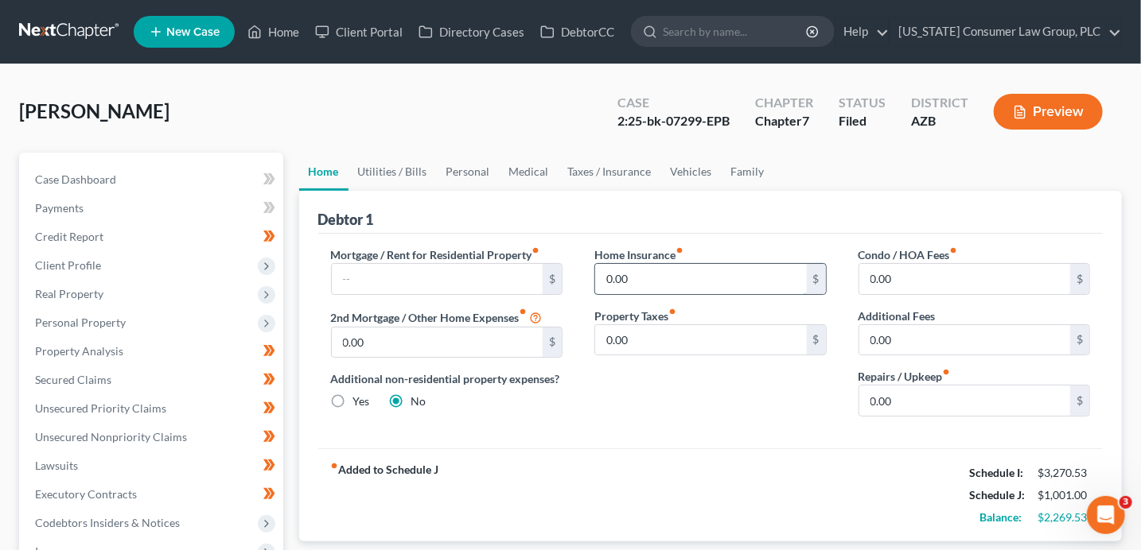
click at [682, 282] on input "0.00" at bounding box center [701, 279] width 212 height 30
type input "187"
type input "148.25"
type input "238"
click at [418, 170] on link "Utilities / Bills" at bounding box center [392, 172] width 88 height 38
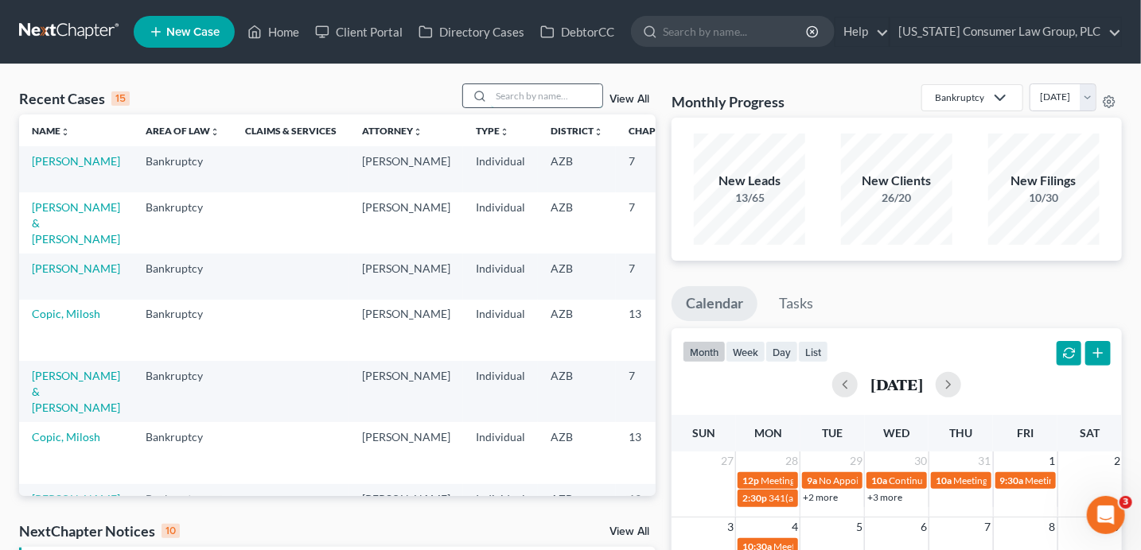
click at [537, 98] on input "search" at bounding box center [546, 95] width 111 height 23
type input "moreland"
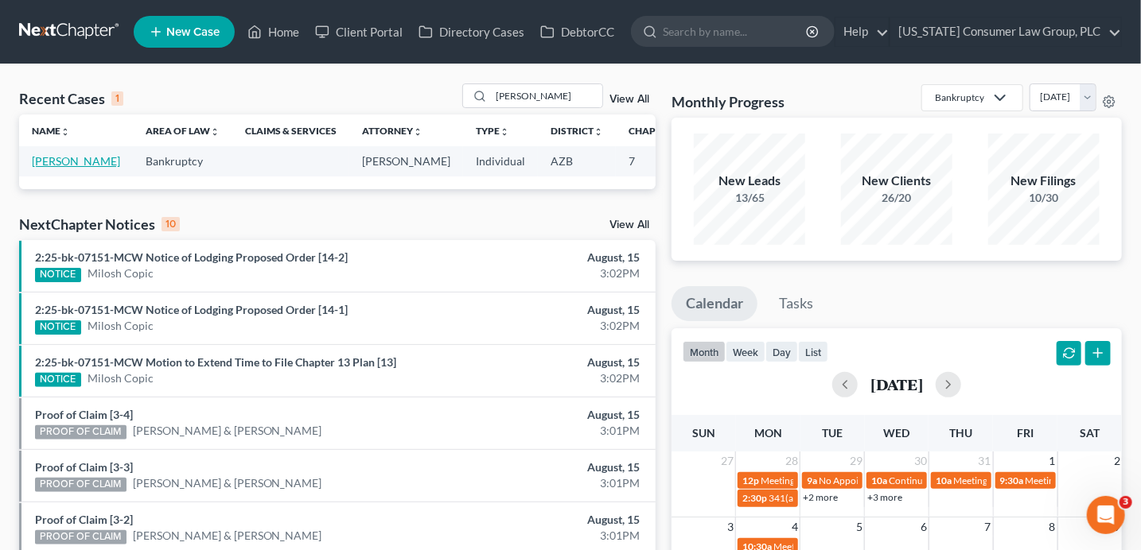
click at [67, 161] on link "[PERSON_NAME]" at bounding box center [76, 161] width 88 height 14
click at [66, 161] on link "[PERSON_NAME]" at bounding box center [76, 161] width 88 height 14
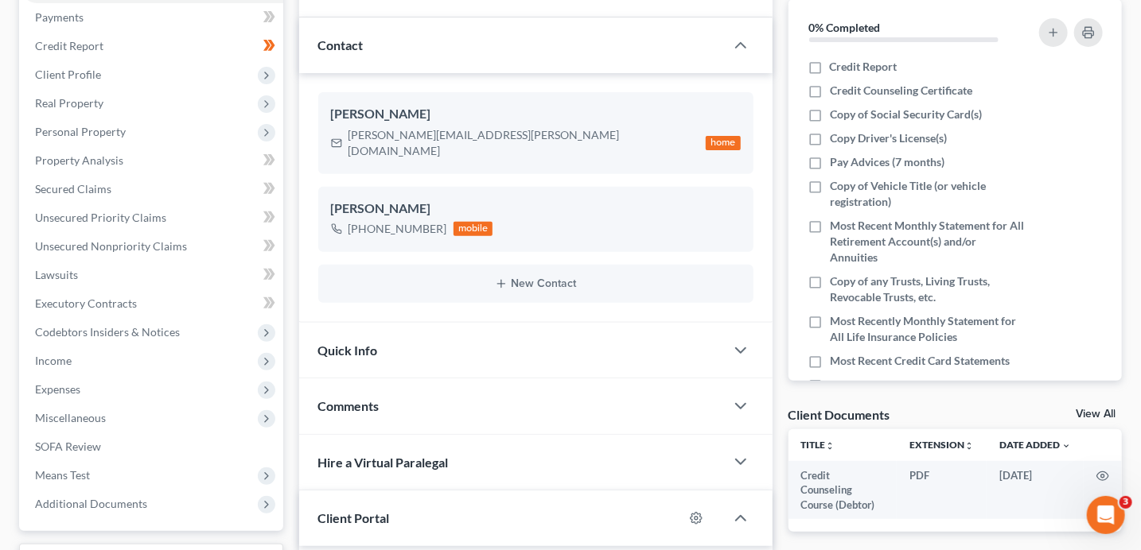
scroll to position [296, 0]
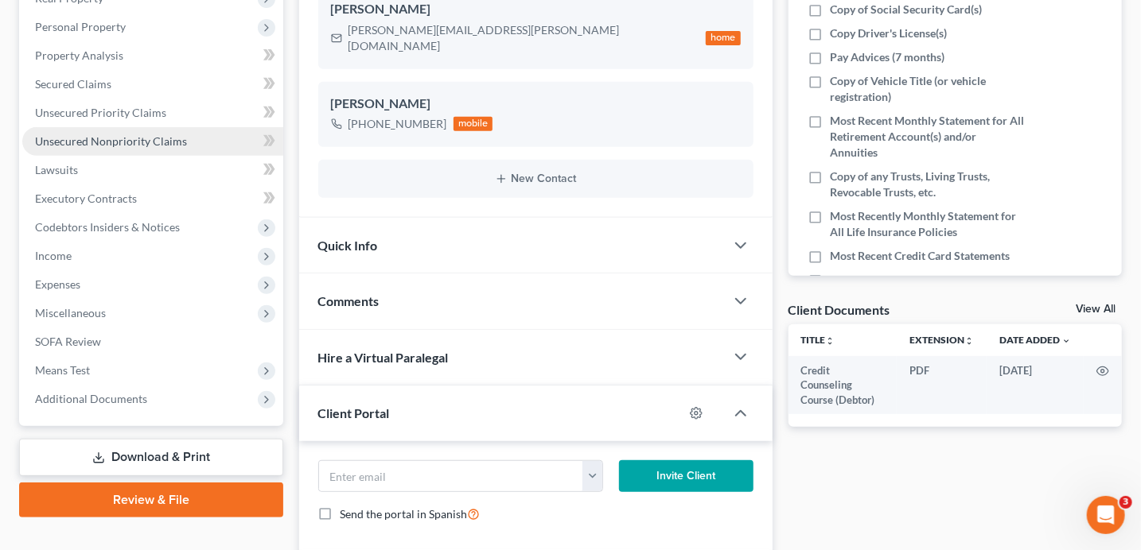
click at [135, 141] on span "Unsecured Nonpriority Claims" at bounding box center [111, 141] width 152 height 14
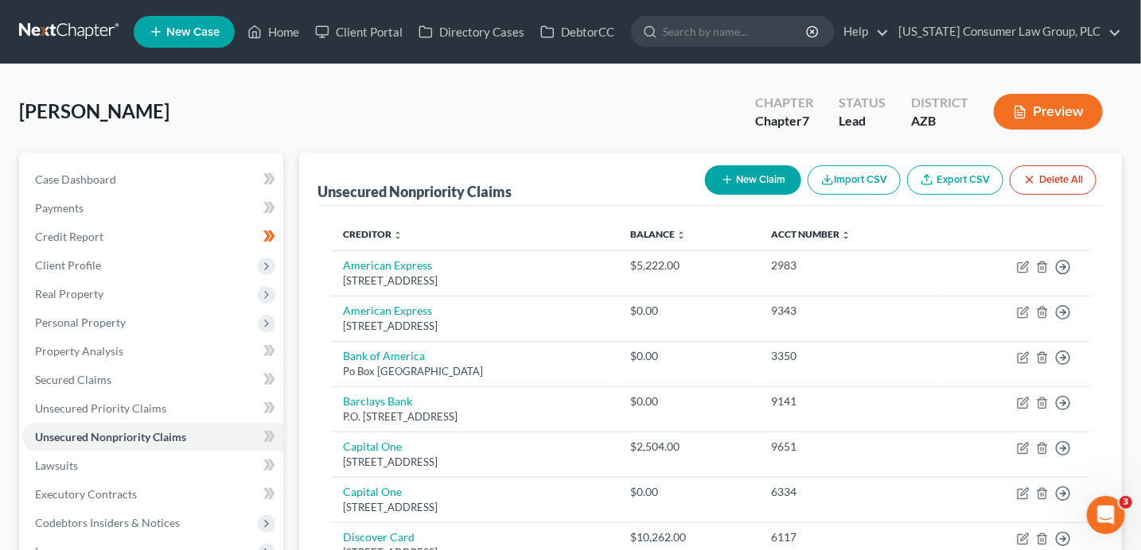
click at [758, 184] on button "New Claim" at bounding box center [753, 179] width 96 height 29
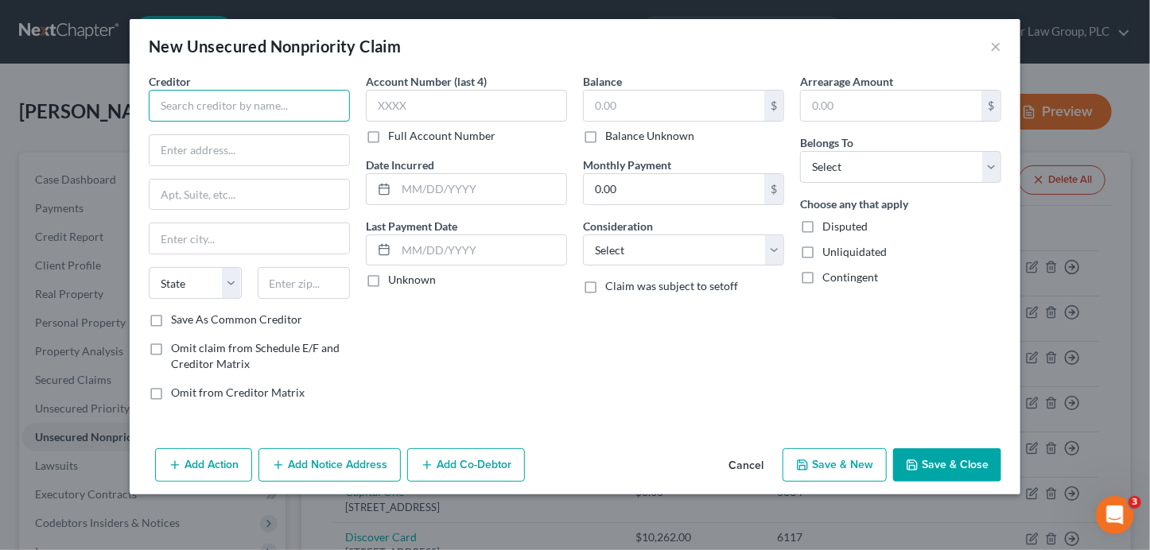
click at [306, 119] on input "text" at bounding box center [249, 106] width 201 height 32
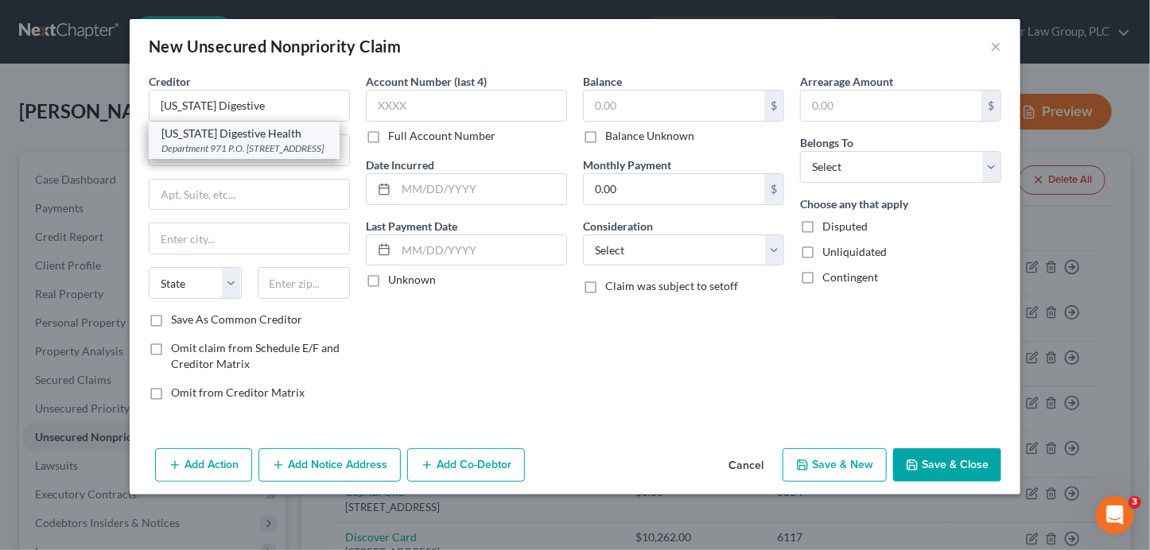
click at [313, 127] on div "Arizona Digestive Health" at bounding box center [243, 134] width 165 height 16
type input "Arizona Digestive Health"
type input "Department 971"
type input "P.O. Box 52001"
type input "Phoenix"
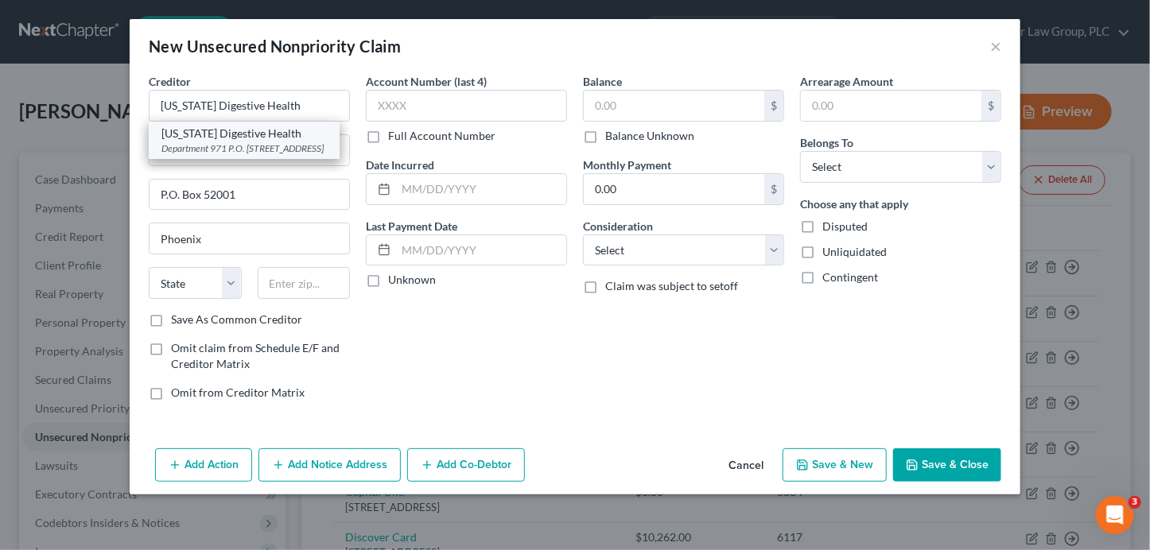
select select "3"
type input "85072"
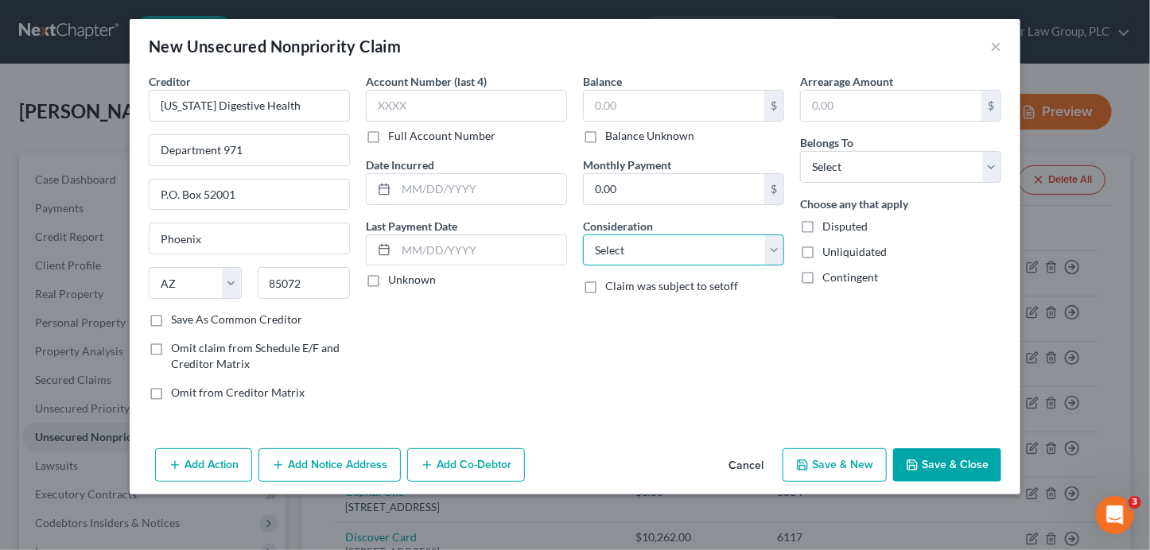
click at [643, 254] on select "Select Cable / Satellite Services Collection Agency Credit Card Debt Debt Couns…" at bounding box center [683, 251] width 201 height 32
select select "9"
drag, startPoint x: 646, startPoint y: 107, endPoint x: 638, endPoint y: 86, distance: 22.2
click at [646, 107] on input "text" at bounding box center [674, 106] width 181 height 30
type input "600"
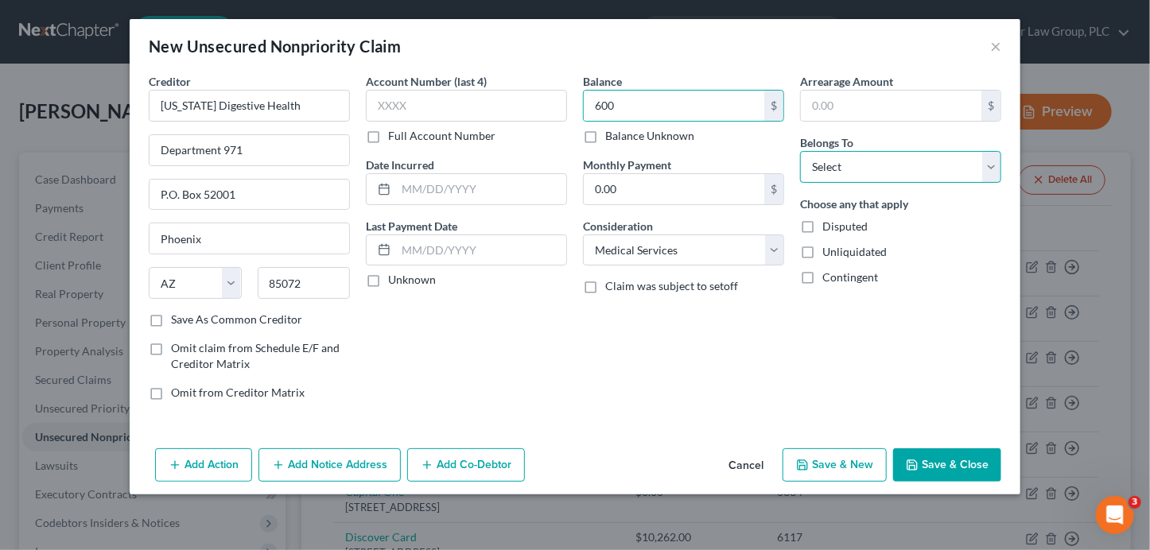
click at [859, 173] on select "Select Debtor 1 Only Debtor 2 Only Debtor 1 And Debtor 2 Only At Least One Of T…" at bounding box center [900, 167] width 201 height 32
select select "0"
click at [950, 457] on button "Save & Close" at bounding box center [947, 465] width 108 height 33
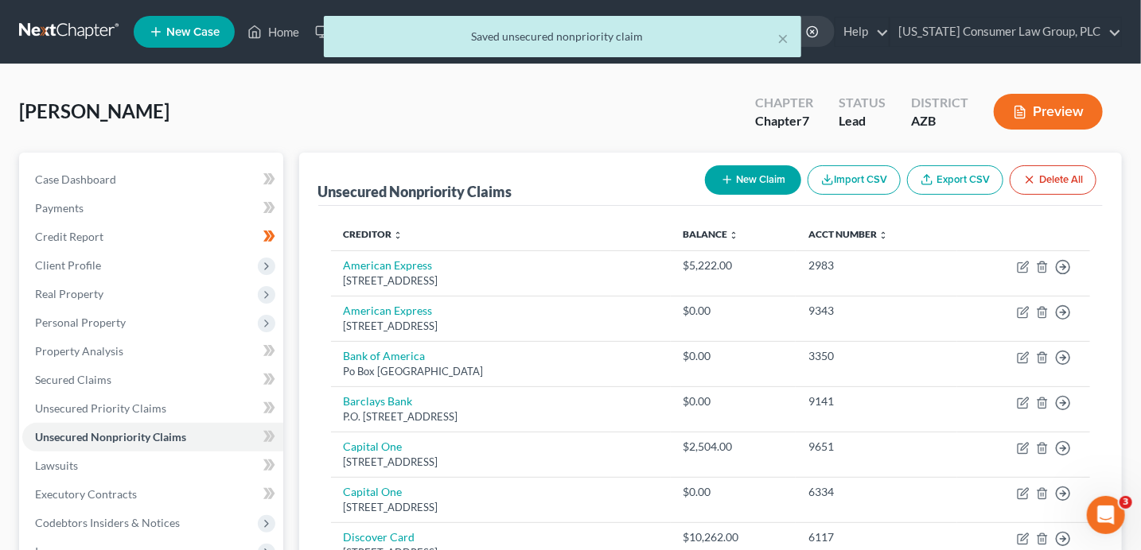
scroll to position [323, 0]
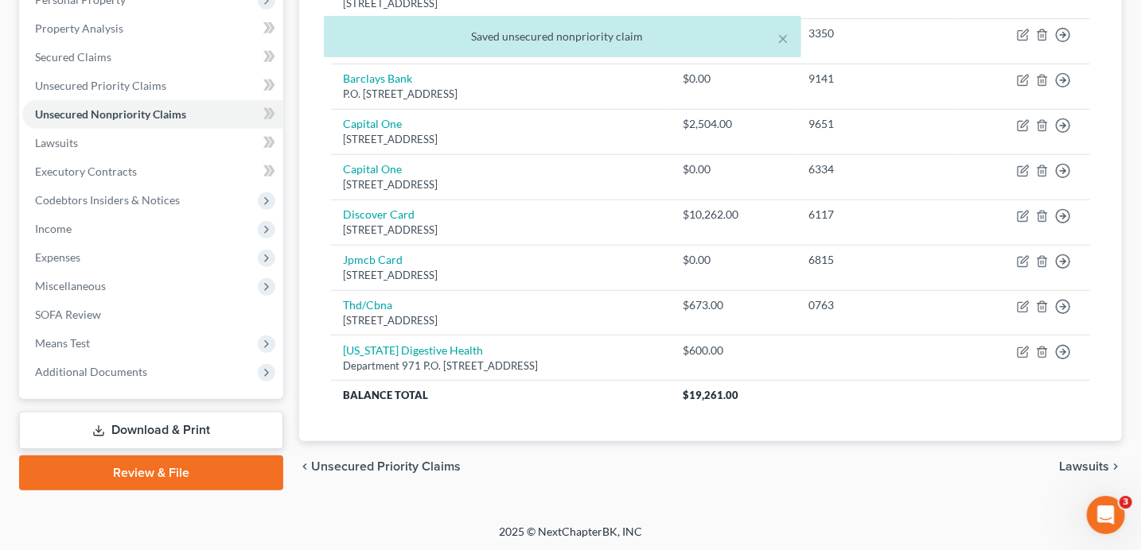
click at [118, 427] on link "Download & Print" at bounding box center [151, 430] width 264 height 37
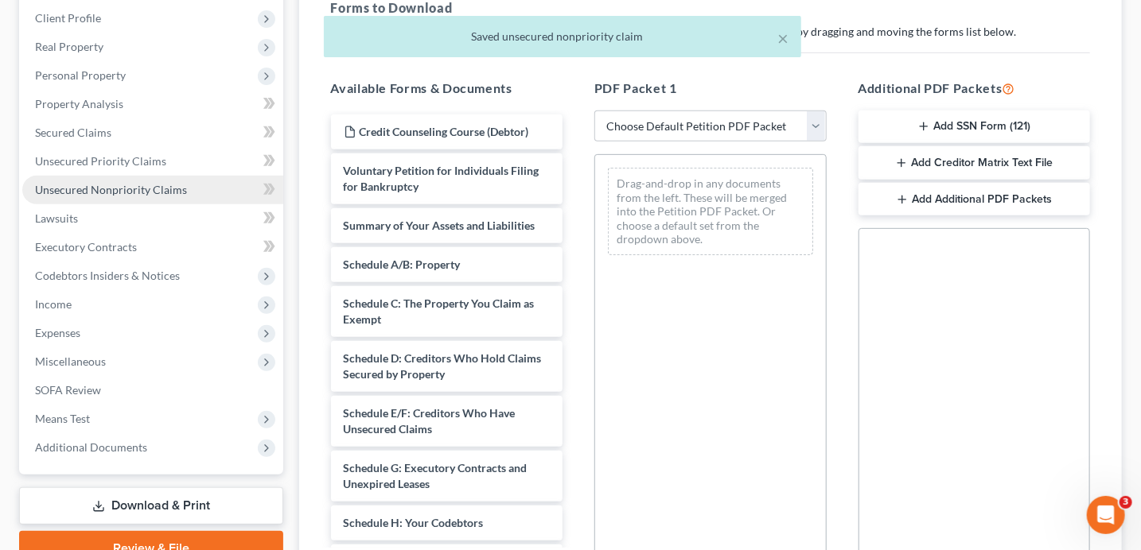
scroll to position [325, 0]
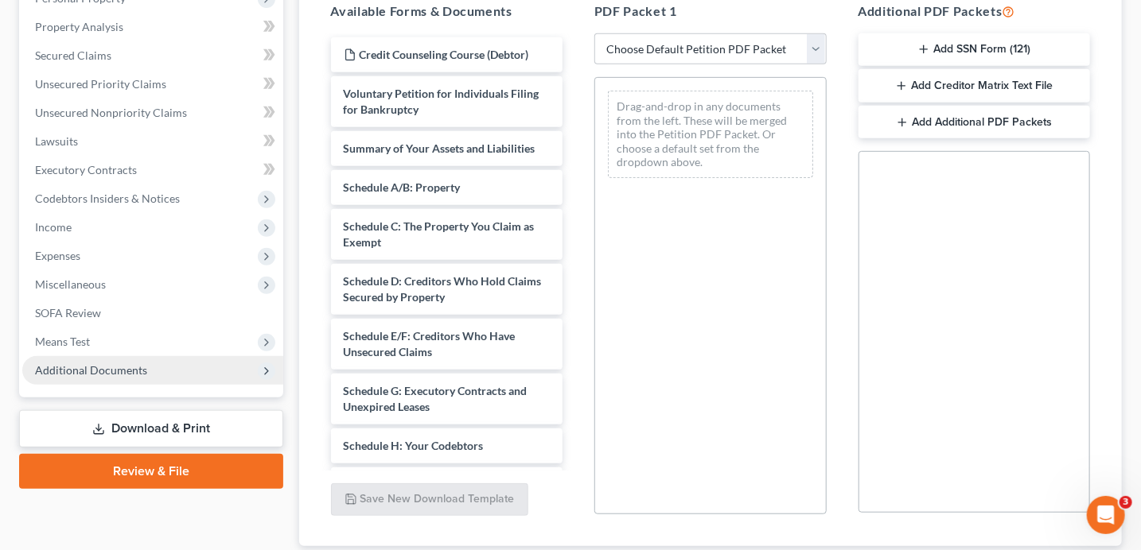
click at [117, 366] on span "Additional Documents" at bounding box center [91, 371] width 112 height 14
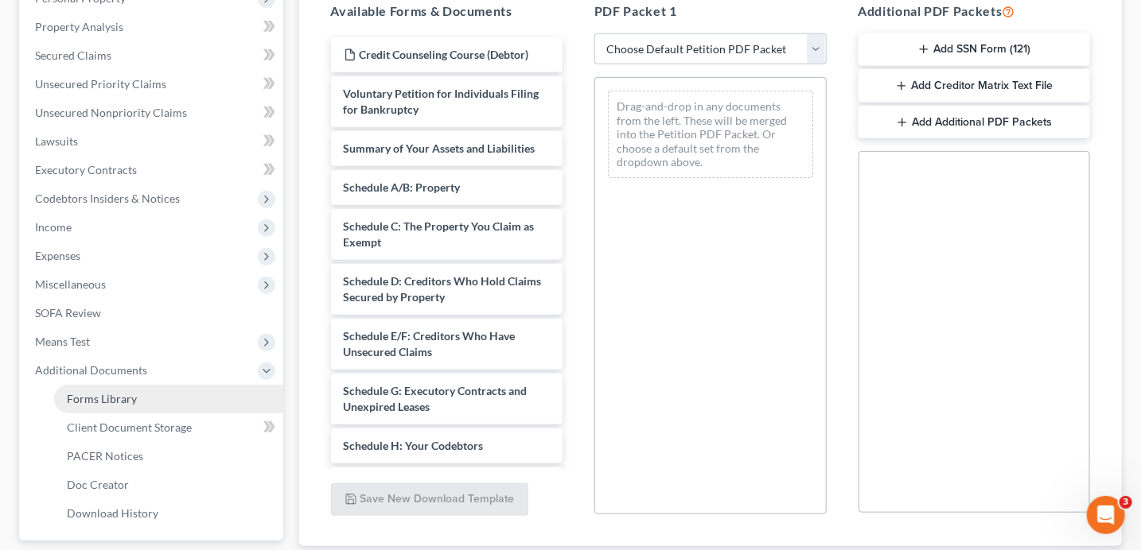
click at [136, 393] on link "Forms Library" at bounding box center [168, 399] width 229 height 29
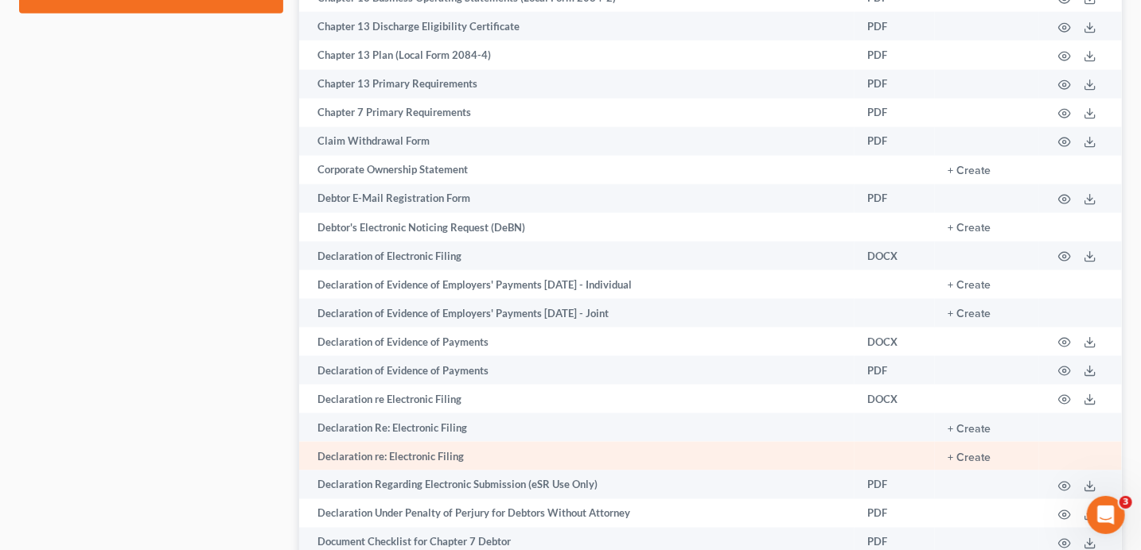
scroll to position [951, 0]
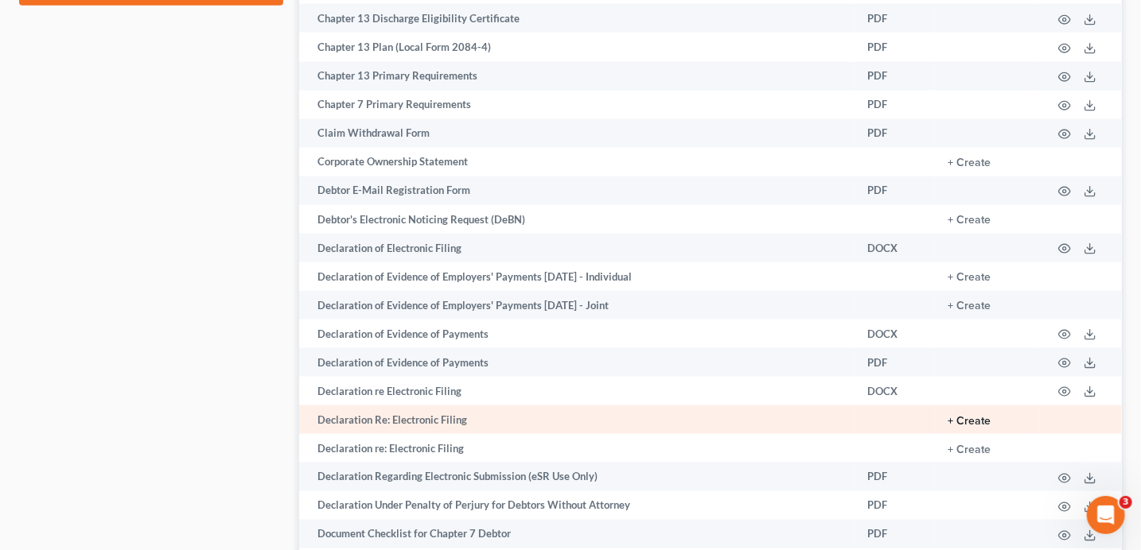
click at [966, 427] on button "+ Create" at bounding box center [968, 421] width 43 height 11
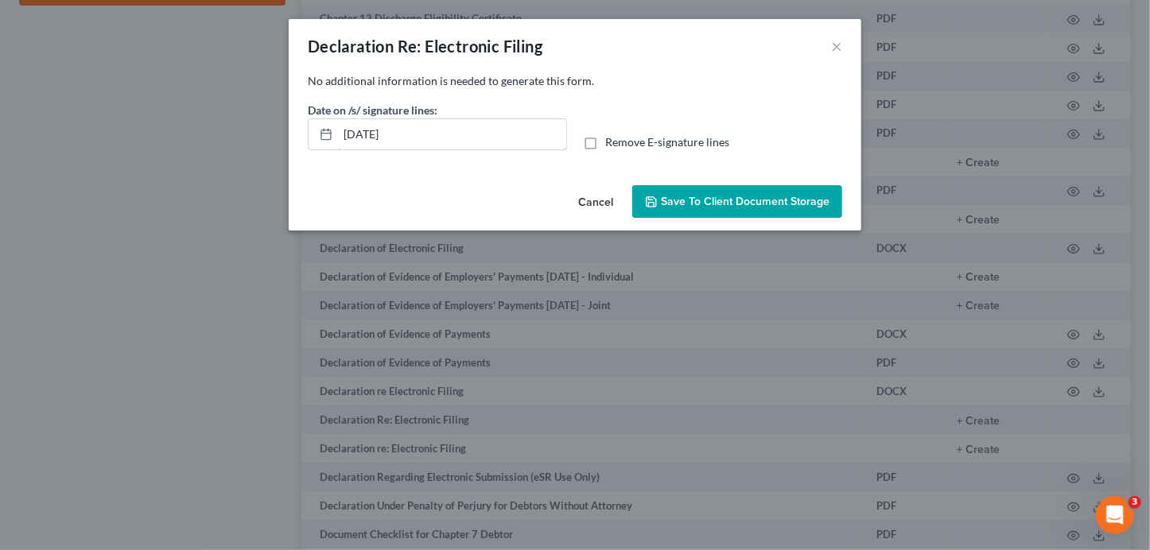
drag, startPoint x: 455, startPoint y: 138, endPoint x: 276, endPoint y: 122, distance: 179.7
click at [278, 124] on div "Declaration Re: Electronic Filing × No additional information is needed to gene…" at bounding box center [575, 275] width 1150 height 550
click at [612, 134] on input "Remove E-signature lines" at bounding box center [617, 139] width 10 height 10
checkbox input "true"
click at [676, 208] on span "Save to Client Document Storage" at bounding box center [745, 202] width 169 height 14
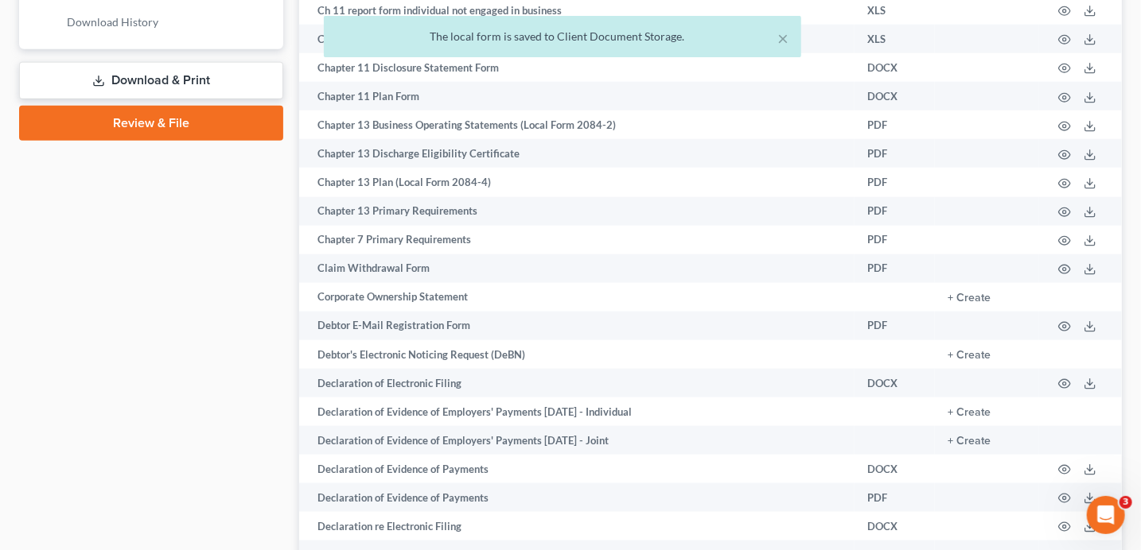
scroll to position [582, 0]
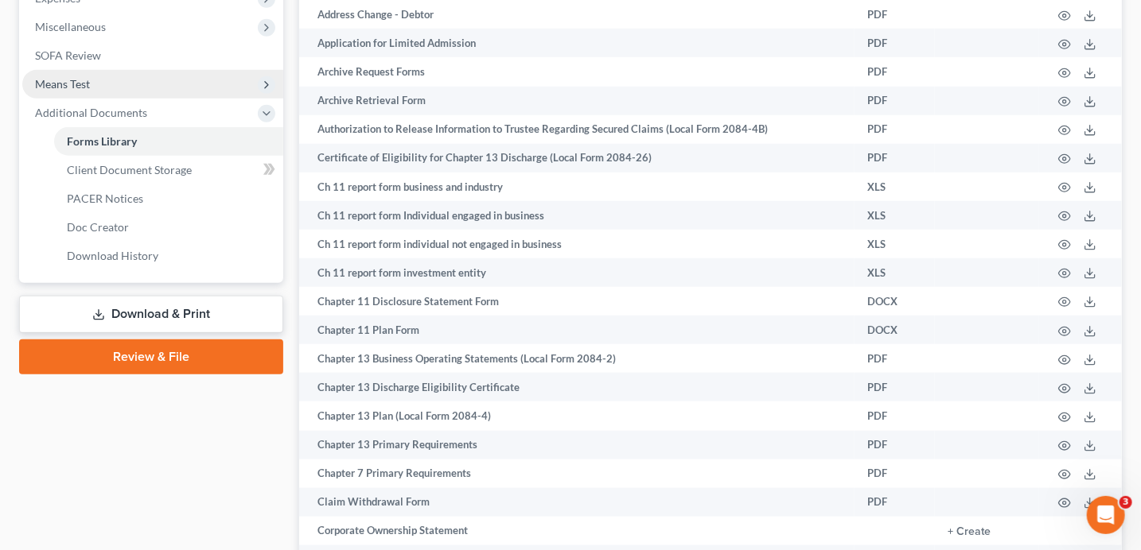
click at [92, 76] on span "Means Test" at bounding box center [152, 84] width 261 height 29
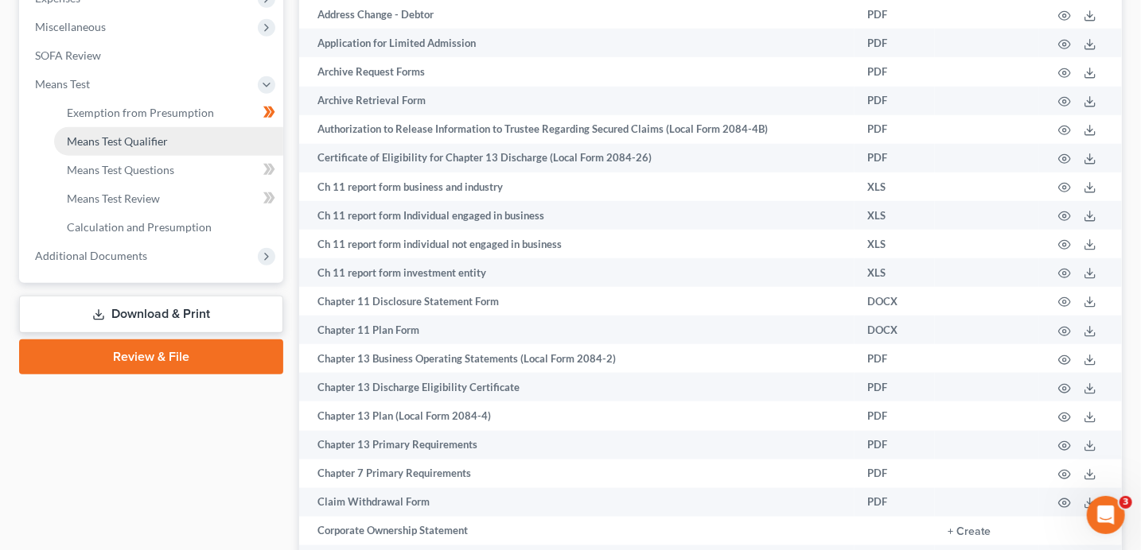
click at [132, 149] on link "Means Test Qualifier" at bounding box center [168, 141] width 229 height 29
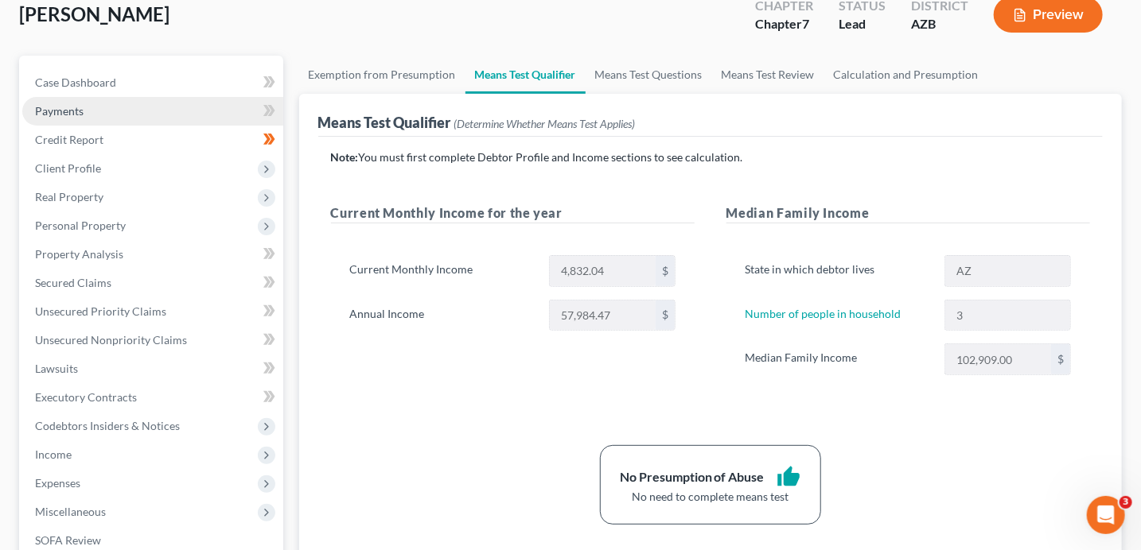
scroll to position [121, 0]
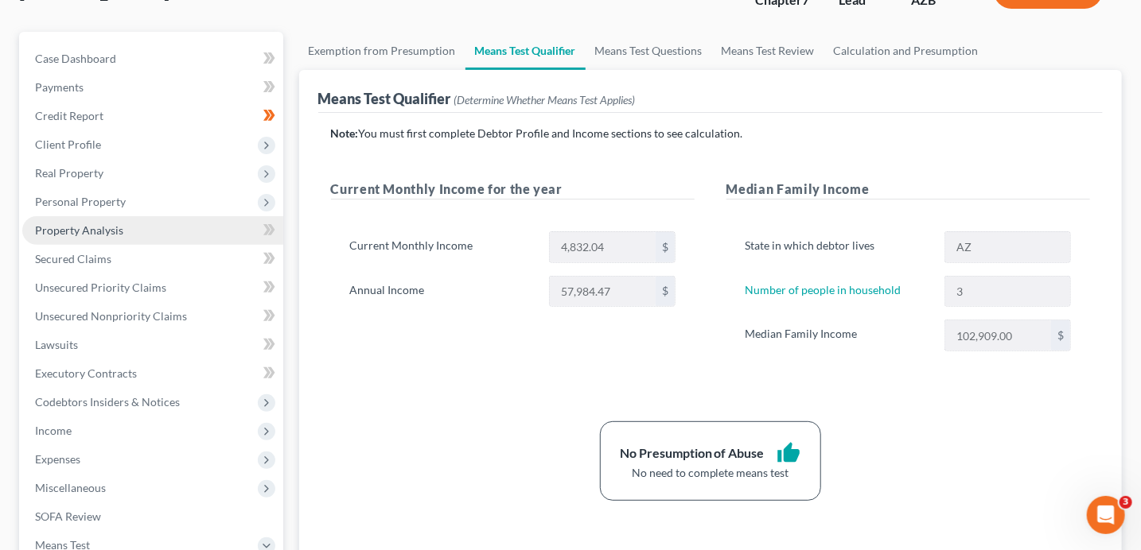
click at [110, 224] on span "Property Analysis" at bounding box center [79, 231] width 88 height 14
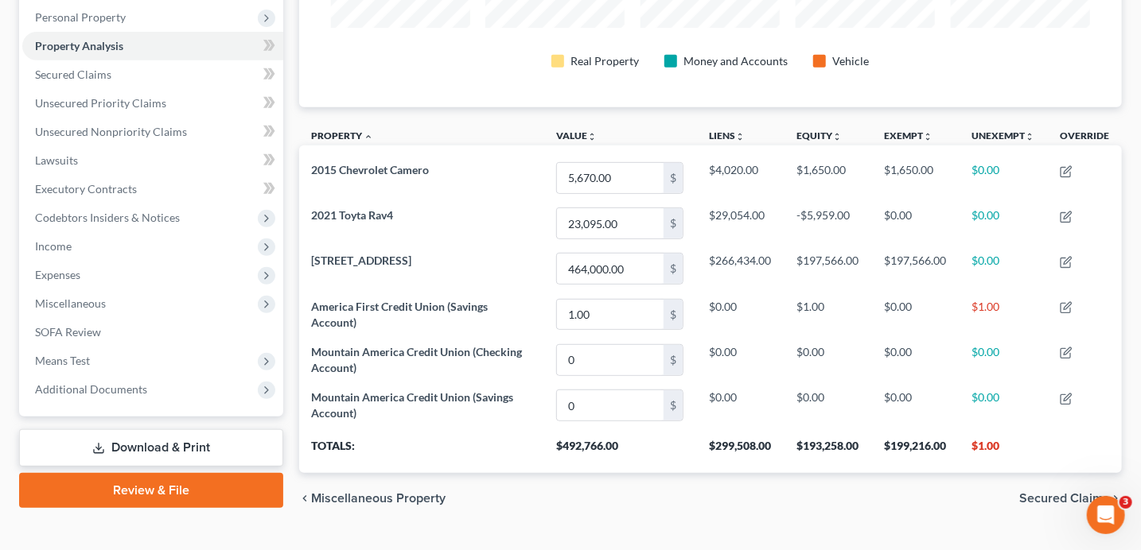
scroll to position [146, 0]
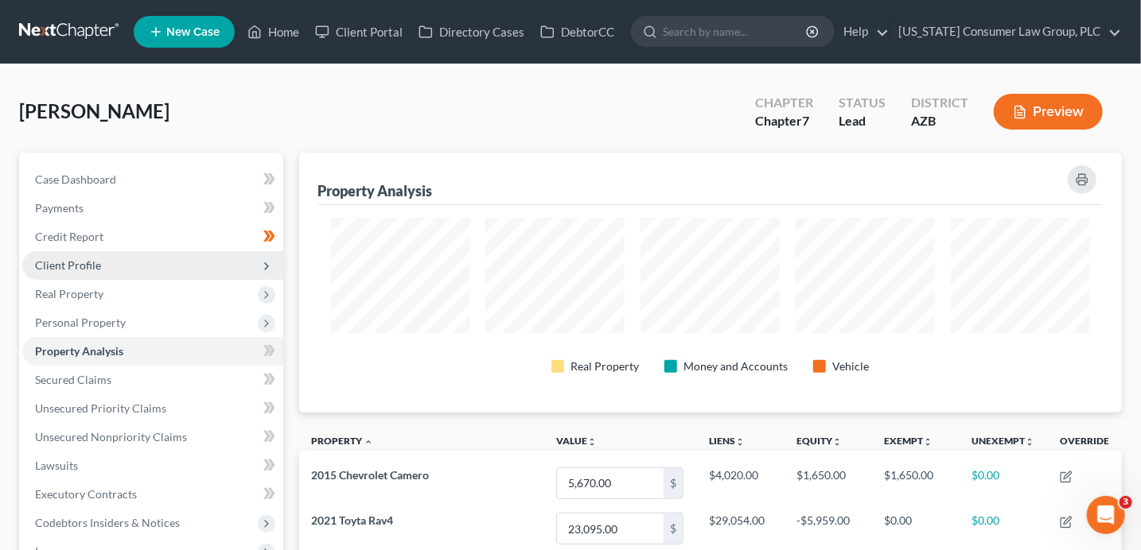
click at [86, 255] on span "Client Profile" at bounding box center [152, 265] width 261 height 29
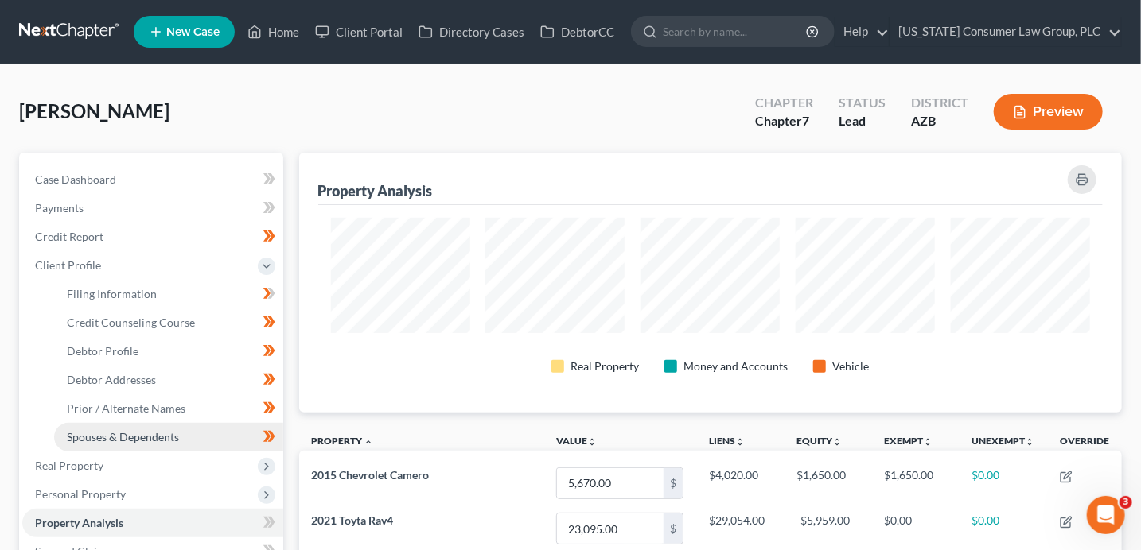
click at [131, 436] on span "Spouses & Dependents" at bounding box center [123, 437] width 112 height 14
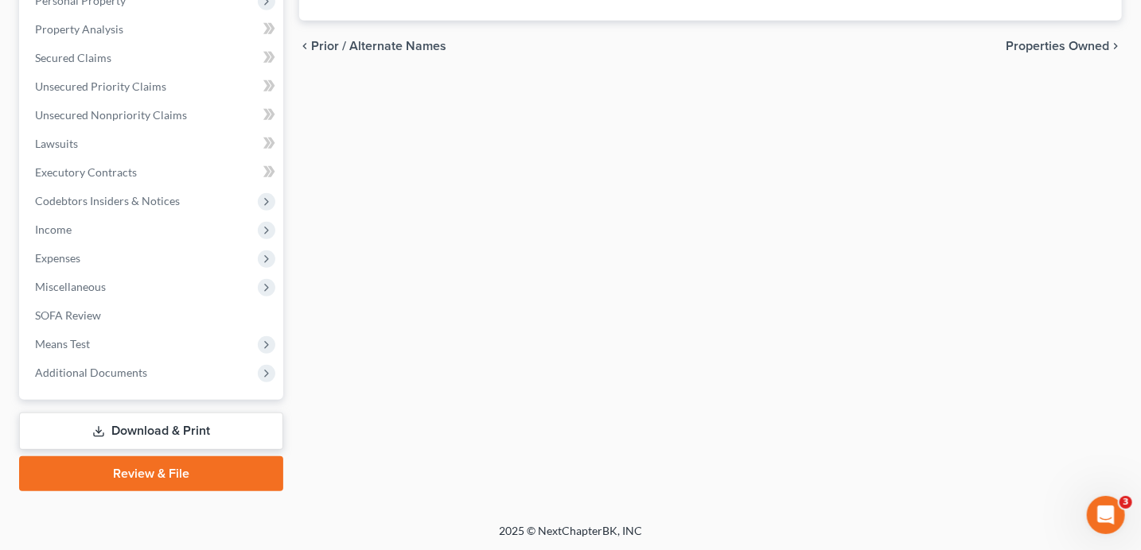
click at [137, 420] on link "Download & Print" at bounding box center [151, 431] width 264 height 37
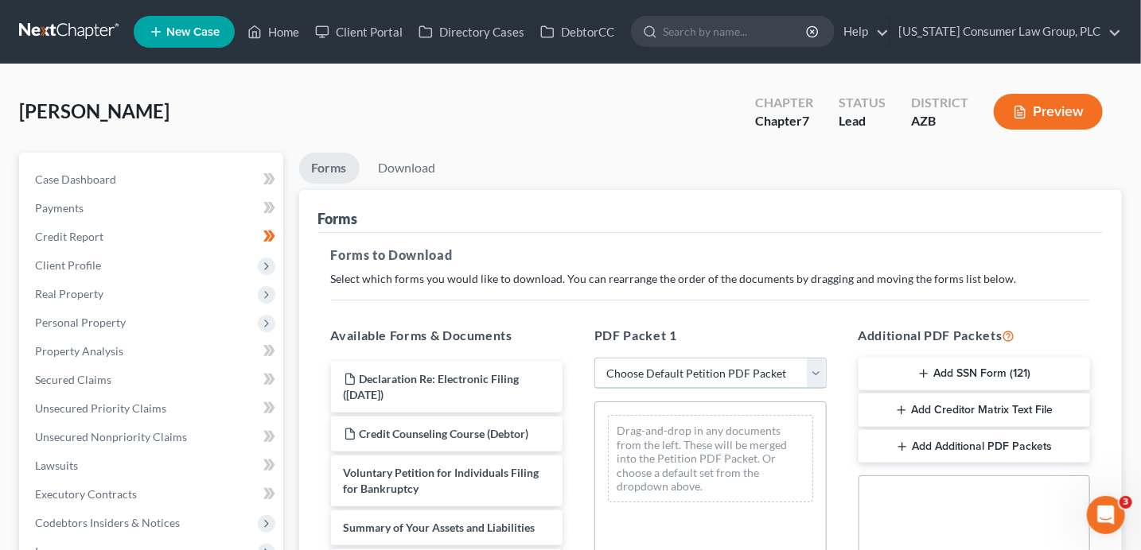
click at [736, 376] on select "Choose Default Petition PDF Packet Complete Bankruptcy Petition (all forms and …" at bounding box center [710, 374] width 232 height 32
select select "1"
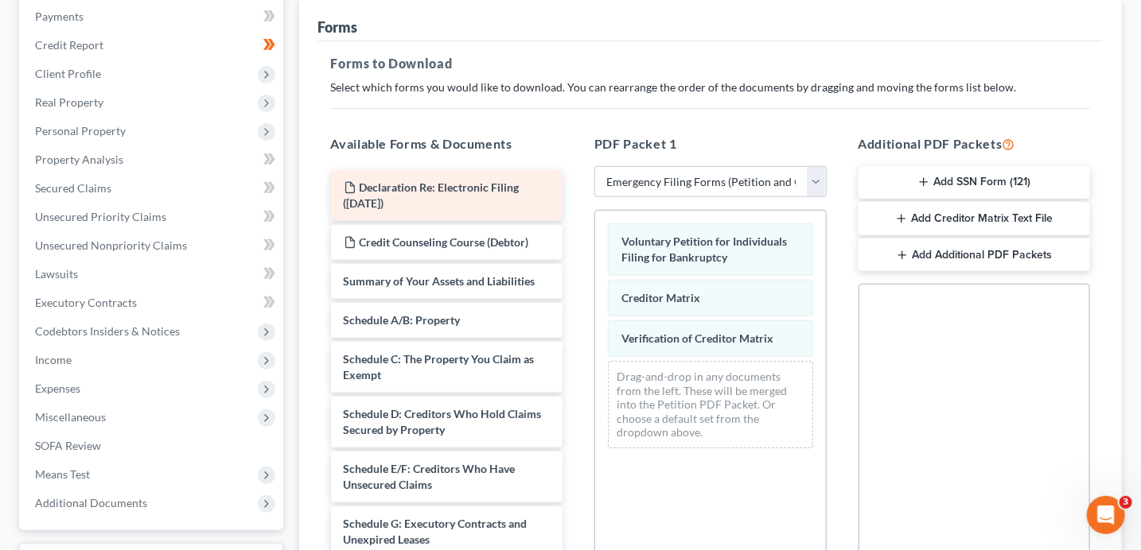
click at [485, 194] on div "Declaration Re: Electronic Filing (08/15/2025)" at bounding box center [447, 195] width 232 height 51
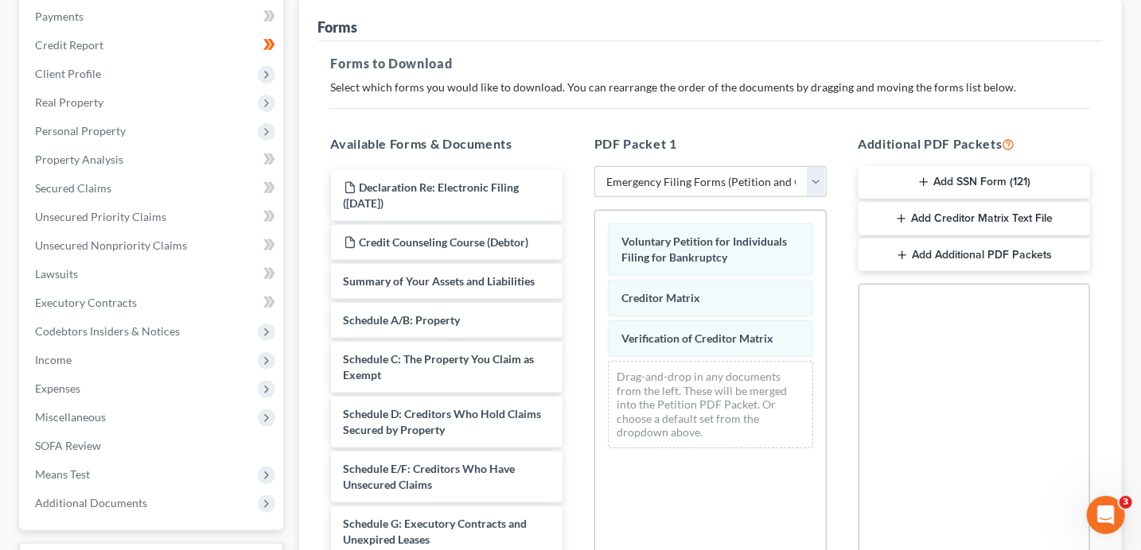
click at [999, 256] on button "Add Additional PDF Packets" at bounding box center [974, 255] width 232 height 33
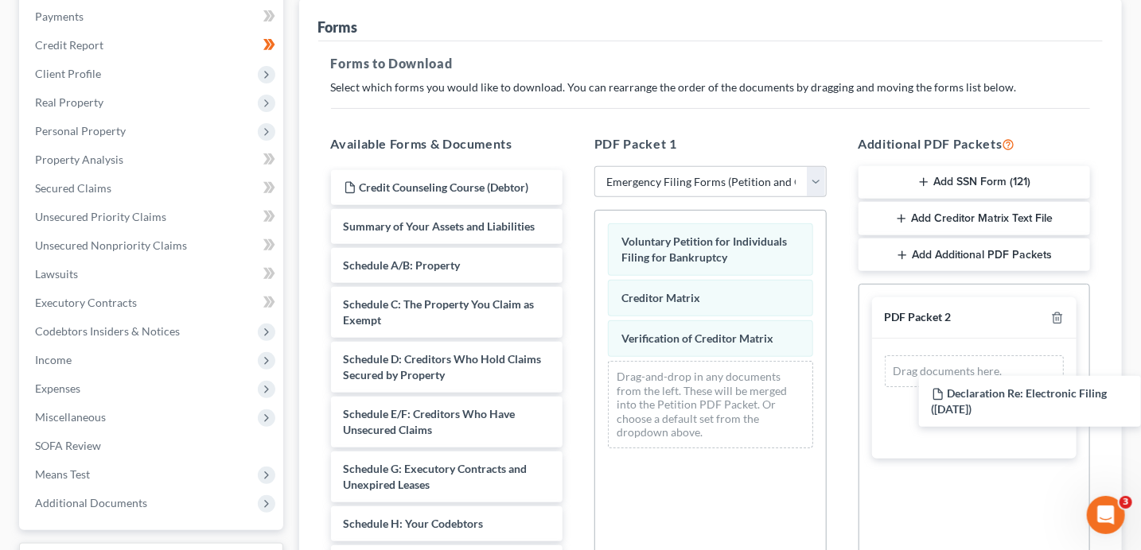
drag, startPoint x: 503, startPoint y: 187, endPoint x: 1083, endPoint y: 385, distance: 612.0
click at [576, 390] on div "Declaration Re: Electronic Filing (08/15/2025) Declaration Re: Electronic Filin…" at bounding box center [447, 559] width 258 height 779
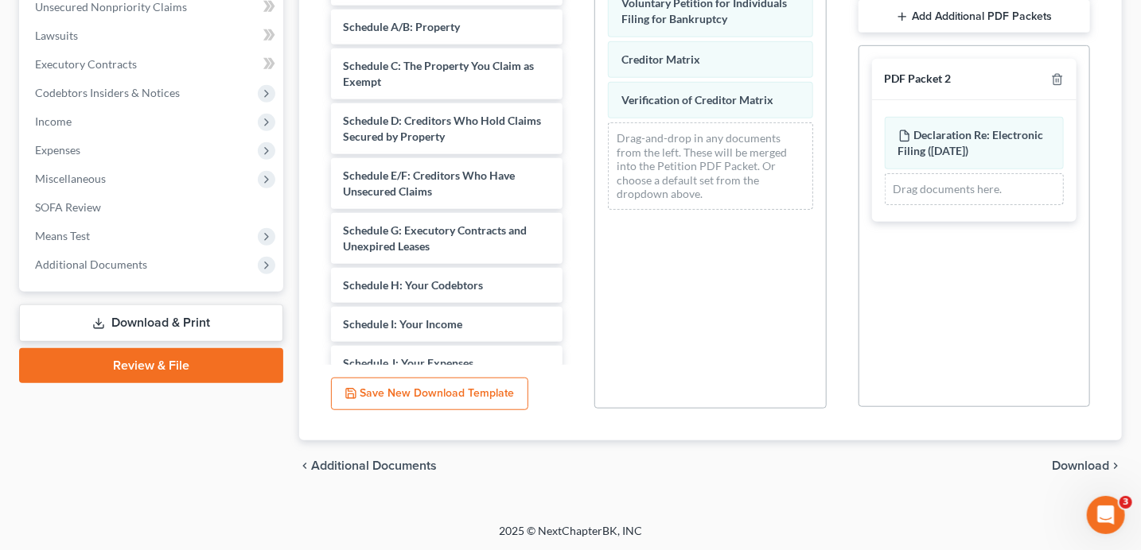
click at [1089, 465] on span "Download" at bounding box center [1080, 466] width 57 height 13
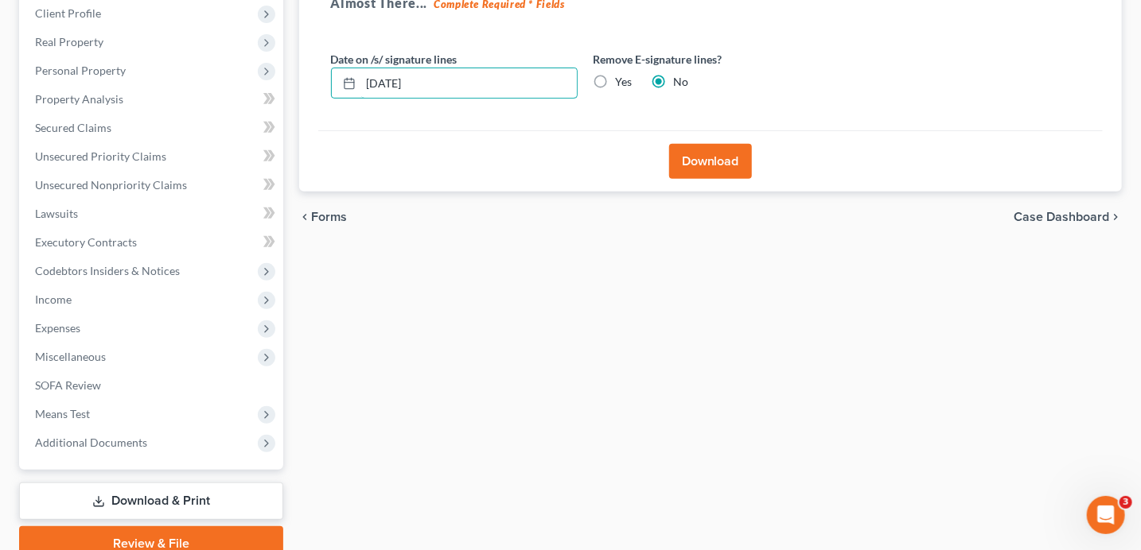
drag, startPoint x: 433, startPoint y: 27, endPoint x: 283, endPoint y: 3, distance: 151.4
click at [283, 3] on div "Petition Navigation Case Dashboard Payments Invoices Payments Payments Credit R…" at bounding box center [570, 231] width 1118 height 661
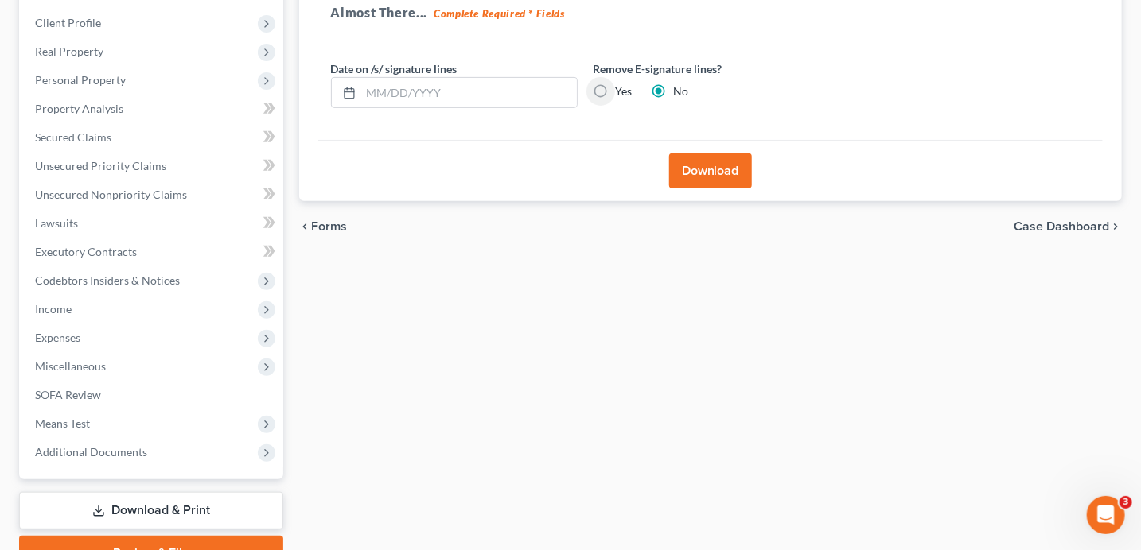
click at [622, 84] on input "Yes" at bounding box center [627, 89] width 10 height 10
radio input "true"
radio input "false"
click at [705, 165] on button "Download" at bounding box center [710, 171] width 83 height 35
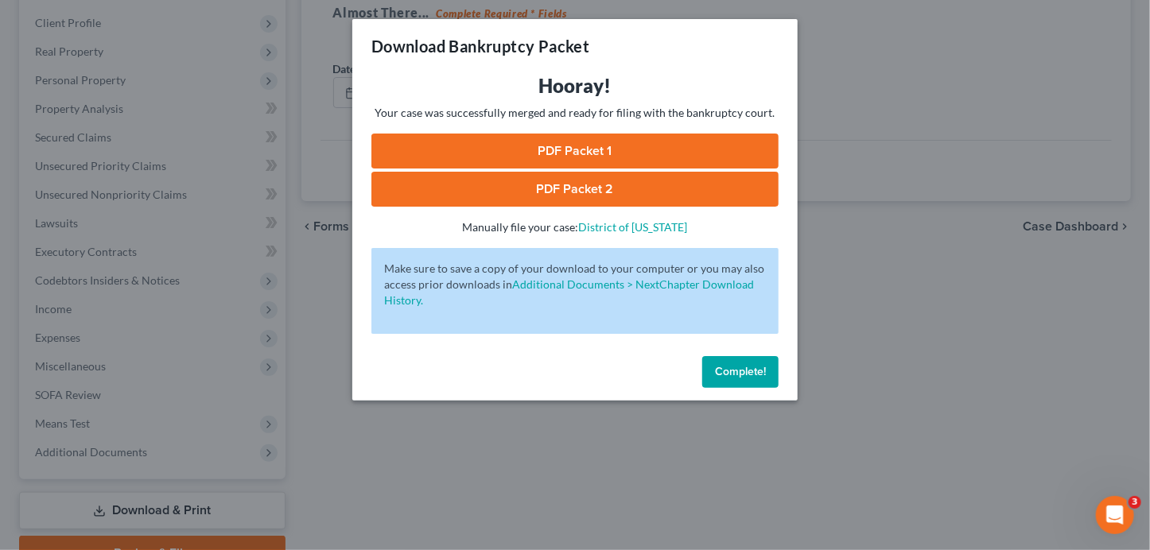
click at [710, 150] on link "PDF Packet 1" at bounding box center [574, 151] width 407 height 35
click at [554, 189] on link "PDF Packet 2" at bounding box center [574, 189] width 407 height 35
click at [572, 188] on link "PDF Packet 2" at bounding box center [574, 189] width 407 height 35
click at [698, 157] on link "PDF Packet 1" at bounding box center [574, 151] width 407 height 35
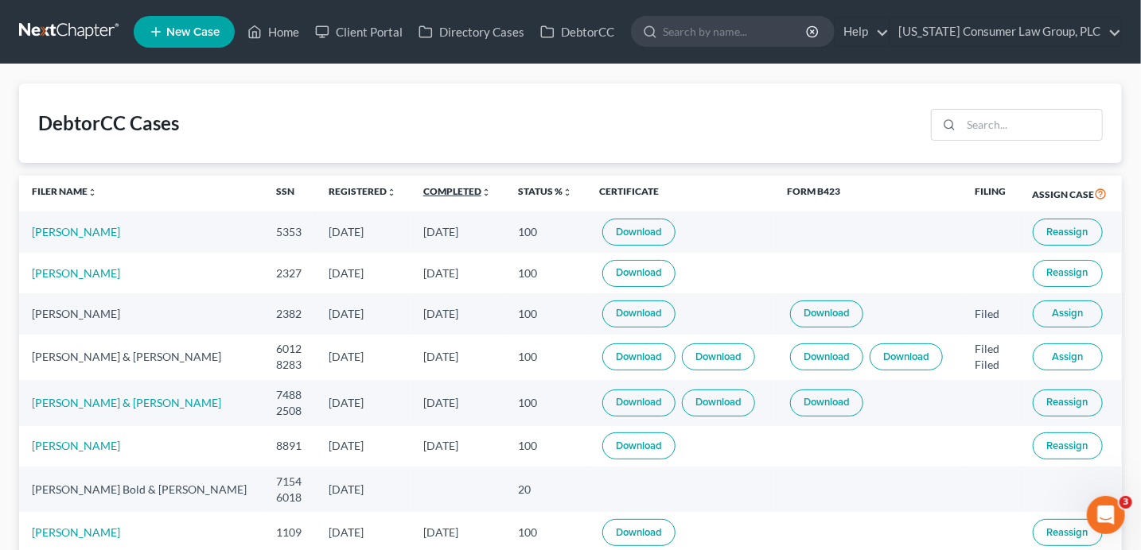
click at [442, 185] on link "Completed unfold_more expand_more expand_less" at bounding box center [457, 191] width 68 height 12
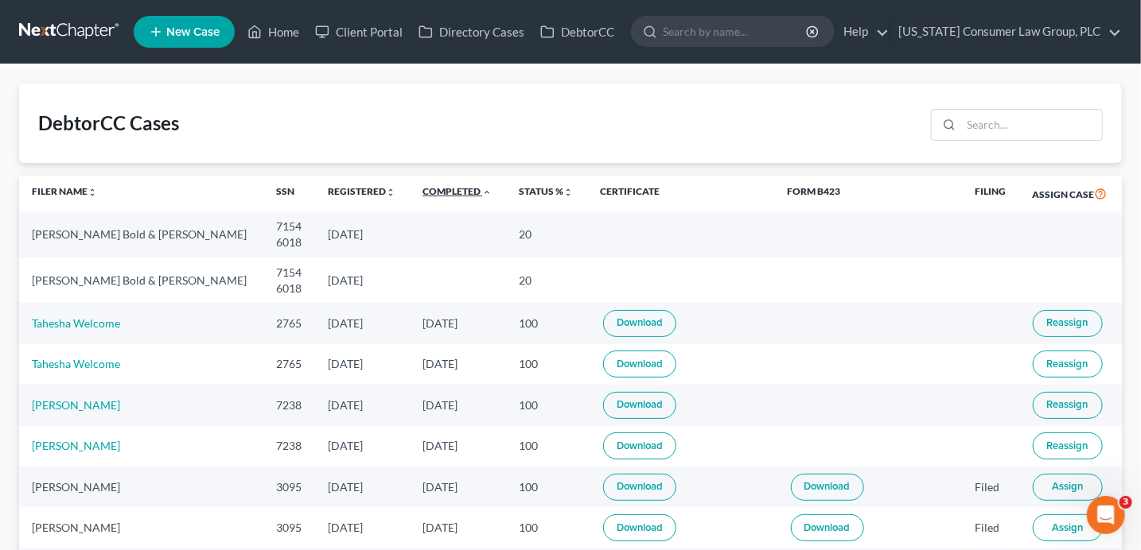
click at [442, 185] on link "Completed unfold_more expand_more expand_less" at bounding box center [456, 191] width 69 height 12
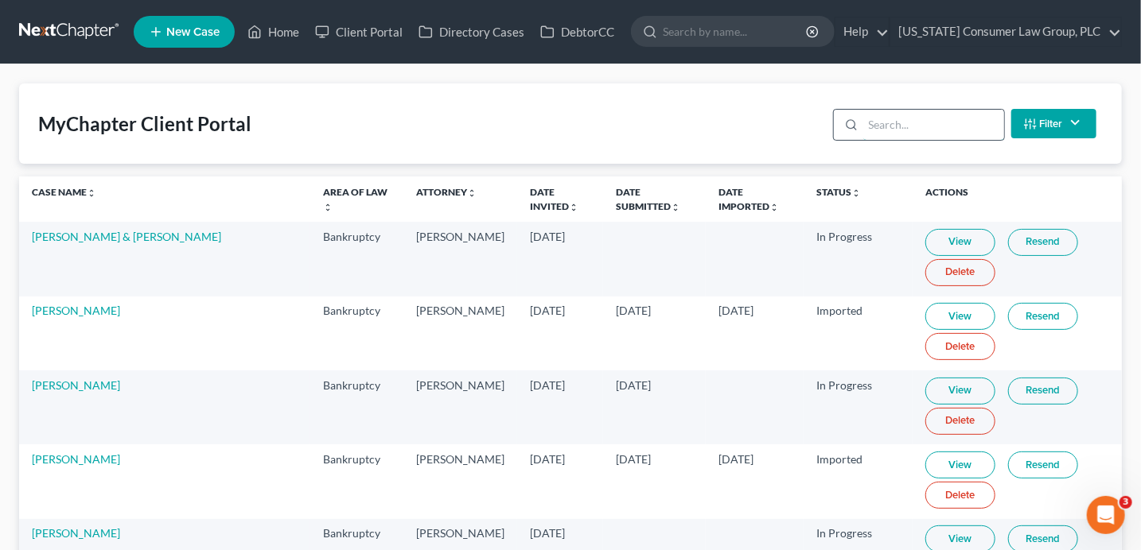
click at [934, 122] on input "search" at bounding box center [933, 125] width 141 height 30
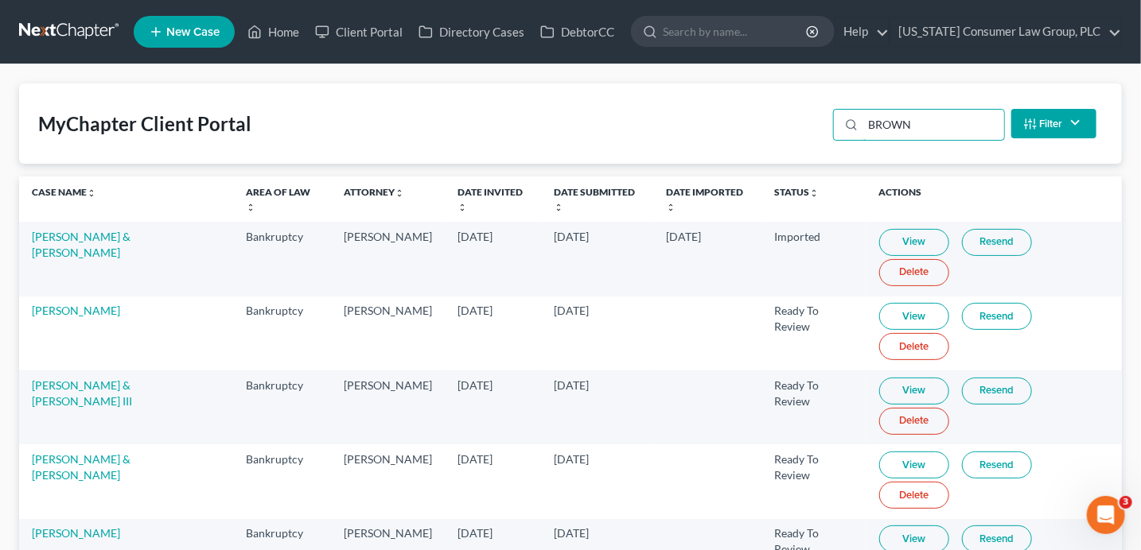
type input "BROWN"
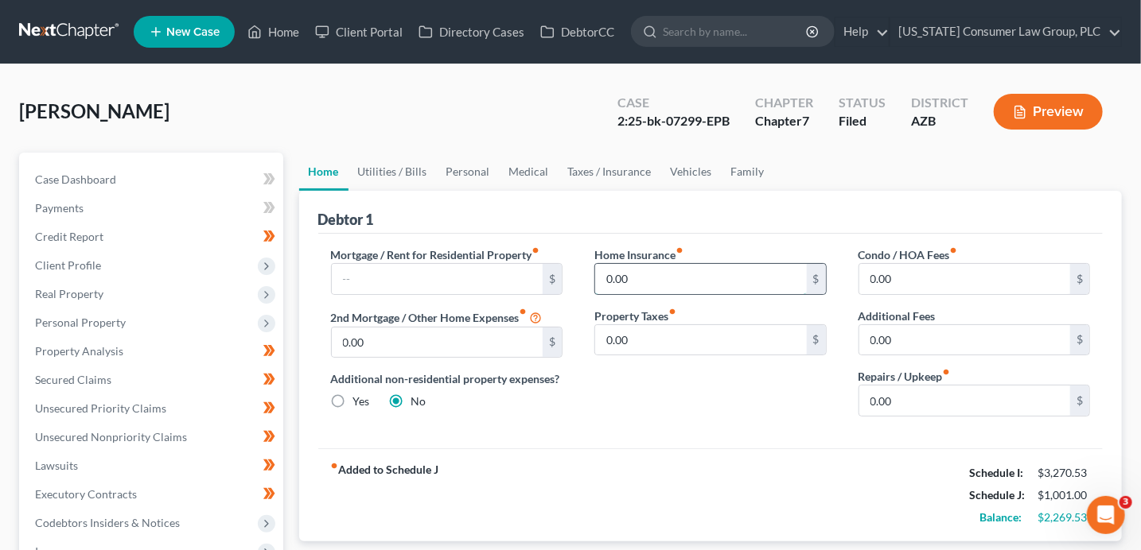
click at [687, 275] on input "0.00" at bounding box center [701, 279] width 212 height 30
type input "187"
type input "149"
type input "238"
type input "150"
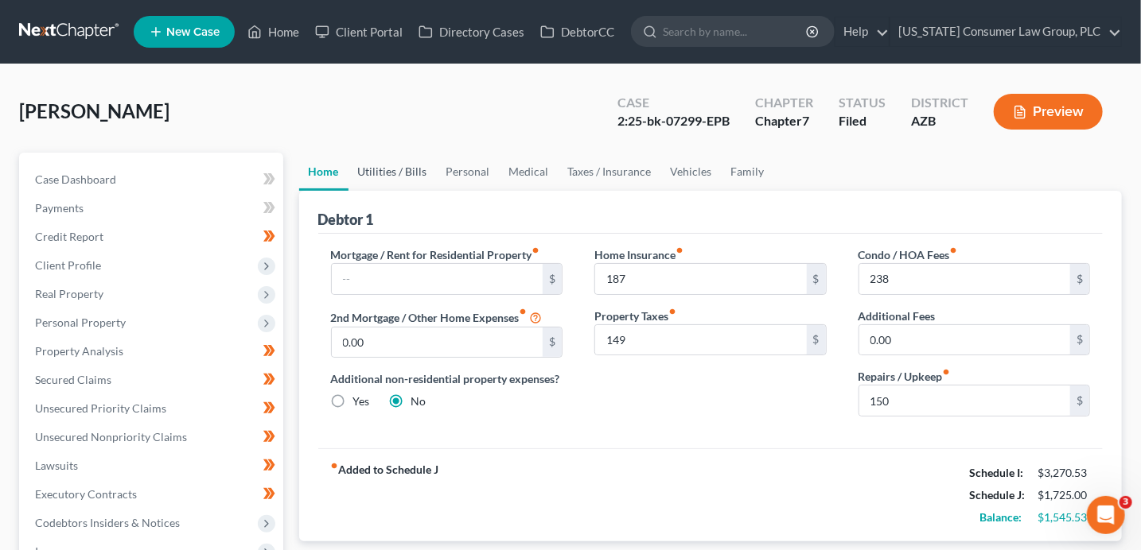
click at [407, 170] on link "Utilities / Bills" at bounding box center [392, 172] width 88 height 38
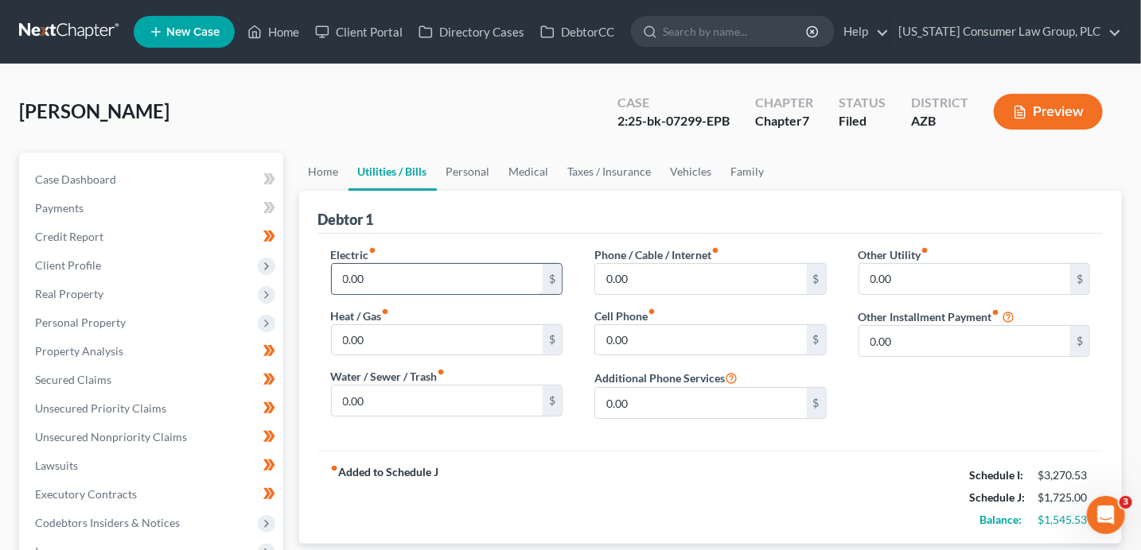
click at [410, 274] on input "0.00" at bounding box center [438, 279] width 212 height 30
type input "217.00"
type input "19"
type input "108"
type input "135"
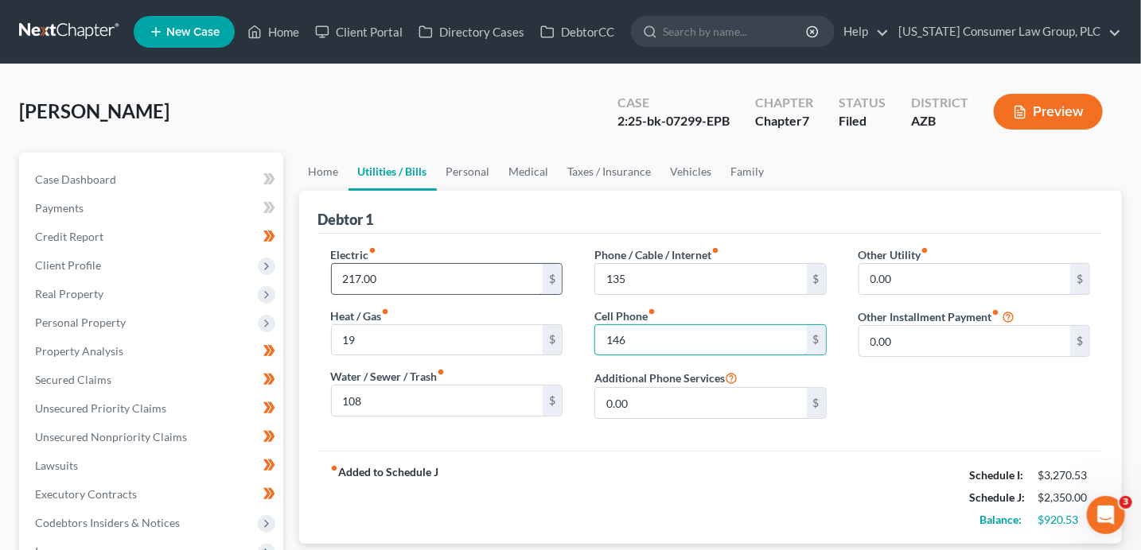
type input "146"
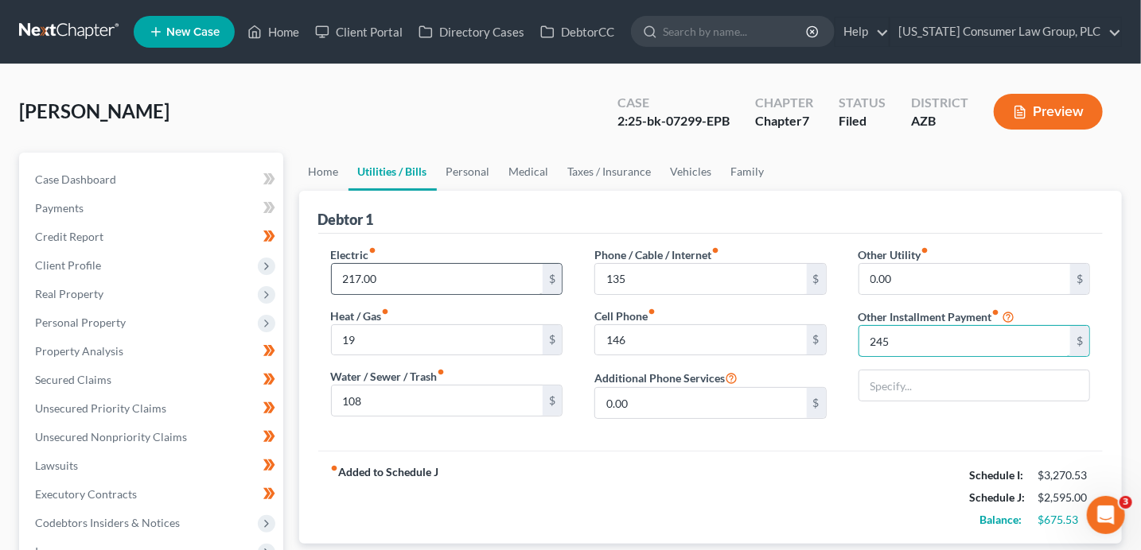
type input "245"
click at [465, 164] on link "Personal" at bounding box center [468, 172] width 63 height 38
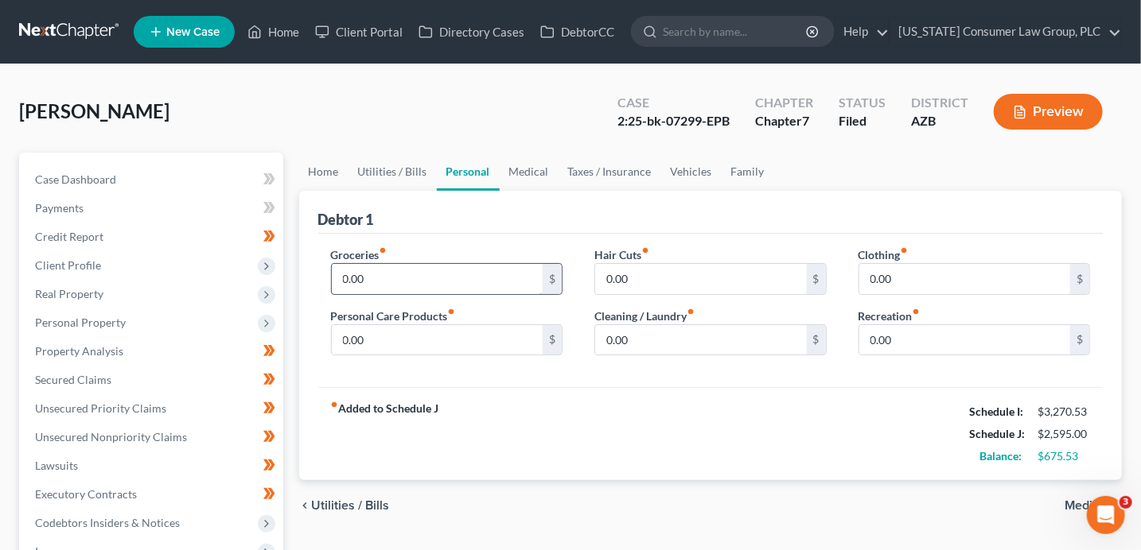
click at [364, 282] on input "0.00" at bounding box center [438, 279] width 212 height 30
type input "300"
type input "150"
type input "15.00"
type input "50"
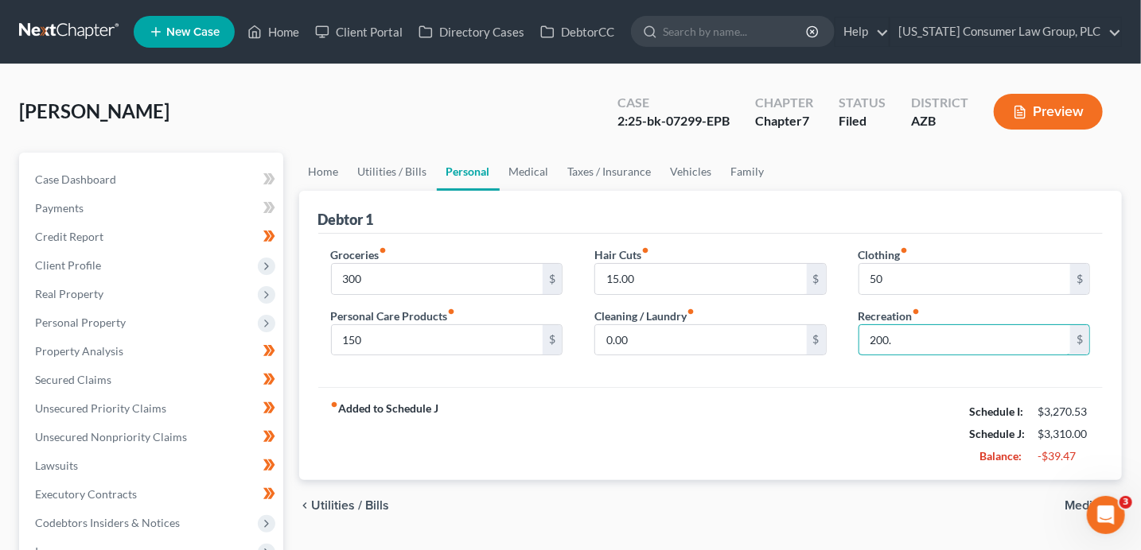
type input "200."
click at [526, 170] on link "Medical" at bounding box center [529, 172] width 59 height 38
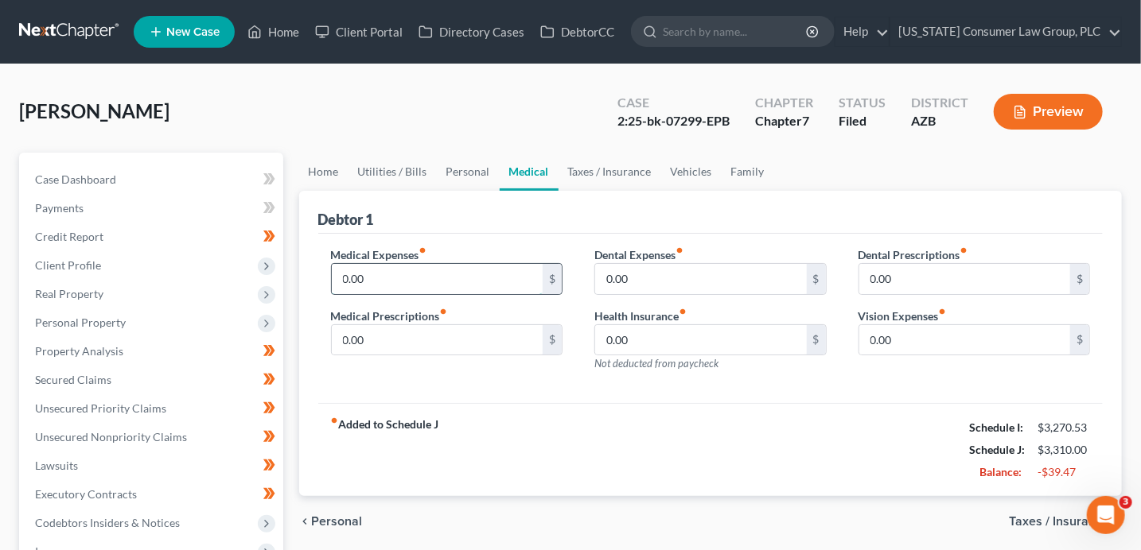
click at [355, 276] on input "0.00" at bounding box center [438, 279] width 212 height 30
type input "210"
click at [628, 169] on link "Taxes / Insurance" at bounding box center [609, 172] width 103 height 38
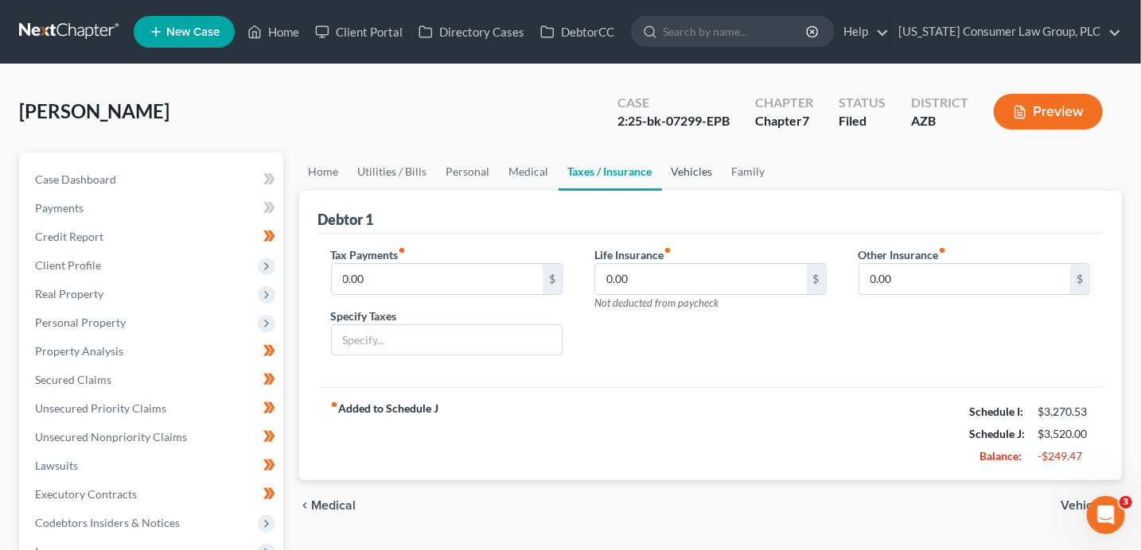
click at [675, 169] on link "Vehicles" at bounding box center [692, 172] width 60 height 38
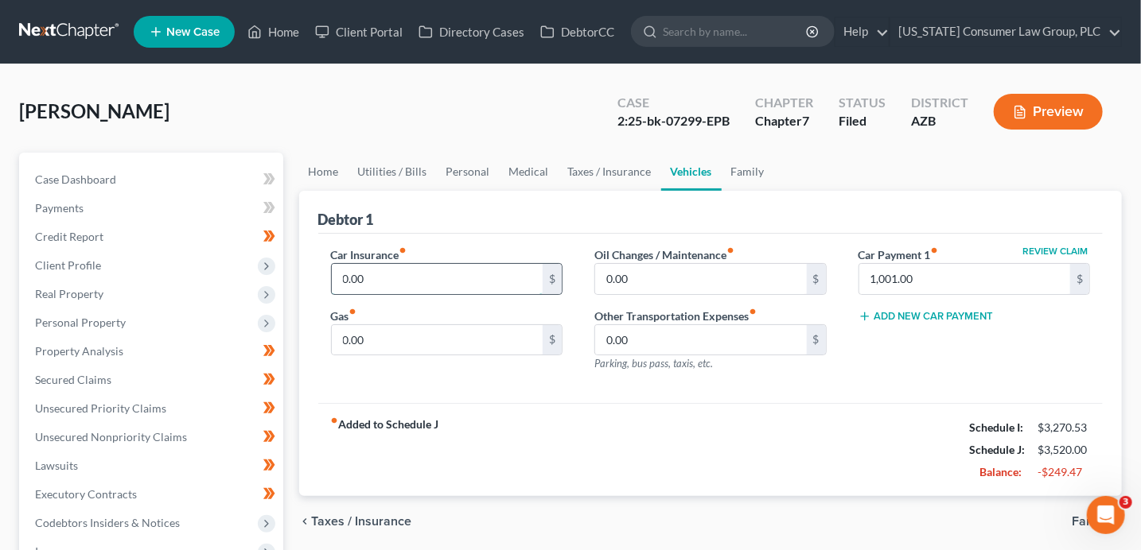
click at [414, 271] on input "0.00" at bounding box center [438, 279] width 212 height 30
type input "147"
type input "200.00"
type input "75.00"
type input "0"
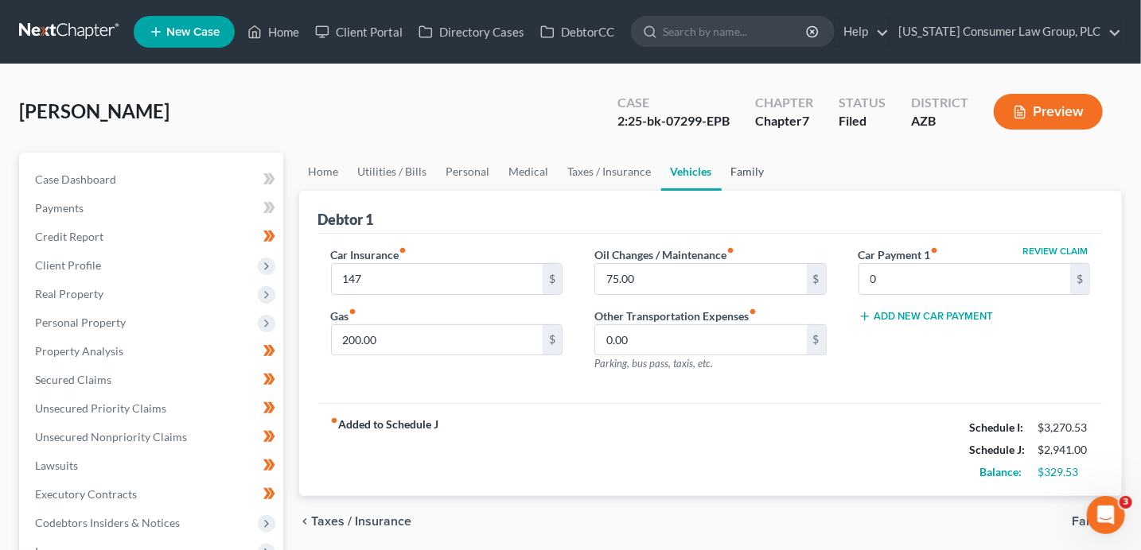
click at [729, 176] on link "Family" at bounding box center [747, 172] width 52 height 38
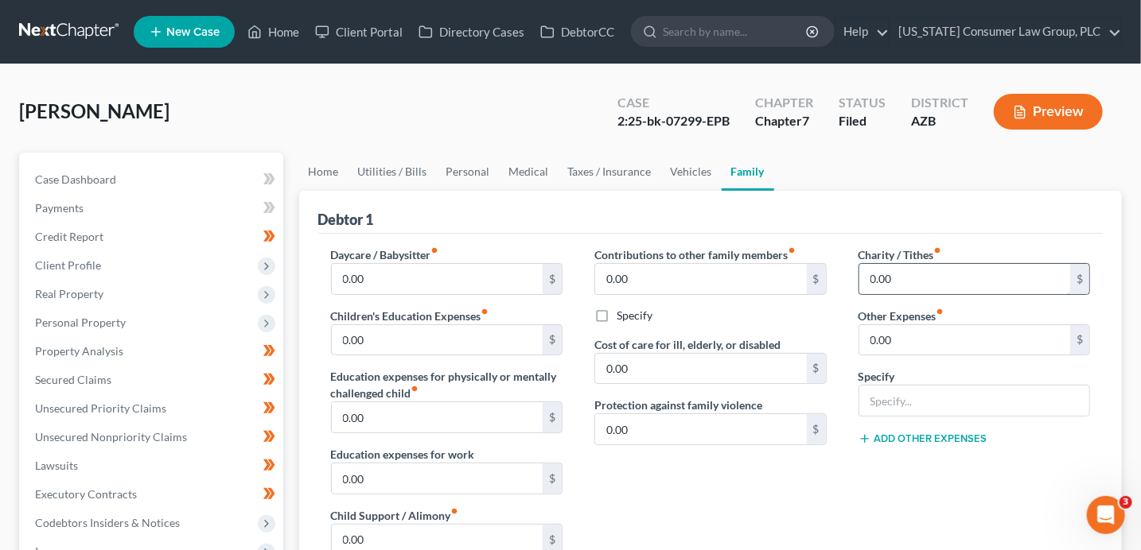
click at [920, 274] on input "0.00" at bounding box center [965, 279] width 212 height 30
type input "435"
click at [773, 332] on div "Contributions to other family members fiber_manual_record 0.00 $ Specify Cost o…" at bounding box center [710, 416] width 264 height 338
click at [670, 169] on link "Vehicles" at bounding box center [691, 172] width 60 height 38
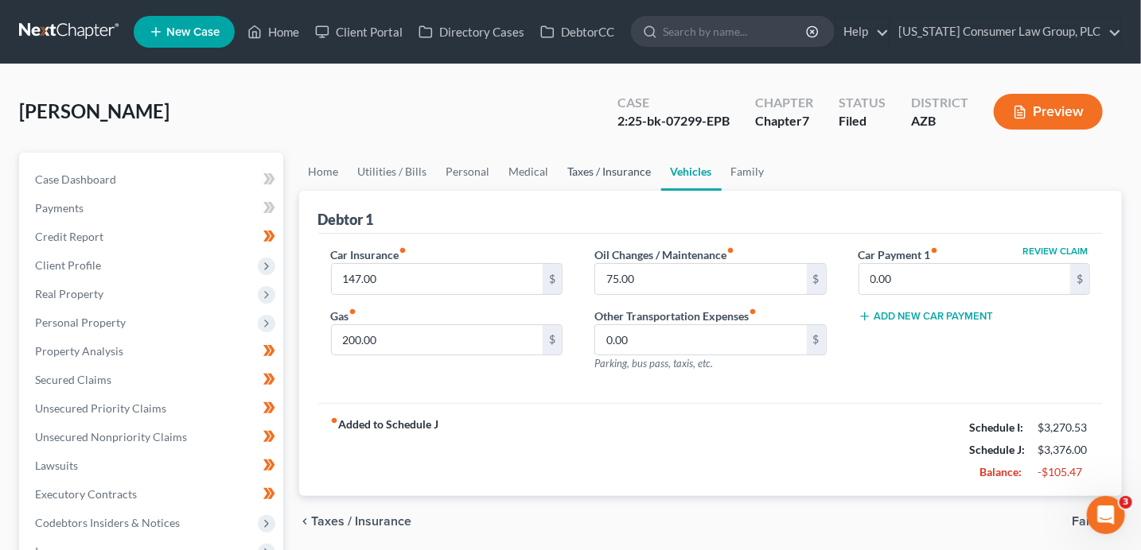
click at [607, 171] on link "Taxes / Insurance" at bounding box center [609, 172] width 103 height 38
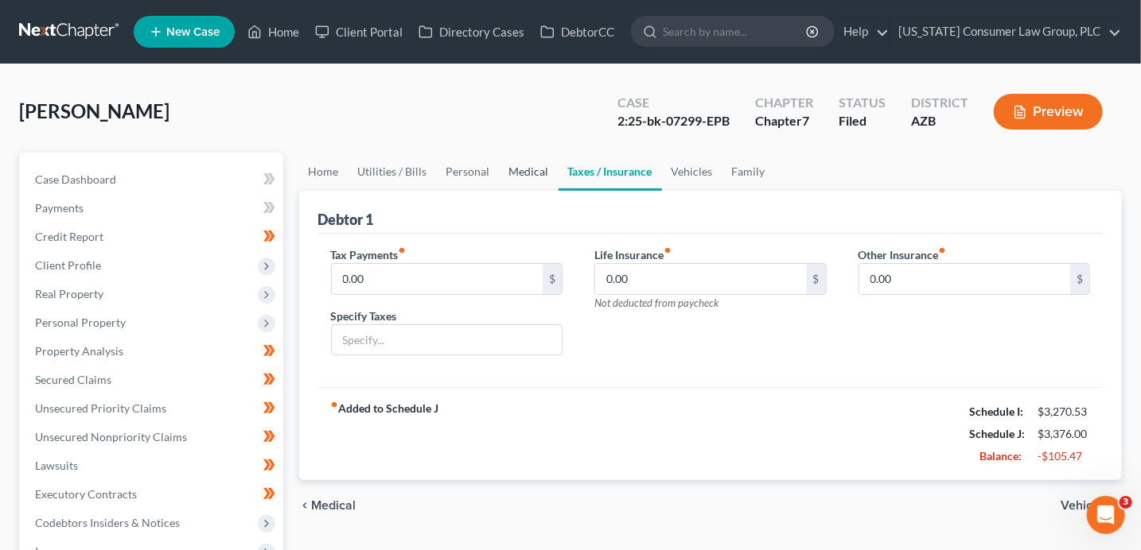
click at [500, 171] on link "Medical" at bounding box center [529, 172] width 59 height 38
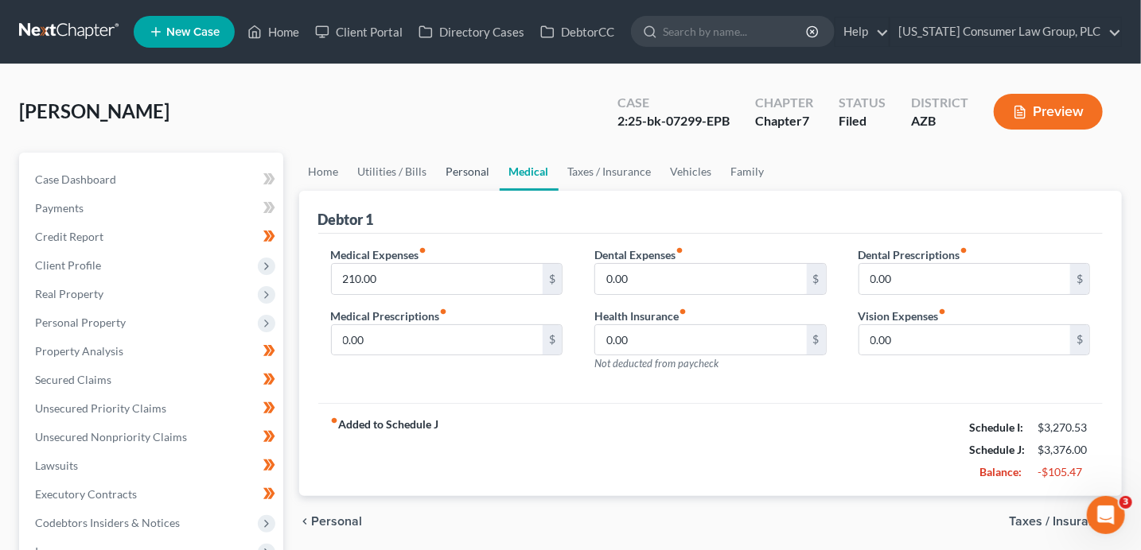
click at [455, 171] on link "Personal" at bounding box center [468, 172] width 63 height 38
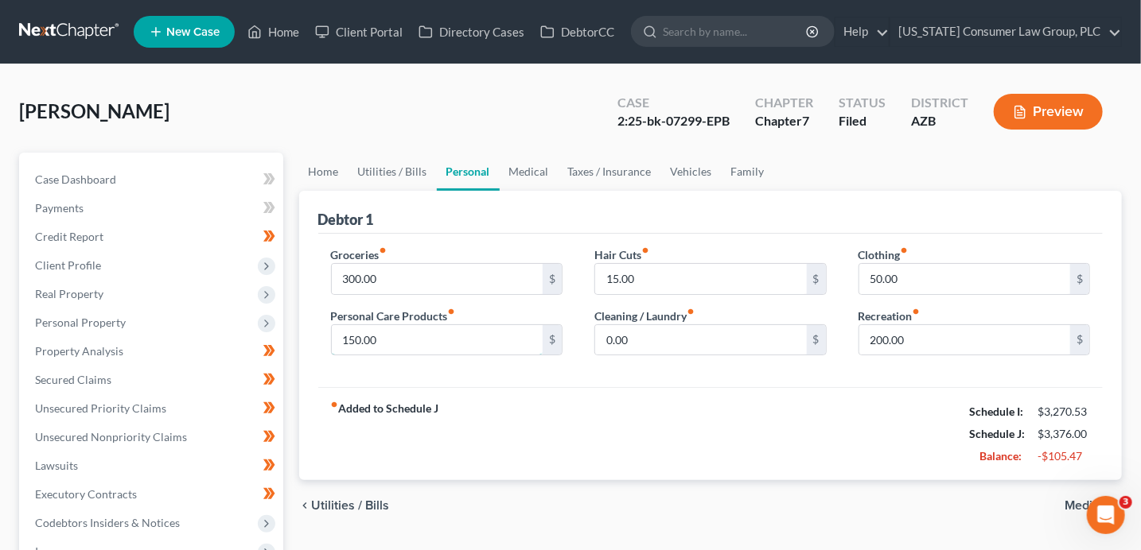
drag, startPoint x: 393, startPoint y: 346, endPoint x: 385, endPoint y: 303, distance: 43.7
click at [393, 336] on input "150.00" at bounding box center [438, 340] width 212 height 30
type input "50"
click at [879, 340] on input "200.00" at bounding box center [965, 340] width 212 height 30
type input "150"
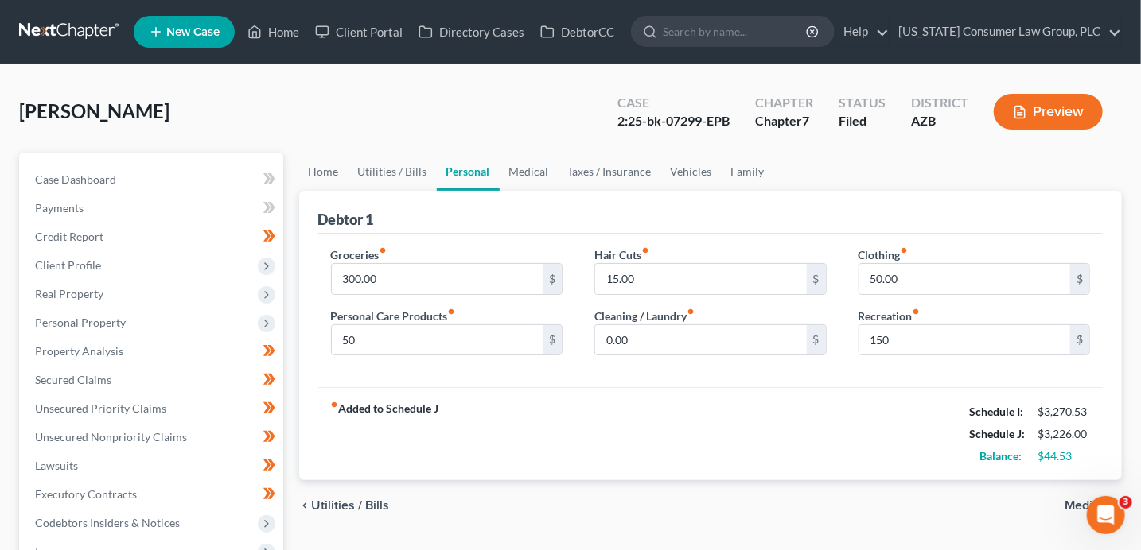
click at [638, 400] on div "fiber_manual_record Added to Schedule J Schedule I: $3,270.53 Schedule J: $3,22…" at bounding box center [710, 433] width 785 height 93
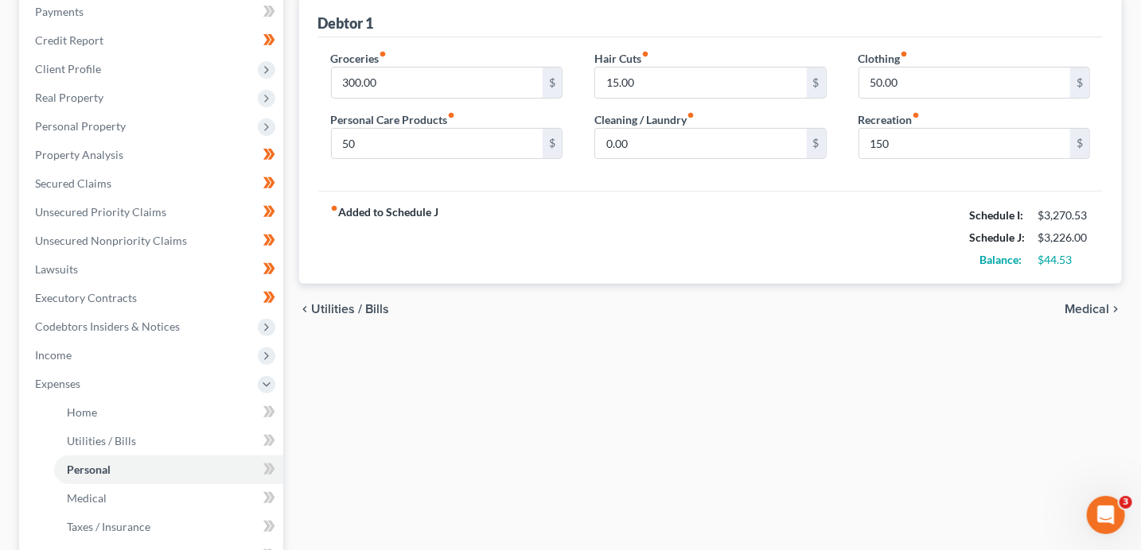
click at [1092, 308] on span "Medical" at bounding box center [1086, 309] width 45 height 13
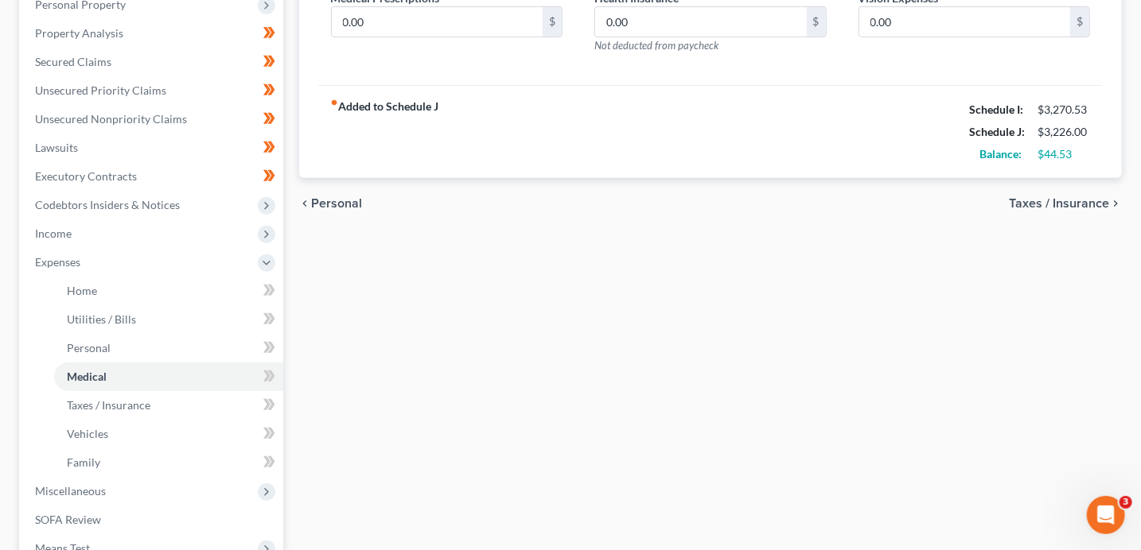
scroll to position [340, 0]
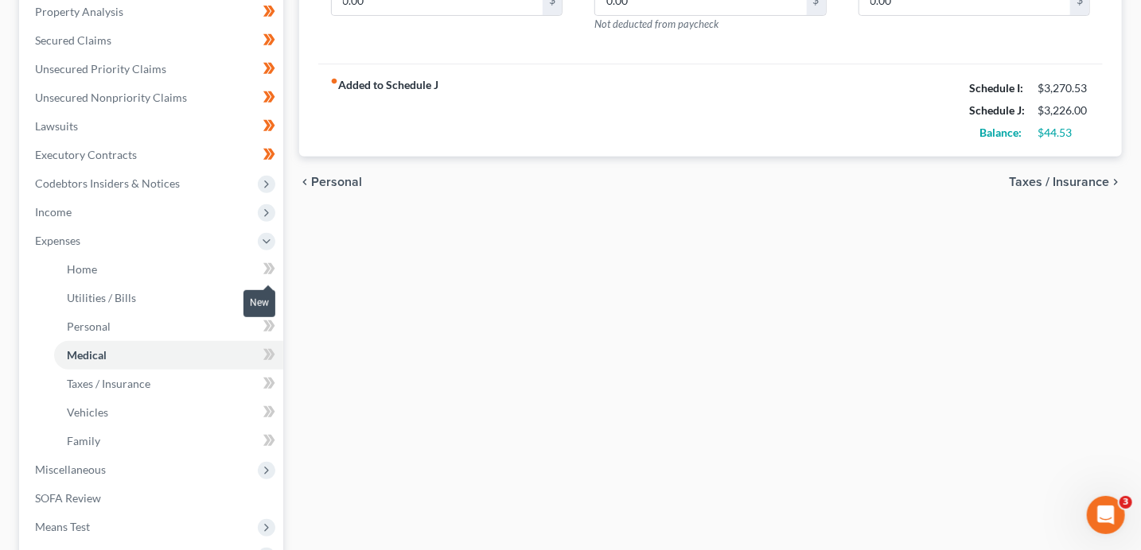
click at [275, 263] on span at bounding box center [269, 271] width 28 height 24
drag, startPoint x: 275, startPoint y: 263, endPoint x: 288, endPoint y: 287, distance: 27.0
click at [280, 271] on span at bounding box center [269, 271] width 28 height 24
click at [281, 307] on span at bounding box center [269, 300] width 28 height 24
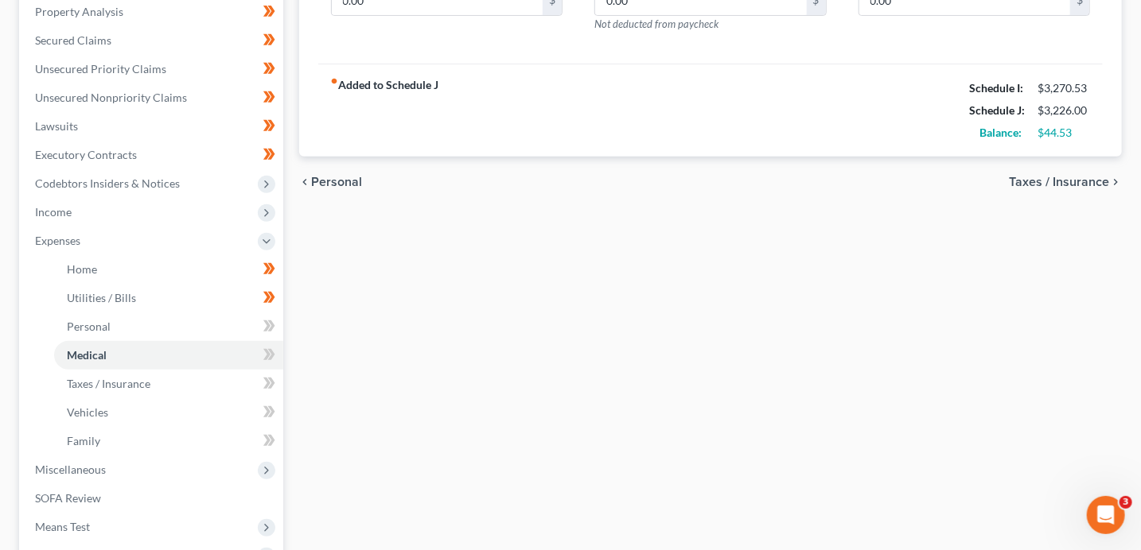
click at [283, 321] on div "Case Dashboard Payments Invoices Payments Payments Credit Report Client Profile" at bounding box center [151, 243] width 280 height 861
click at [270, 330] on icon at bounding box center [269, 327] width 12 height 20
click at [271, 352] on icon at bounding box center [270, 354] width 7 height 11
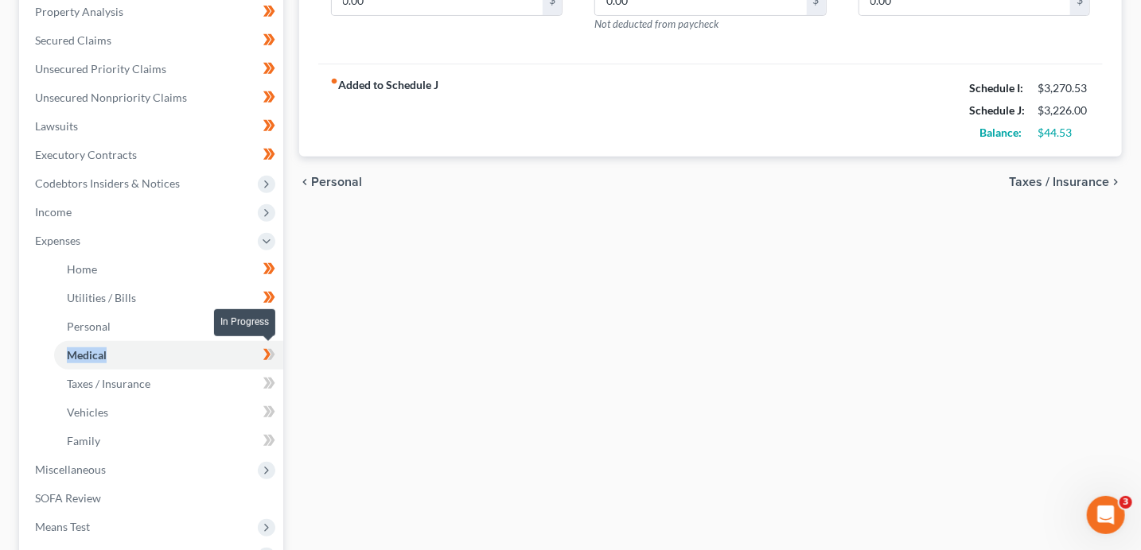
click at [271, 352] on icon at bounding box center [270, 354] width 7 height 11
click at [276, 376] on span at bounding box center [269, 386] width 28 height 24
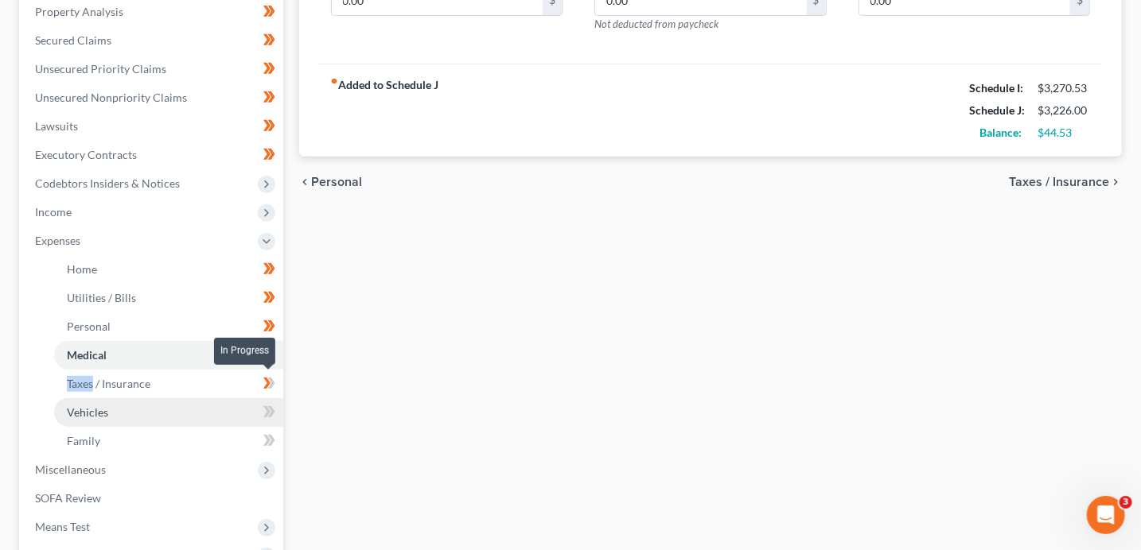
drag, startPoint x: 276, startPoint y: 376, endPoint x: 270, endPoint y: 399, distance: 23.0
click at [276, 377] on span at bounding box center [269, 386] width 28 height 24
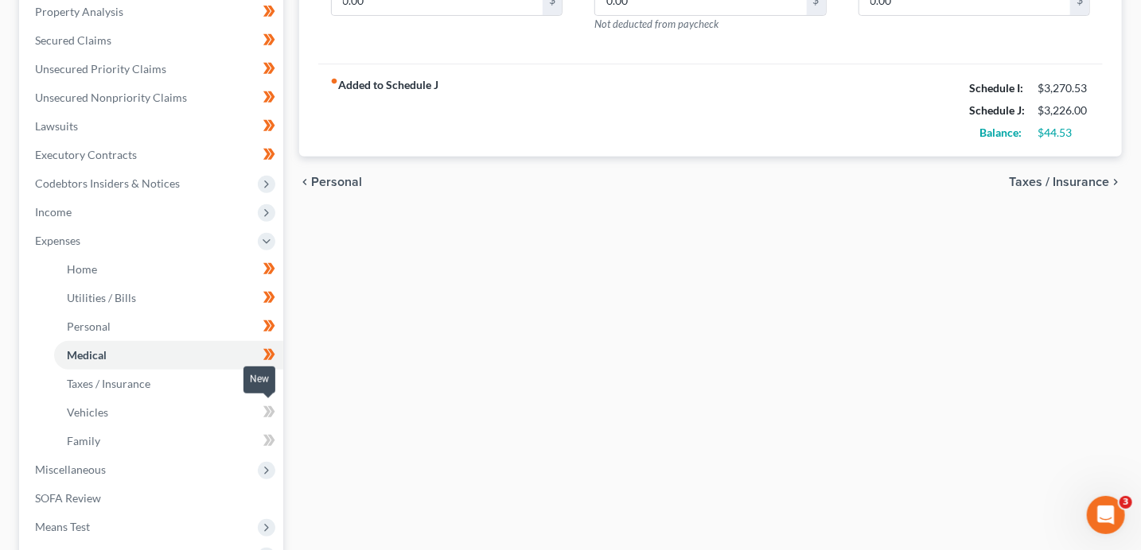
click at [268, 415] on icon at bounding box center [270, 411] width 7 height 11
click at [270, 450] on span at bounding box center [269, 443] width 28 height 24
click at [269, 446] on icon at bounding box center [269, 441] width 12 height 20
click at [274, 245] on span "Expenses" at bounding box center [152, 241] width 261 height 29
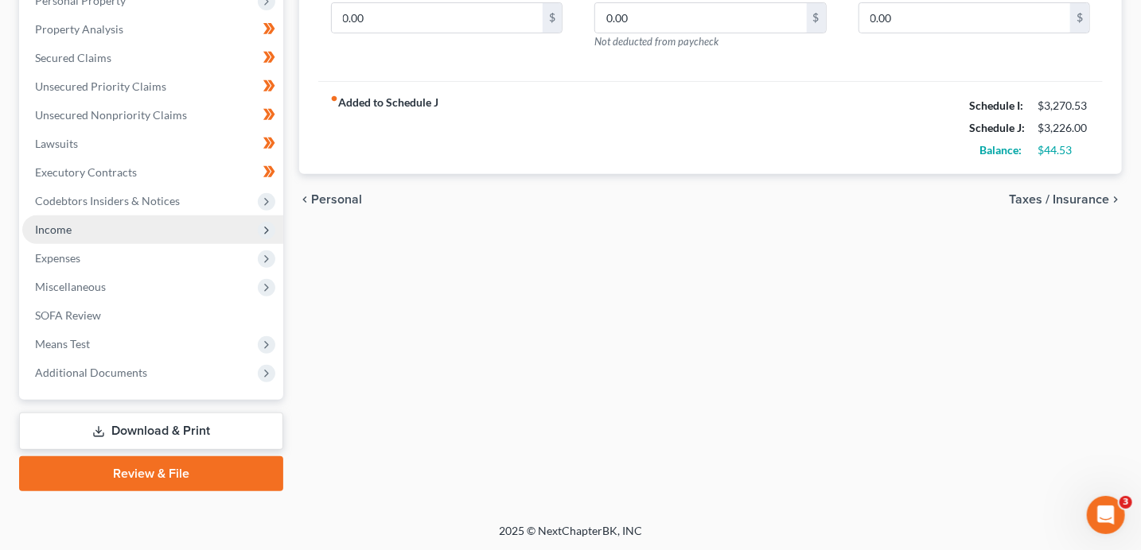
click at [266, 224] on icon at bounding box center [266, 230] width 13 height 13
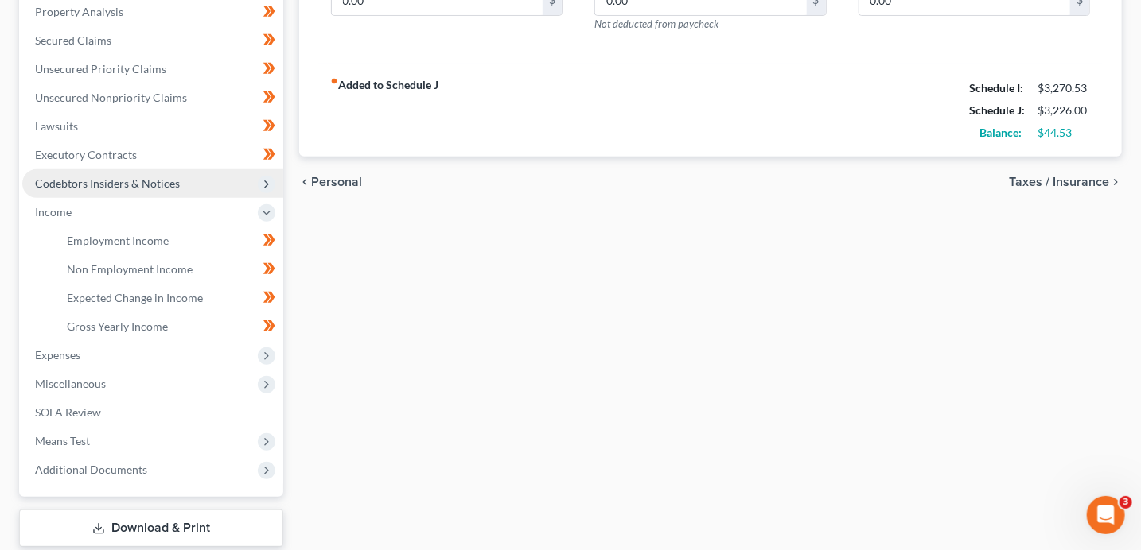
click at [271, 188] on icon at bounding box center [266, 184] width 13 height 13
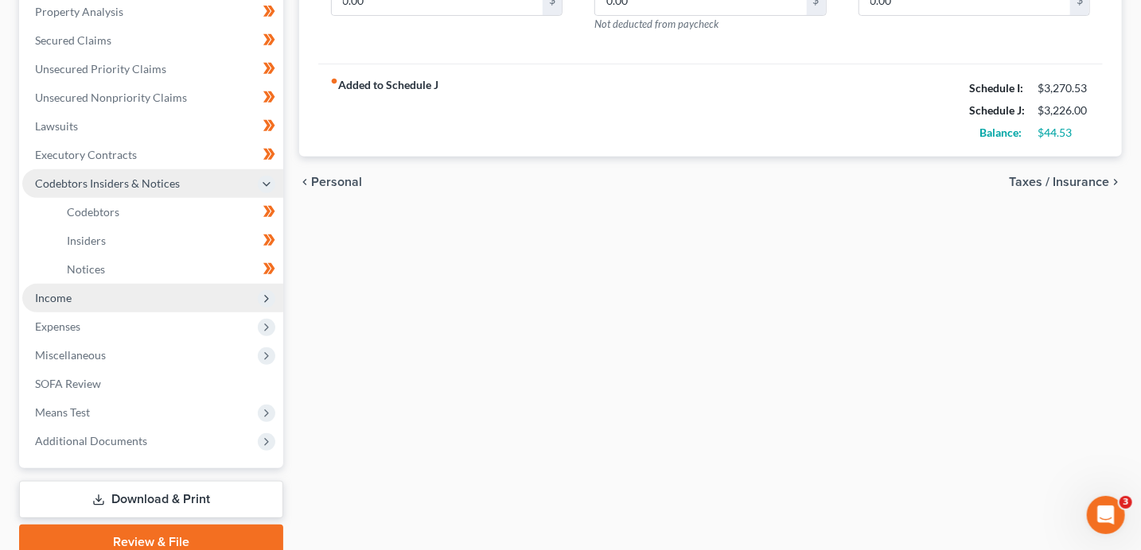
click at [270, 297] on icon at bounding box center [266, 299] width 13 height 13
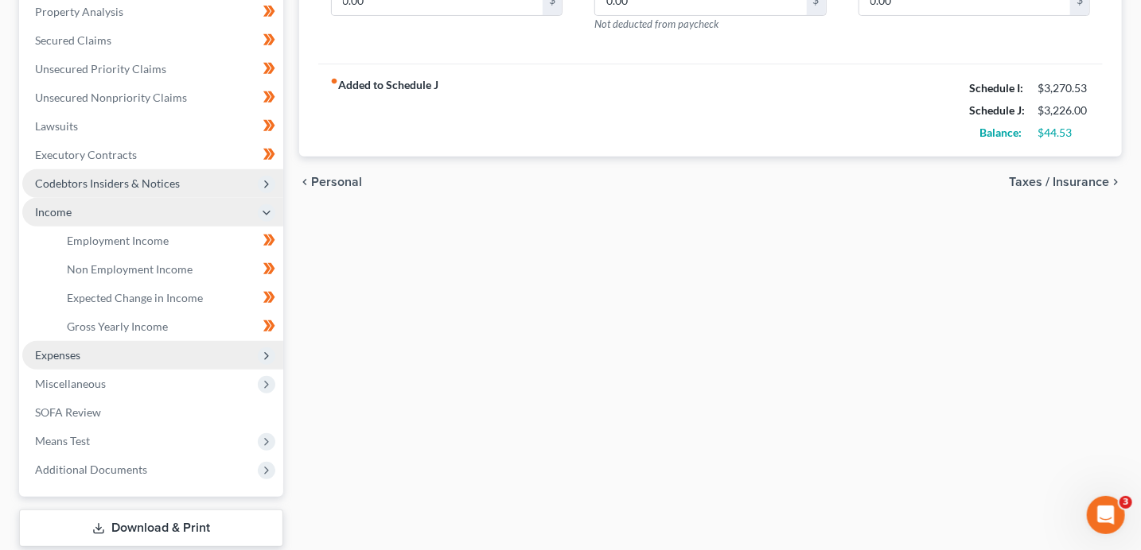
click at [266, 360] on icon at bounding box center [266, 356] width 13 height 13
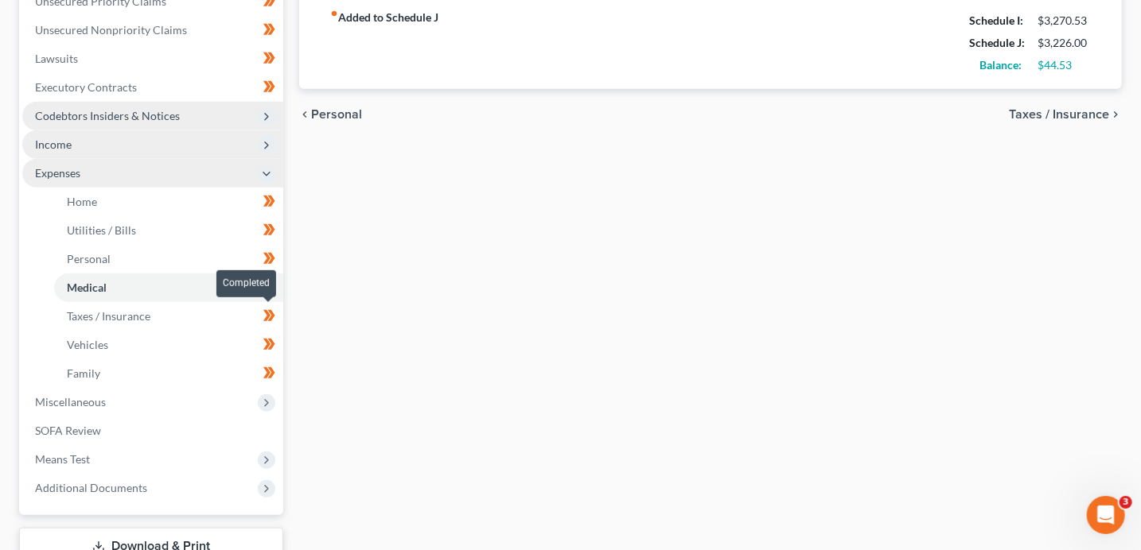
scroll to position [413, 0]
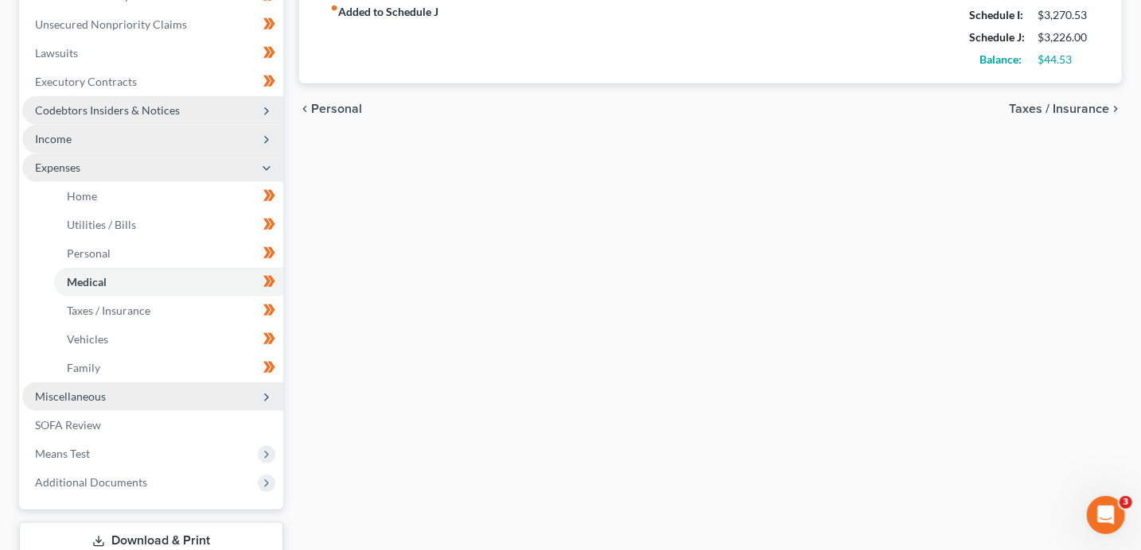
click at [260, 396] on icon at bounding box center [266, 397] width 13 height 13
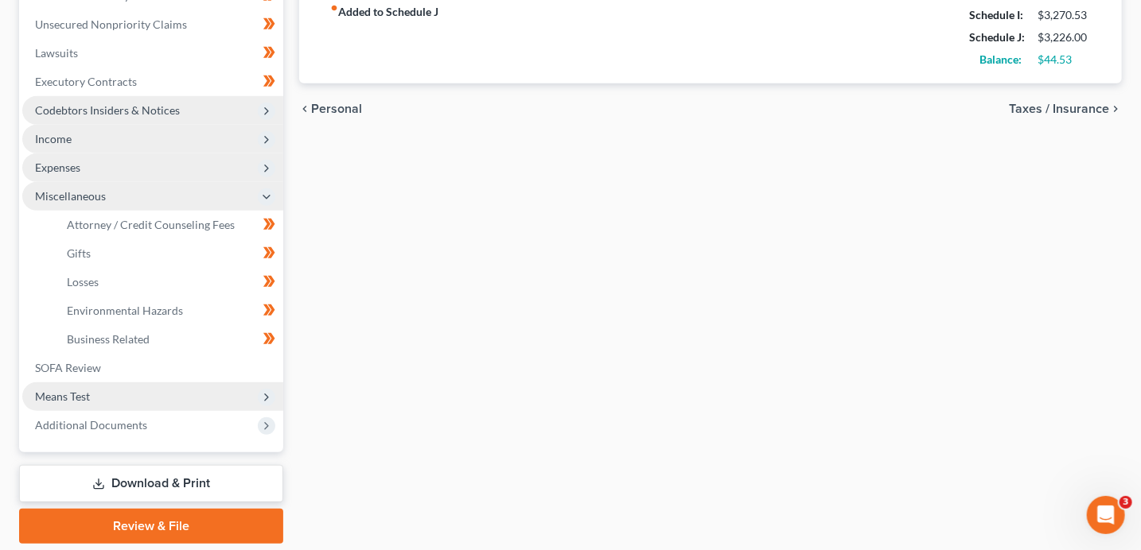
click at [273, 394] on icon at bounding box center [266, 397] width 17 height 17
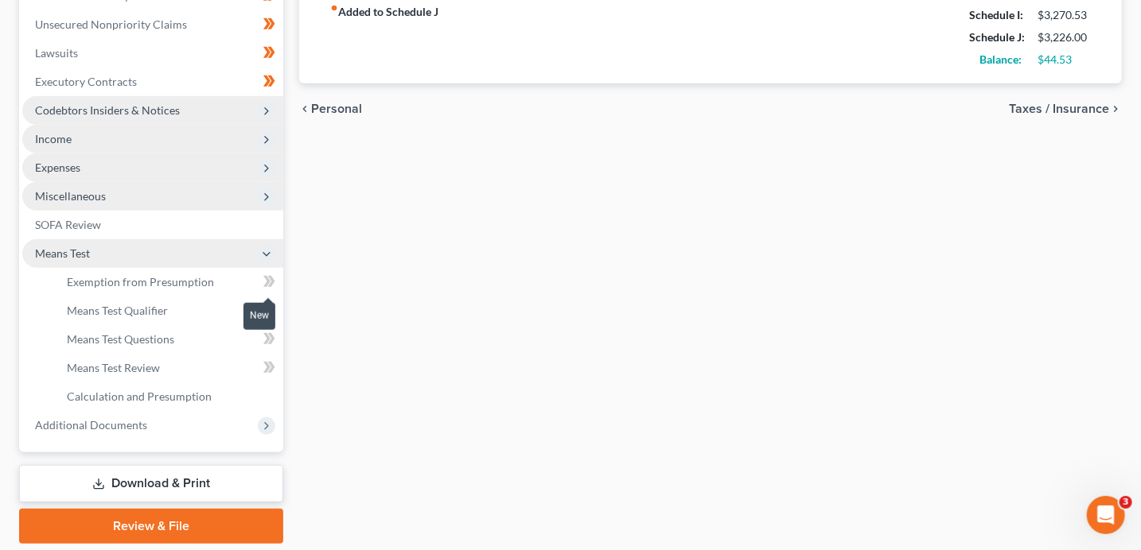
click at [276, 279] on span at bounding box center [269, 284] width 28 height 24
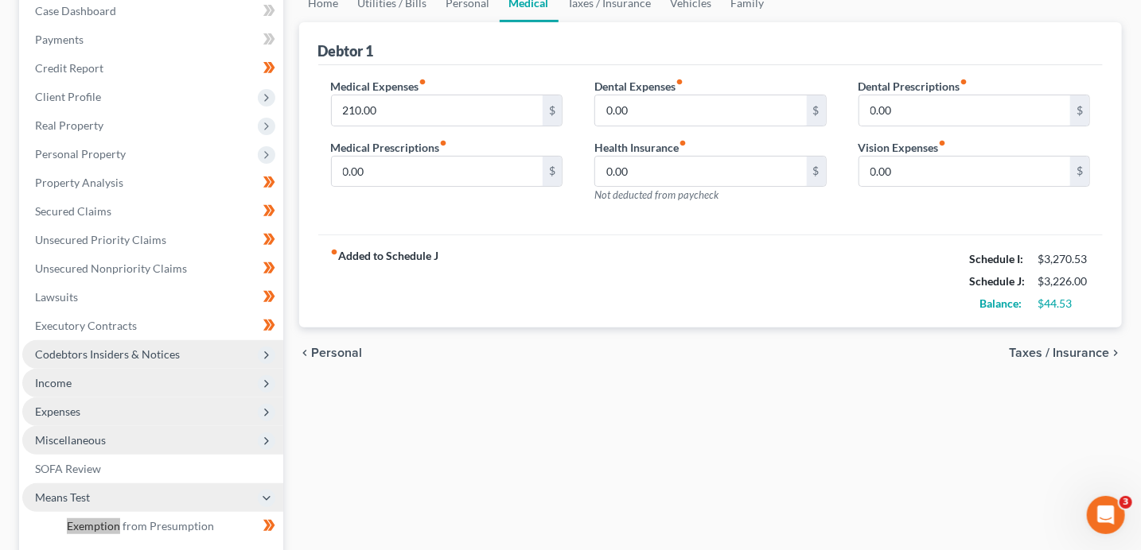
scroll to position [0, 0]
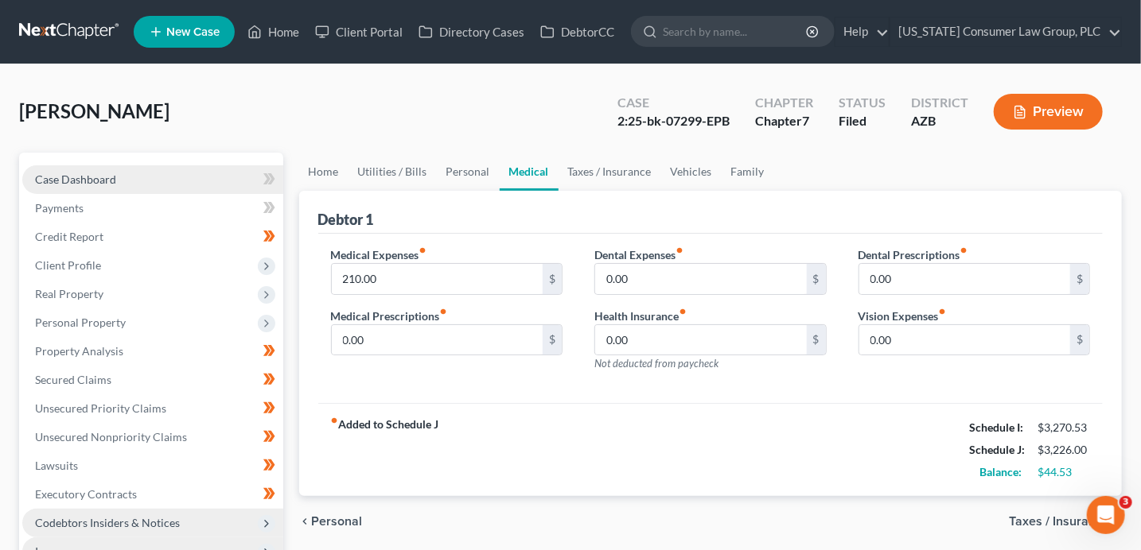
click at [61, 182] on span "Case Dashboard" at bounding box center [75, 180] width 81 height 14
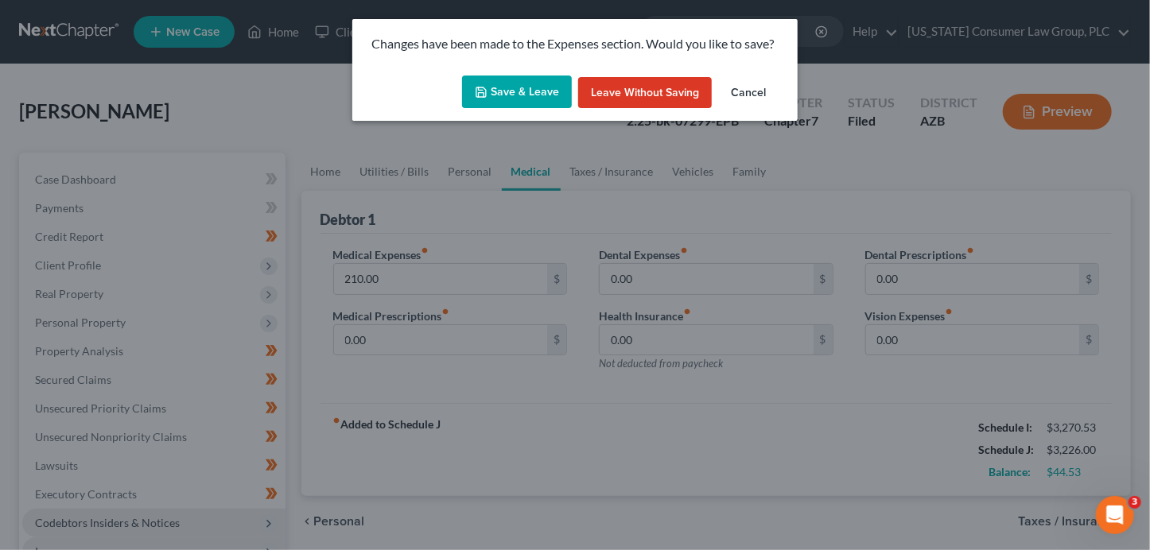
click at [482, 90] on polyline "button" at bounding box center [481, 88] width 4 height 2
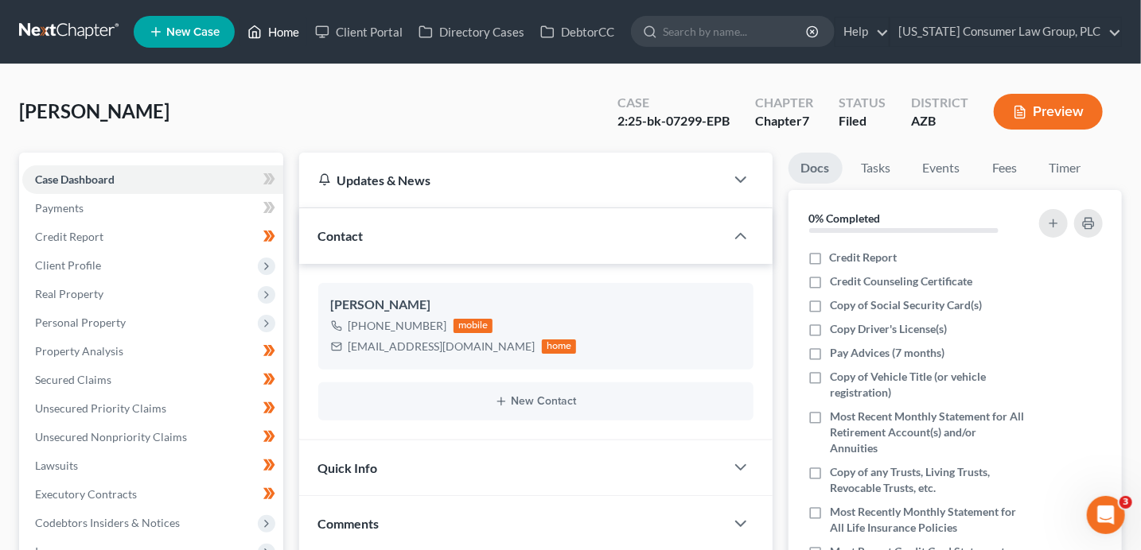
click at [278, 34] on link "Home" at bounding box center [273, 31] width 68 height 29
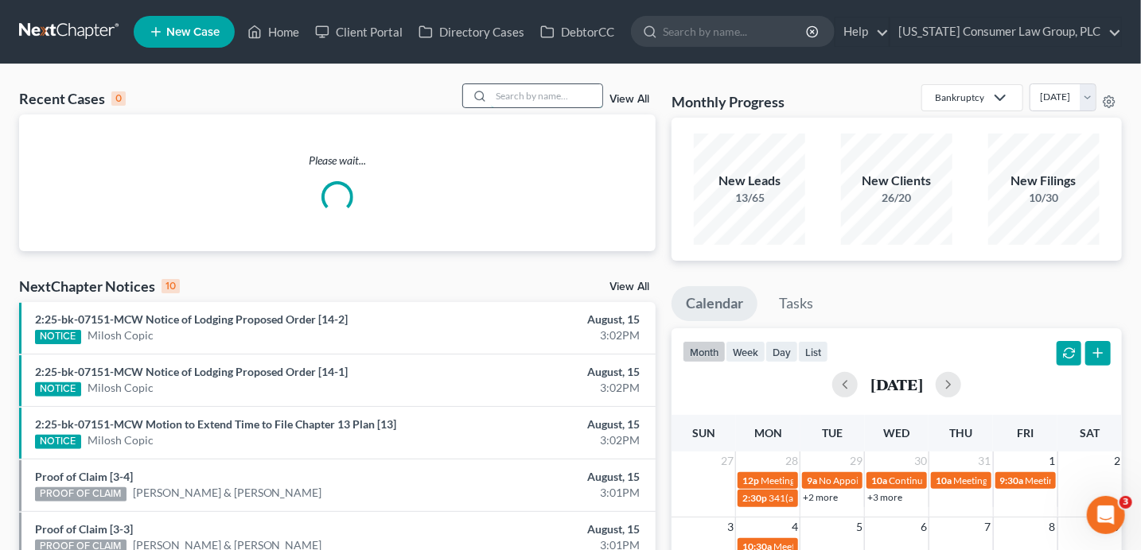
drag, startPoint x: 523, startPoint y: 102, endPoint x: 533, endPoint y: 68, distance: 34.7
click at [524, 101] on input "search" at bounding box center [546, 95] width 111 height 23
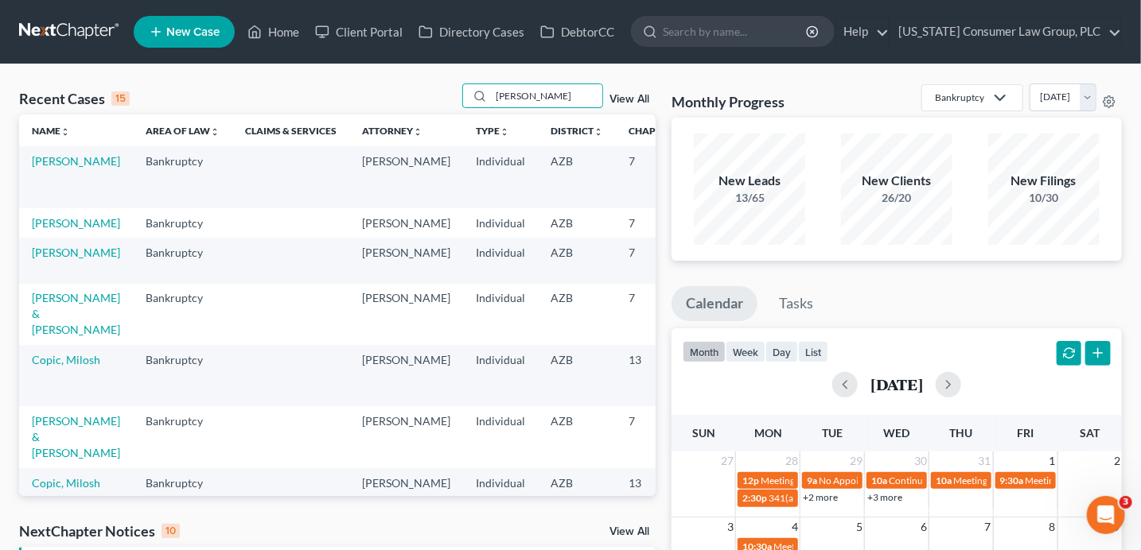
type input "[PERSON_NAME]"
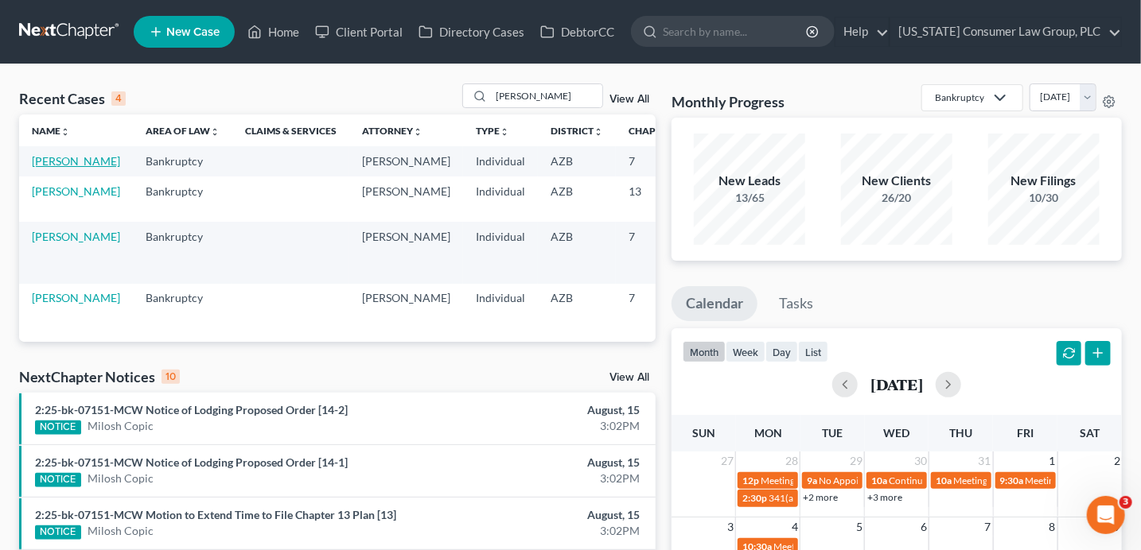
click at [49, 168] on link "[PERSON_NAME]" at bounding box center [76, 161] width 88 height 14
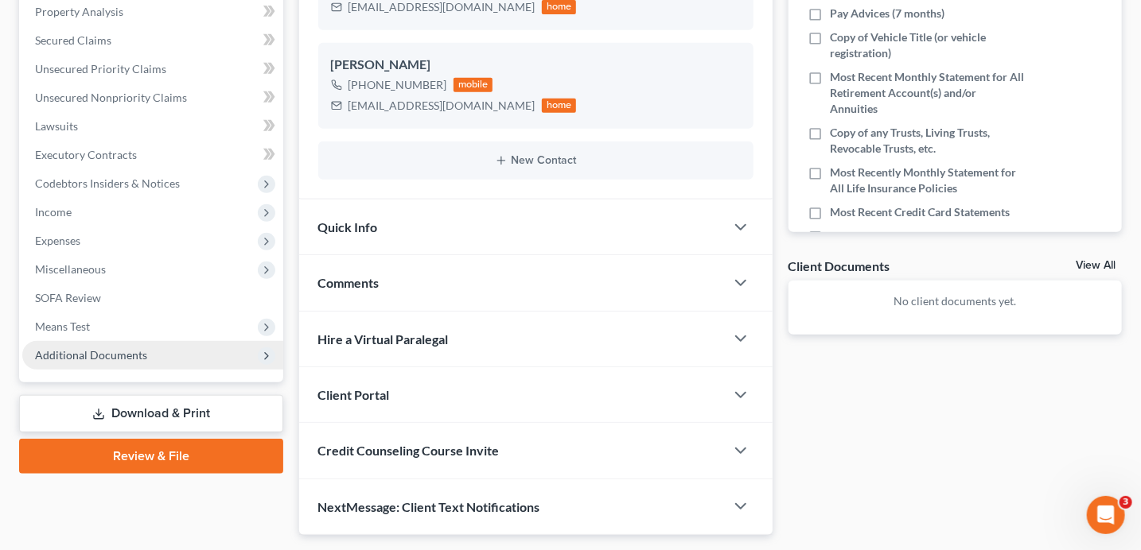
scroll to position [383, 0]
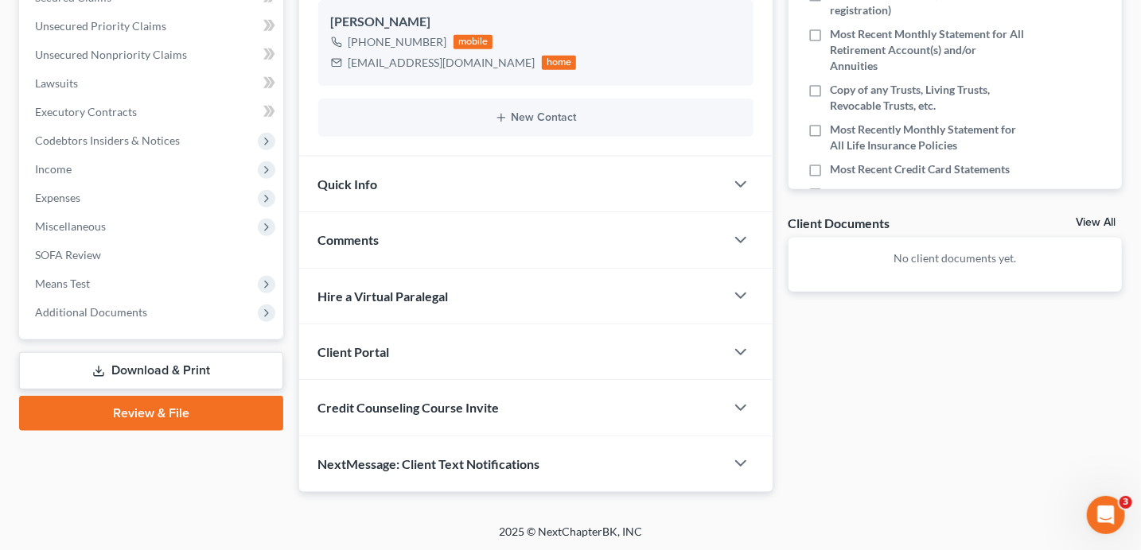
click at [385, 406] on span "Credit Counseling Course Invite" at bounding box center [408, 407] width 181 height 15
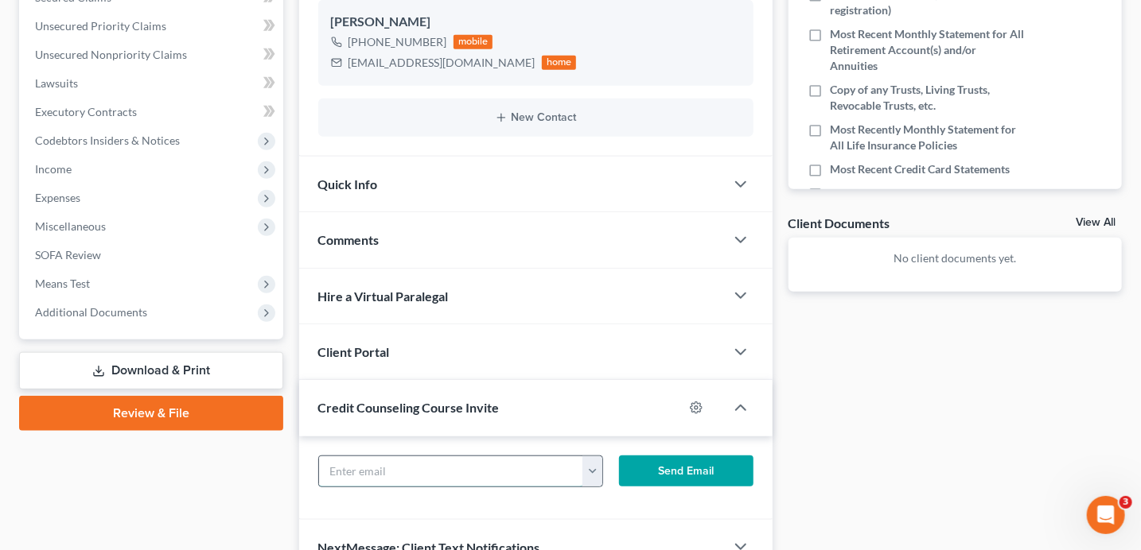
click at [387, 473] on input "text" at bounding box center [451, 472] width 265 height 30
paste input "[EMAIL_ADDRESS][DOMAIN_NAME]"
type input "[EMAIL_ADDRESS][DOMAIN_NAME]"
click button "Send Email" at bounding box center [686, 472] width 134 height 32
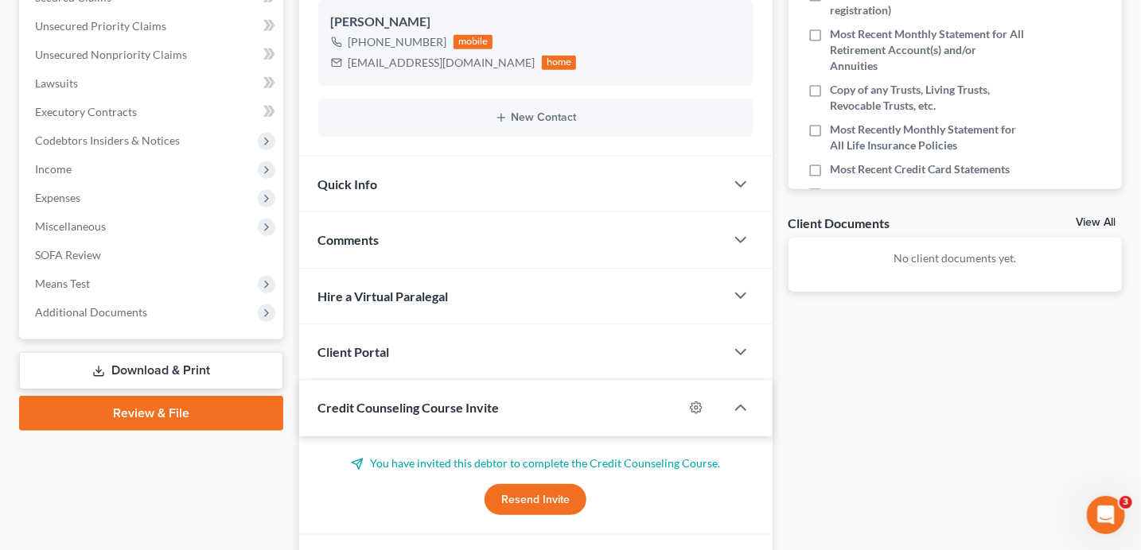
click at [369, 356] on span "Client Portal" at bounding box center [354, 351] width 72 height 15
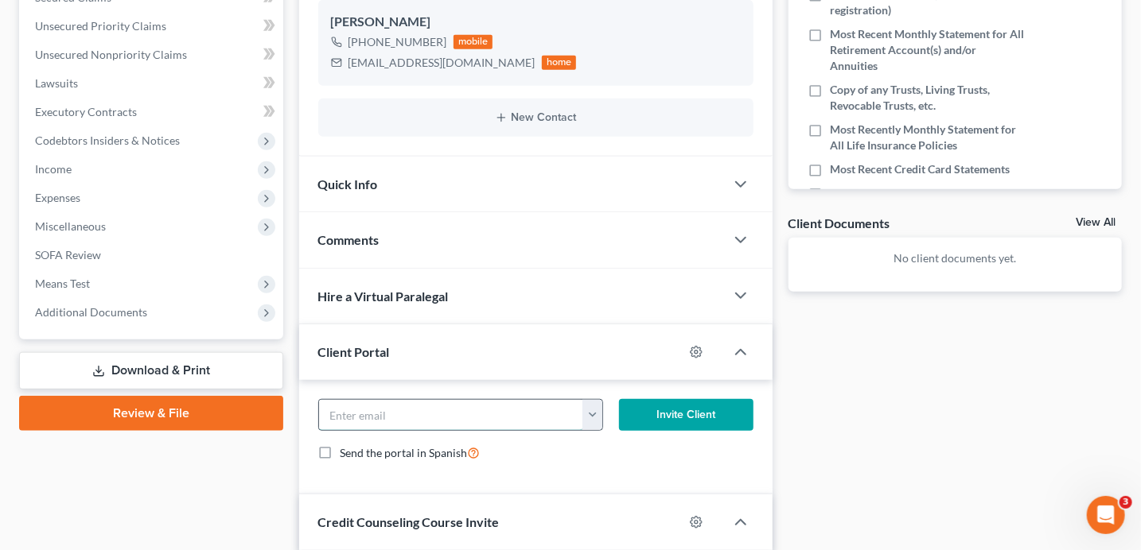
click at [407, 422] on input "email" at bounding box center [451, 415] width 265 height 30
paste input "[EMAIL_ADDRESS][DOMAIN_NAME]"
type input "[EMAIL_ADDRESS][DOMAIN_NAME]"
click at [659, 420] on button "Invite Client" at bounding box center [686, 415] width 134 height 32
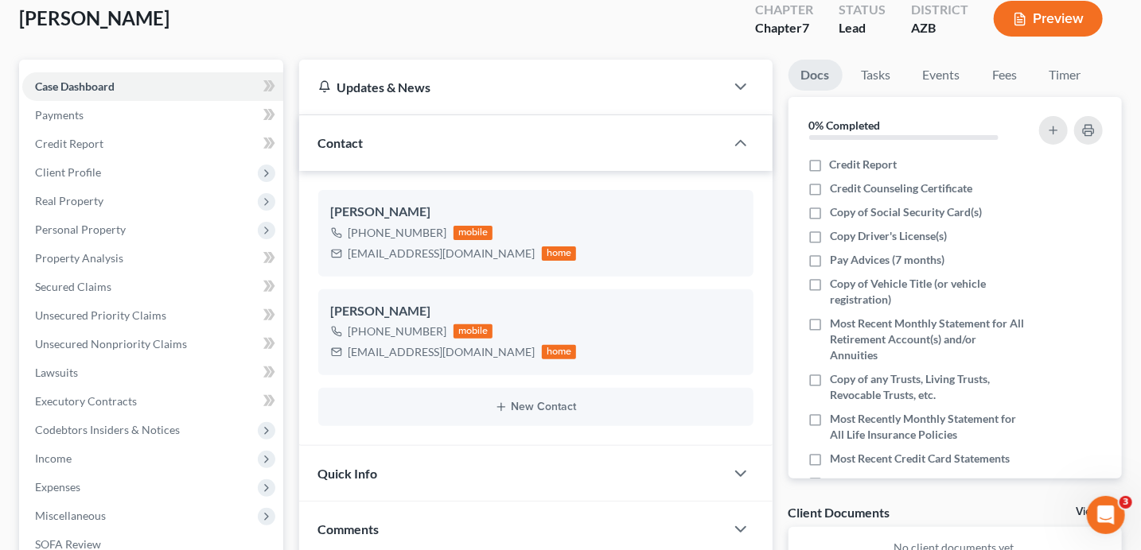
scroll to position [0, 0]
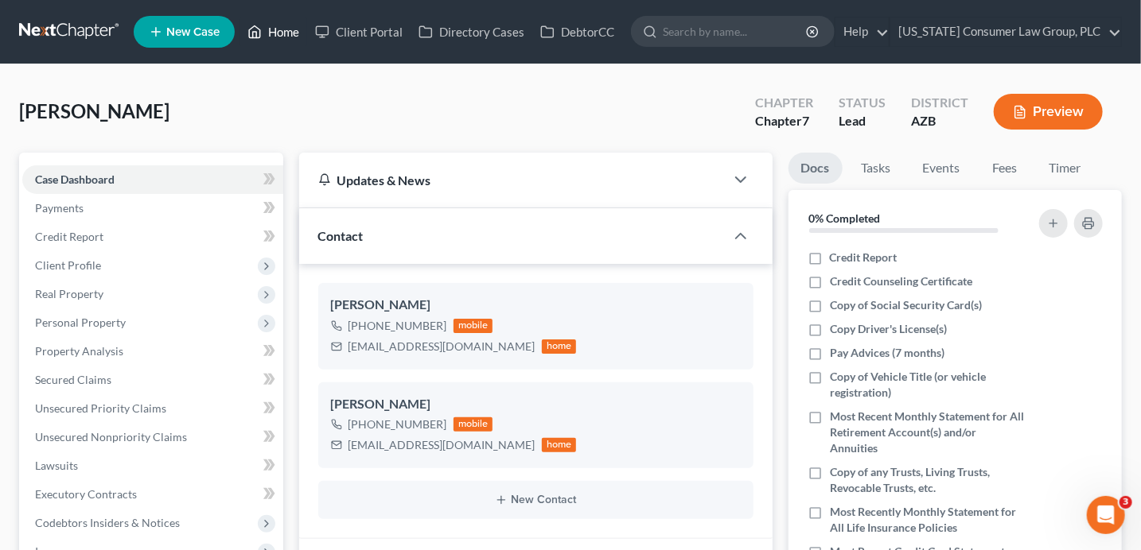
click at [279, 34] on link "Home" at bounding box center [273, 31] width 68 height 29
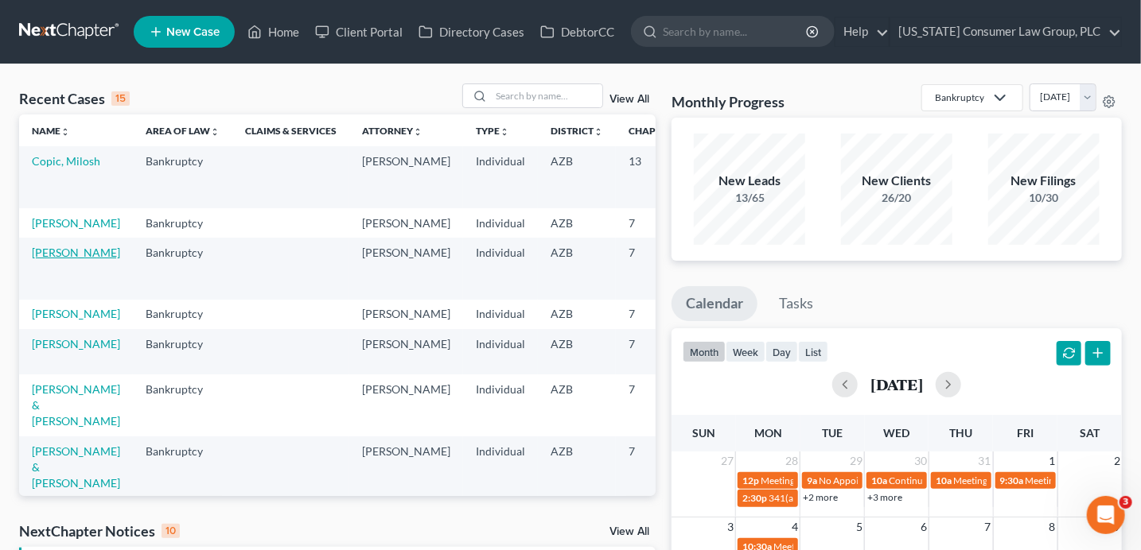
click at [53, 259] on link "[PERSON_NAME]" at bounding box center [76, 253] width 88 height 14
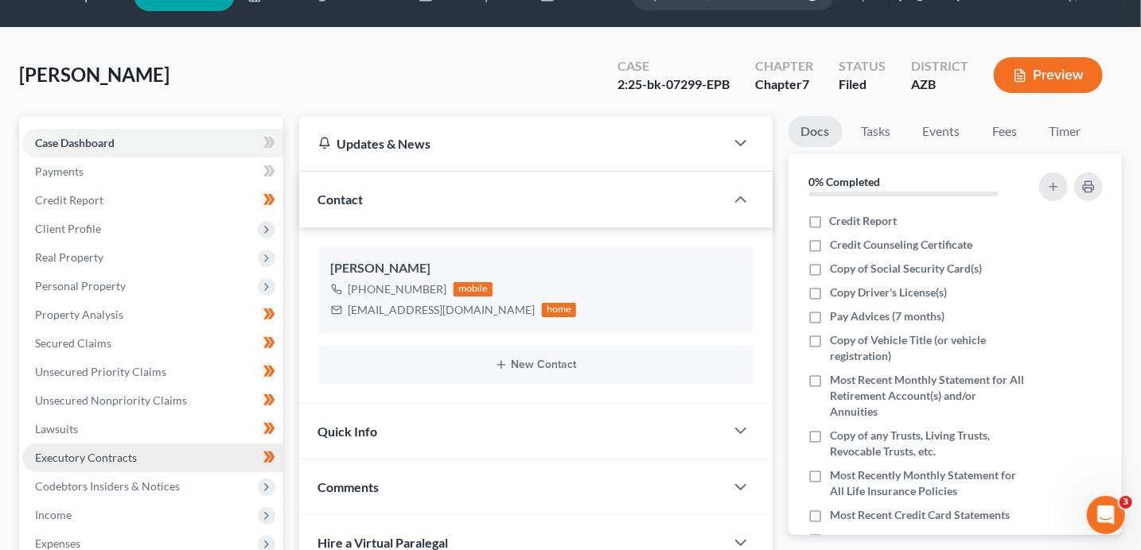
scroll to position [124, 0]
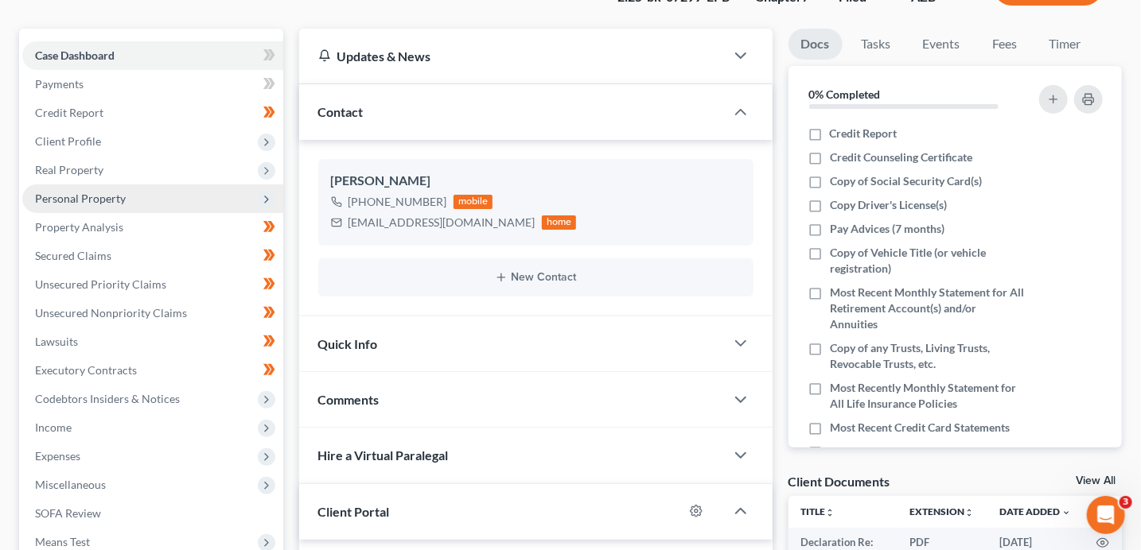
click at [118, 196] on span "Personal Property" at bounding box center [80, 199] width 91 height 14
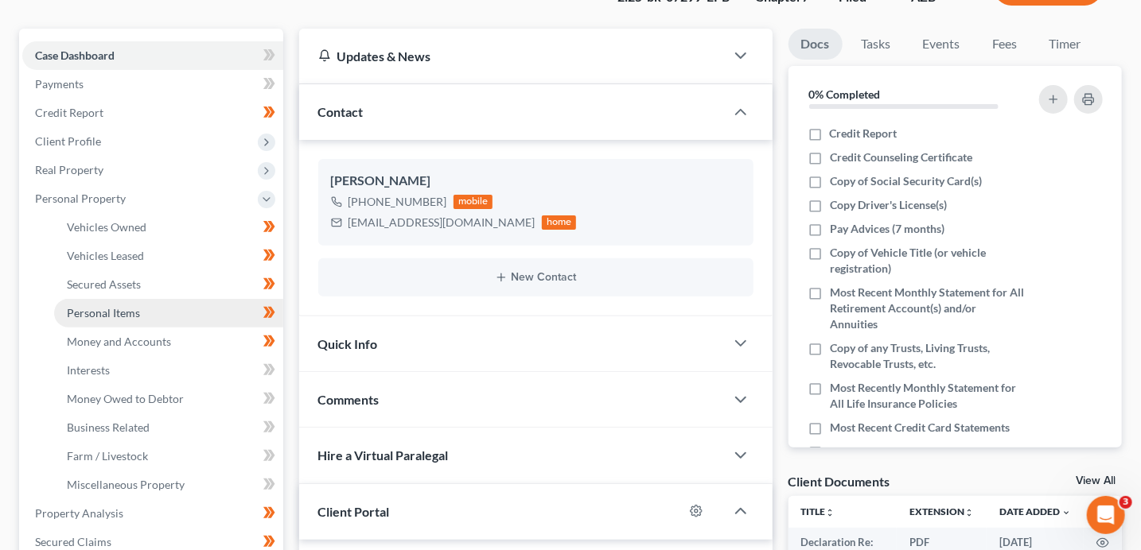
drag, startPoint x: 127, startPoint y: 309, endPoint x: 163, endPoint y: 308, distance: 35.8
click at [127, 309] on span "Personal Items" at bounding box center [103, 313] width 73 height 14
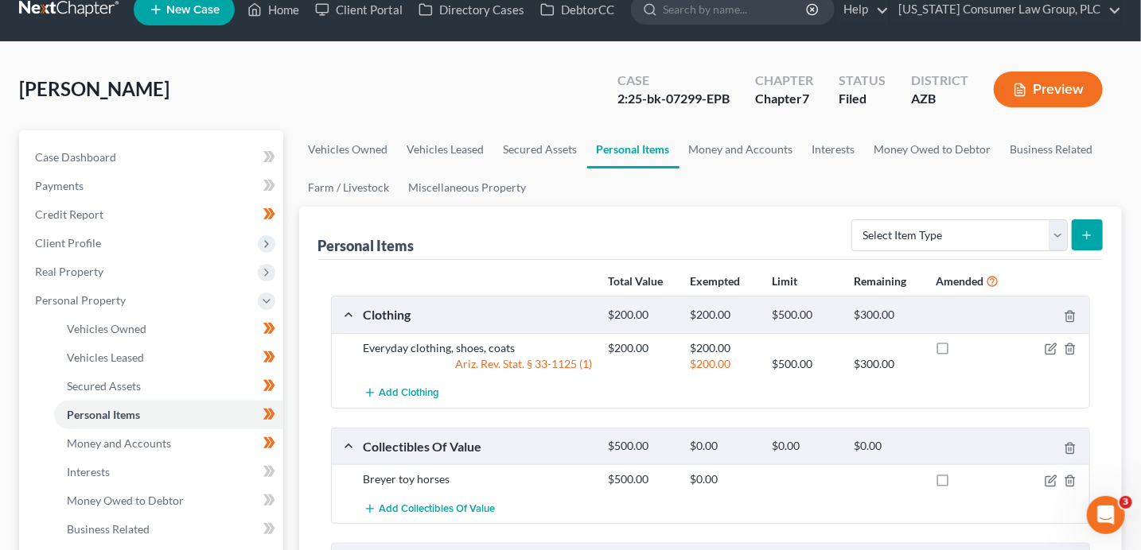
scroll to position [118, 0]
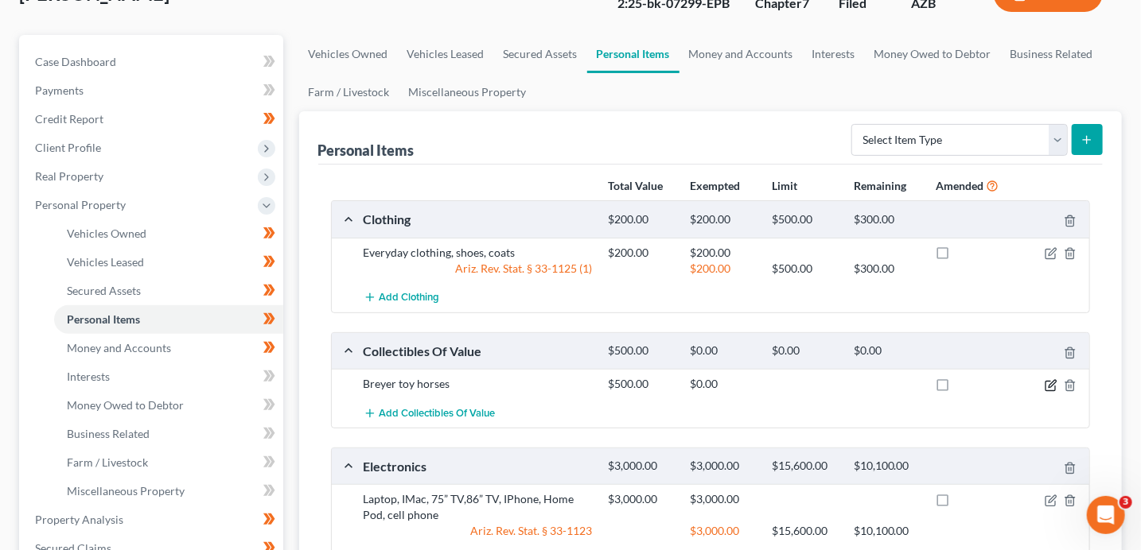
click at [1051, 383] on icon "button" at bounding box center [1050, 385] width 13 height 13
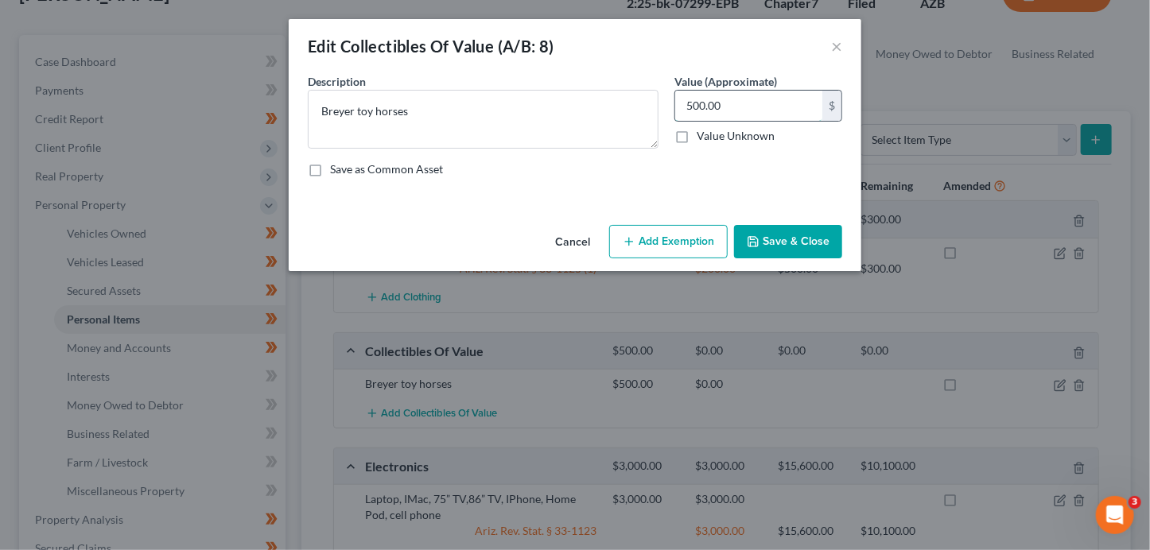
click at [727, 103] on input "500.00" at bounding box center [748, 106] width 147 height 30
type input "250"
click at [811, 235] on button "Save & Close" at bounding box center [788, 241] width 108 height 33
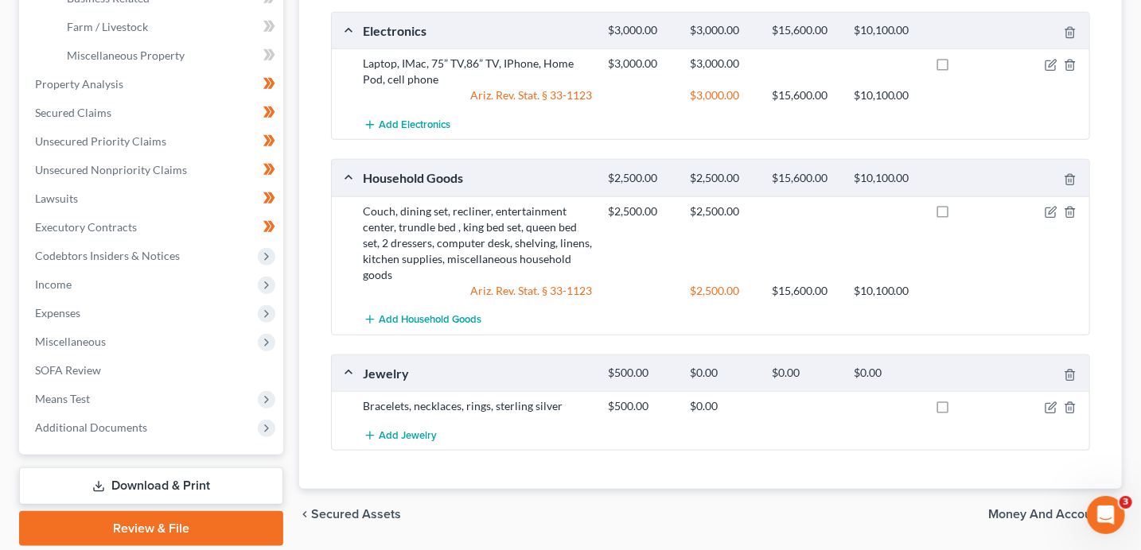
scroll to position [554, 0]
click at [1048, 406] on icon "button" at bounding box center [1051, 405] width 7 height 7
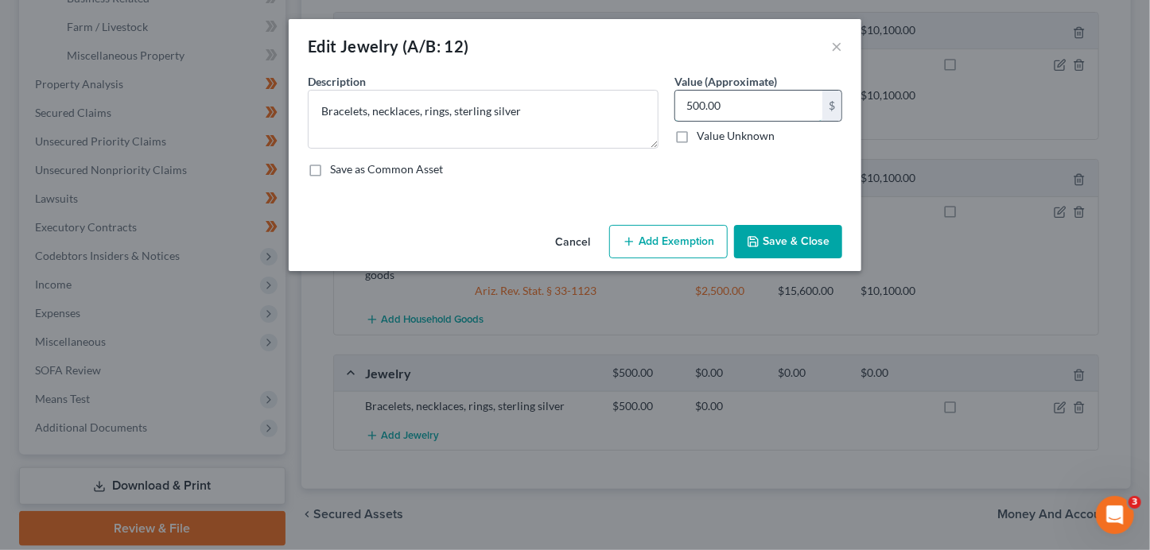
click at [741, 105] on input "500.00" at bounding box center [748, 106] width 147 height 30
type input "250"
click at [748, 242] on icon "button" at bounding box center [753, 241] width 13 height 13
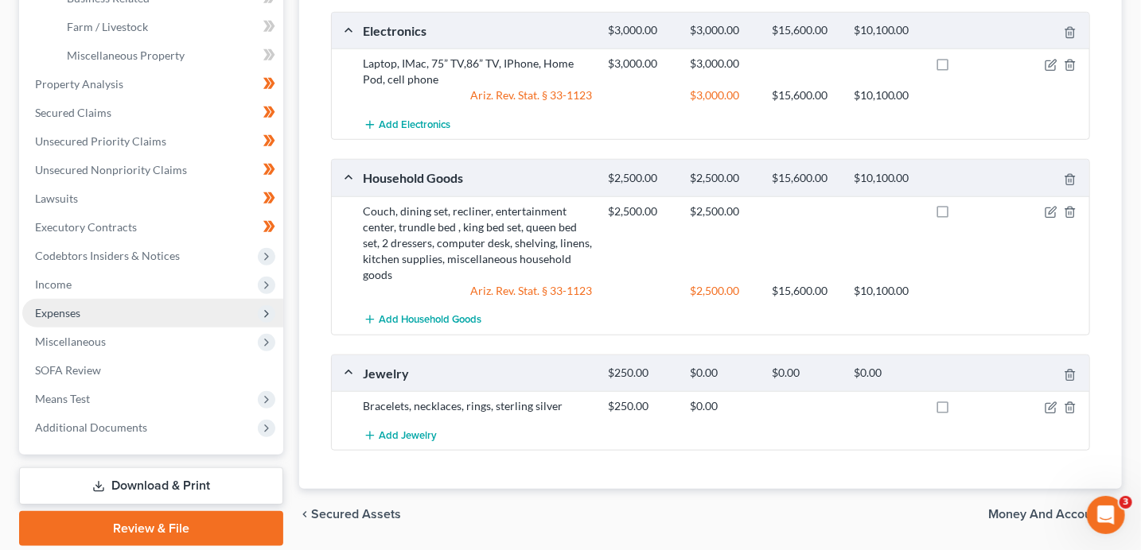
click at [169, 312] on span "Expenses" at bounding box center [152, 313] width 261 height 29
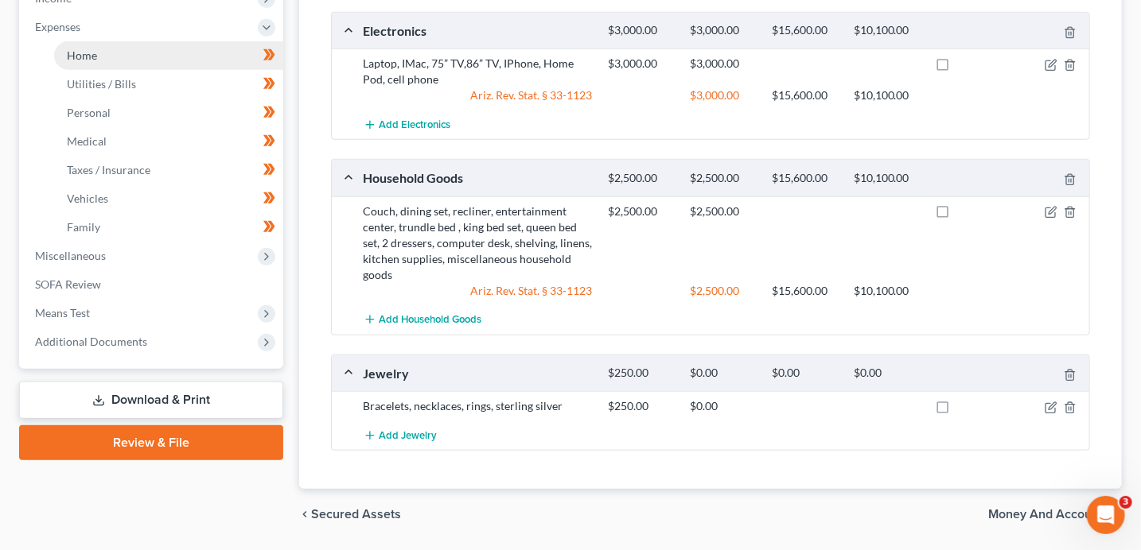
click at [113, 49] on link "Home" at bounding box center [168, 55] width 229 height 29
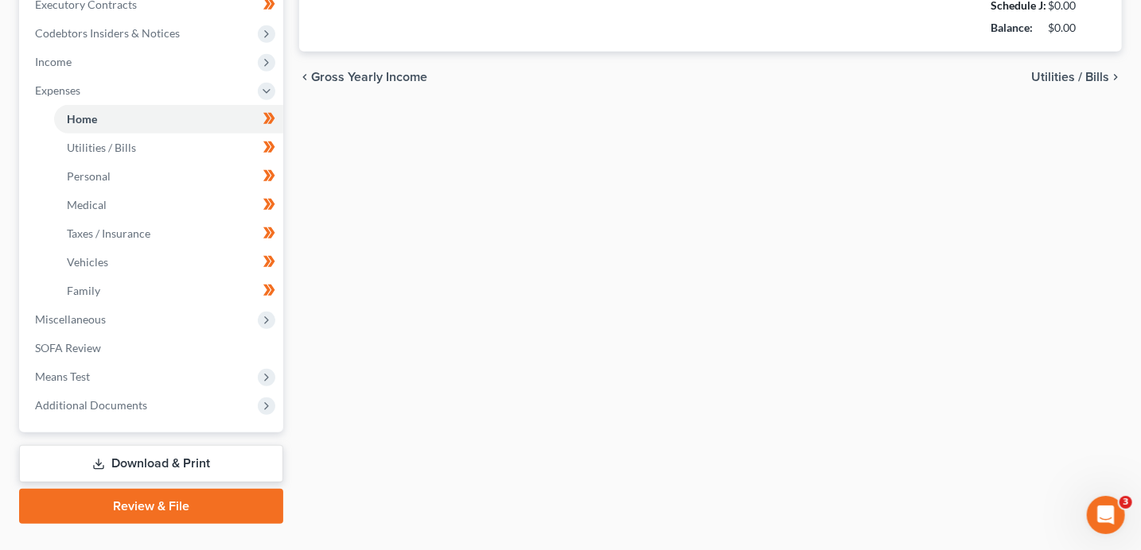
type input "0.00"
radio input "true"
type input "187.00"
type input "149.00"
type input "238.00"
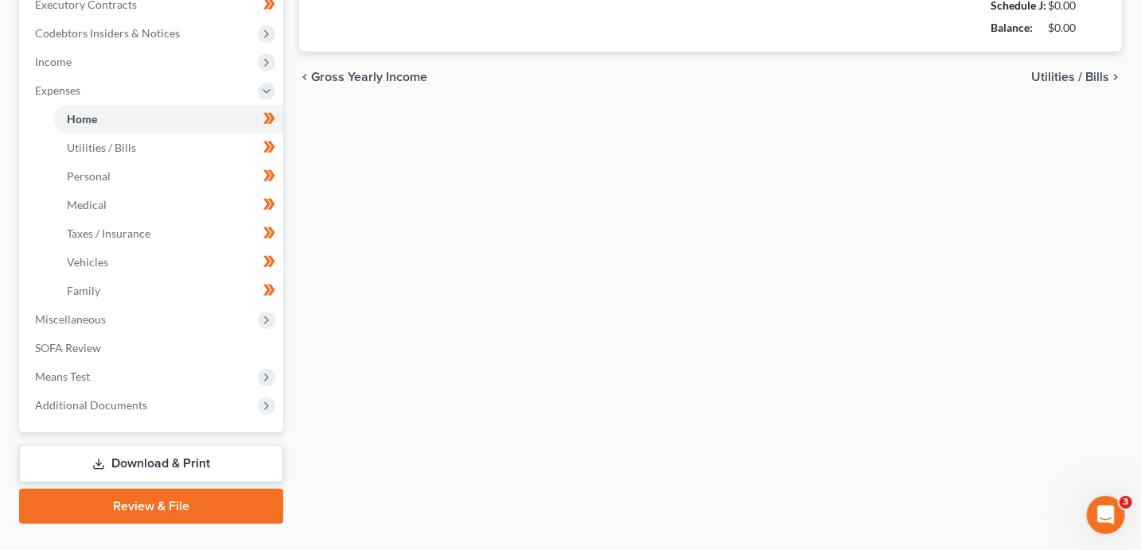
type input "0.00"
type input "150.00"
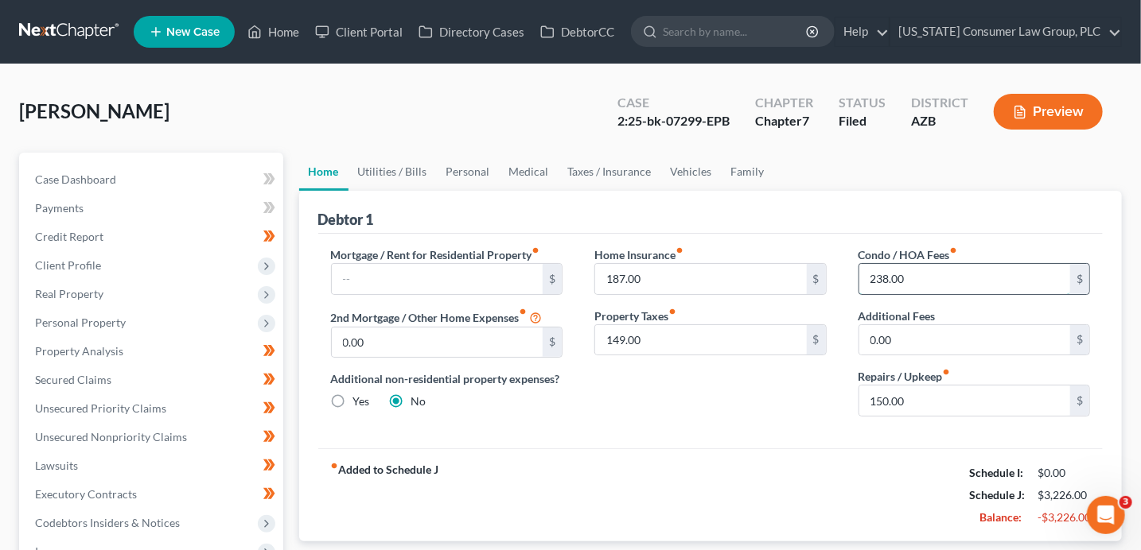
click at [939, 281] on input "238.00" at bounding box center [965, 279] width 212 height 30
type input "80"
click at [742, 452] on div "fiber_manual_record Added to Schedule J Schedule I: $3,270.53 Schedule J: $3,06…" at bounding box center [710, 495] width 785 height 93
click at [400, 180] on link "Utilities / Bills" at bounding box center [392, 172] width 88 height 38
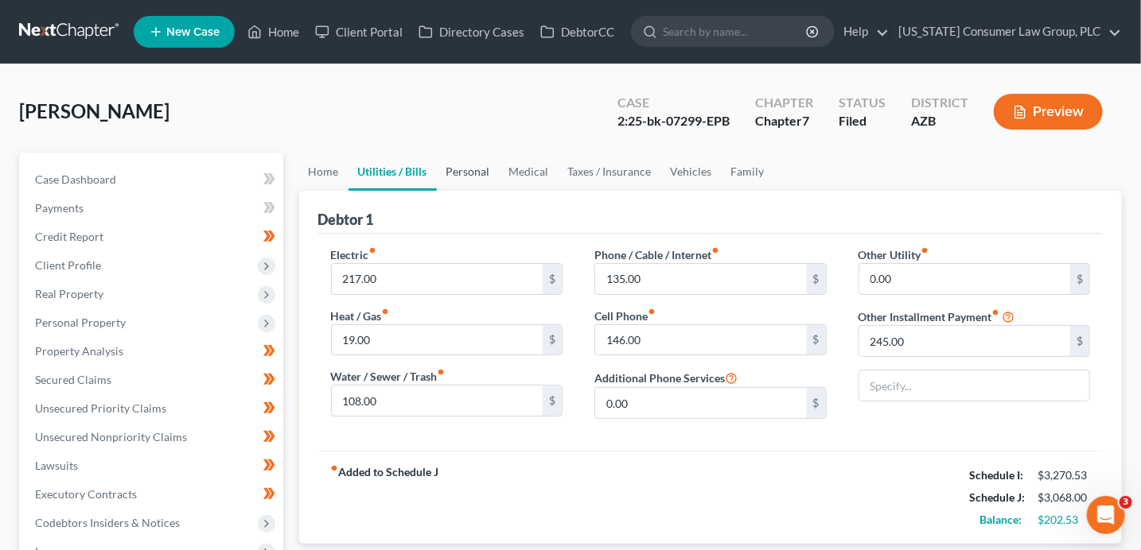
click at [485, 177] on link "Personal" at bounding box center [468, 172] width 63 height 38
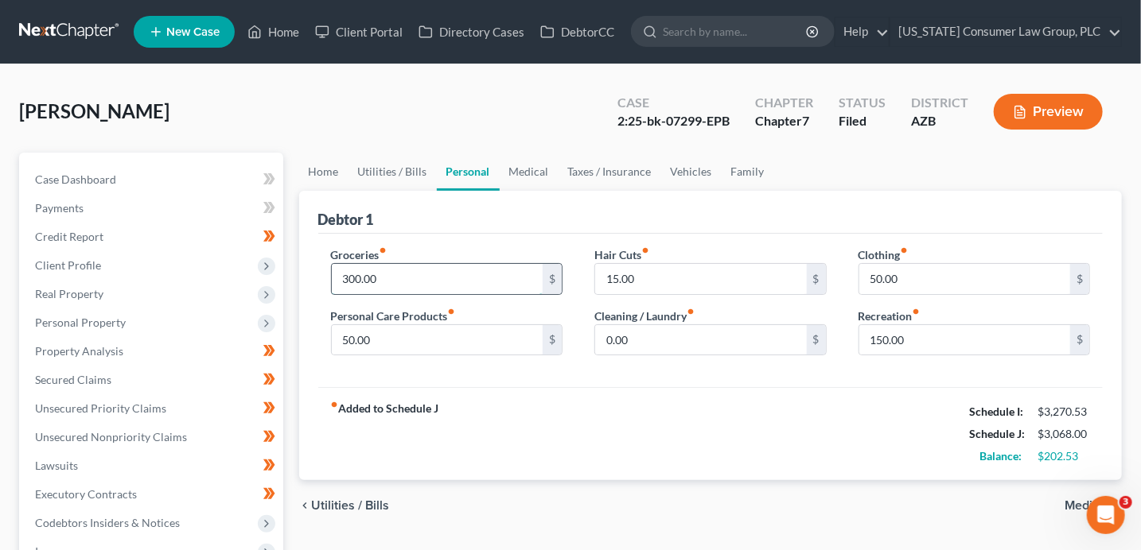
click at [402, 284] on input "300.00" at bounding box center [438, 279] width 212 height 30
type input "400"
click at [702, 405] on div "fiber_manual_record Added to Schedule J Schedule I: $3,270.53 Schedule J: $3,16…" at bounding box center [710, 433] width 785 height 93
click at [527, 173] on link "Medical" at bounding box center [529, 172] width 59 height 38
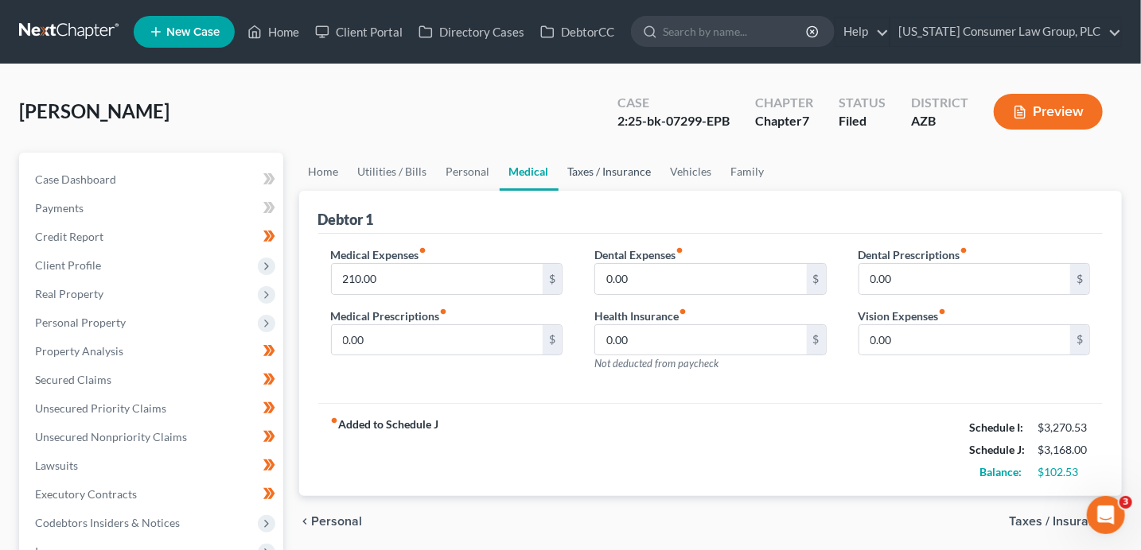
click at [576, 174] on link "Taxes / Insurance" at bounding box center [609, 172] width 103 height 38
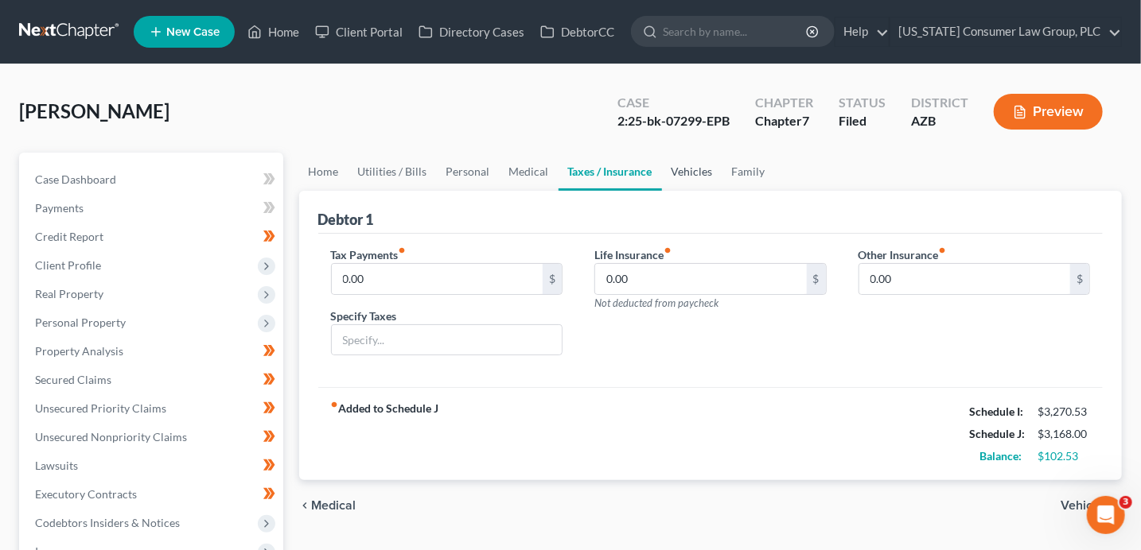
click at [674, 175] on link "Vehicles" at bounding box center [692, 172] width 60 height 38
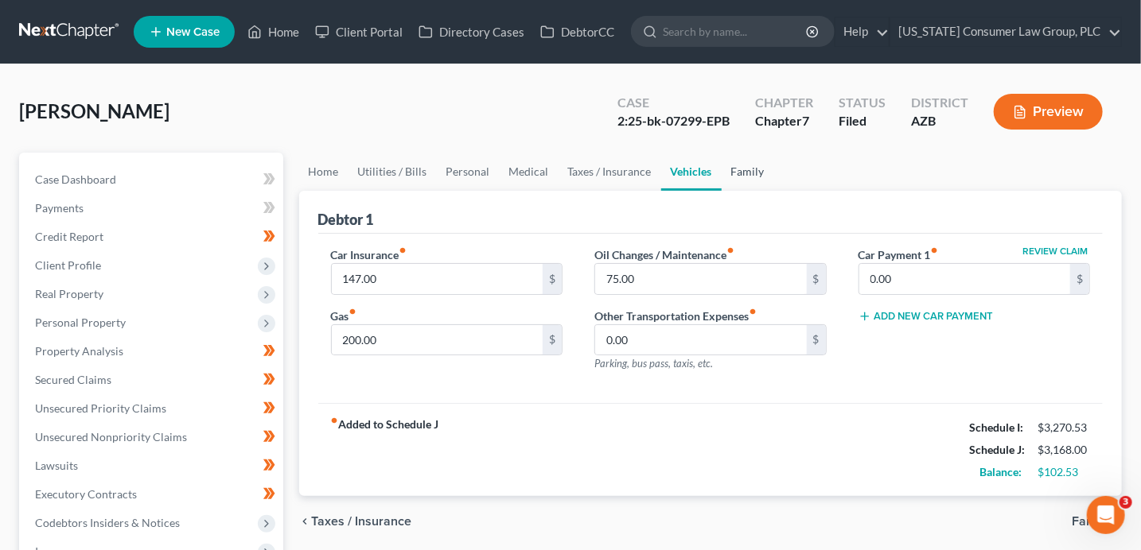
click at [735, 169] on link "Family" at bounding box center [747, 172] width 52 height 38
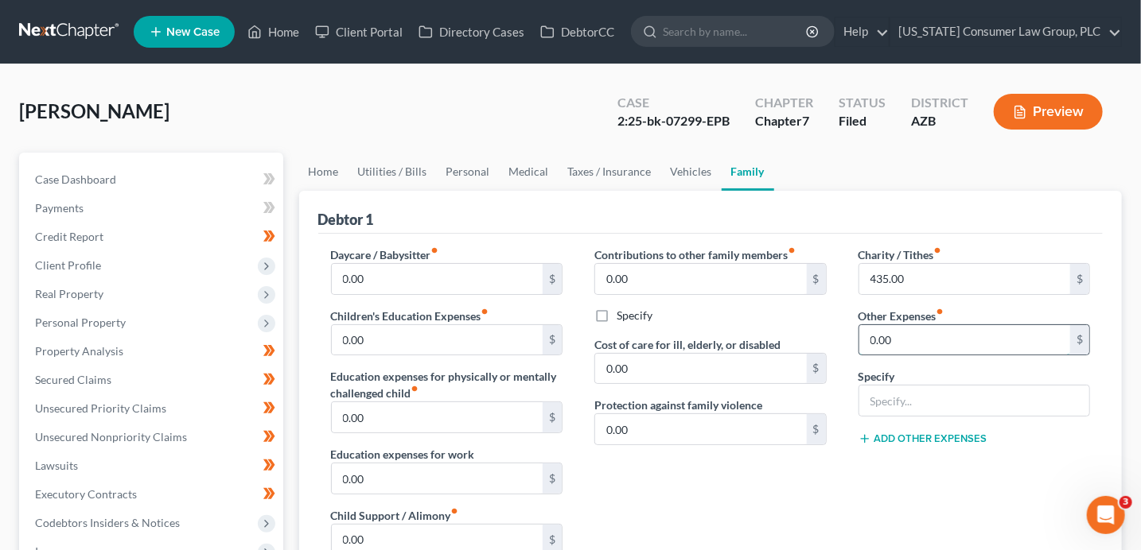
click at [896, 340] on input "0.00" at bounding box center [965, 340] width 212 height 30
type input "100"
type input "Misc. Expenses"
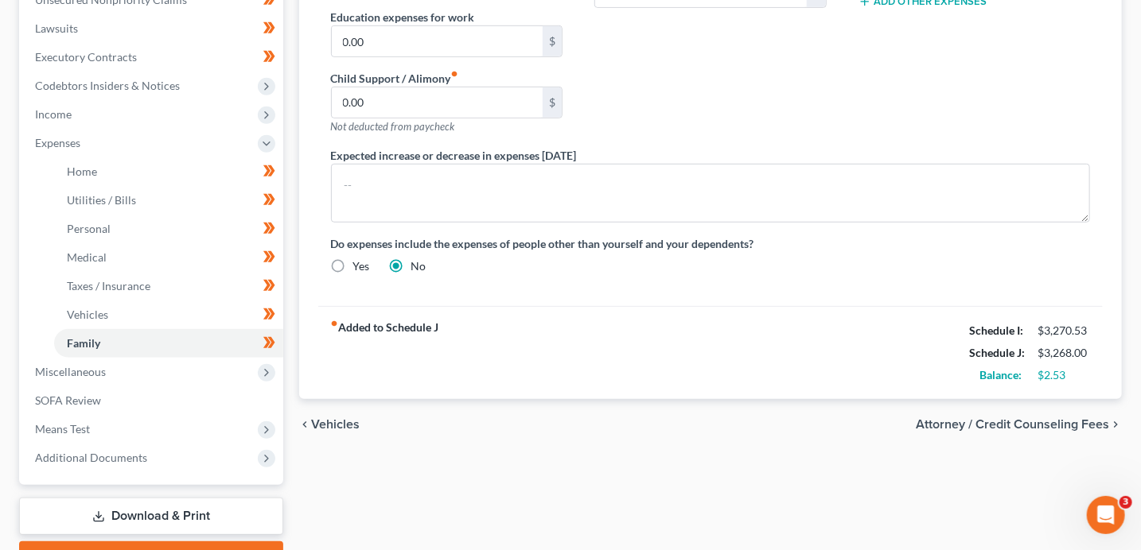
scroll to position [449, 0]
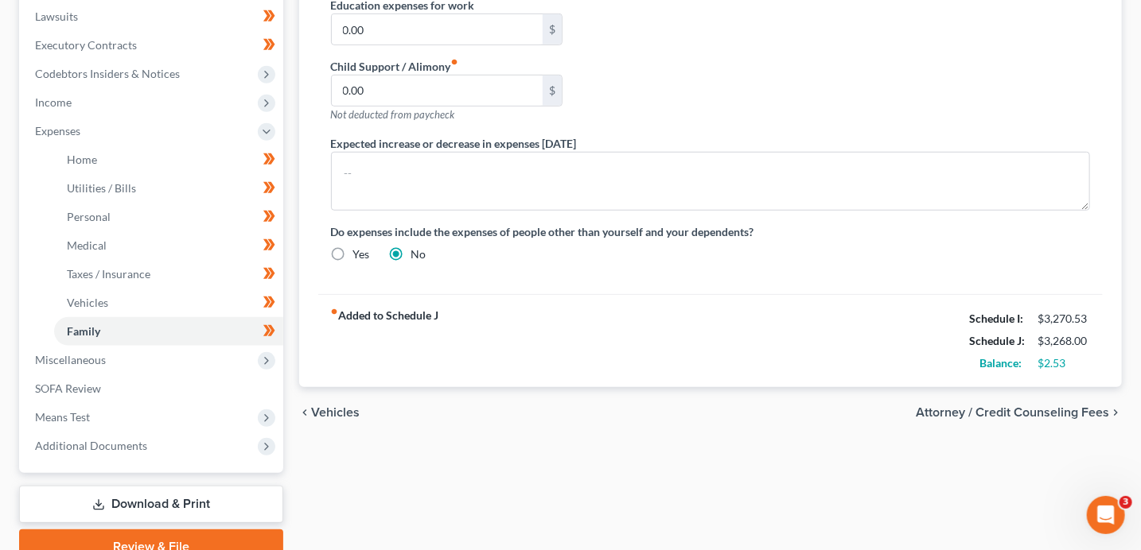
click at [968, 414] on span "Attorney / Credit Counseling Fees" at bounding box center [1012, 412] width 193 height 13
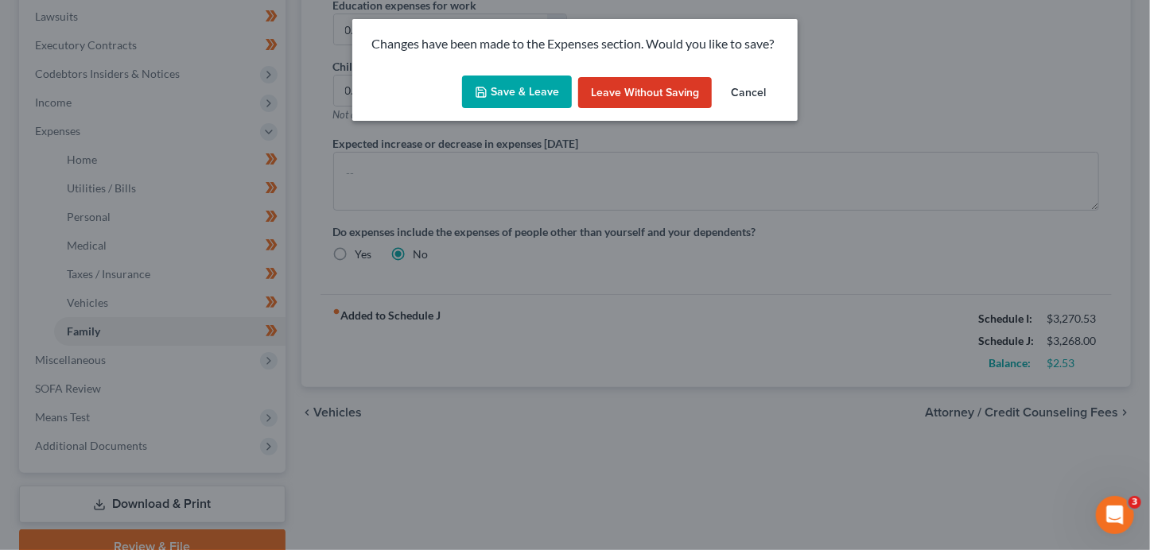
click at [523, 95] on button "Save & Leave" at bounding box center [517, 92] width 110 height 33
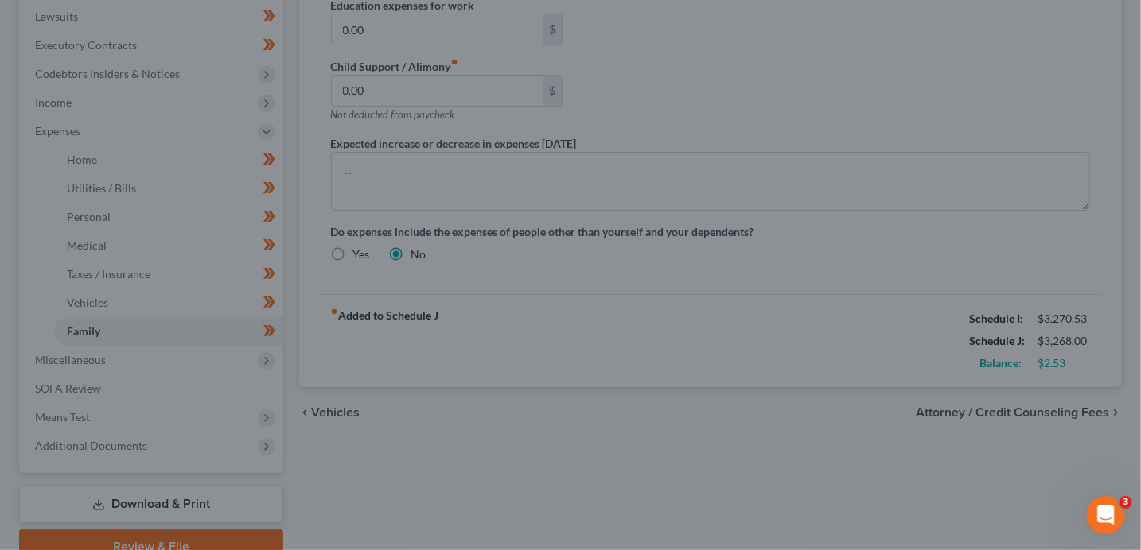
type input "100.00"
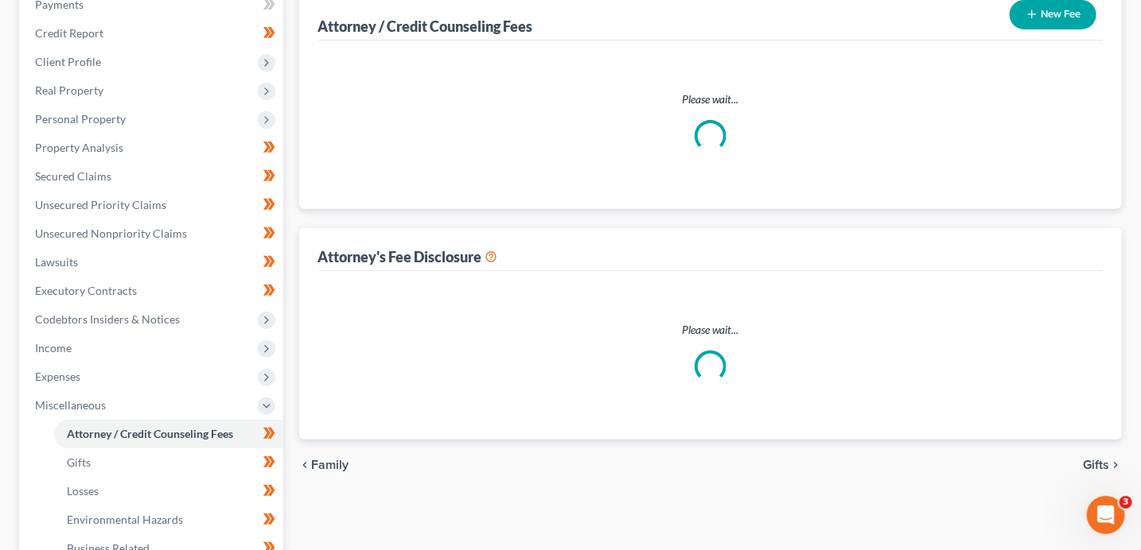
select select "15"
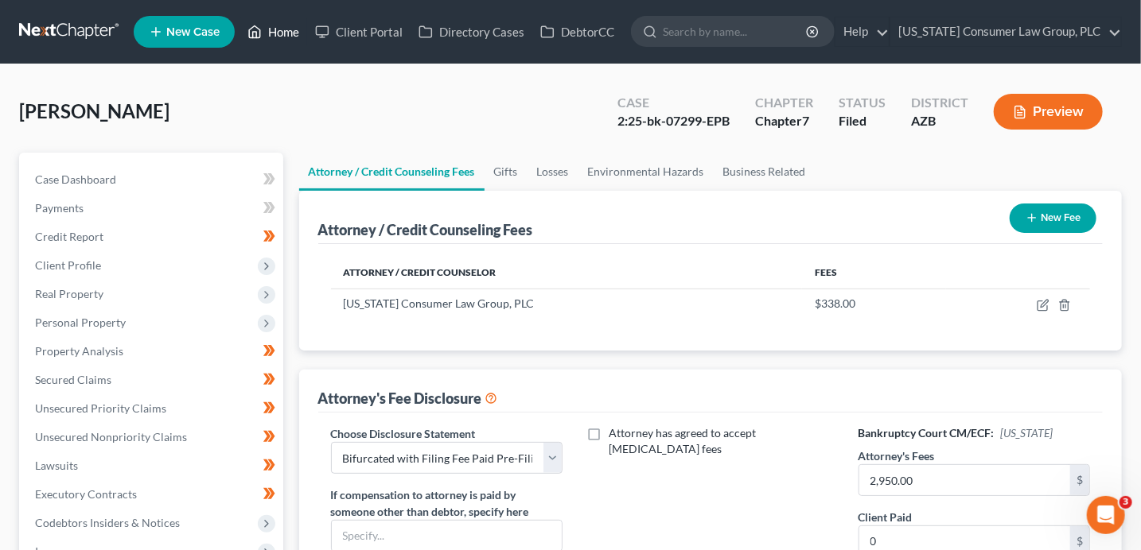
click at [293, 37] on link "Home" at bounding box center [273, 31] width 68 height 29
click at [292, 37] on link "Home" at bounding box center [273, 31] width 68 height 29
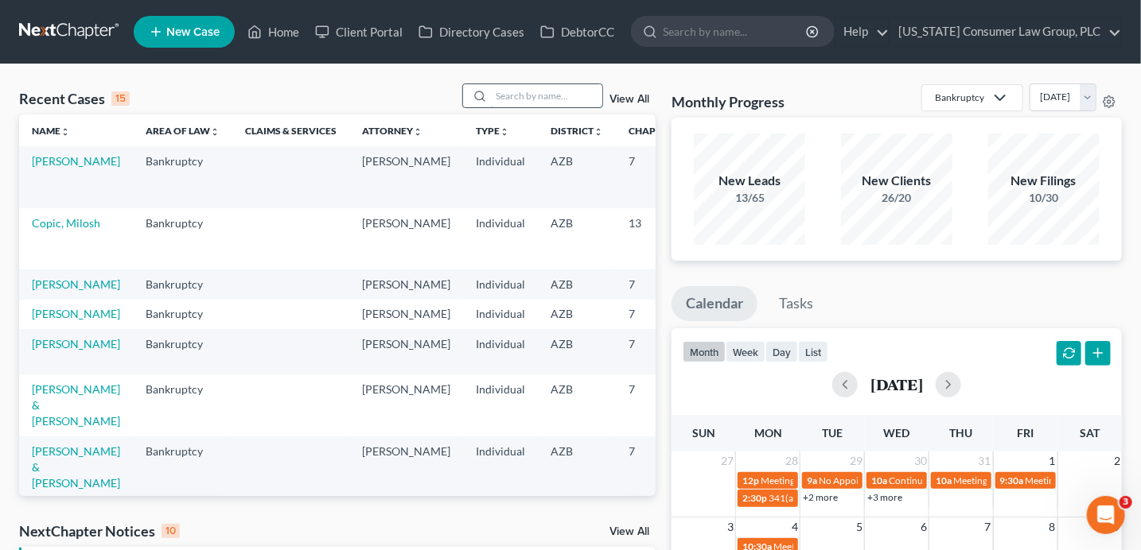
click at [497, 102] on input "search" at bounding box center [546, 95] width 111 height 23
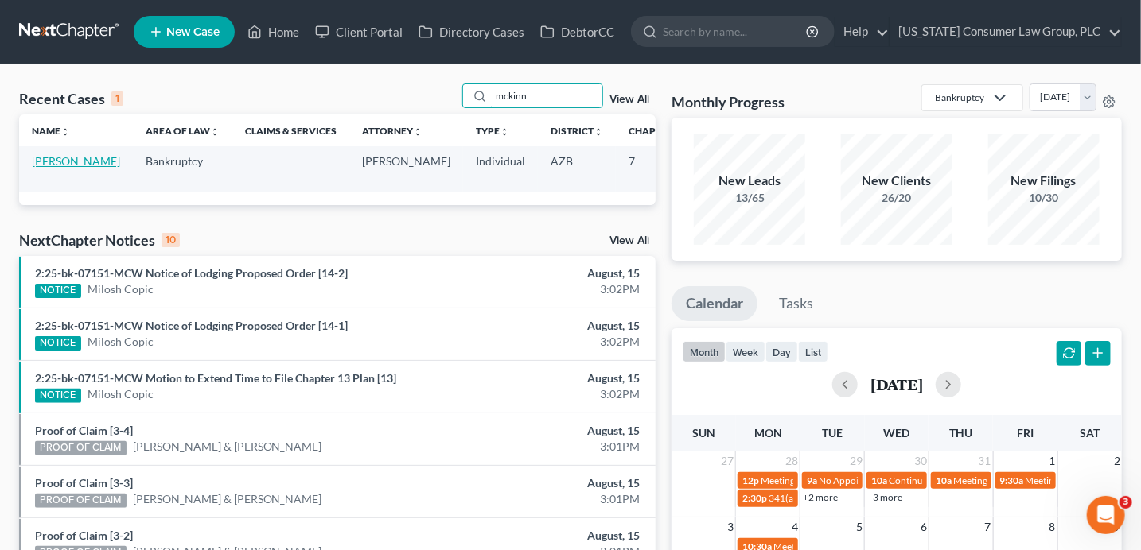
type input "mckinn"
click at [60, 168] on link "[PERSON_NAME]" at bounding box center [76, 161] width 88 height 14
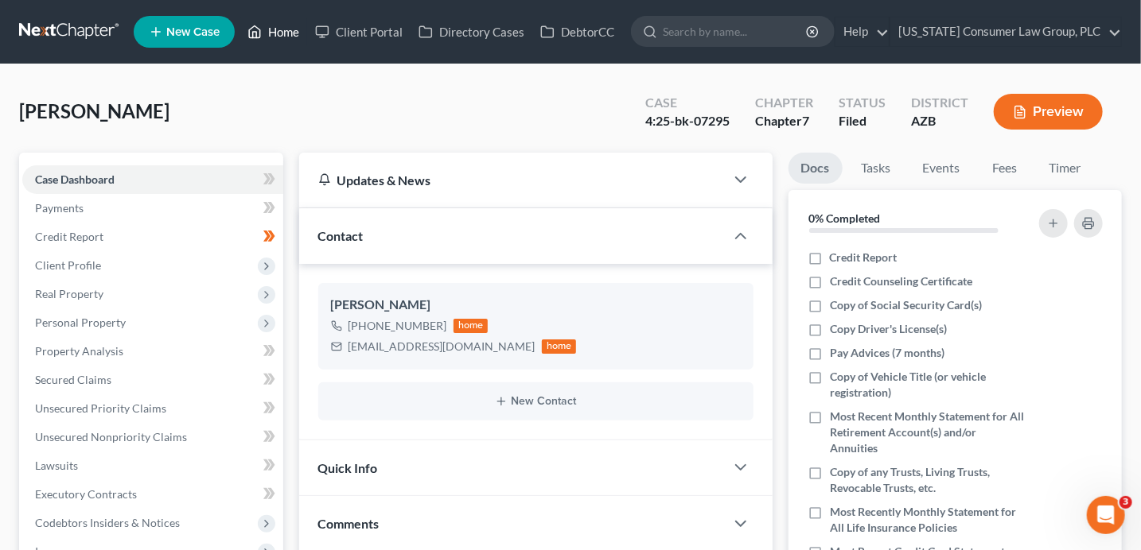
click at [283, 36] on link "Home" at bounding box center [273, 31] width 68 height 29
click at [282, 35] on link "Home" at bounding box center [273, 31] width 68 height 29
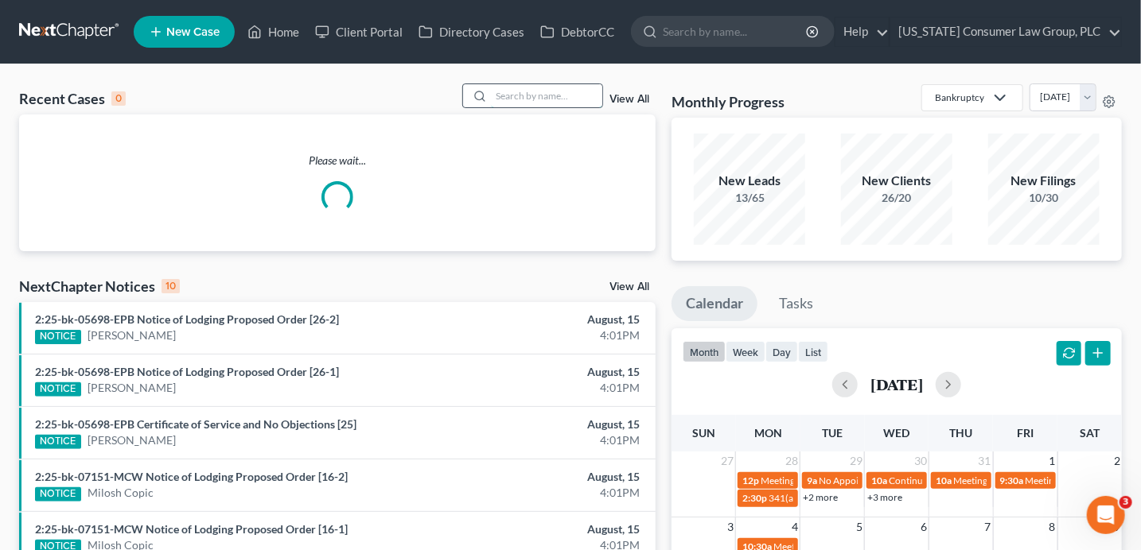
click at [531, 88] on input "search" at bounding box center [546, 95] width 111 height 23
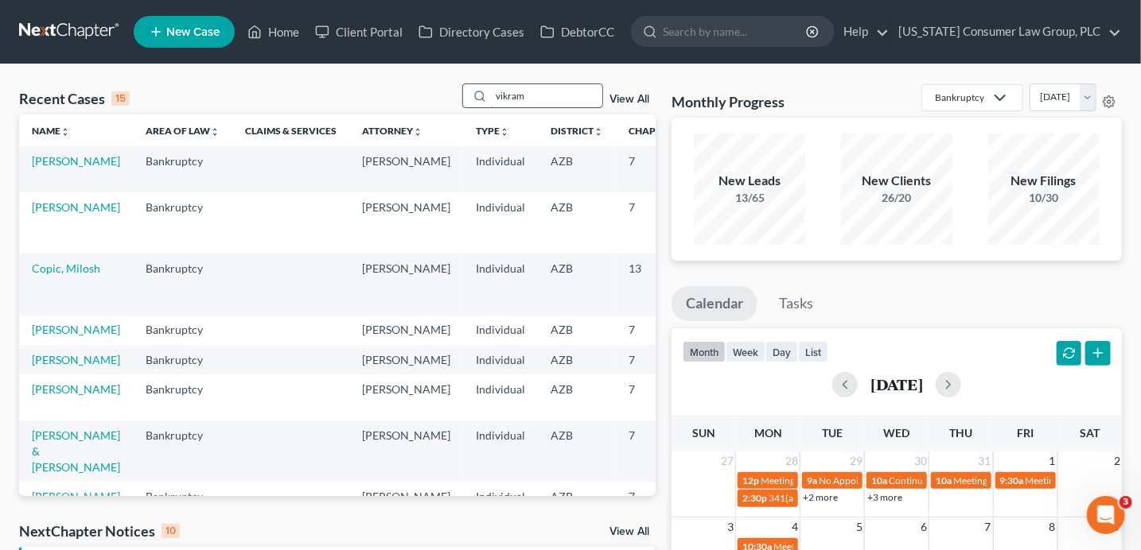
type input "vikram"
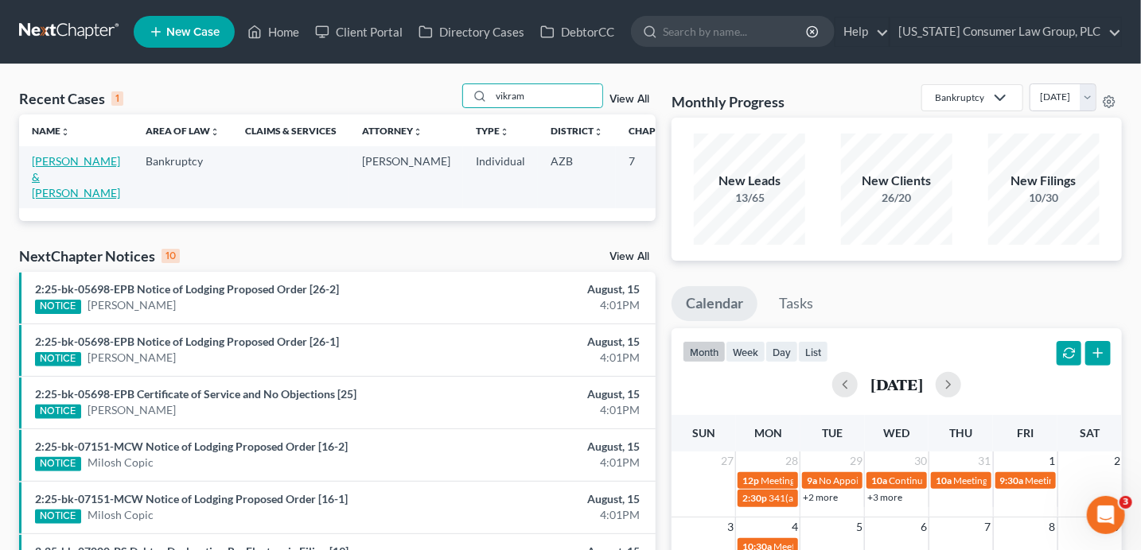
click at [52, 174] on link "[PERSON_NAME] & [PERSON_NAME]" at bounding box center [76, 176] width 88 height 45
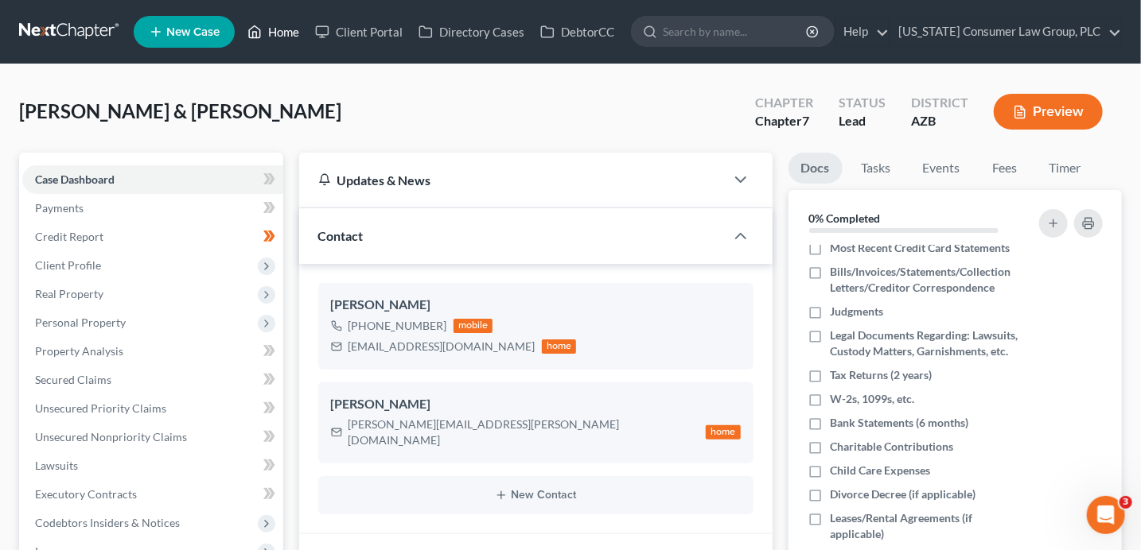
click at [296, 38] on link "Home" at bounding box center [273, 31] width 68 height 29
click at [290, 36] on link "Home" at bounding box center [273, 31] width 68 height 29
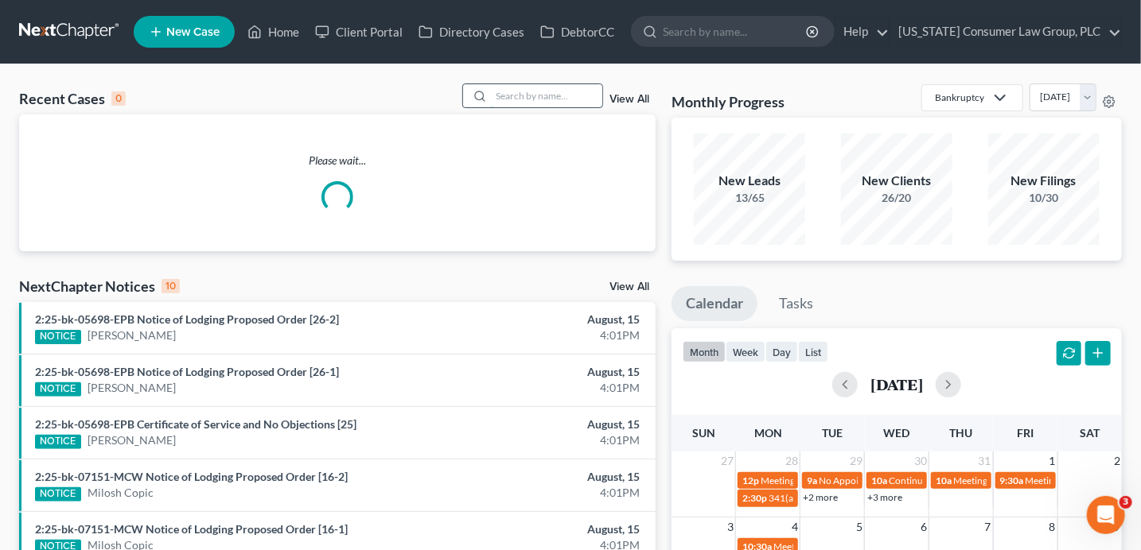
click at [547, 95] on input "search" at bounding box center [546, 95] width 111 height 23
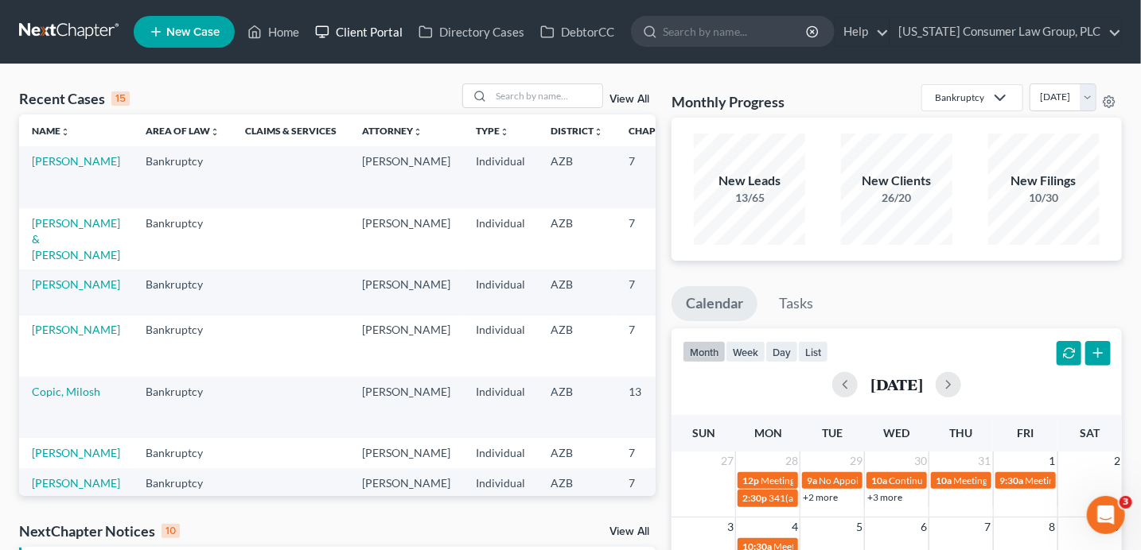
click at [386, 32] on link "Client Portal" at bounding box center [358, 31] width 103 height 29
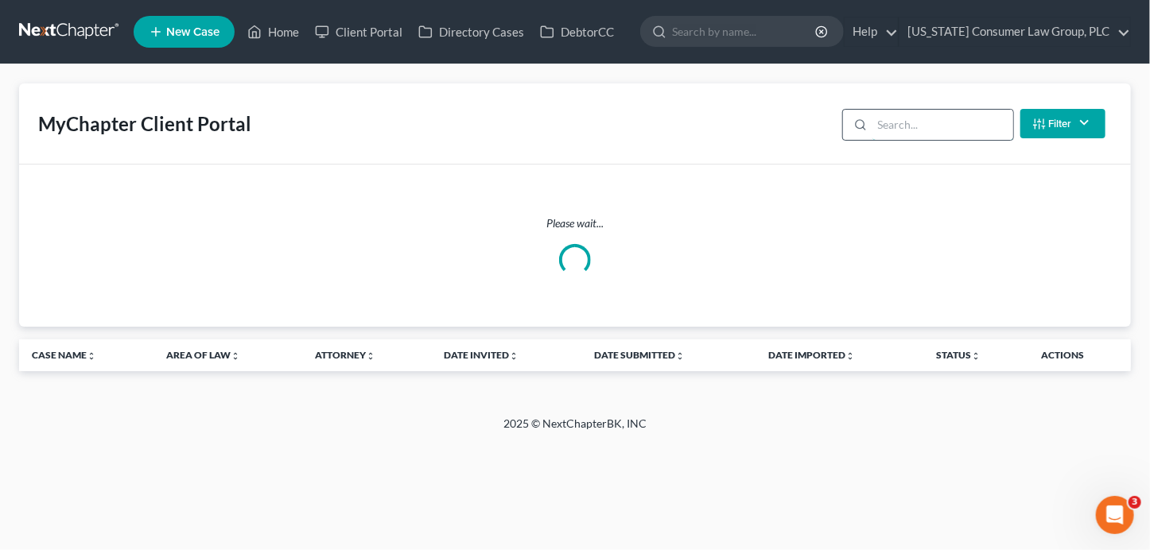
drag, startPoint x: 891, startPoint y: 123, endPoint x: 889, endPoint y: 104, distance: 19.2
click at [891, 116] on input "search" at bounding box center [943, 125] width 141 height 30
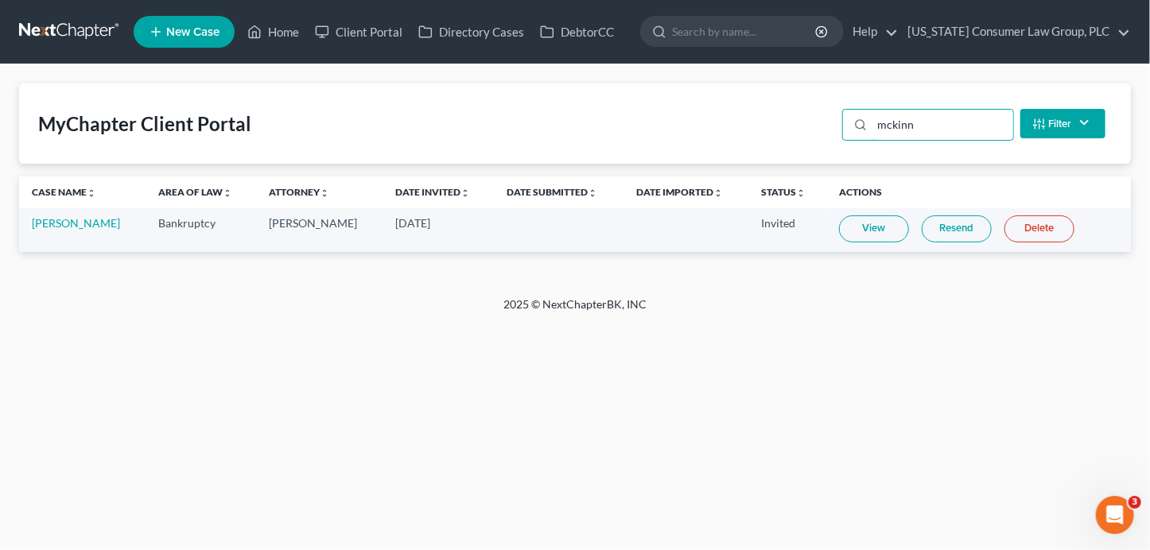
type input "mckinn"
click at [956, 233] on link "Resend" at bounding box center [957, 229] width 70 height 27
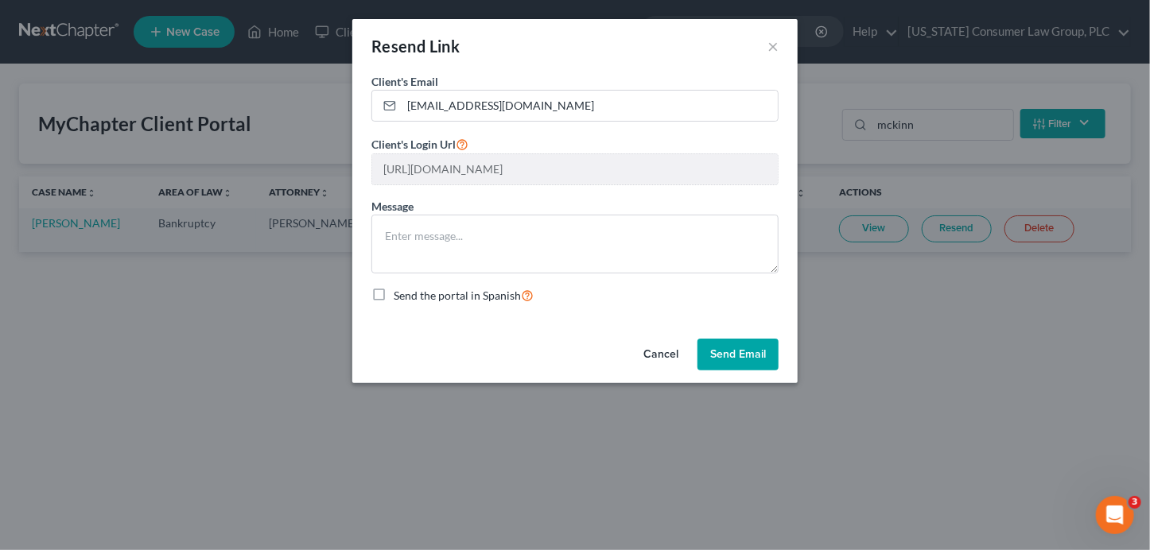
click at [751, 351] on button "Send Email" at bounding box center [738, 355] width 81 height 32
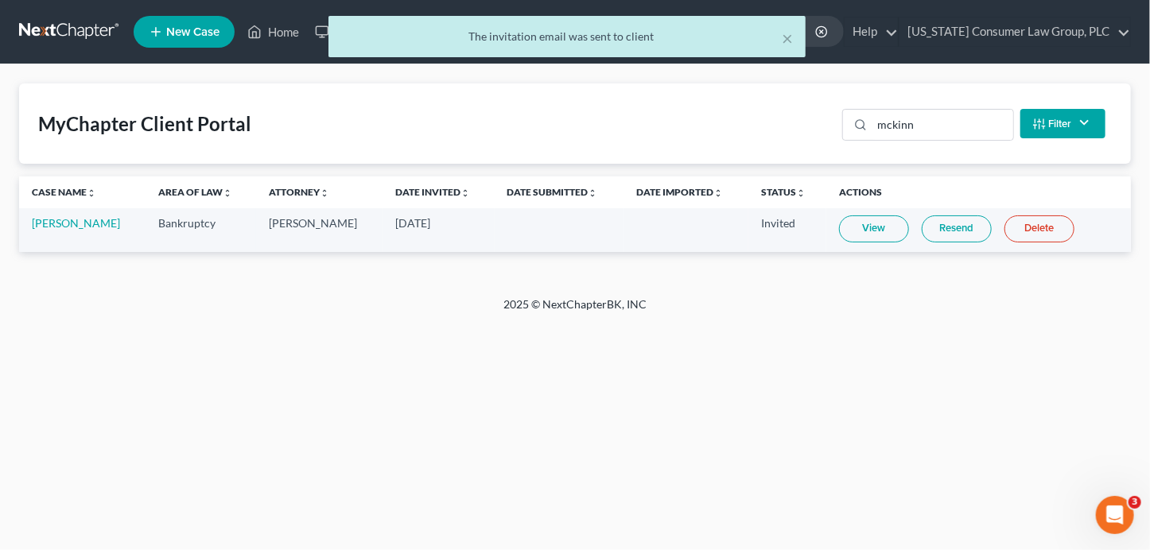
click at [854, 237] on link "View" at bounding box center [874, 229] width 70 height 27
